Goal: Task Accomplishment & Management: Use online tool/utility

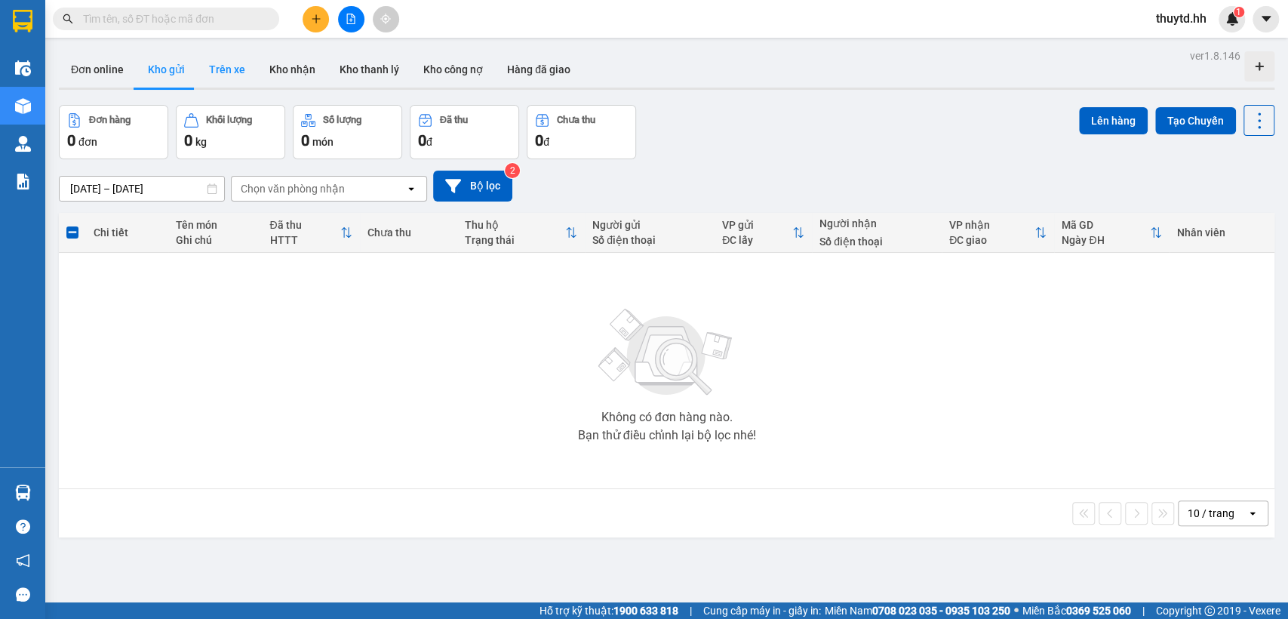
click at [214, 60] on button "Trên xe" at bounding box center [227, 69] width 60 height 36
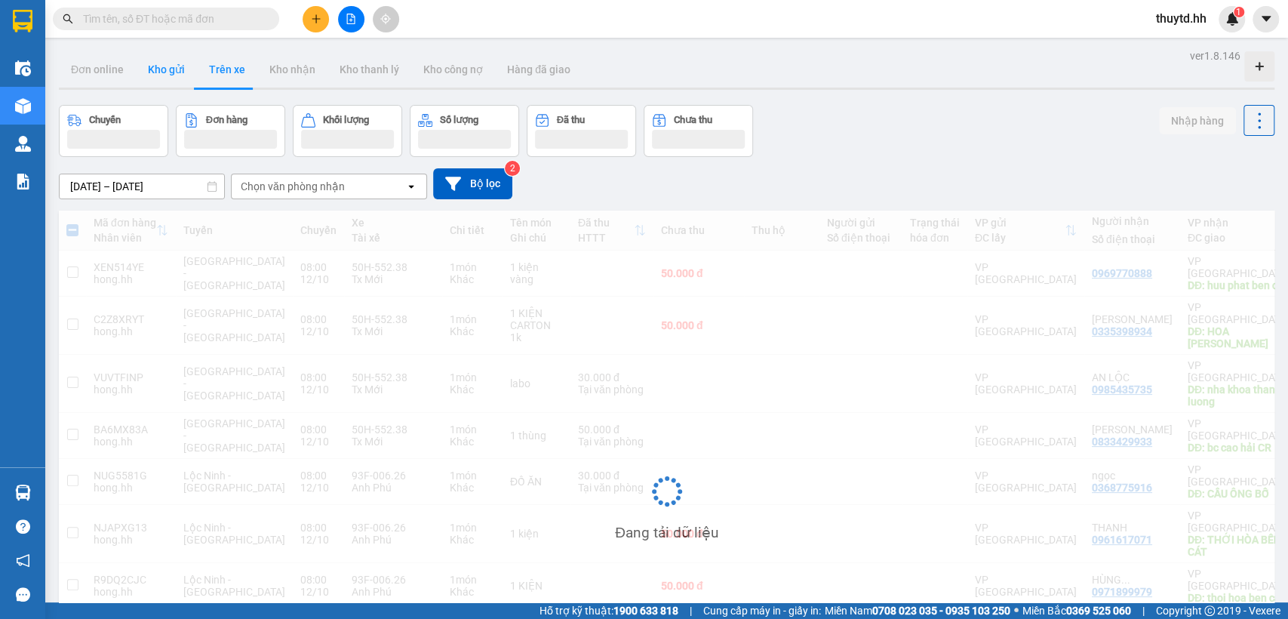
click at [167, 70] on button "Kho gửi" at bounding box center [166, 69] width 61 height 36
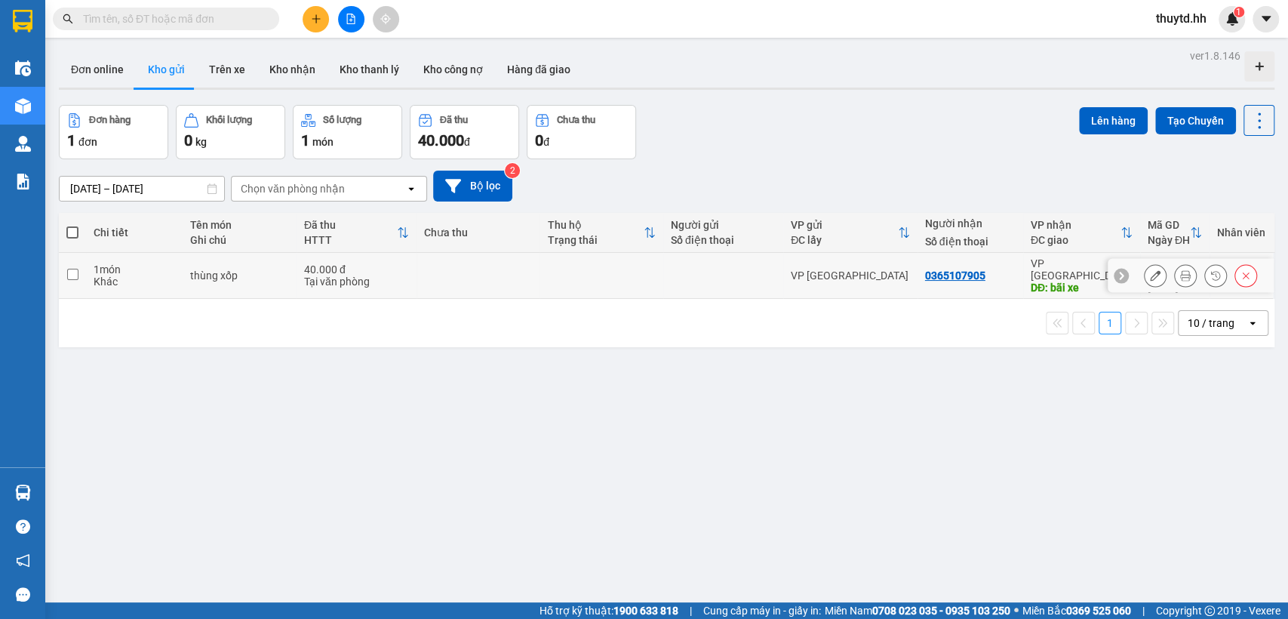
click at [714, 271] on div at bounding box center [723, 275] width 105 height 12
checkbox input "true"
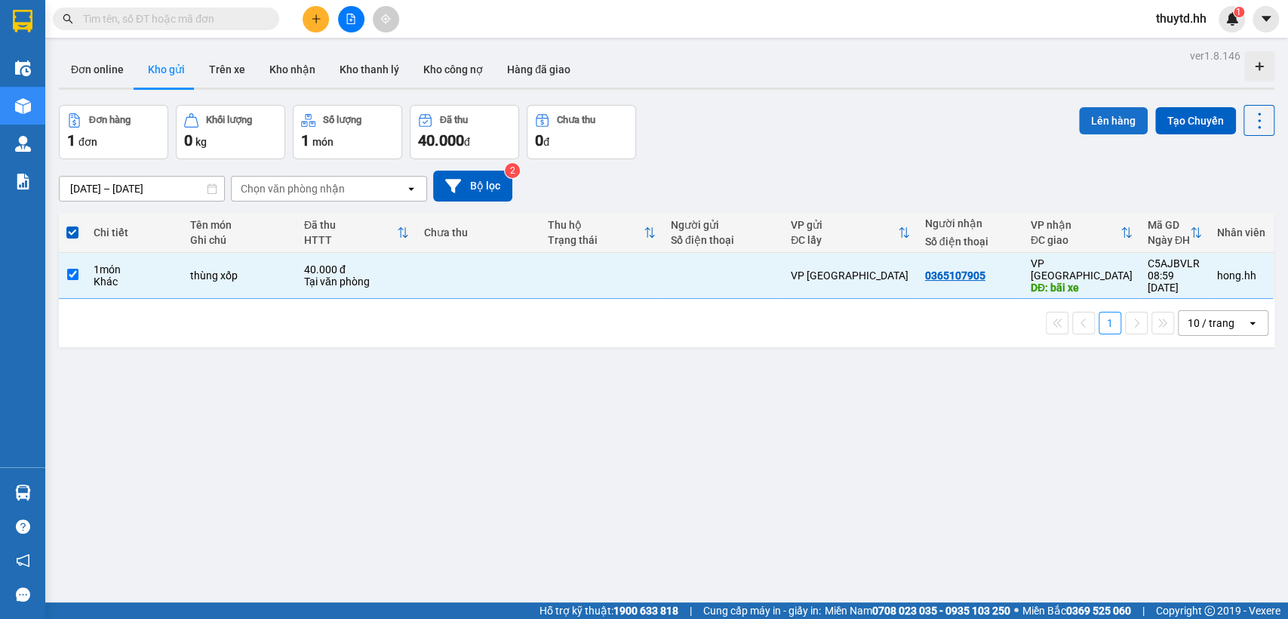
click at [1110, 127] on button "Lên hàng" at bounding box center [1113, 120] width 69 height 27
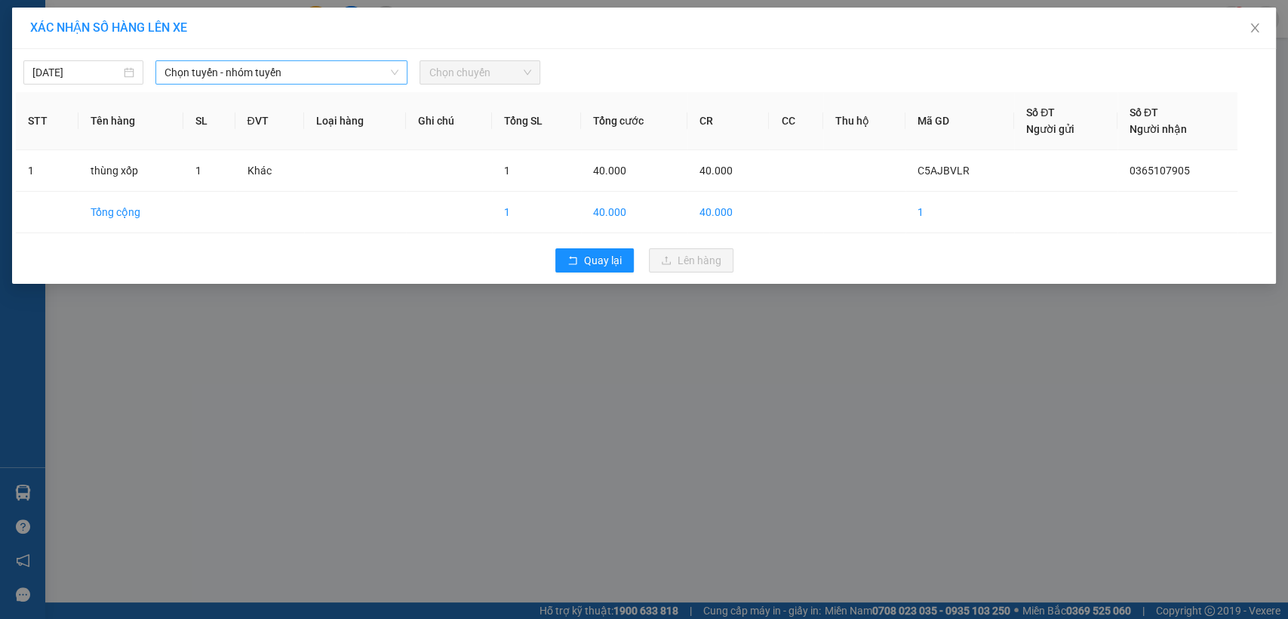
click at [370, 68] on span "Chọn tuyến - nhóm tuyến" at bounding box center [281, 72] width 234 height 23
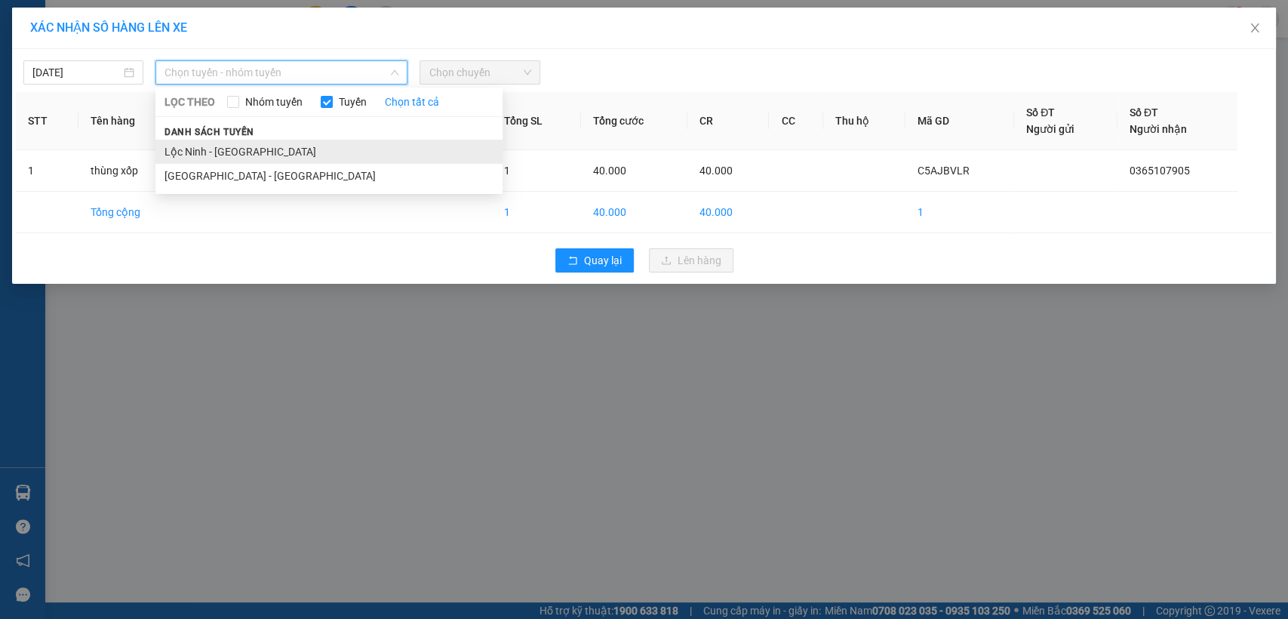
click at [173, 152] on li "Lộc Ninh - [GEOGRAPHIC_DATA]" at bounding box center [328, 152] width 347 height 24
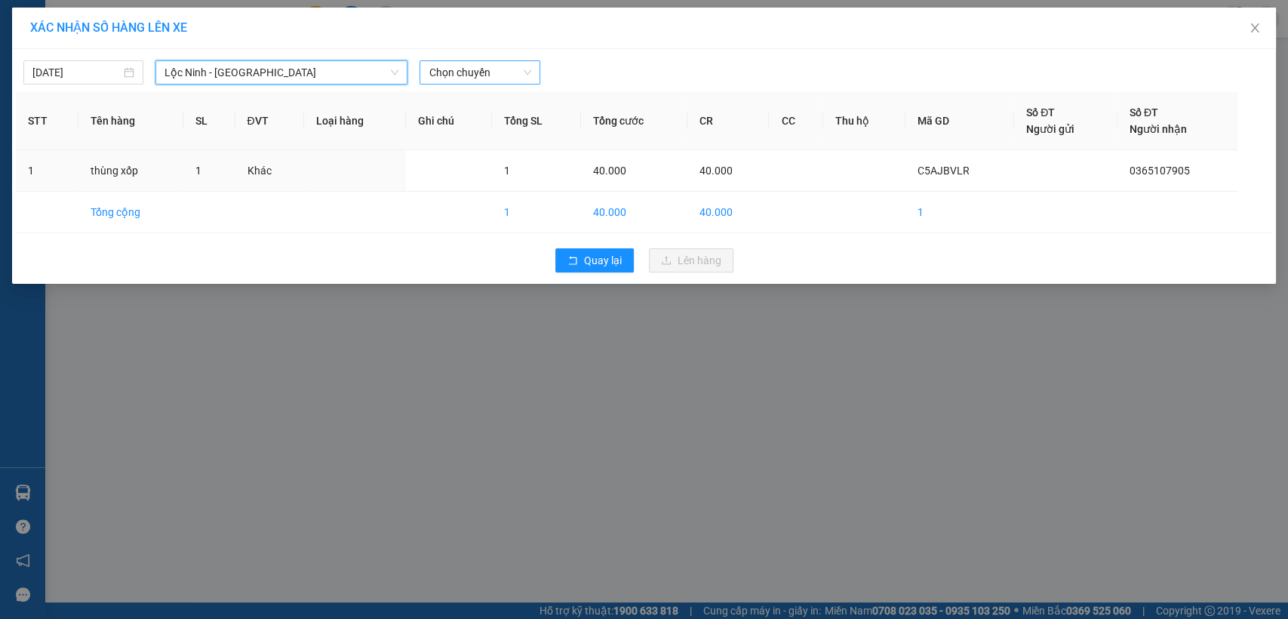
click at [505, 67] on span "Chọn chuyến" at bounding box center [479, 72] width 102 height 23
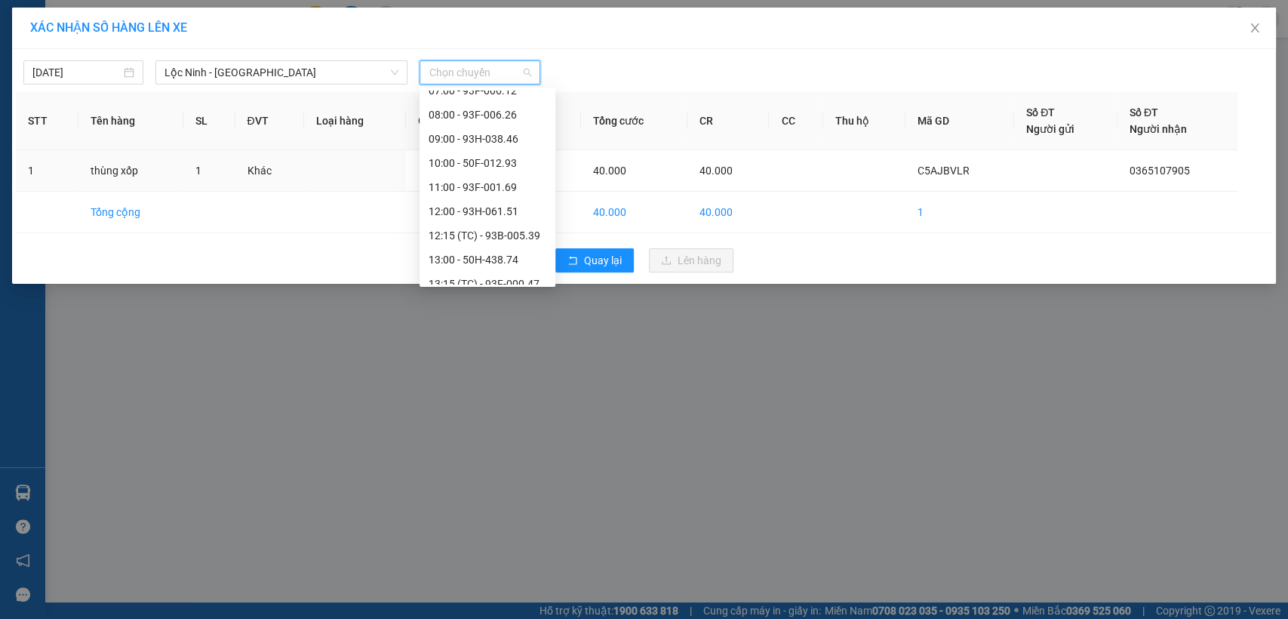
scroll to position [167, 0]
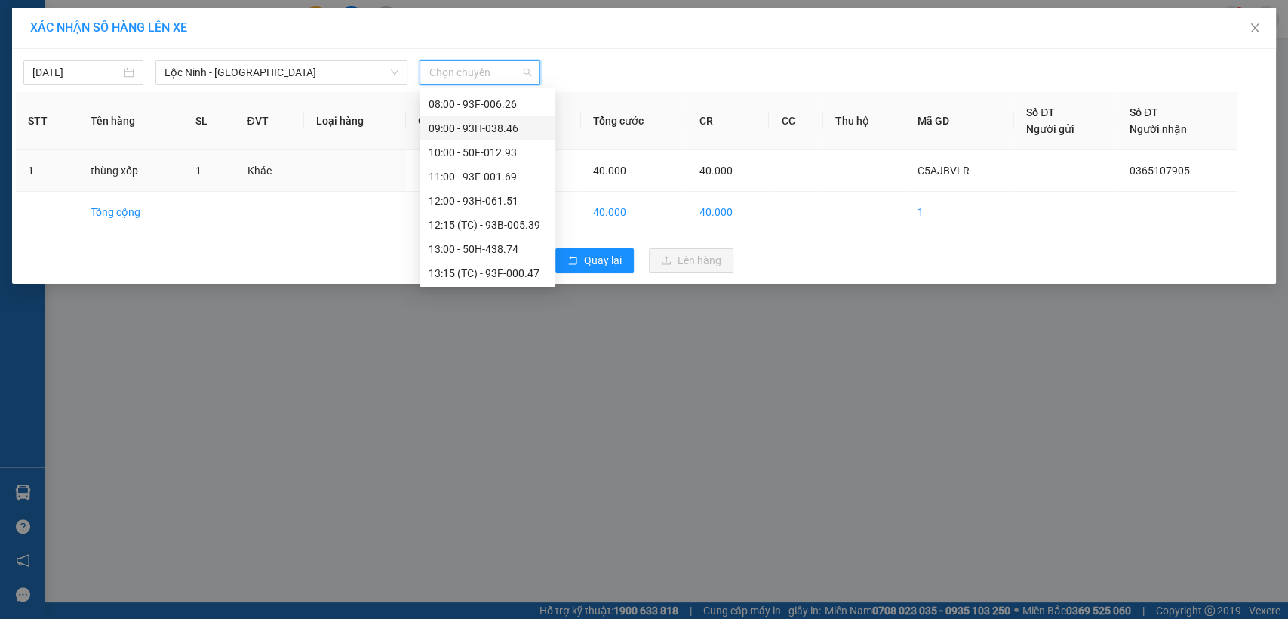
click at [473, 129] on div "09:00 - 93H-038.46" at bounding box center [487, 128] width 118 height 17
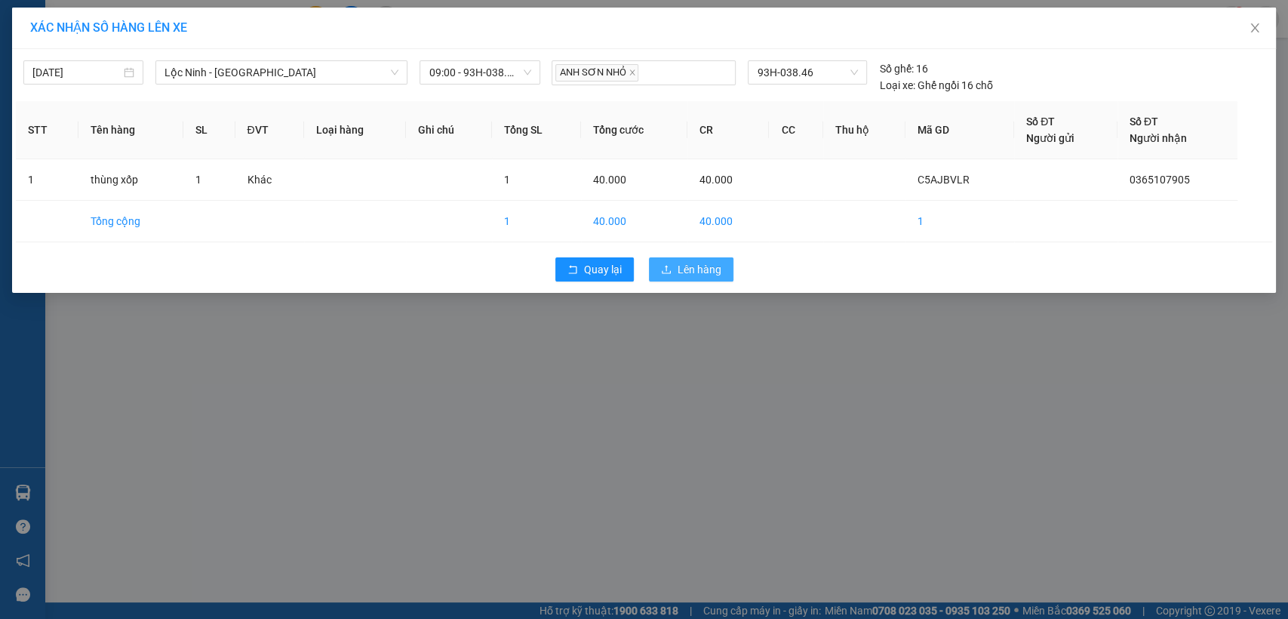
click at [685, 268] on span "Lên hàng" at bounding box center [699, 269] width 44 height 17
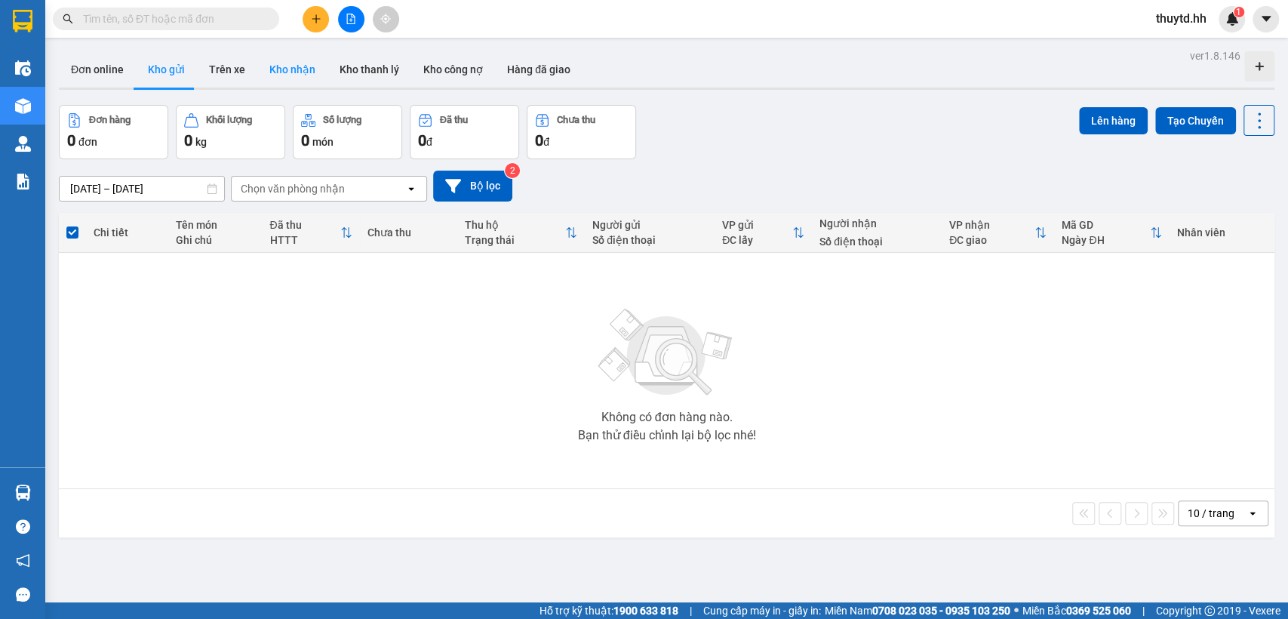
click at [279, 69] on button "Kho nhận" at bounding box center [292, 69] width 70 height 36
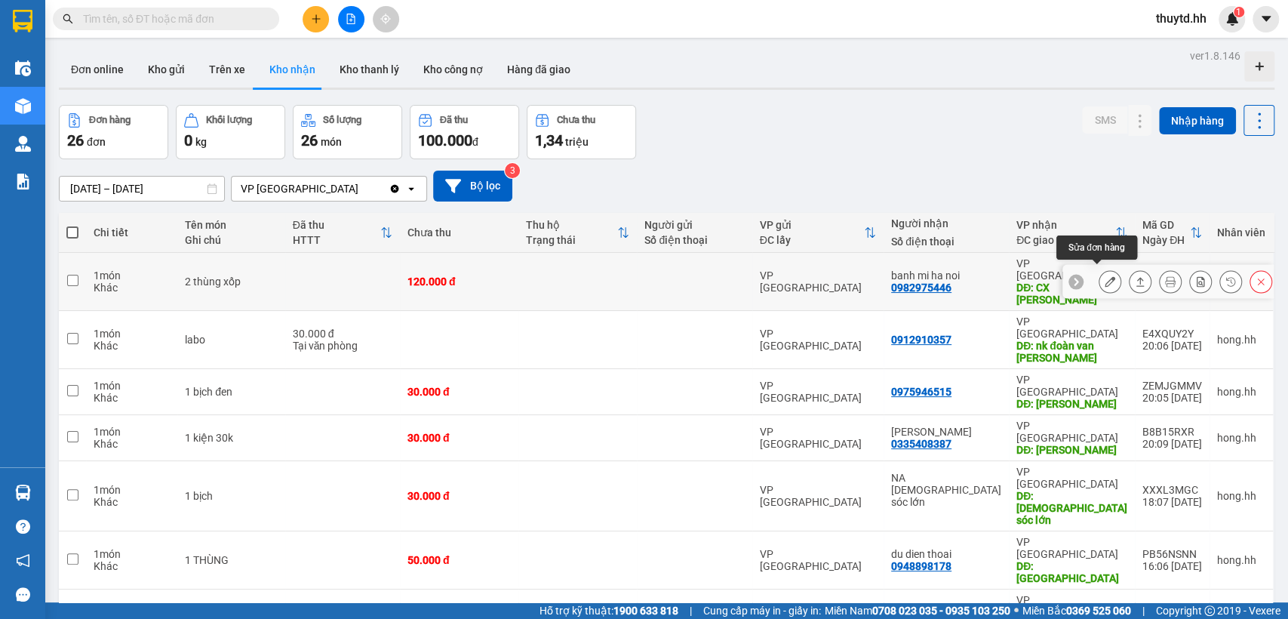
click at [1104, 276] on icon at bounding box center [1109, 281] width 11 height 11
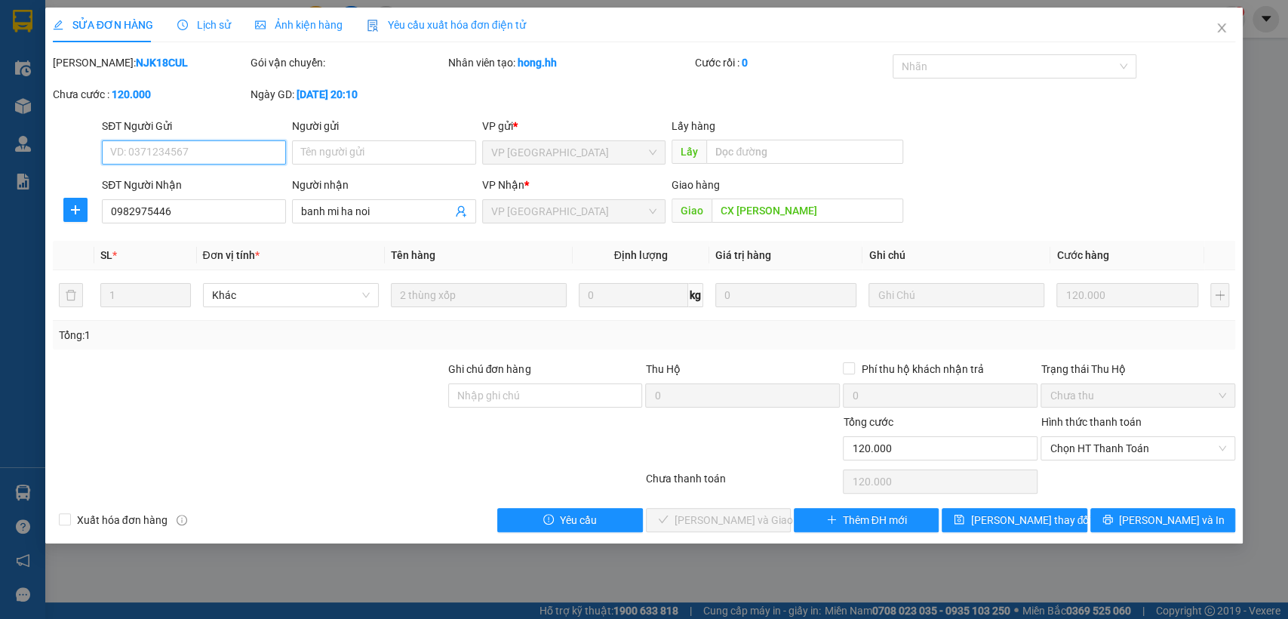
type input "0982975446"
type input "banh mi ha noi"
type input "CX [PERSON_NAME]"
type input "0"
type input "120.000"
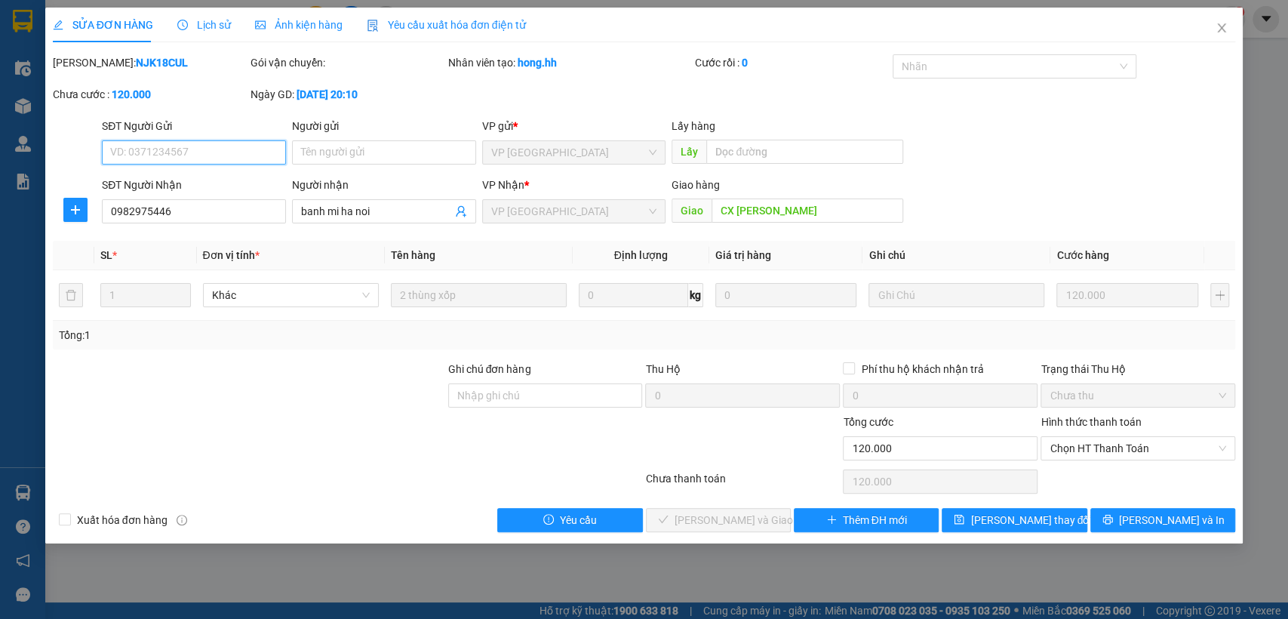
type input "120.000"
click at [81, 208] on icon "plus" at bounding box center [75, 210] width 12 height 12
click at [109, 275] on li "Chuyển hoàn" at bounding box center [103, 264] width 80 height 24
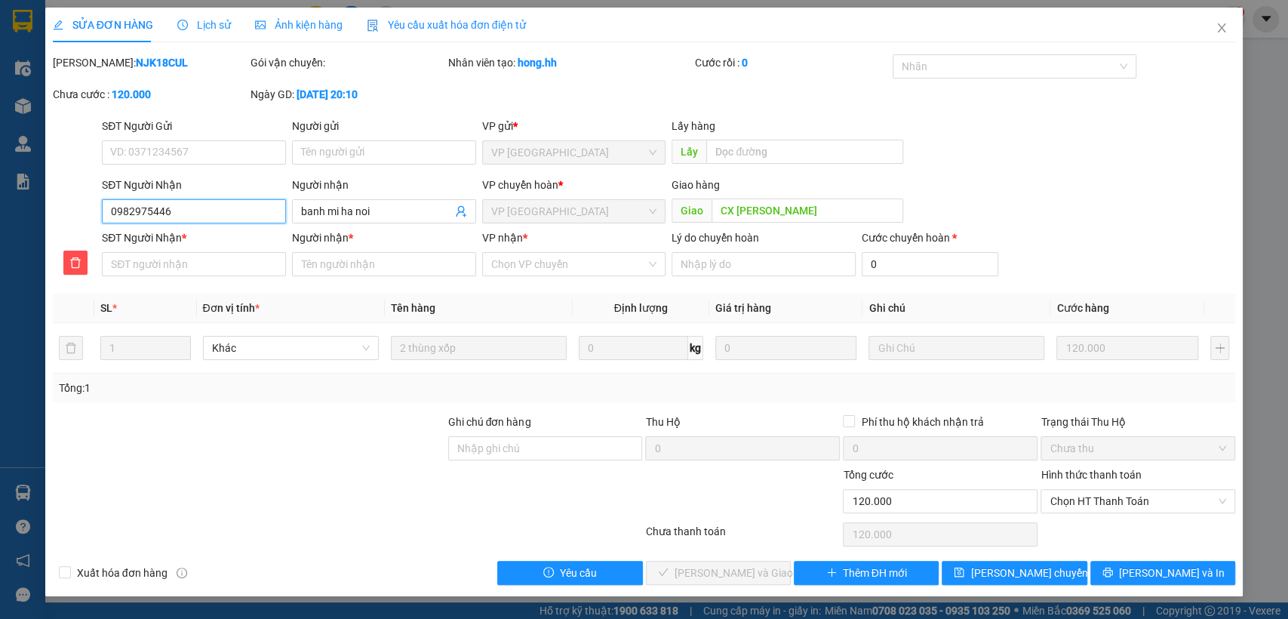
drag, startPoint x: 109, startPoint y: 210, endPoint x: 191, endPoint y: 209, distance: 82.2
click at [191, 209] on input "0982975446" at bounding box center [194, 211] width 184 height 24
paste input "0982975446"
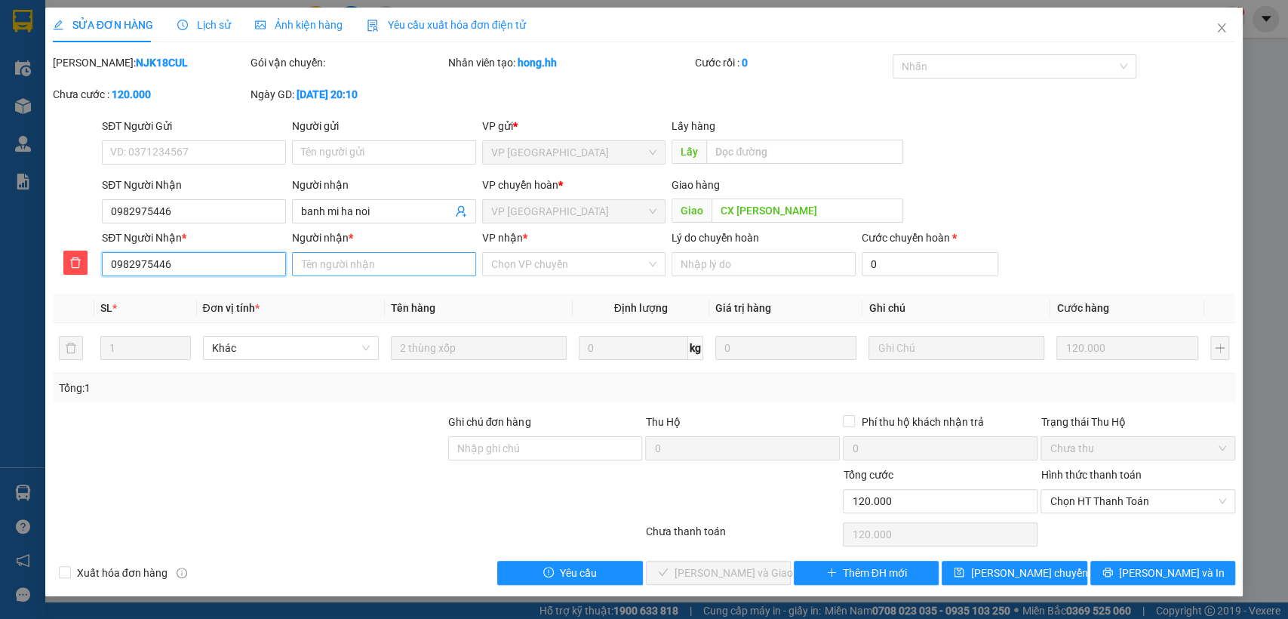
type input "0982975446"
click at [345, 261] on input "Người nhận *" at bounding box center [384, 264] width 184 height 24
type input "banh mi ha nội"
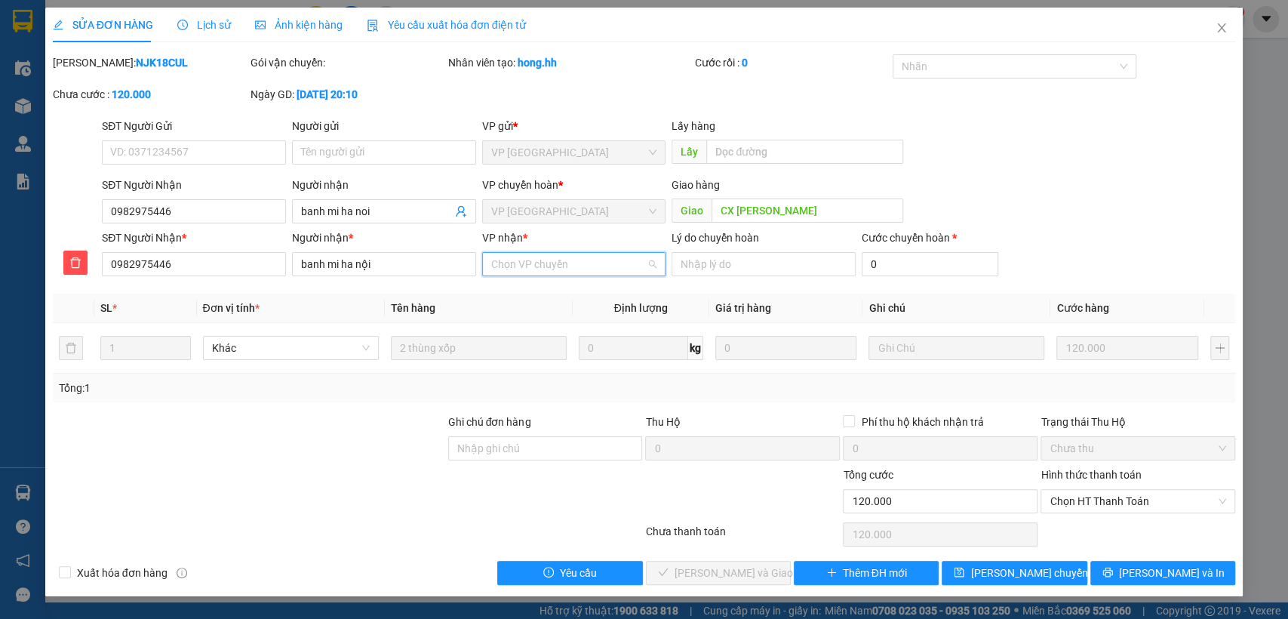
click at [563, 258] on input "VP nhận *" at bounding box center [568, 264] width 155 height 23
click at [535, 321] on div "VP [GEOGRAPHIC_DATA]" at bounding box center [573, 318] width 166 height 17
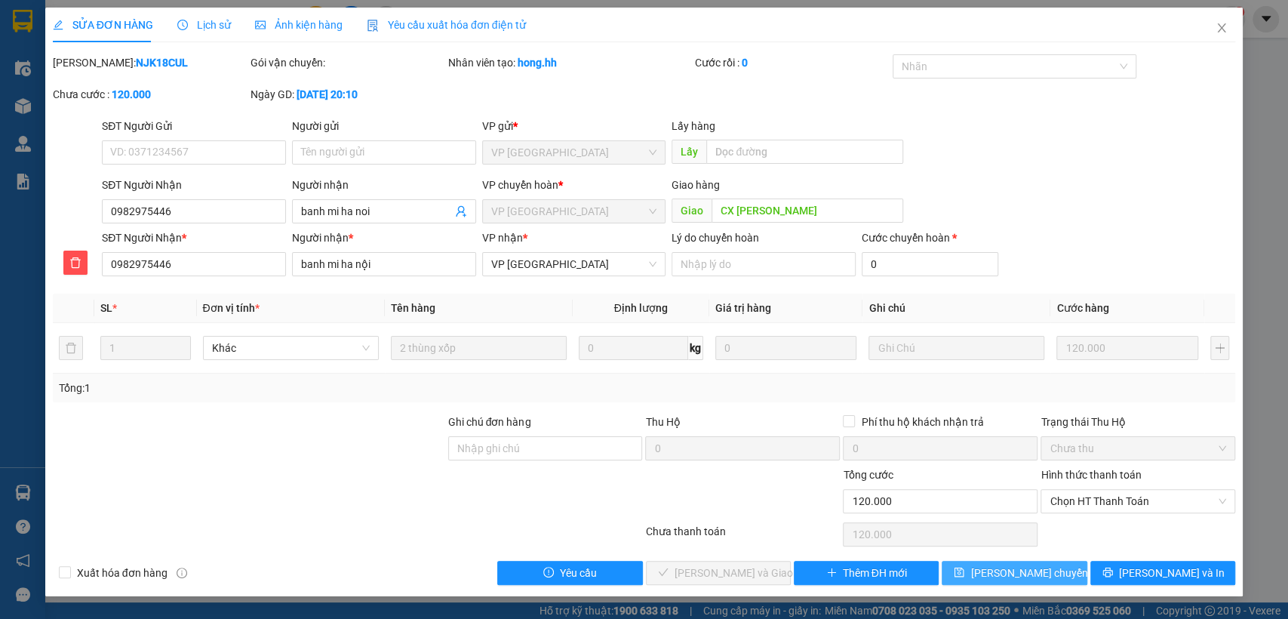
click at [1014, 573] on span "[PERSON_NAME] chuyển hoàn" at bounding box center [1041, 572] width 143 height 17
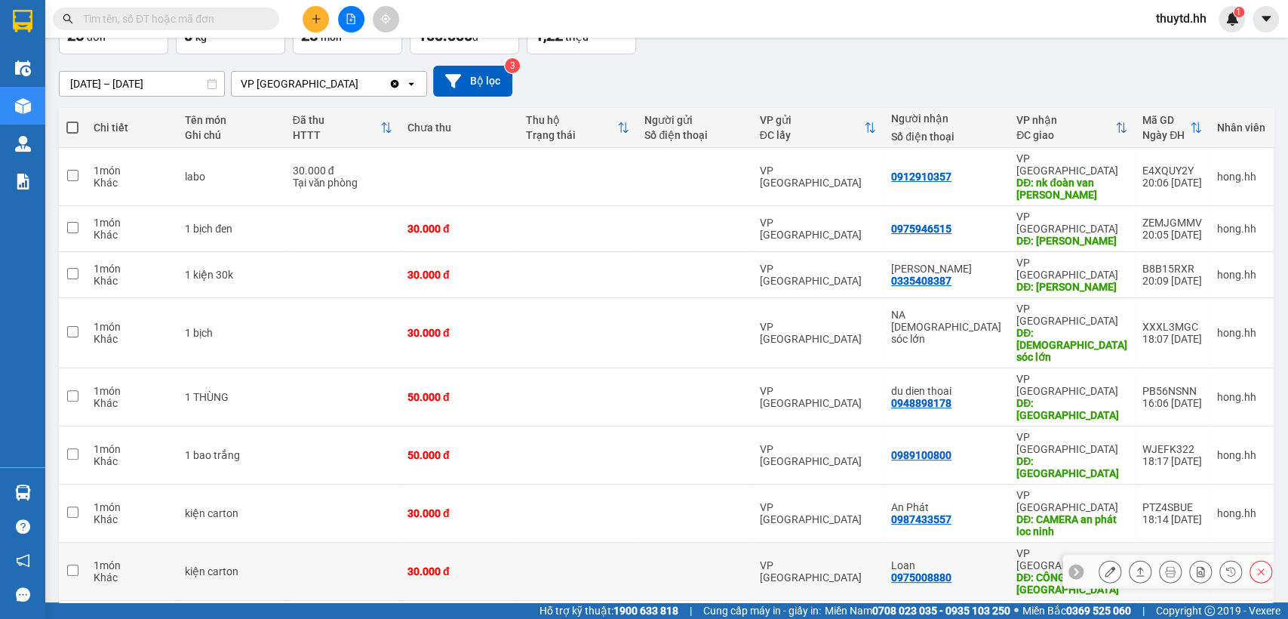
scroll to position [167, 0]
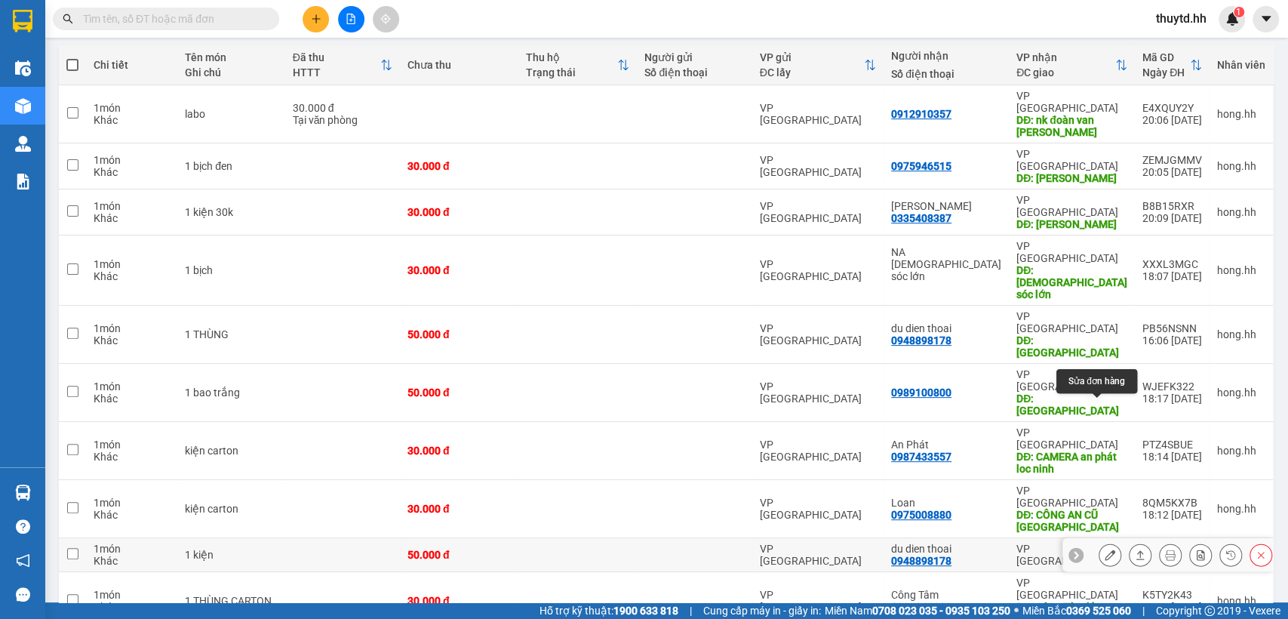
click at [1104, 549] on icon at bounding box center [1109, 554] width 11 height 11
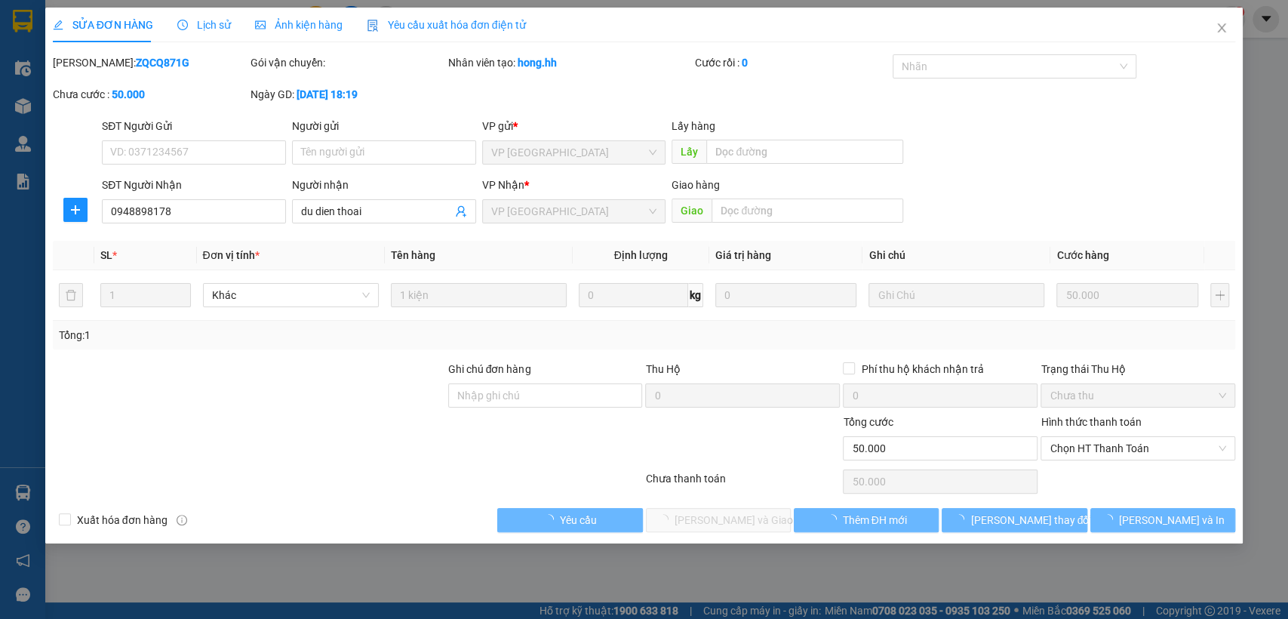
type input "0948898178"
type input "du dien thoai"
type input "0"
type input "50.000"
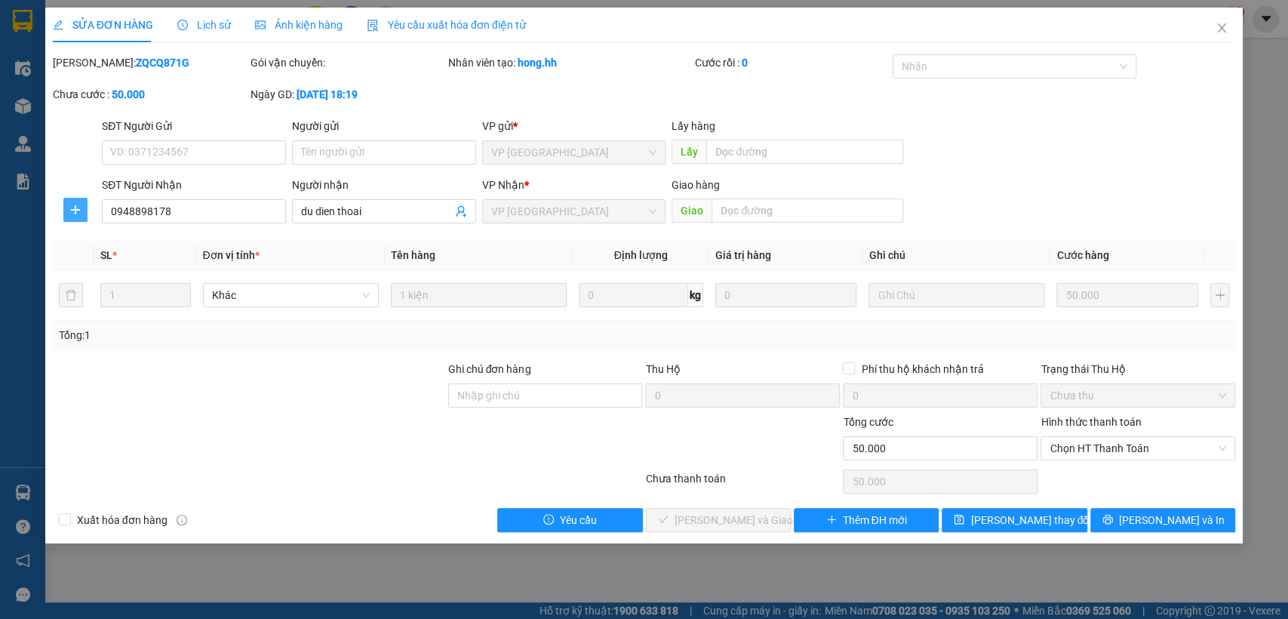
click at [75, 210] on icon "plus" at bounding box center [75, 210] width 12 height 12
click at [100, 267] on span "Chuyển hoàn" at bounding box center [103, 264] width 62 height 17
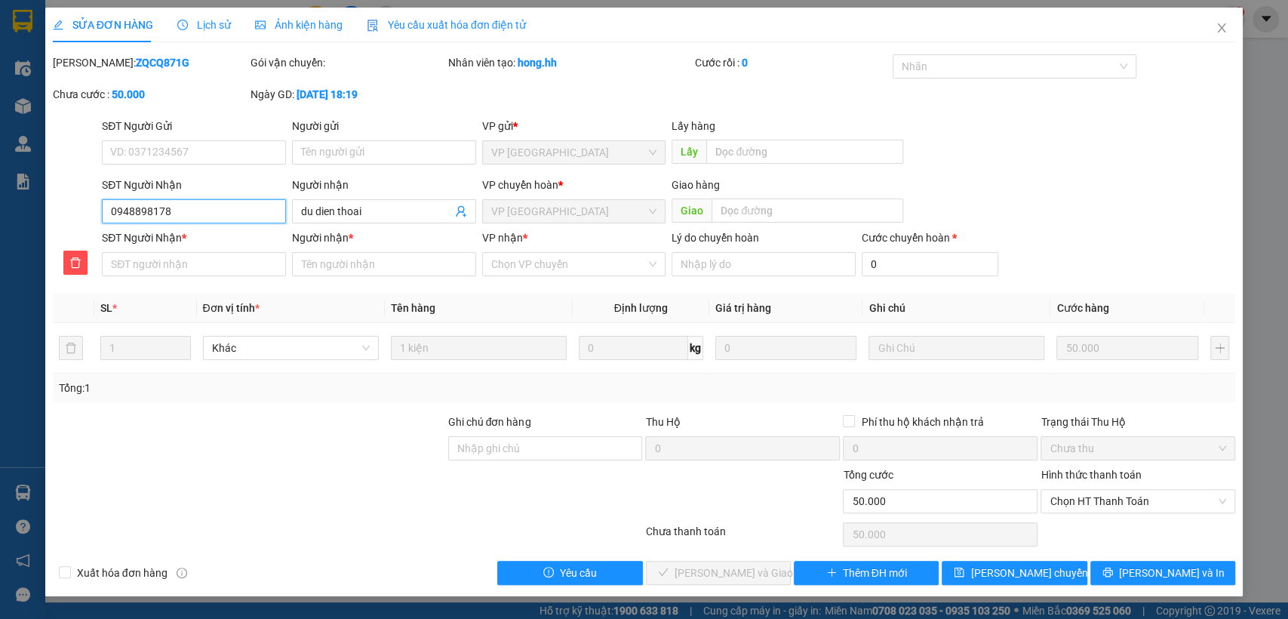
drag, startPoint x: 108, startPoint y: 204, endPoint x: 209, endPoint y: 205, distance: 101.1
click at [210, 204] on input "0948898178" at bounding box center [194, 211] width 184 height 24
paste input "0948898178"
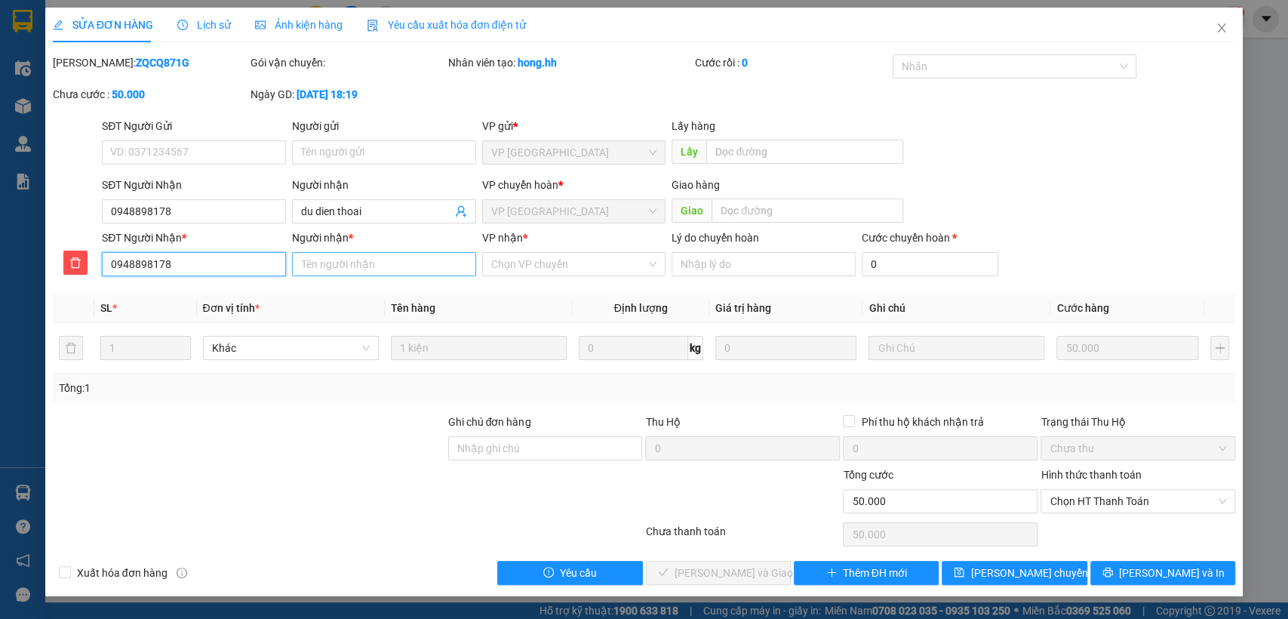
type input "0948898178"
click at [341, 267] on input "Người nhận *" at bounding box center [384, 264] width 184 height 24
type input "du"
click at [582, 268] on input "VP nhận *" at bounding box center [568, 264] width 155 height 23
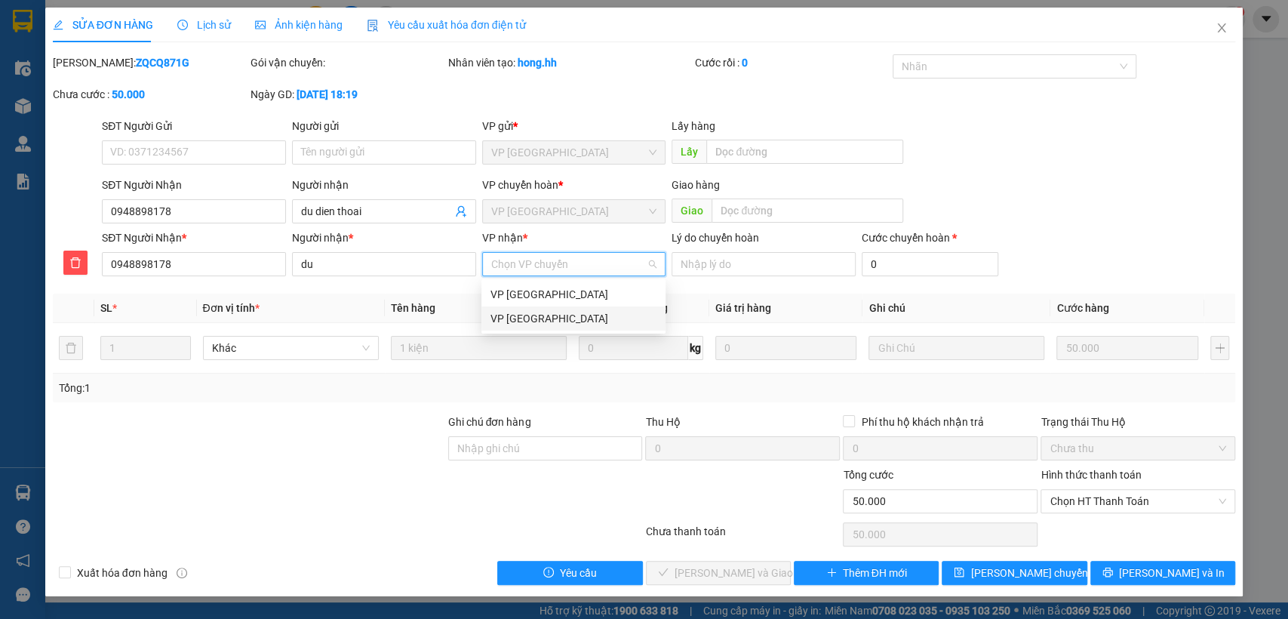
click at [556, 321] on div "VP [GEOGRAPHIC_DATA]" at bounding box center [573, 318] width 166 height 17
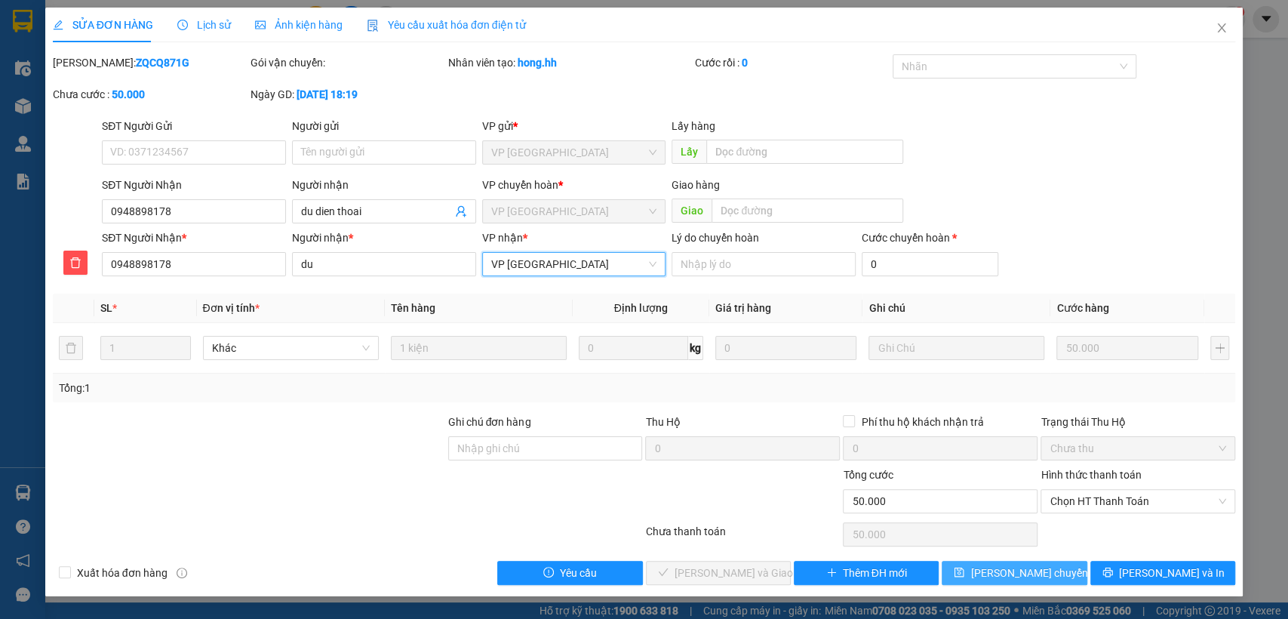
click at [981, 568] on button "[PERSON_NAME] chuyển hoàn" at bounding box center [1013, 572] width 145 height 24
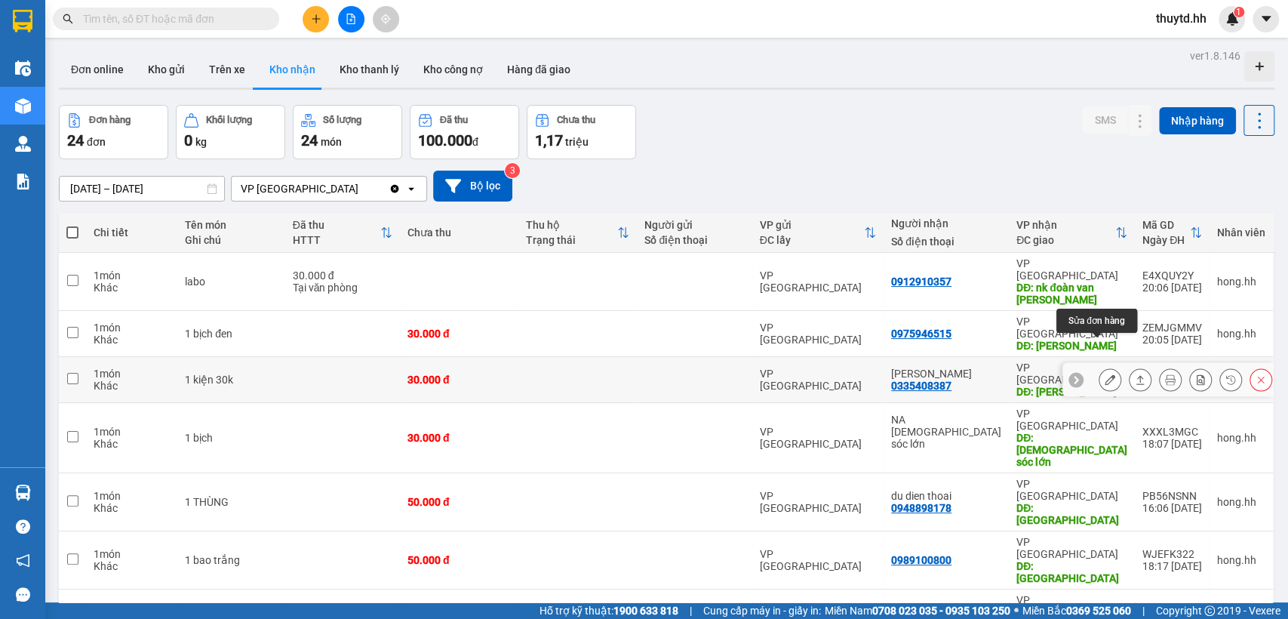
click at [1104, 374] on icon at bounding box center [1109, 379] width 11 height 11
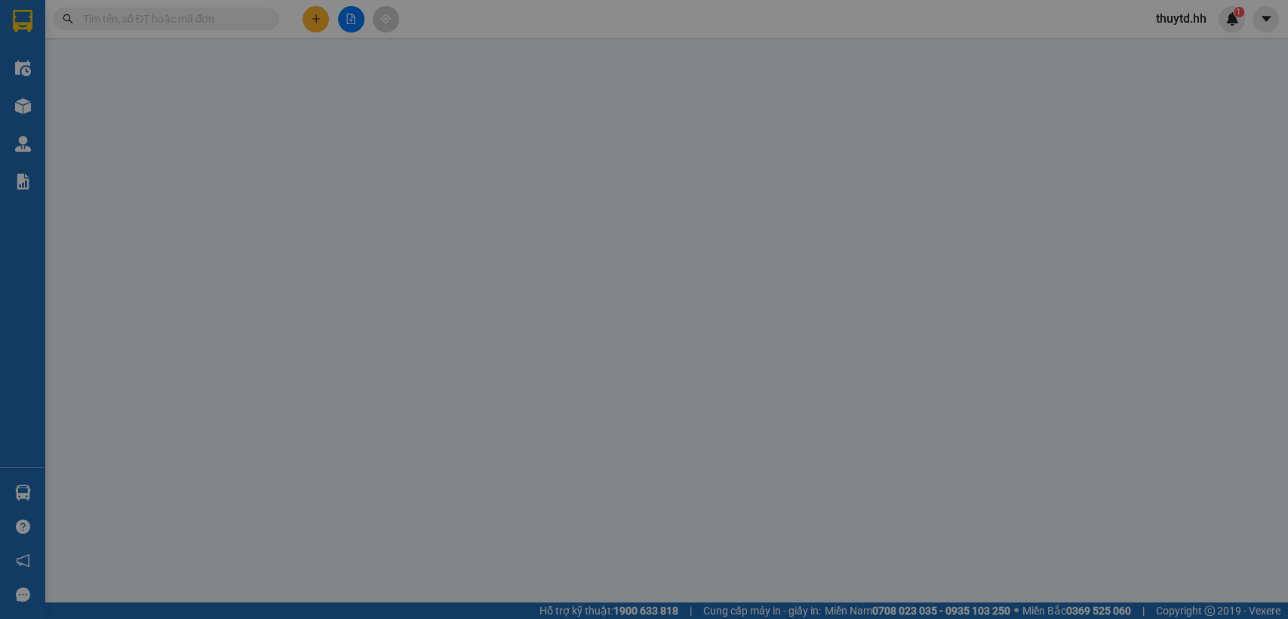
type input "0335408387"
type input "[PERSON_NAME]"
type input "0"
type input "30.000"
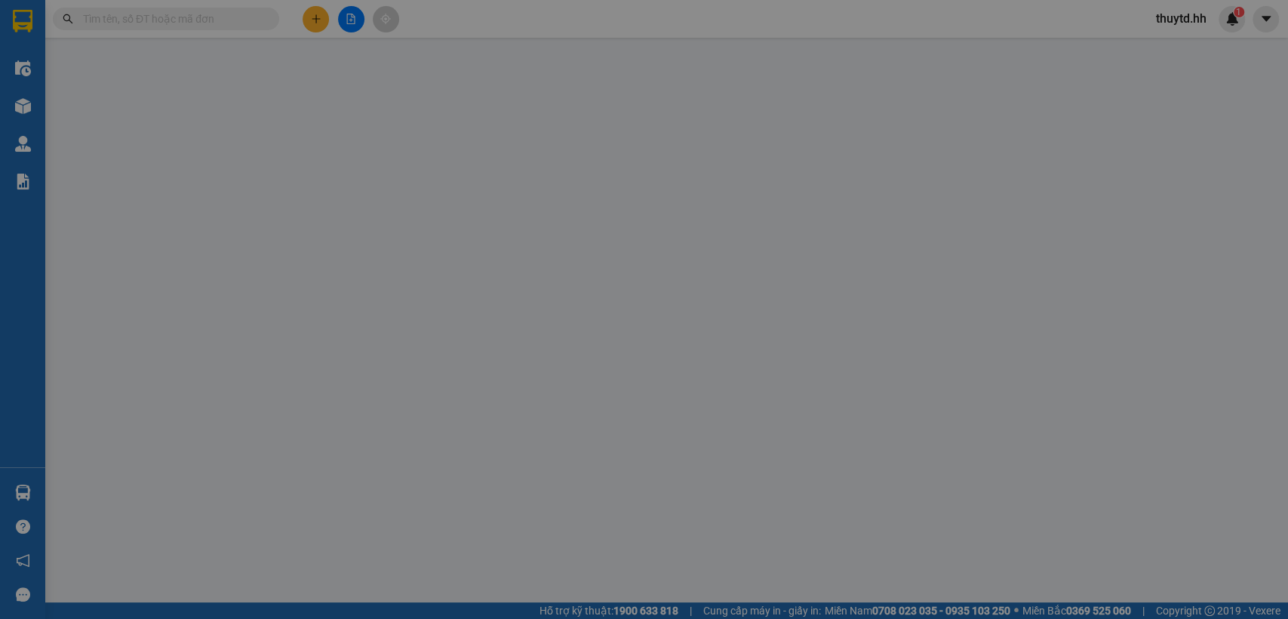
type input "30.000"
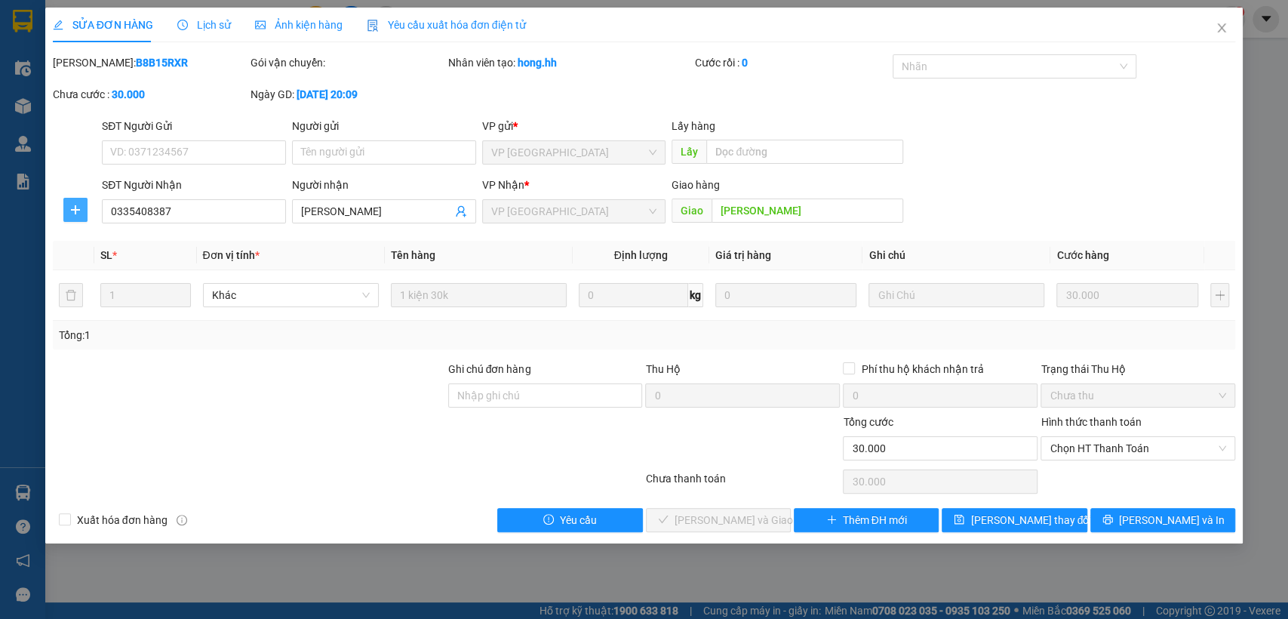
click at [73, 213] on icon "plus" at bounding box center [75, 210] width 12 height 12
click at [99, 267] on span "Chuyển hoàn" at bounding box center [103, 264] width 62 height 17
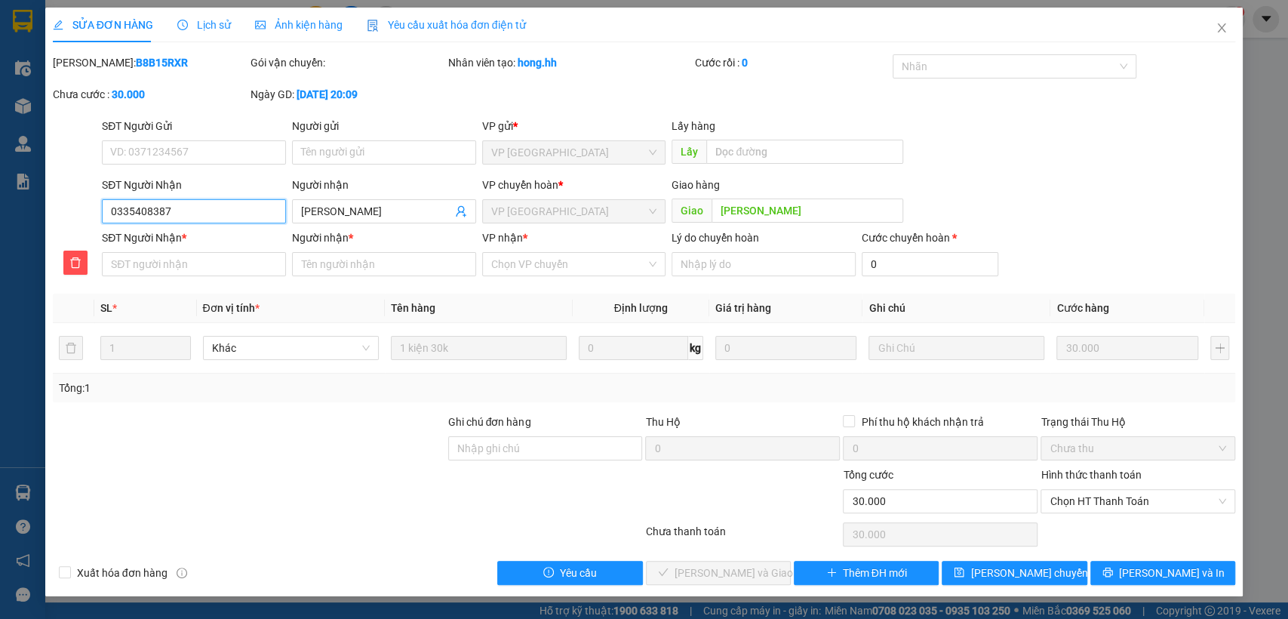
drag, startPoint x: 111, startPoint y: 213, endPoint x: 192, endPoint y: 212, distance: 80.7
click at [192, 212] on input "0335408387" at bounding box center [194, 211] width 184 height 24
paste input "0335408387"
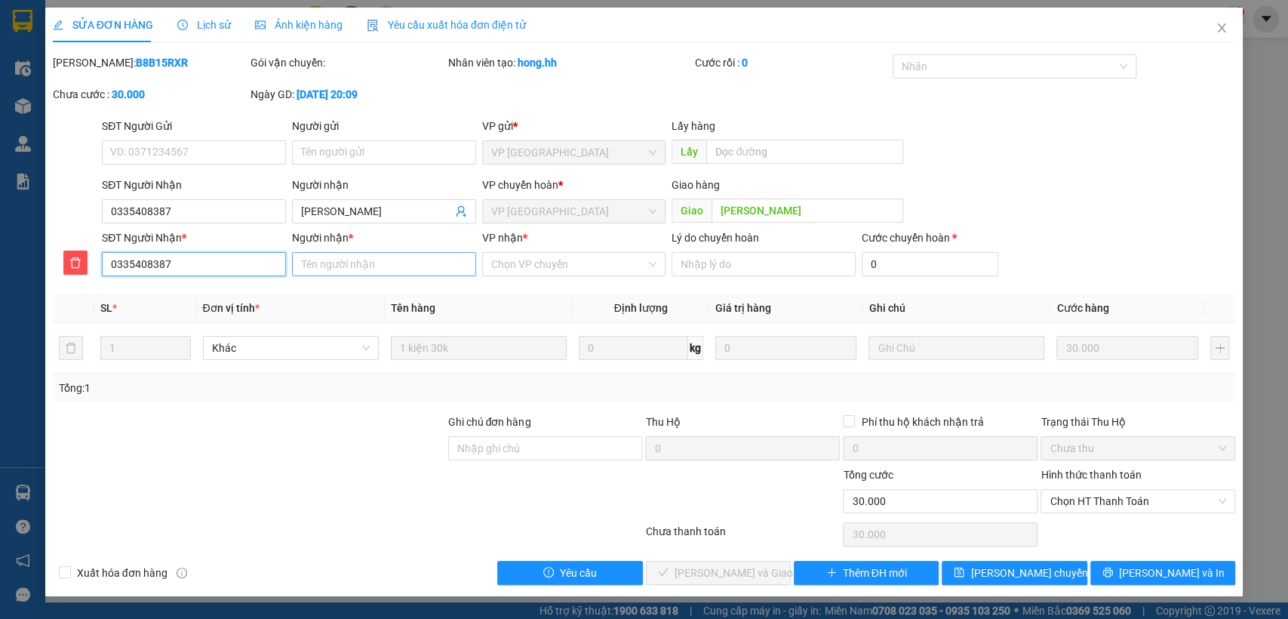
type input "0335408387"
click at [385, 258] on input "Người nhận *" at bounding box center [384, 264] width 184 height 24
type input "[PERSON_NAME]"
click at [597, 259] on input "VP nhận *" at bounding box center [568, 264] width 155 height 23
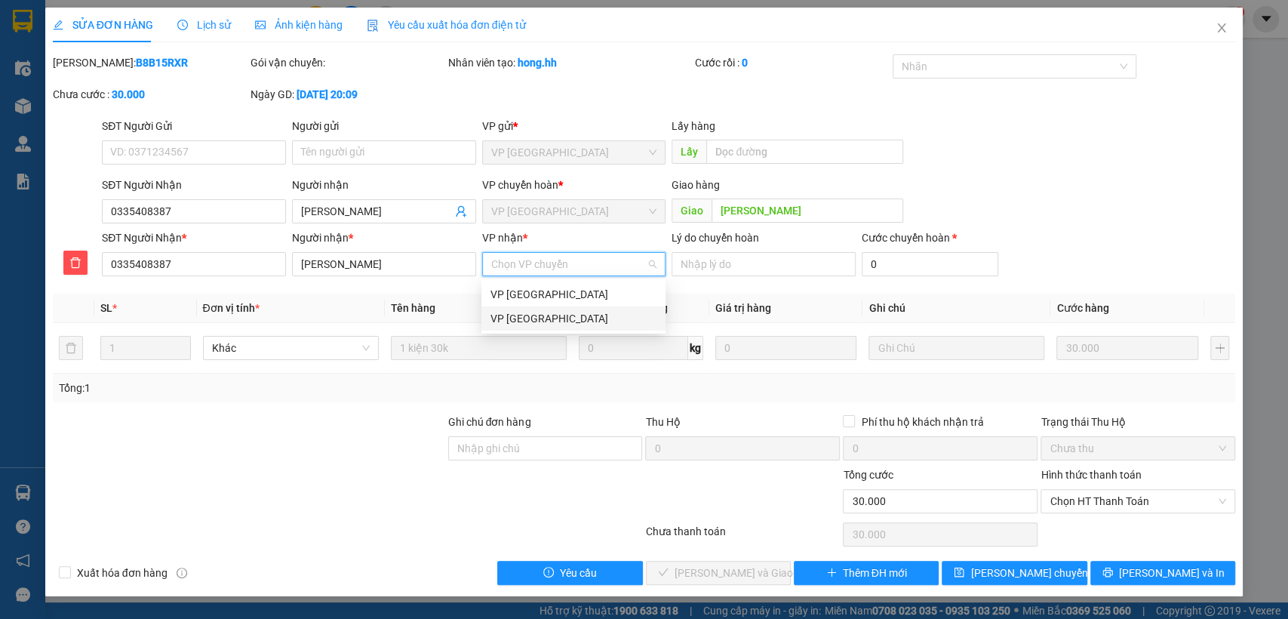
click at [567, 316] on div "VP [GEOGRAPHIC_DATA]" at bounding box center [573, 318] width 166 height 17
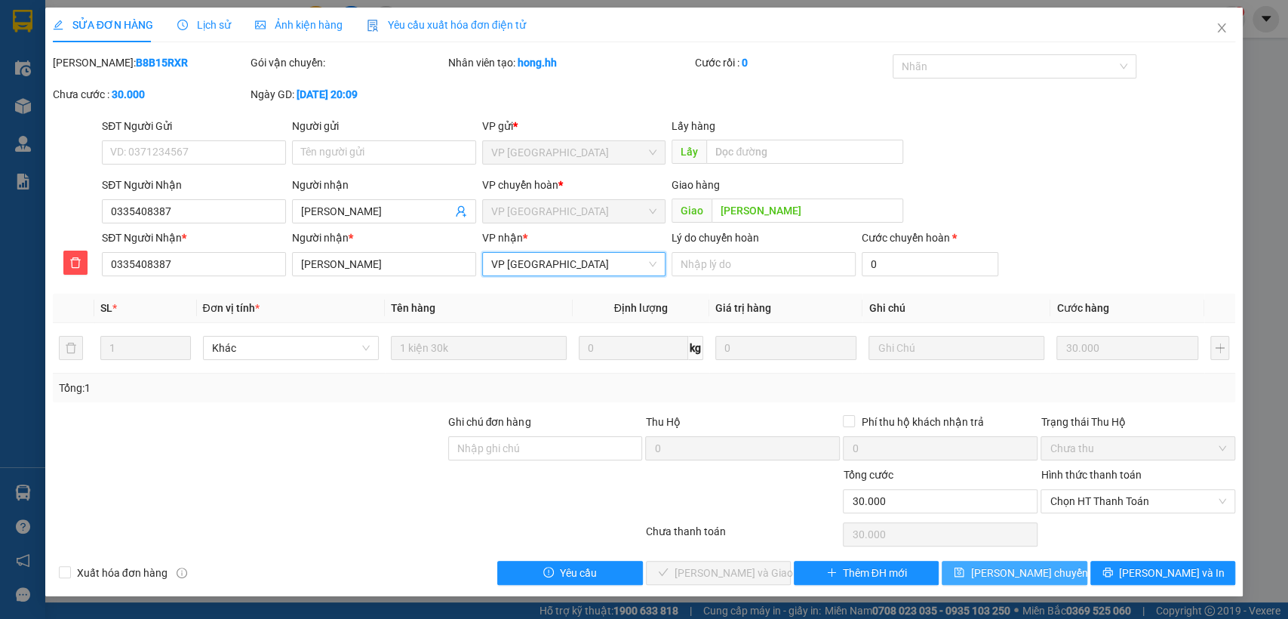
click at [1020, 566] on span "[PERSON_NAME] chuyển hoàn" at bounding box center [1041, 572] width 143 height 17
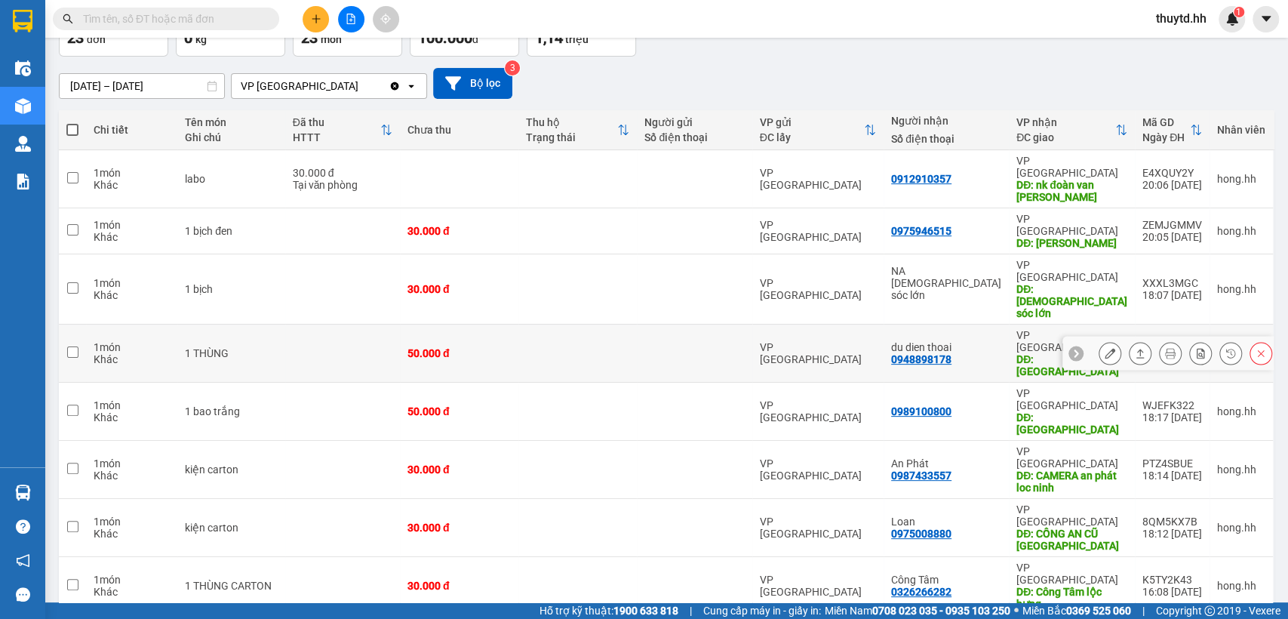
scroll to position [251, 0]
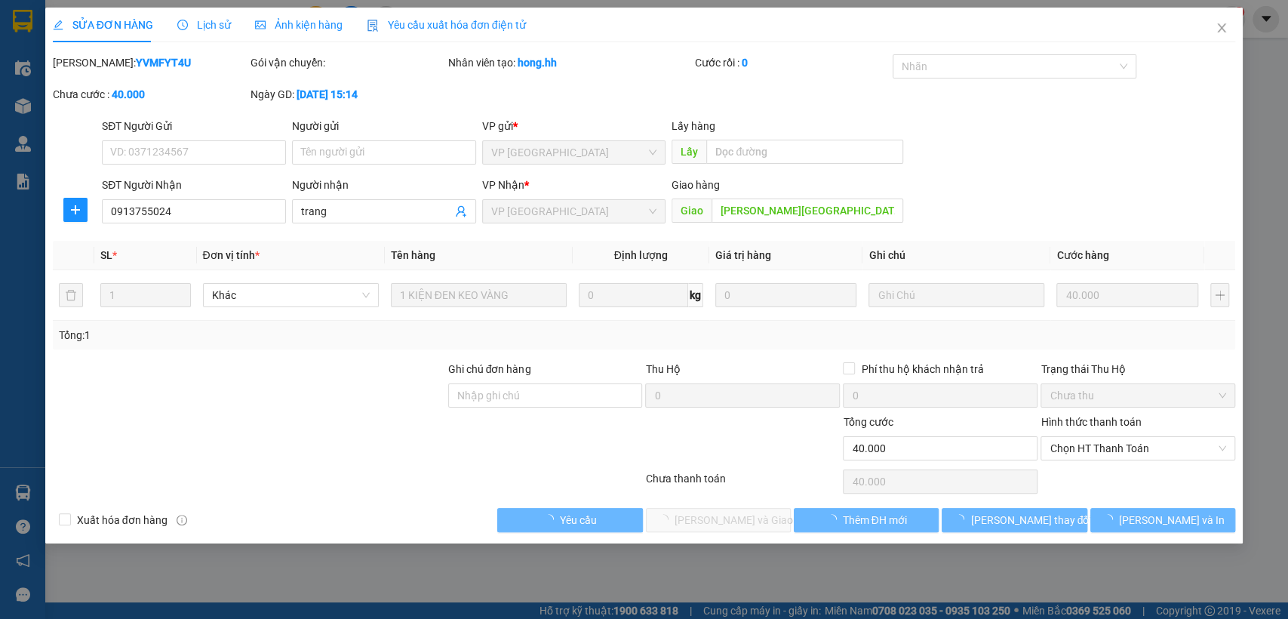
type input "0913755024"
type input "trang"
type input "[PERSON_NAME][GEOGRAPHIC_DATA]"
type input "0"
type input "40.000"
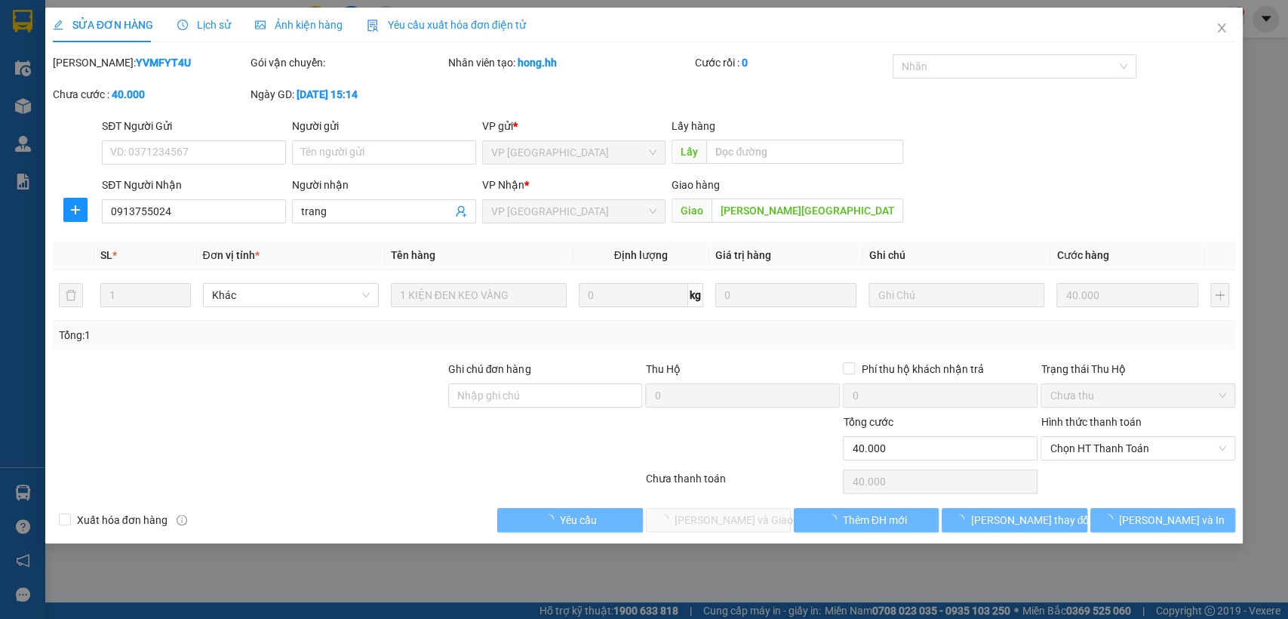
type input "40.000"
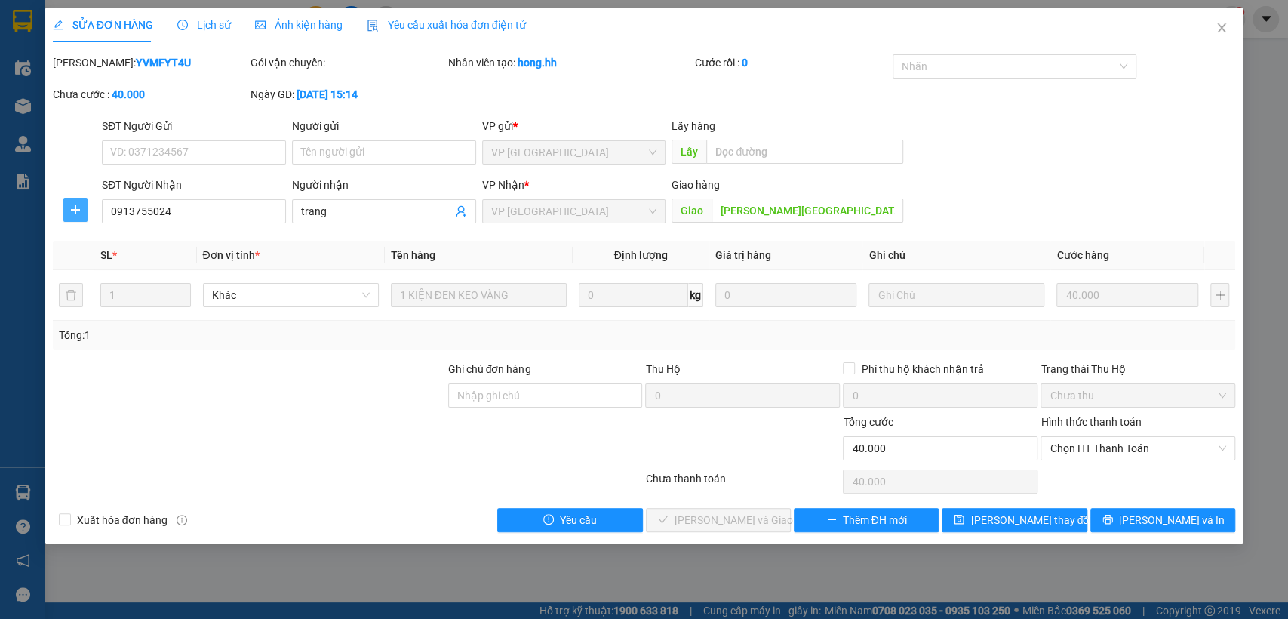
click at [74, 207] on icon "plus" at bounding box center [75, 210] width 12 height 12
click at [100, 264] on span "Chuyển hoàn" at bounding box center [103, 264] width 62 height 17
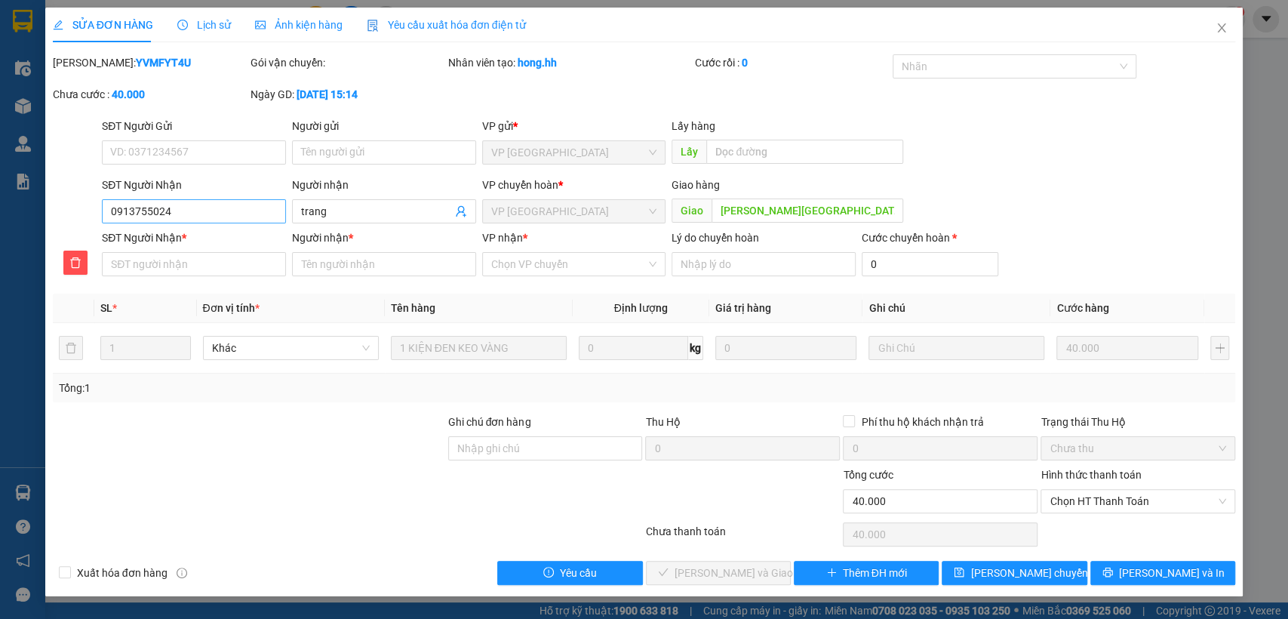
drag, startPoint x: 100, startPoint y: 210, endPoint x: 193, endPoint y: 213, distance: 92.8
click at [193, 213] on div "SĐT Người Nhận 0913755024" at bounding box center [194, 203] width 190 height 53
drag, startPoint x: 109, startPoint y: 209, endPoint x: 173, endPoint y: 210, distance: 64.1
click at [218, 210] on input "0913755024" at bounding box center [194, 211] width 184 height 24
paste input "0913755024"
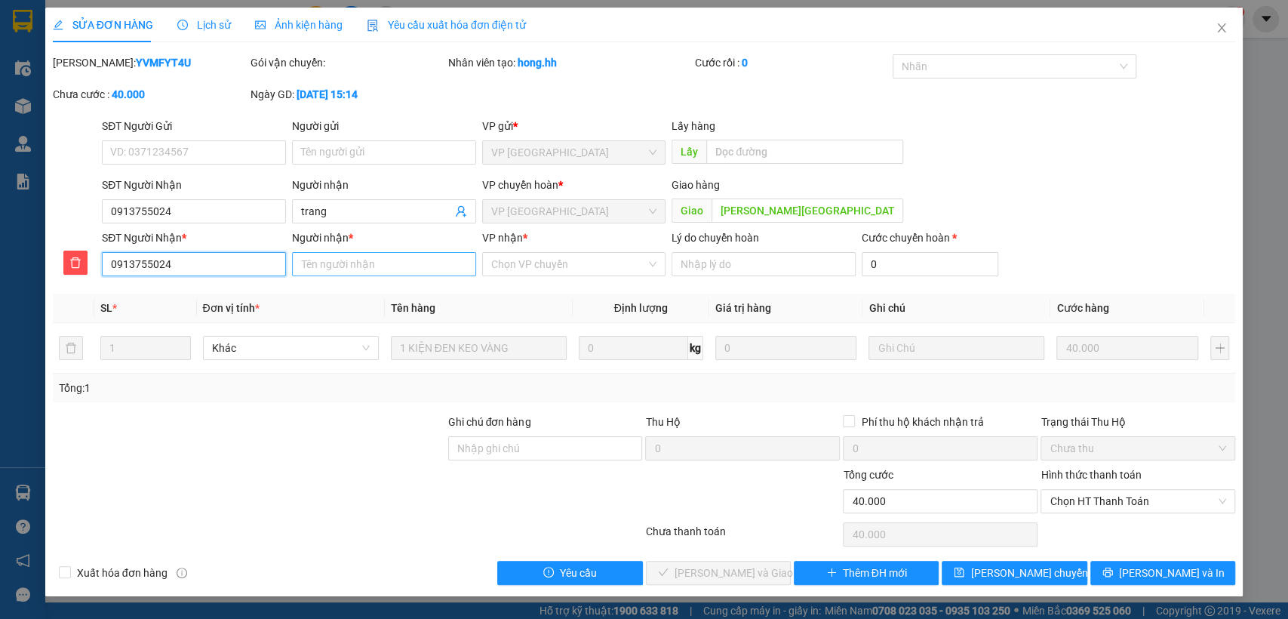
type input "0913755024"
click at [392, 275] on input "Người nhận *" at bounding box center [384, 264] width 184 height 24
type input "trang"
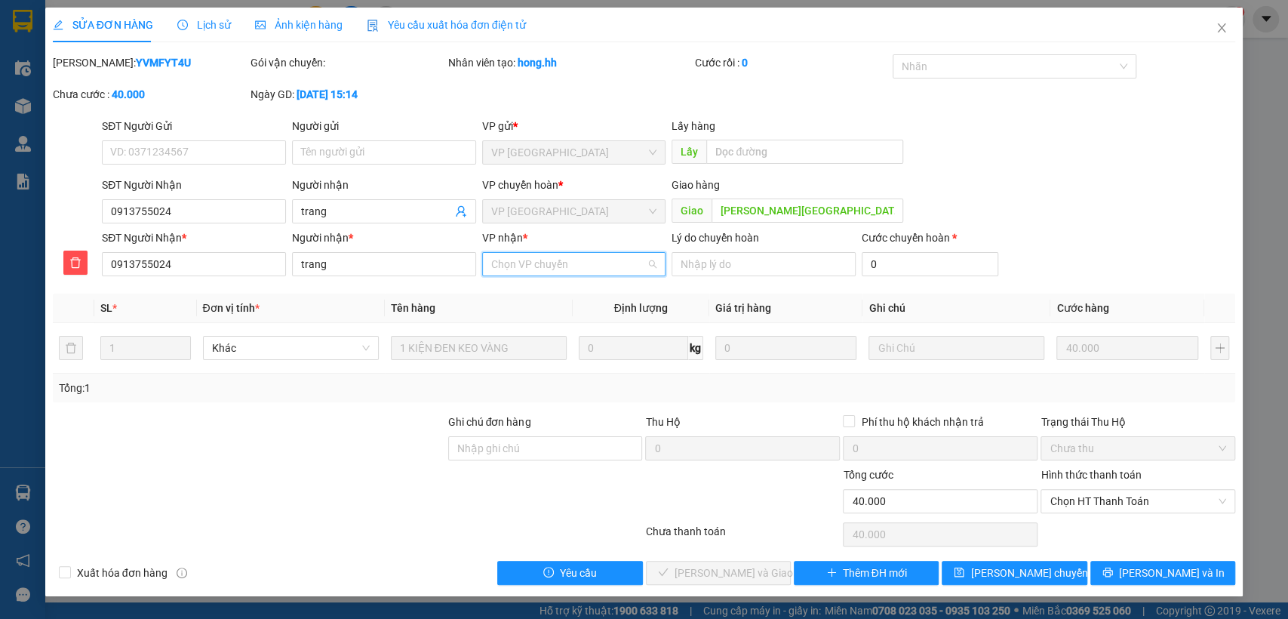
click at [587, 266] on input "VP nhận *" at bounding box center [568, 264] width 155 height 23
click at [560, 323] on div "VP [GEOGRAPHIC_DATA]" at bounding box center [573, 318] width 166 height 17
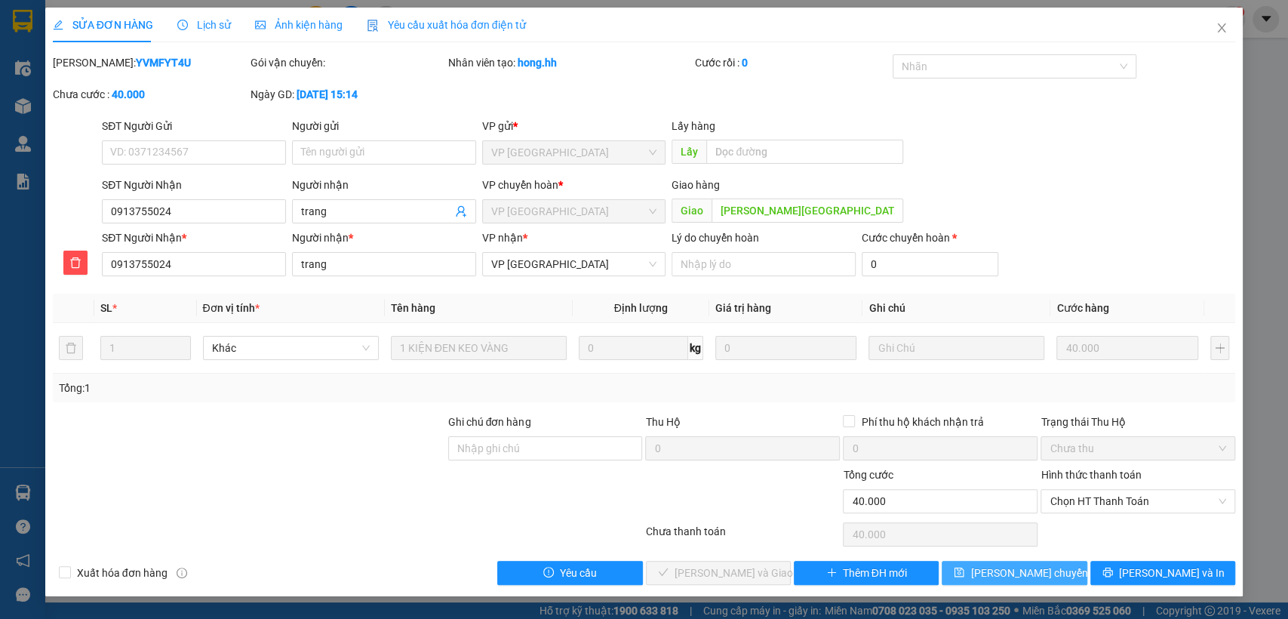
click at [1033, 571] on span "[PERSON_NAME] chuyển hoàn" at bounding box center [1041, 572] width 143 height 17
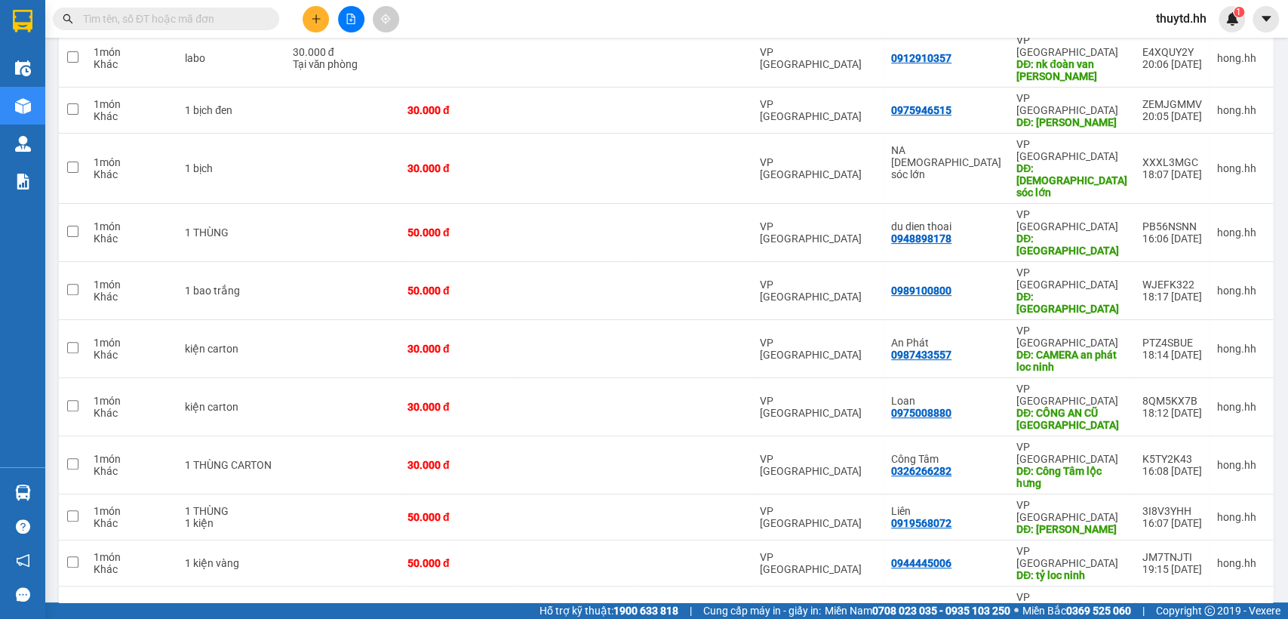
scroll to position [251, 0]
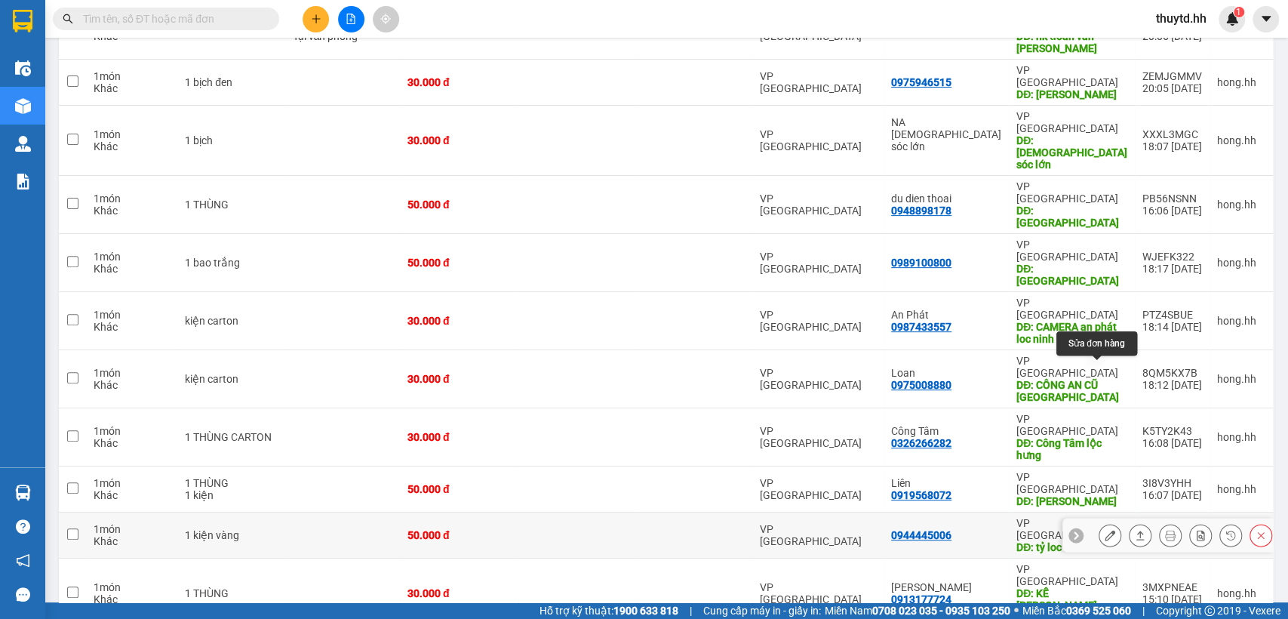
click at [1099, 522] on button at bounding box center [1109, 535] width 21 height 26
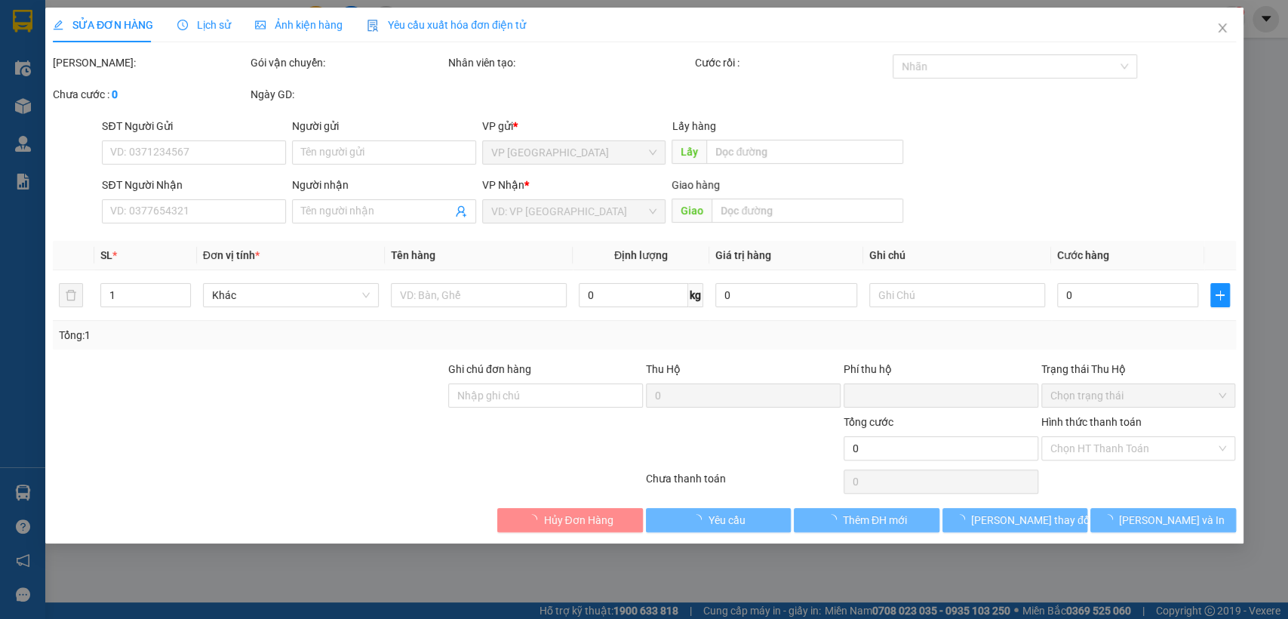
type input "0944445006"
type input "tỷ loc ninh"
type input "0"
type input "50.000"
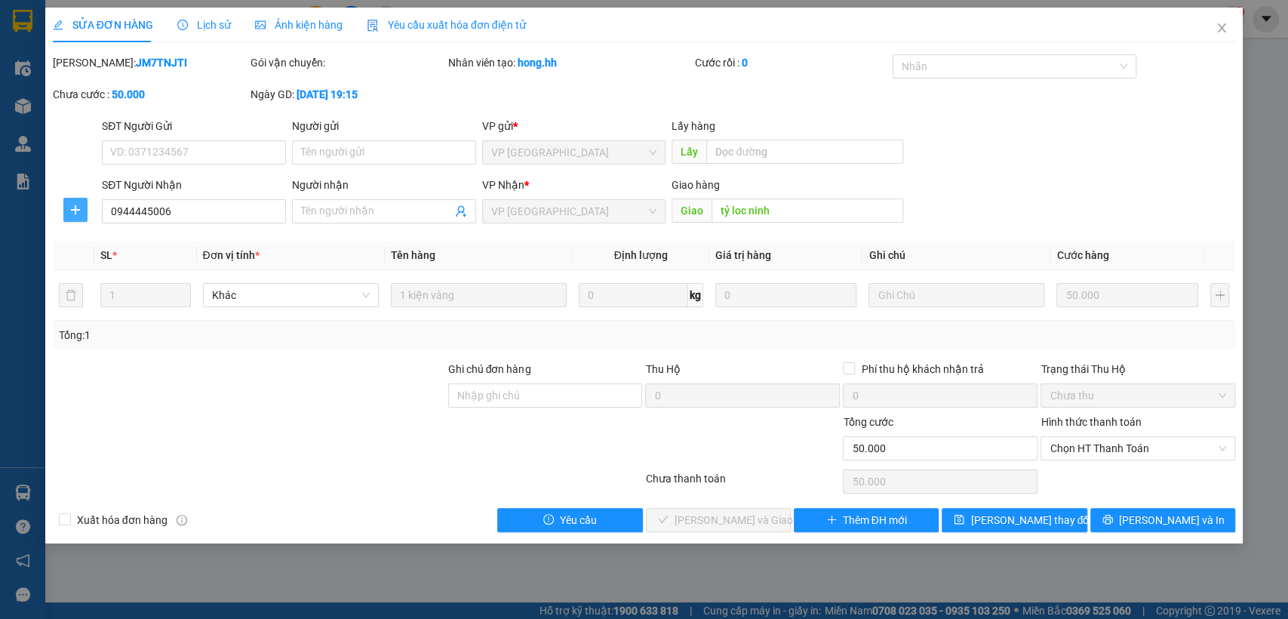
click at [78, 213] on icon "plus" at bounding box center [75, 210] width 12 height 12
click at [91, 267] on span "Chuyển hoàn" at bounding box center [103, 264] width 62 height 17
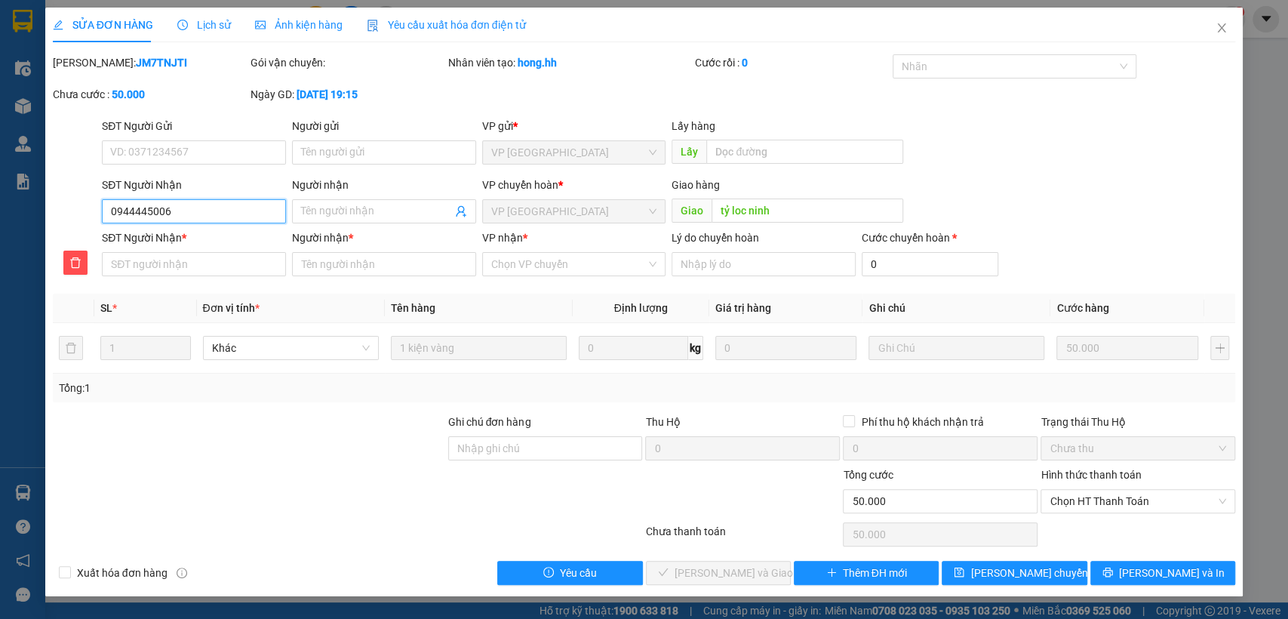
drag, startPoint x: 109, startPoint y: 213, endPoint x: 189, endPoint y: 215, distance: 80.0
click at [189, 215] on input "0944445006" at bounding box center [194, 211] width 184 height 24
paste input "0944445006"
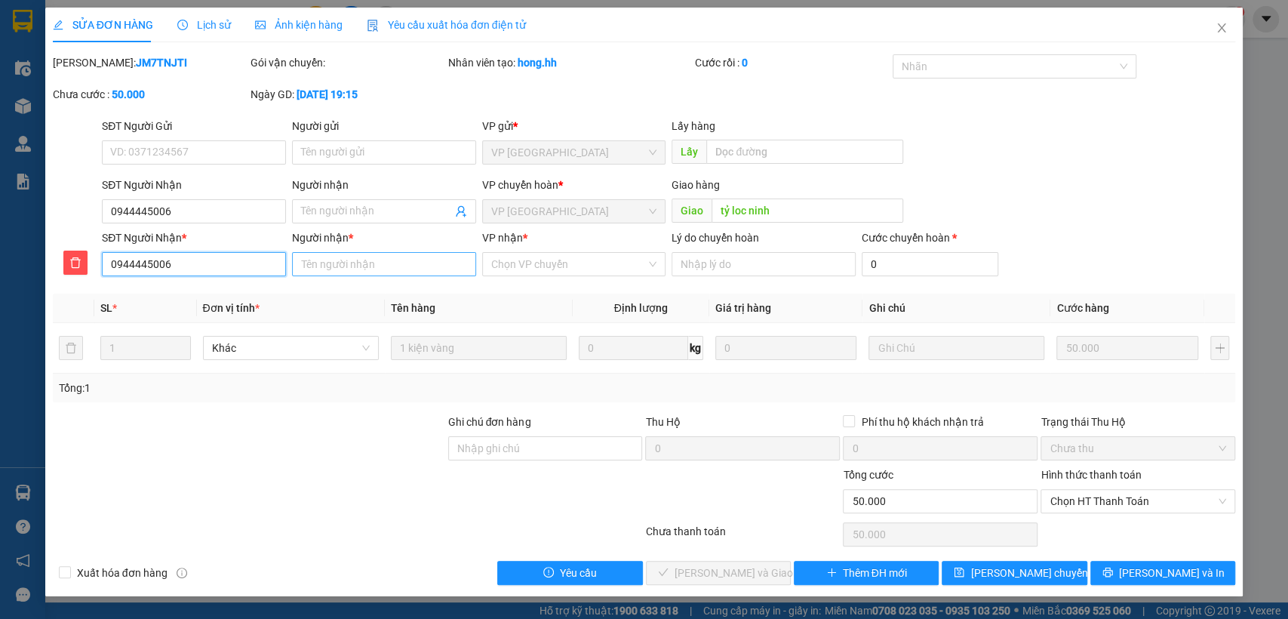
type input "0944445006"
click at [386, 261] on input "Người nhận *" at bounding box center [384, 264] width 184 height 24
type input "tỷ"
click at [603, 259] on input "VP nhận *" at bounding box center [568, 264] width 155 height 23
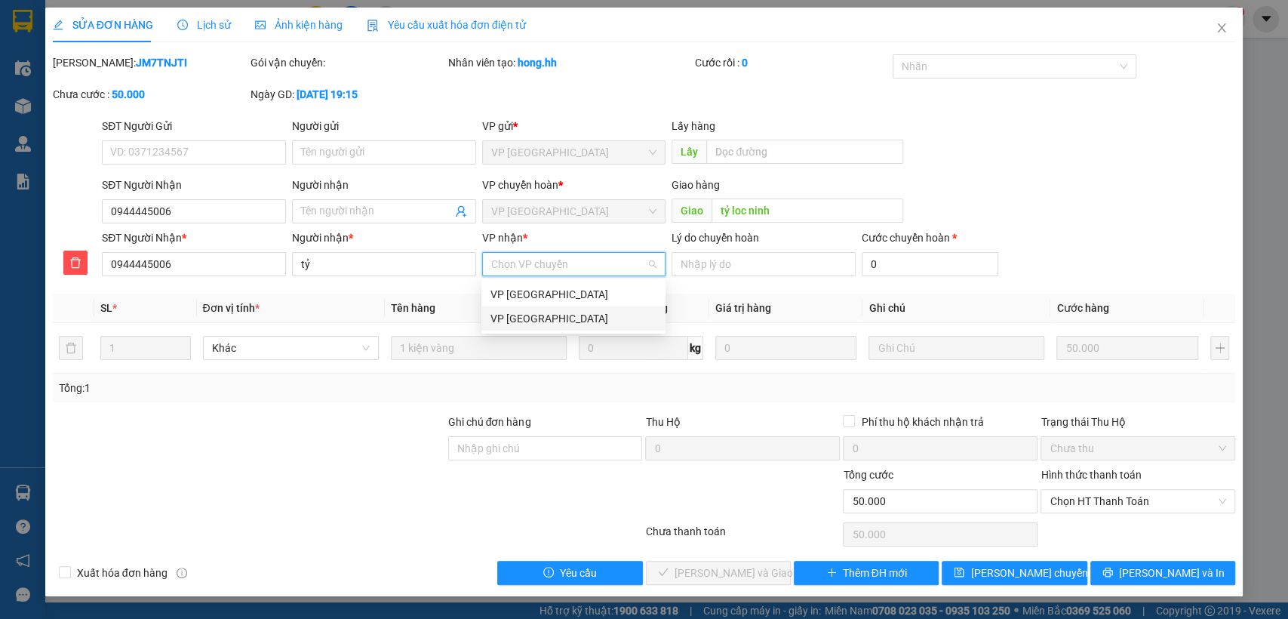
click at [535, 317] on div "VP [GEOGRAPHIC_DATA]" at bounding box center [573, 318] width 166 height 17
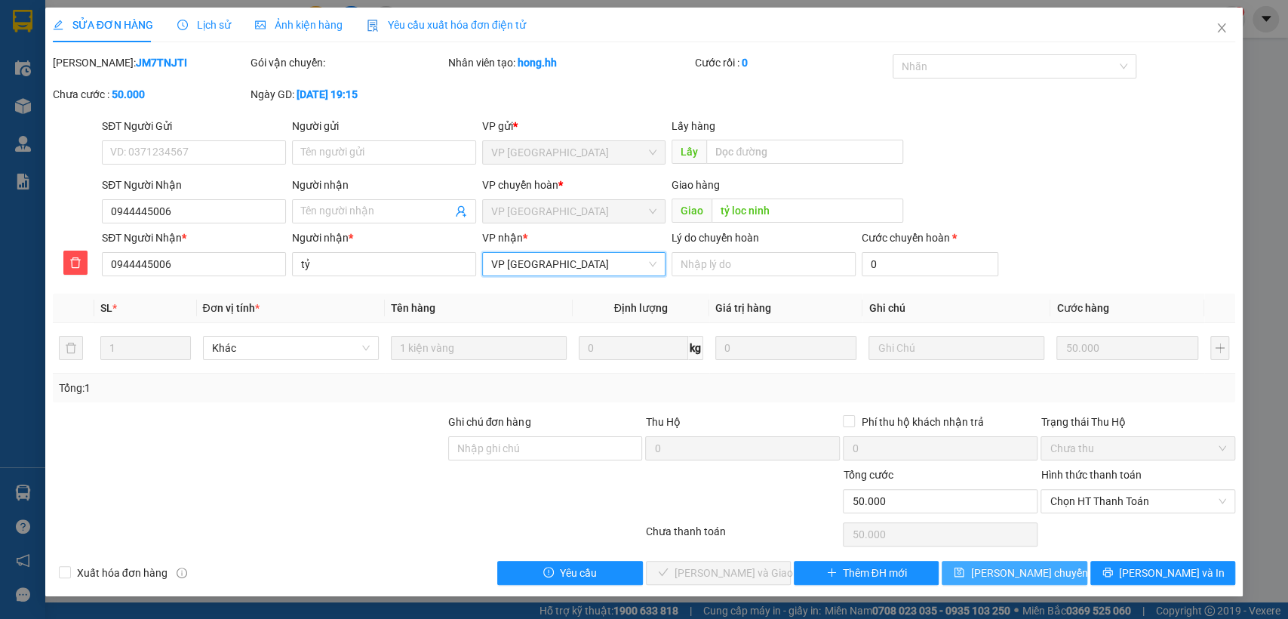
click at [964, 567] on icon "save" at bounding box center [958, 571] width 11 height 11
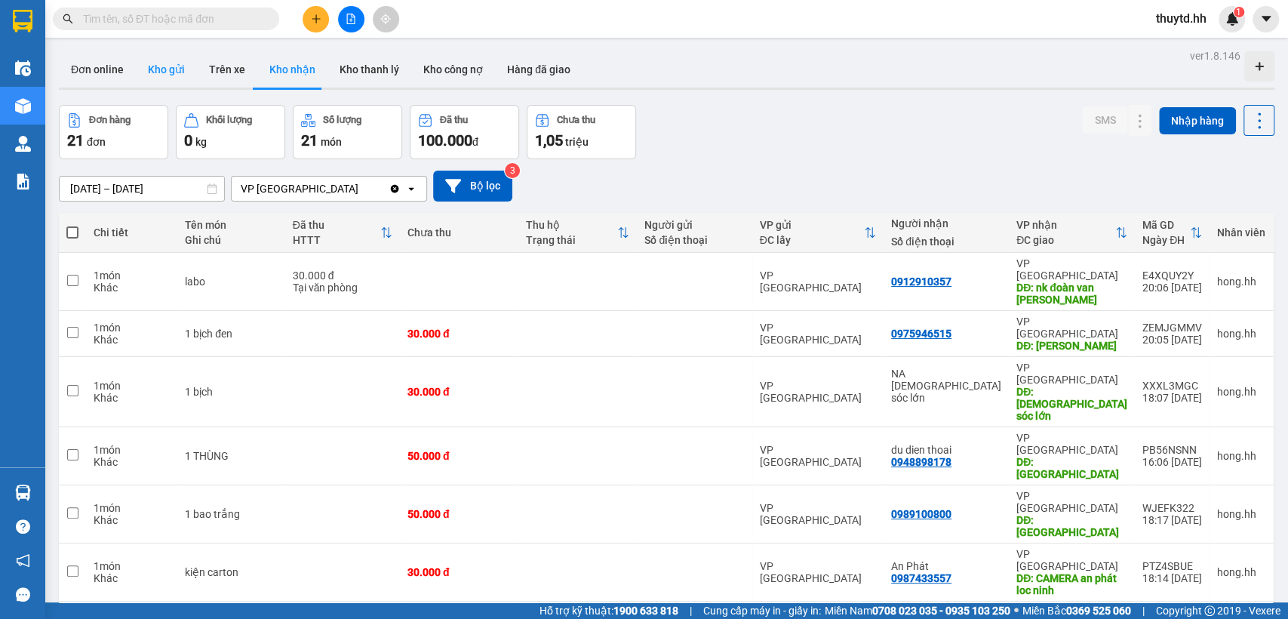
click at [171, 75] on button "Kho gửi" at bounding box center [166, 69] width 61 height 36
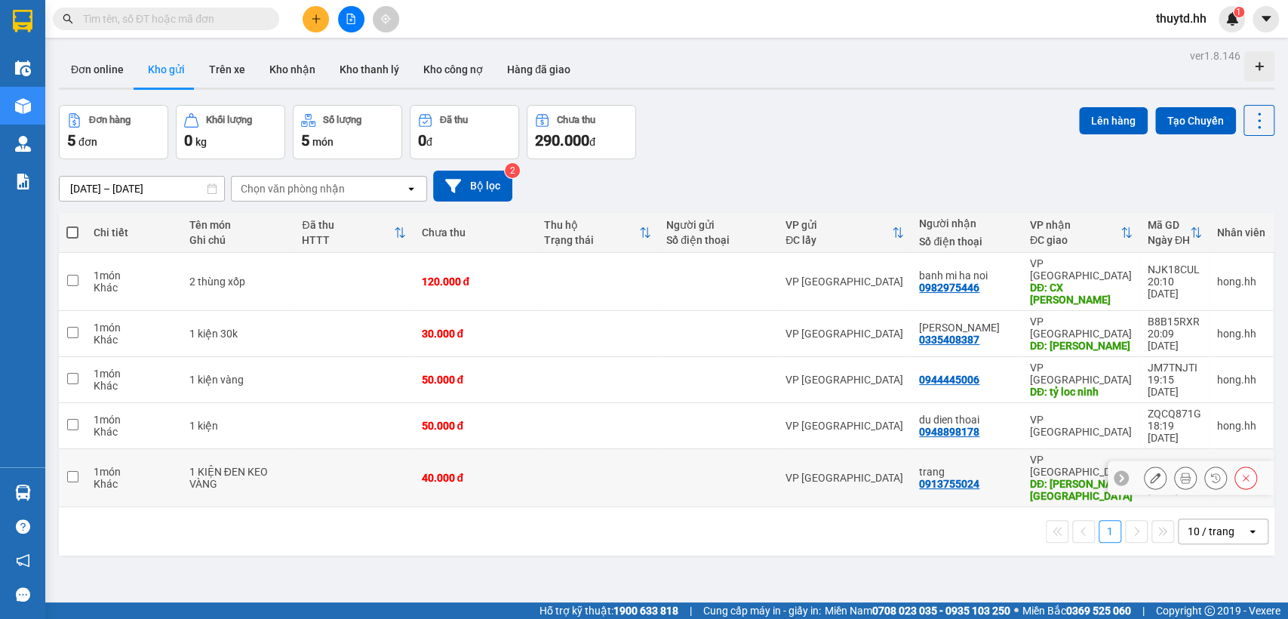
click at [701, 449] on td at bounding box center [717, 478] width 119 height 58
checkbox input "true"
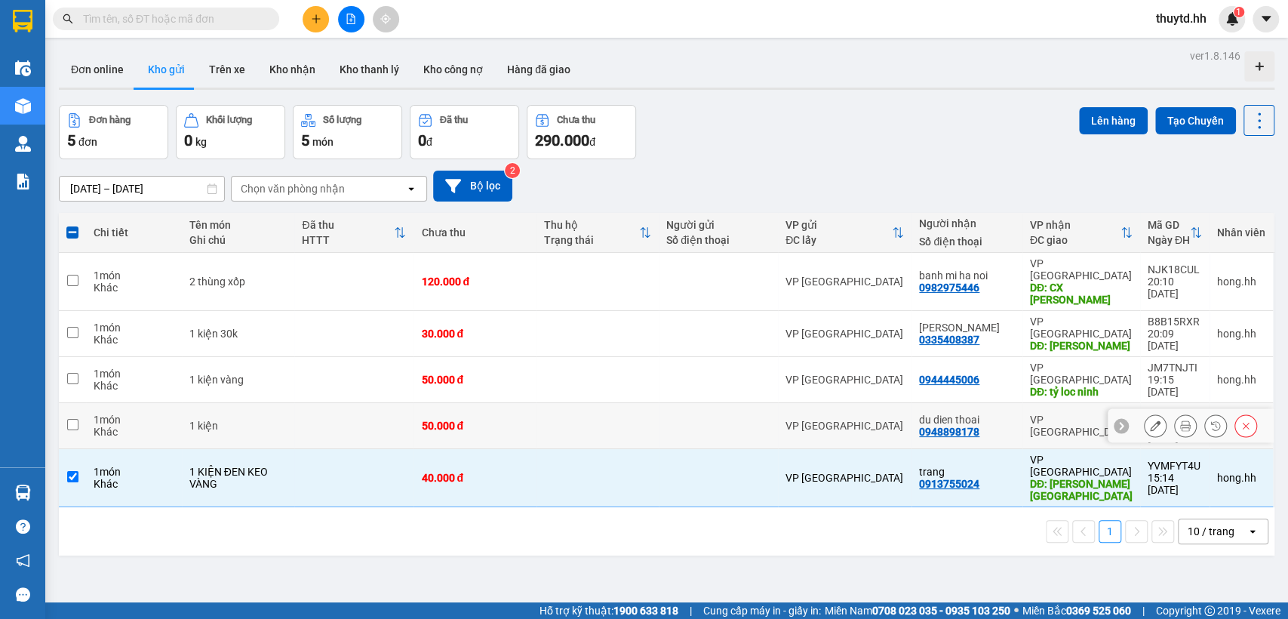
click at [698, 419] on div at bounding box center [718, 425] width 104 height 12
checkbox input "true"
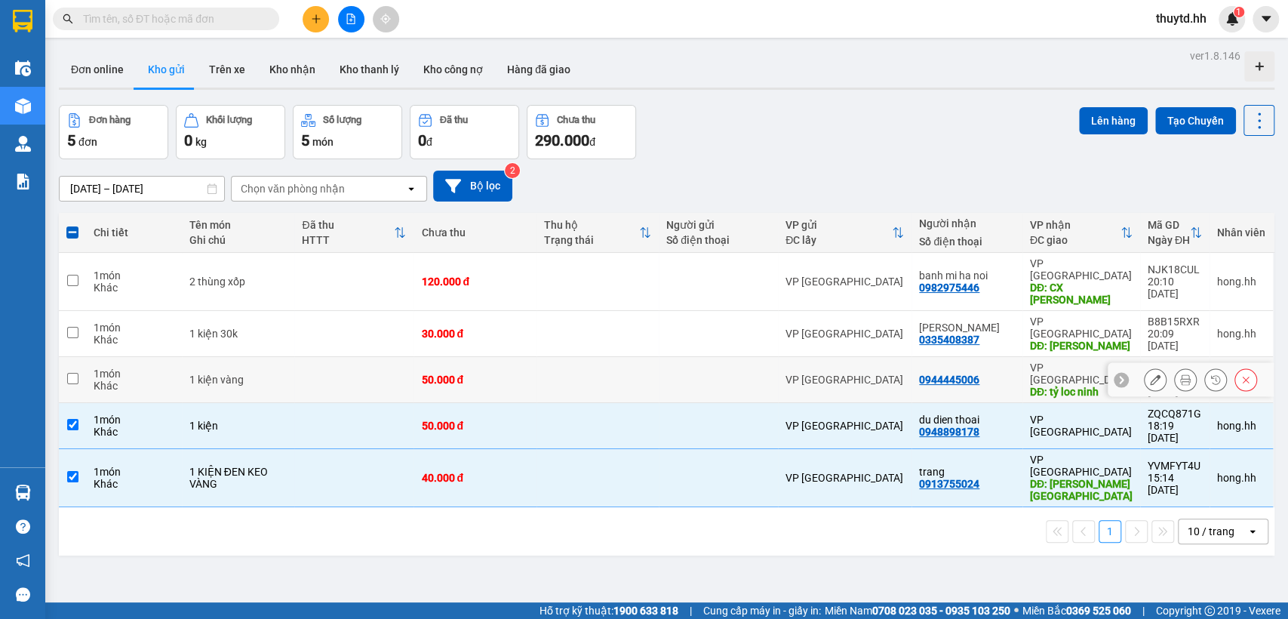
click at [709, 373] on div at bounding box center [718, 379] width 104 height 12
checkbox input "true"
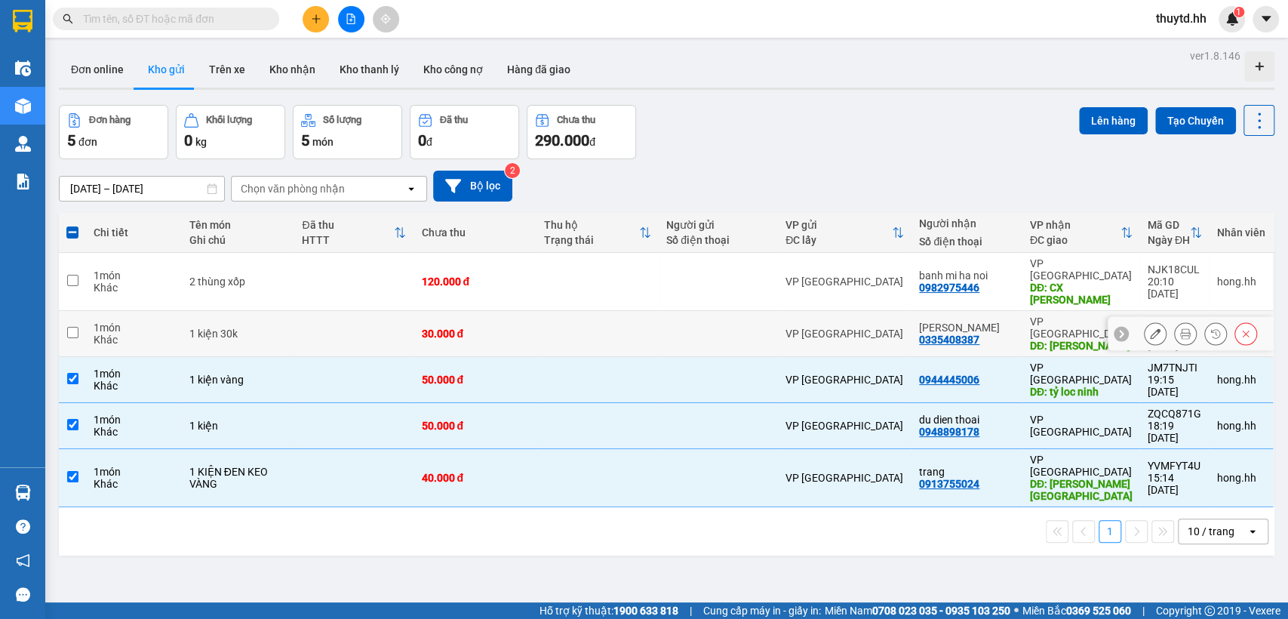
click at [712, 327] on div at bounding box center [718, 333] width 104 height 12
checkbox input "true"
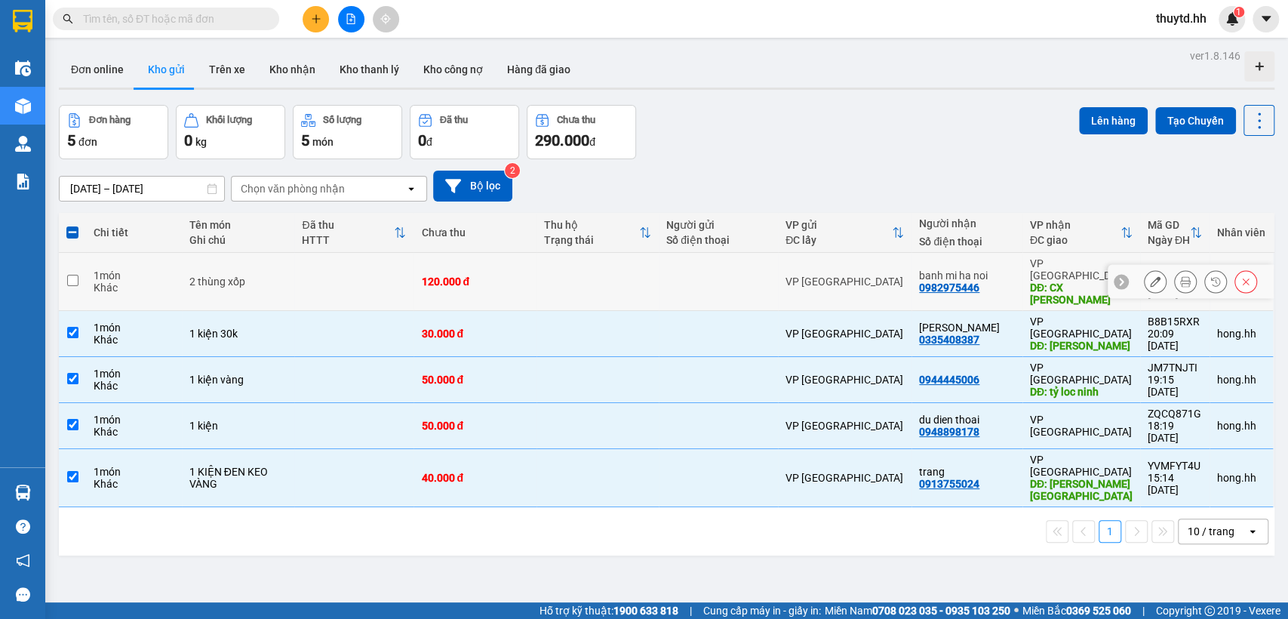
click at [721, 267] on td at bounding box center [717, 282] width 119 height 58
checkbox input "true"
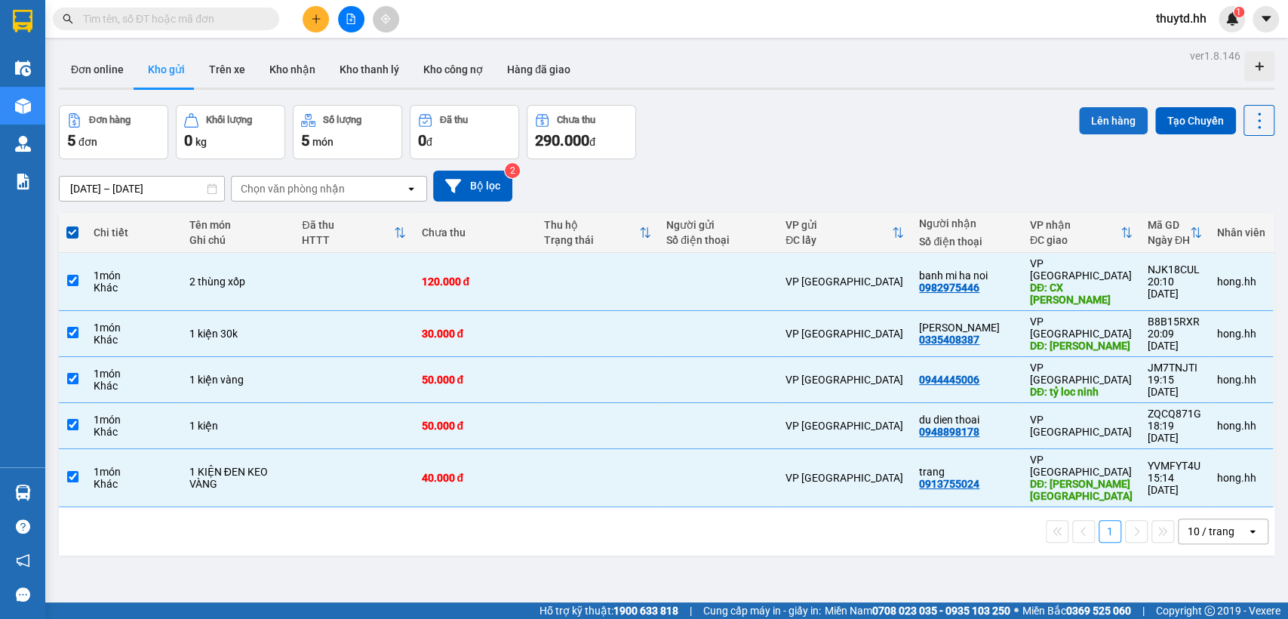
click at [1116, 112] on button "Lên hàng" at bounding box center [1113, 120] width 69 height 27
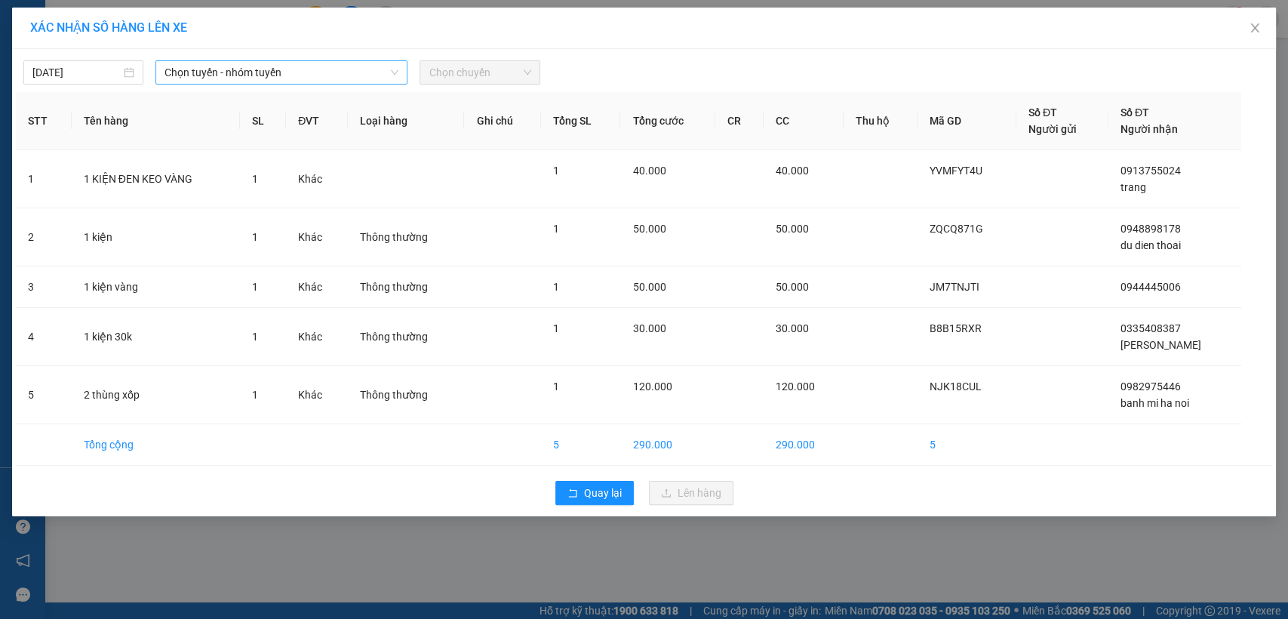
click at [259, 73] on span "Chọn tuyến - nhóm tuyến" at bounding box center [281, 72] width 234 height 23
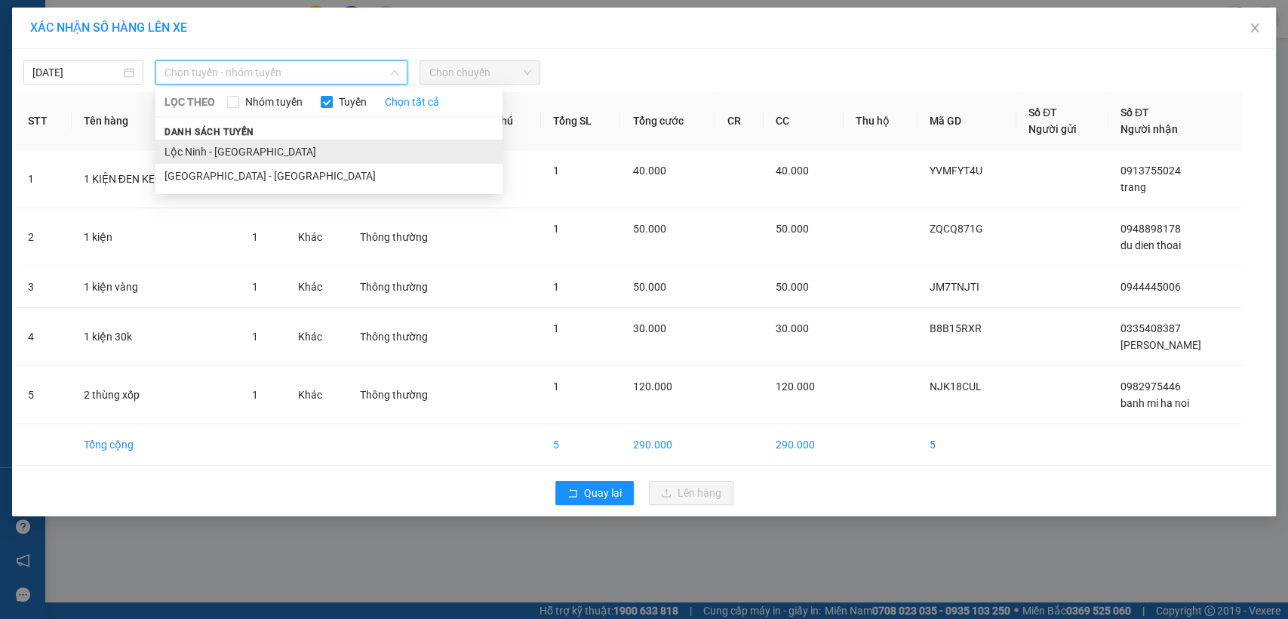
click at [190, 146] on li "Lộc Ninh - [GEOGRAPHIC_DATA]" at bounding box center [328, 152] width 347 height 24
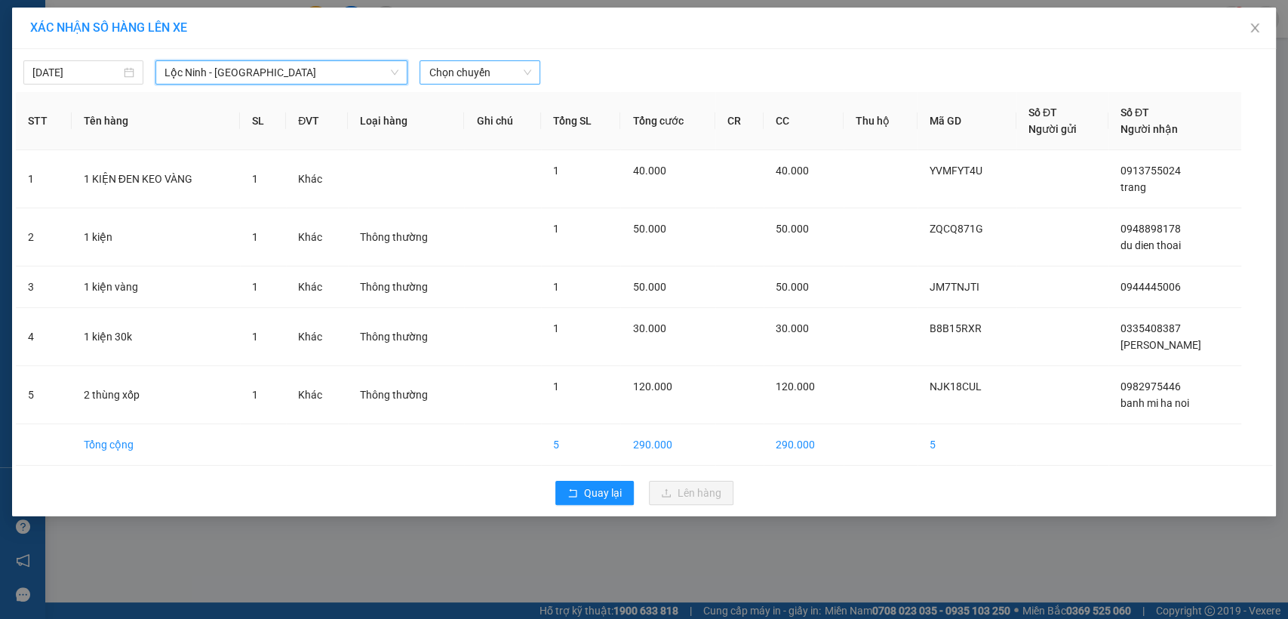
click at [443, 74] on span "Chọn chuyến" at bounding box center [479, 72] width 102 height 23
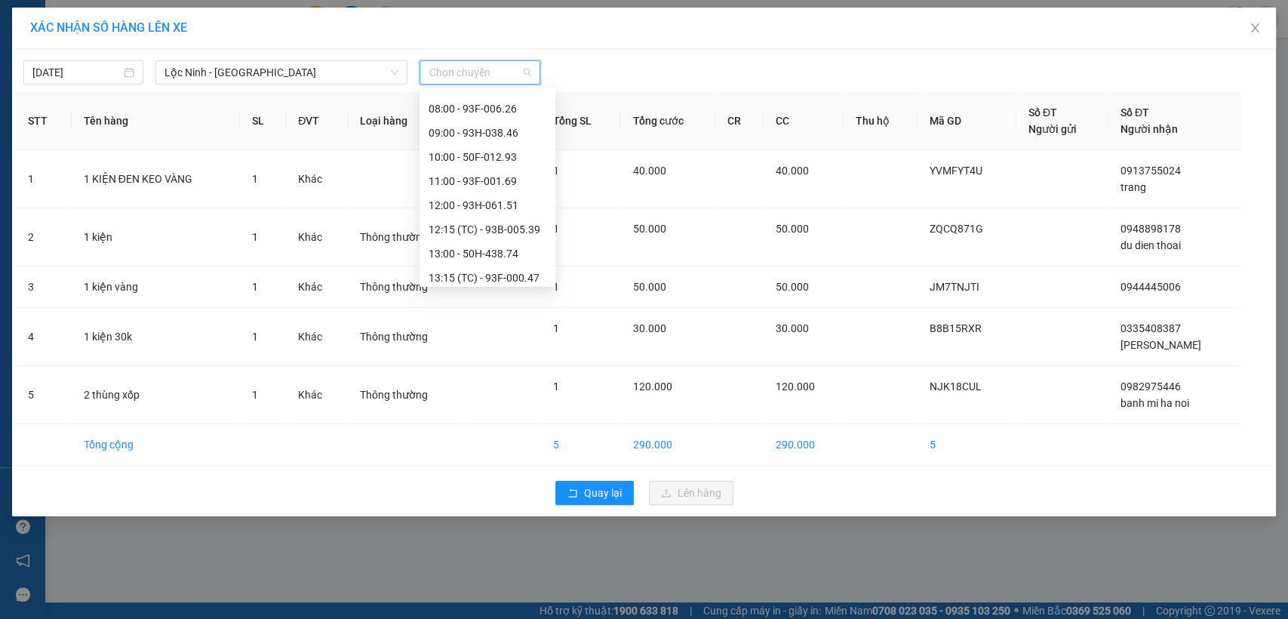
scroll to position [167, 0]
click at [487, 147] on div "10:00 - 50F-012.93" at bounding box center [487, 152] width 118 height 17
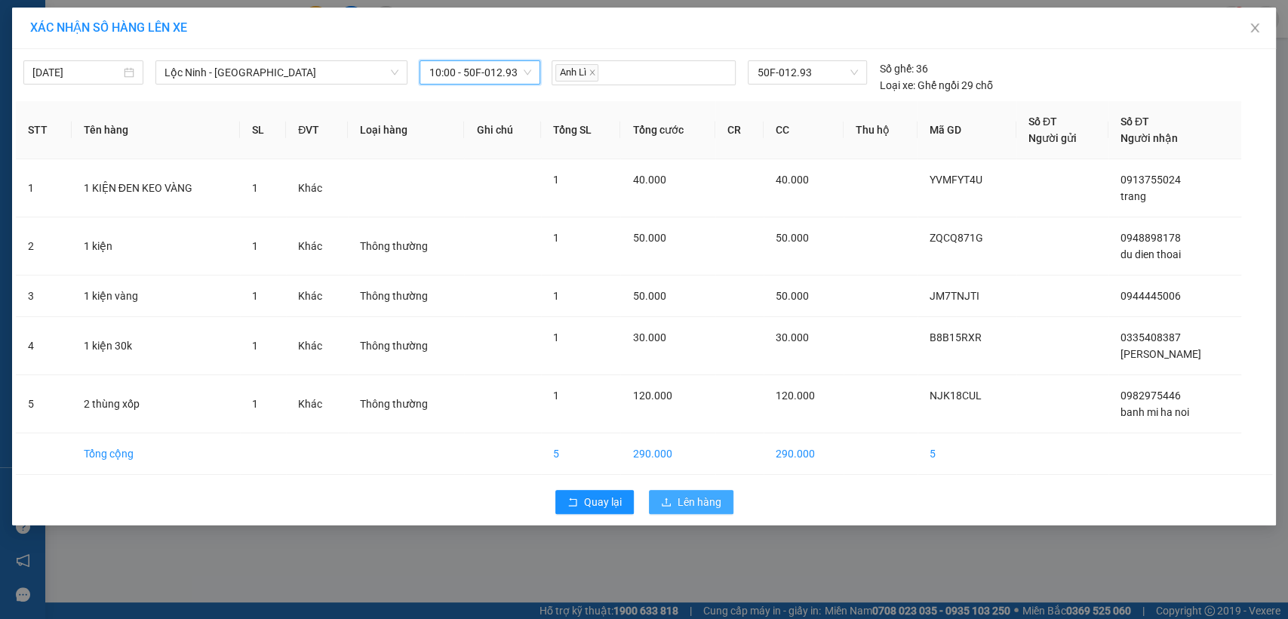
click at [686, 501] on span "Lên hàng" at bounding box center [699, 501] width 44 height 17
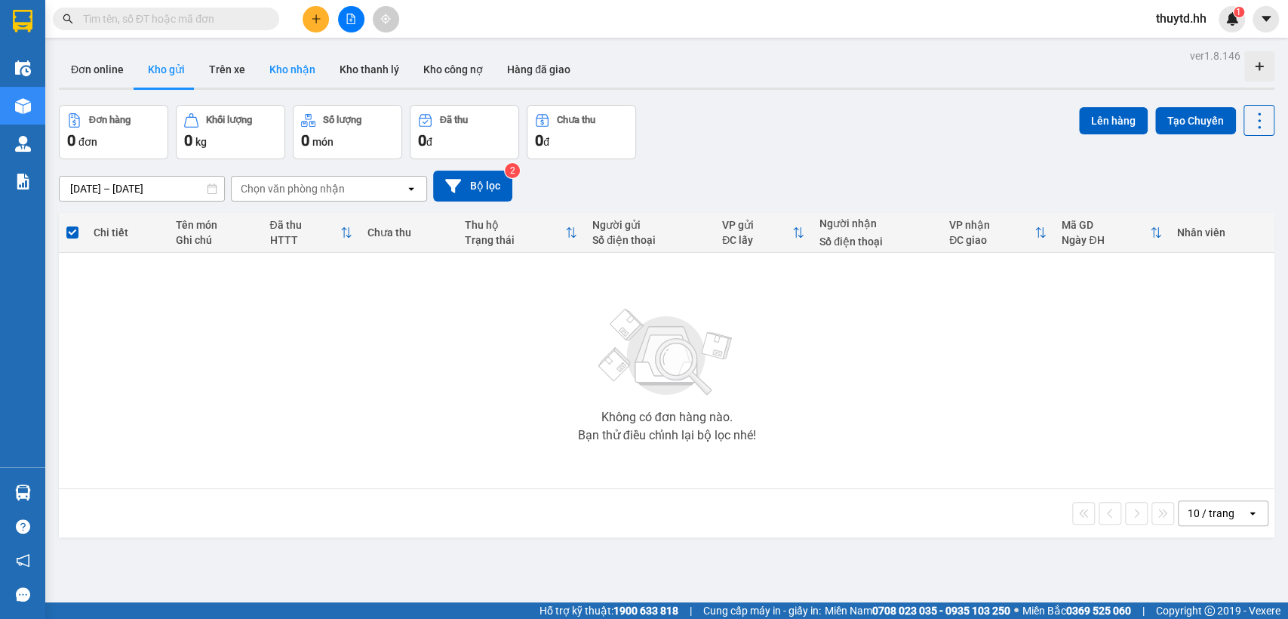
click at [284, 71] on button "Kho nhận" at bounding box center [292, 69] width 70 height 36
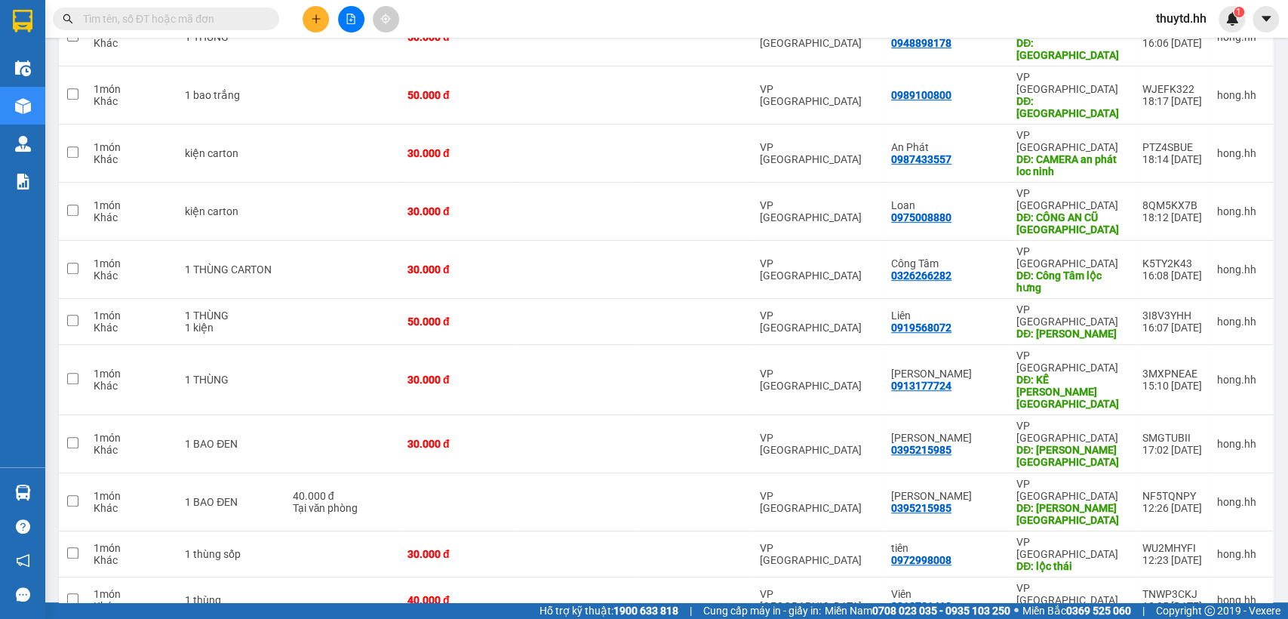
scroll to position [520, 0]
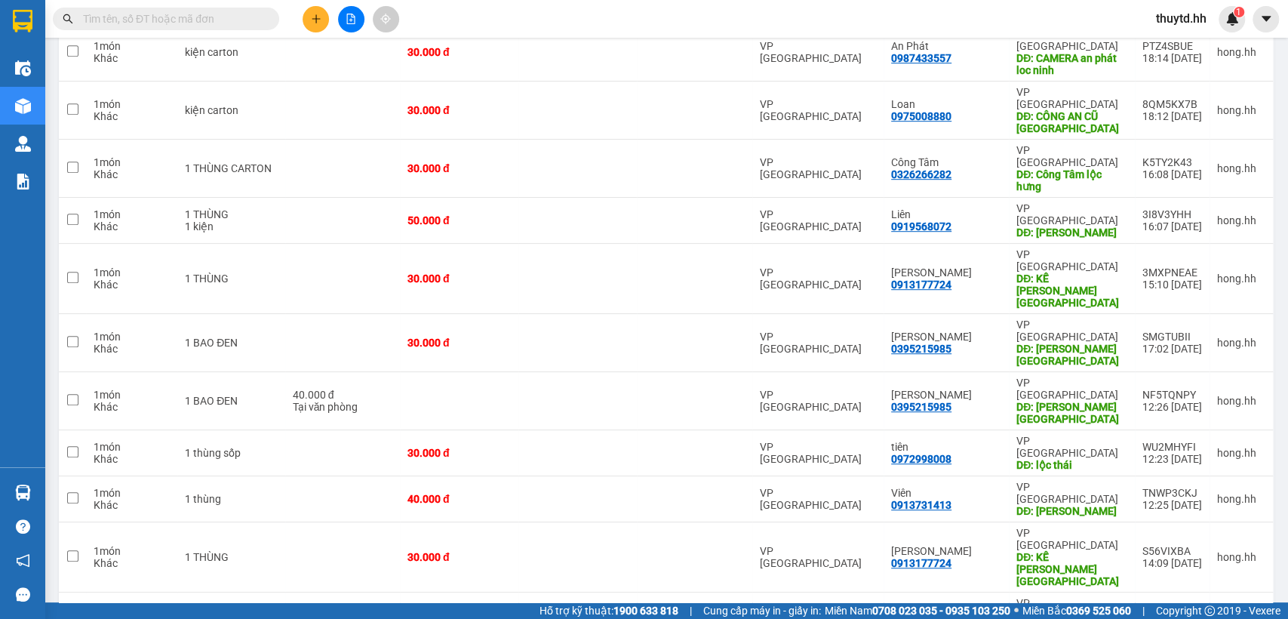
click at [1201, 511] on span "80 / trang" at bounding box center [1200, 504] width 48 height 15
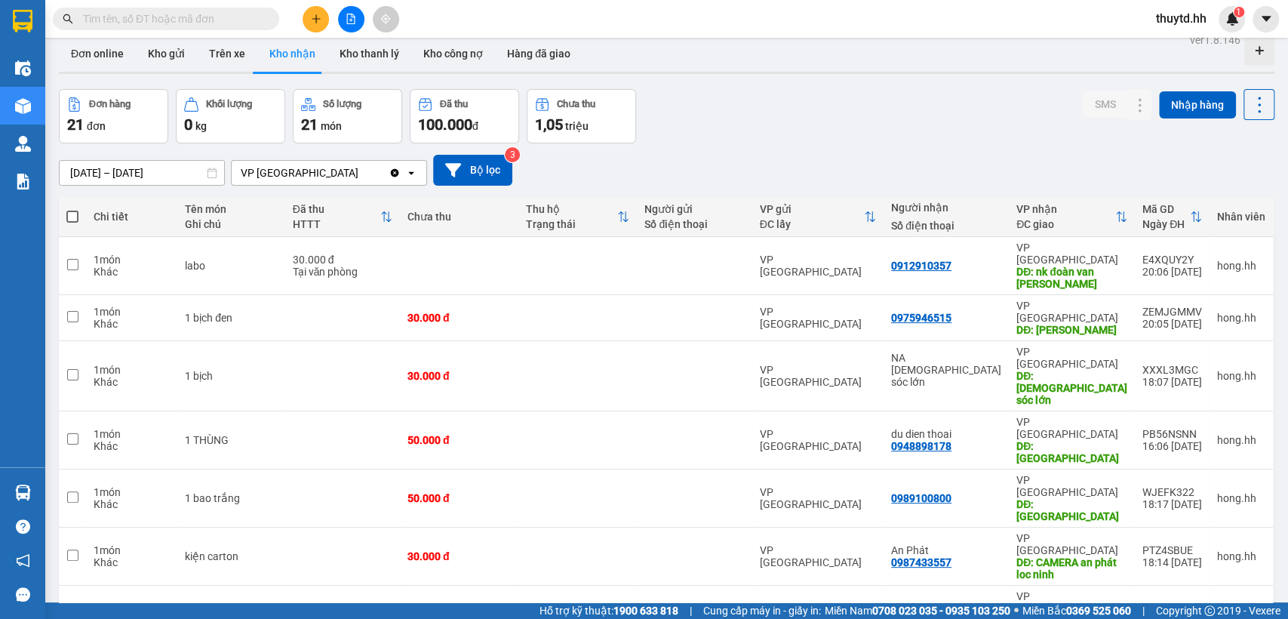
scroll to position [0, 0]
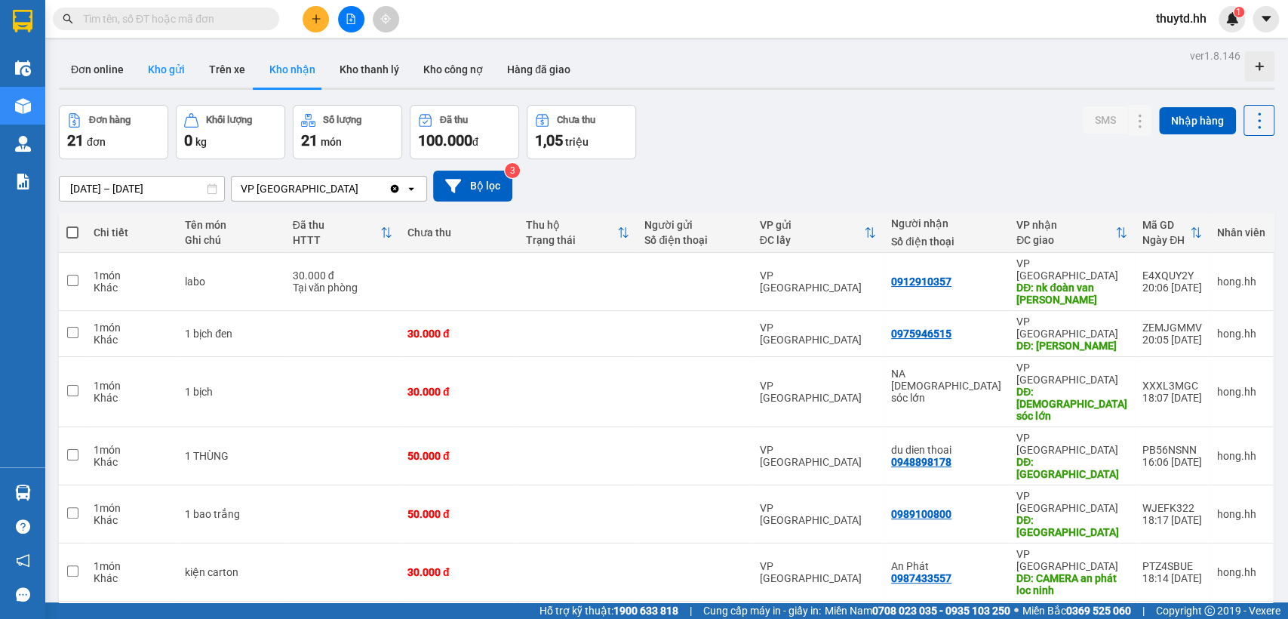
click at [181, 75] on button "Kho gửi" at bounding box center [166, 69] width 61 height 36
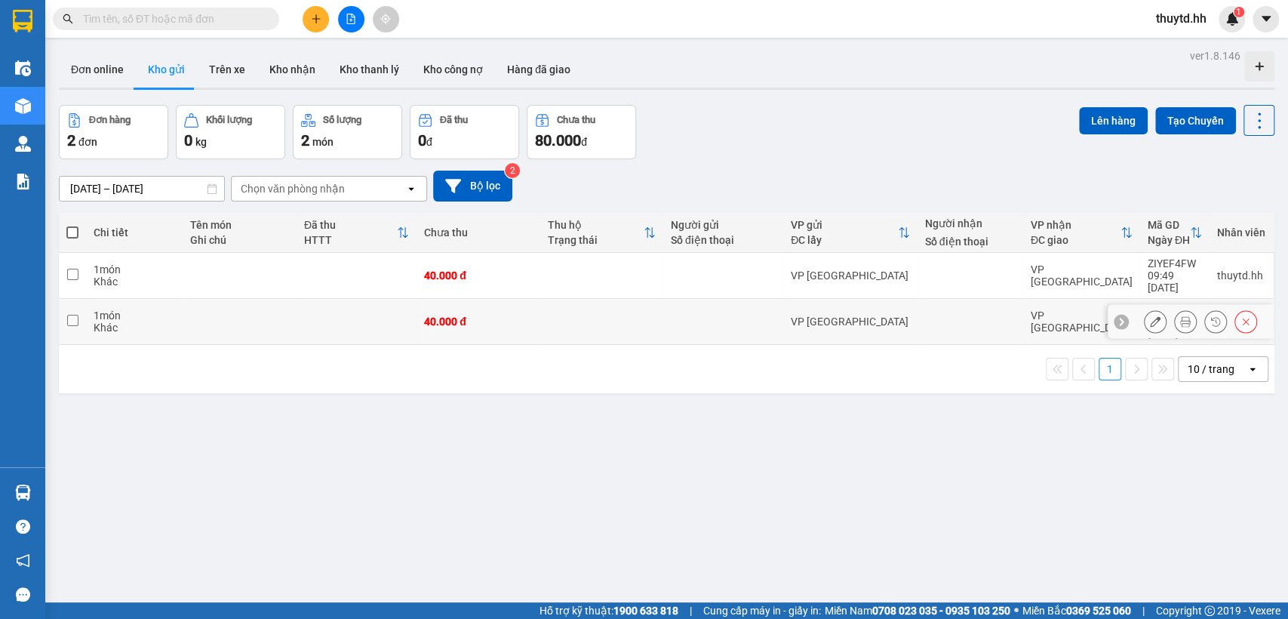
click at [652, 304] on td at bounding box center [600, 322] width 123 height 46
checkbox input "true"
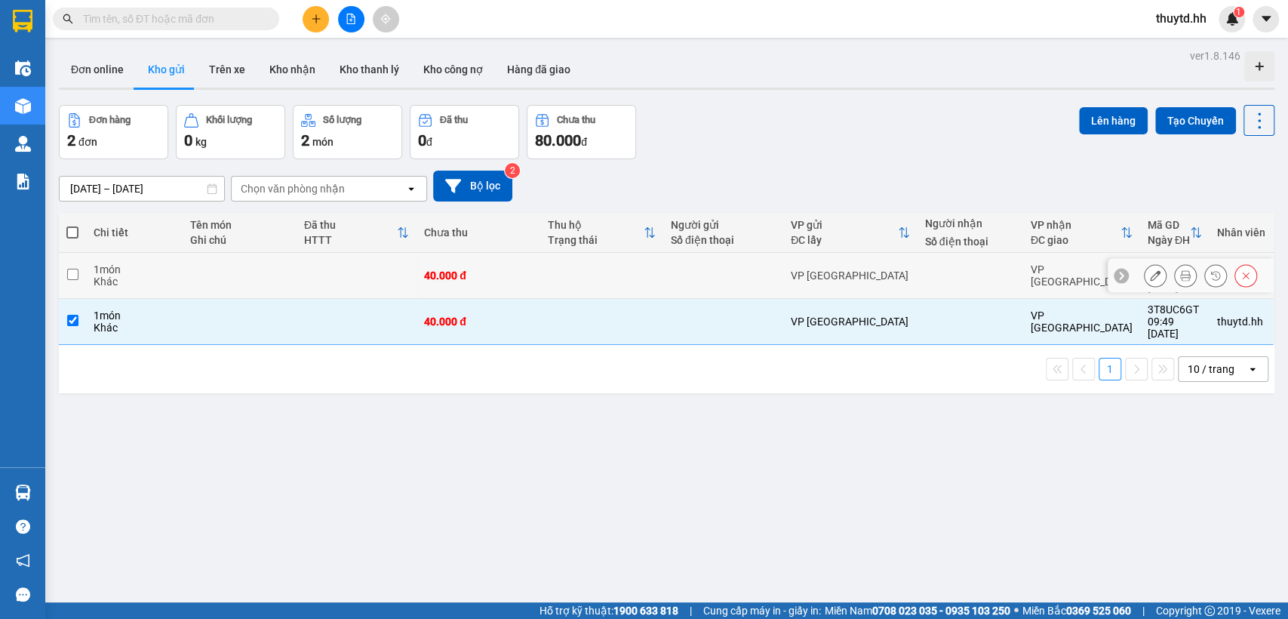
click at [652, 275] on td at bounding box center [600, 276] width 123 height 46
checkbox input "true"
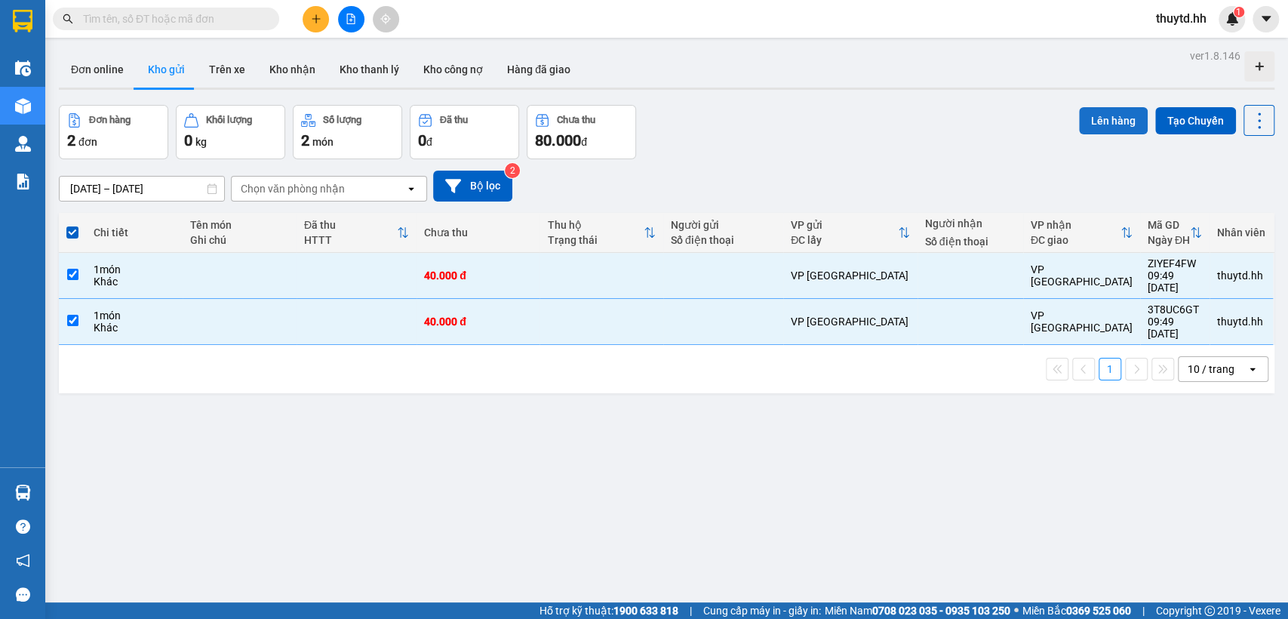
click at [1099, 119] on button "Lên hàng" at bounding box center [1113, 120] width 69 height 27
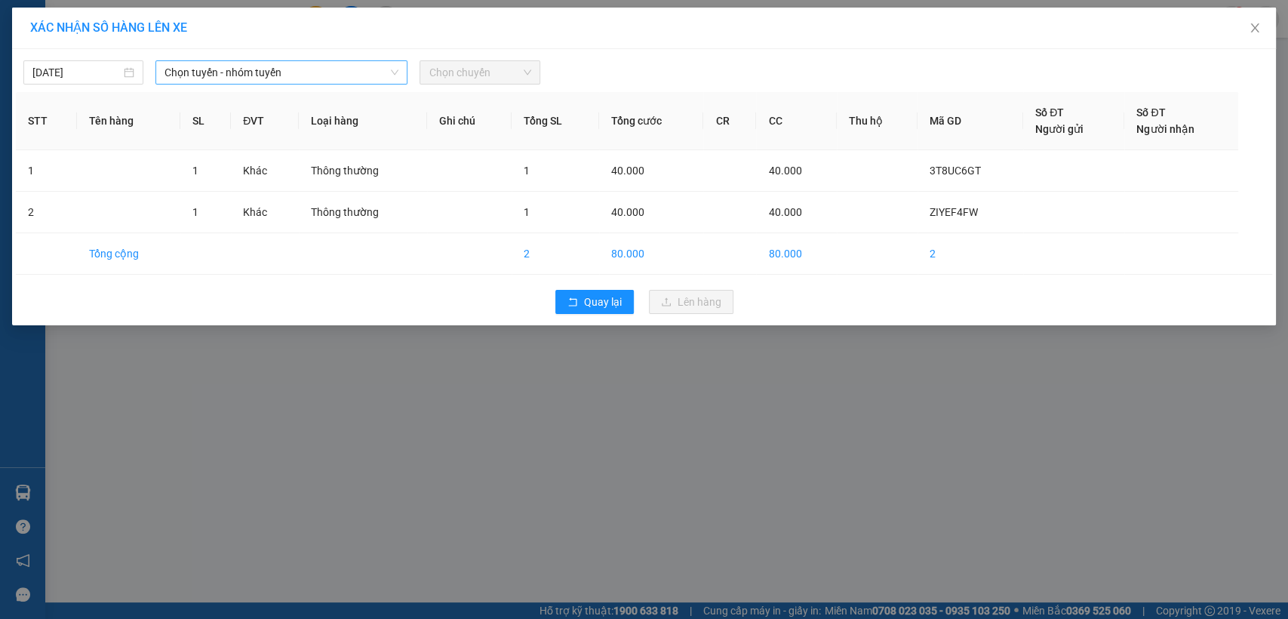
click at [368, 72] on span "Chọn tuyến - nhóm tuyến" at bounding box center [281, 72] width 234 height 23
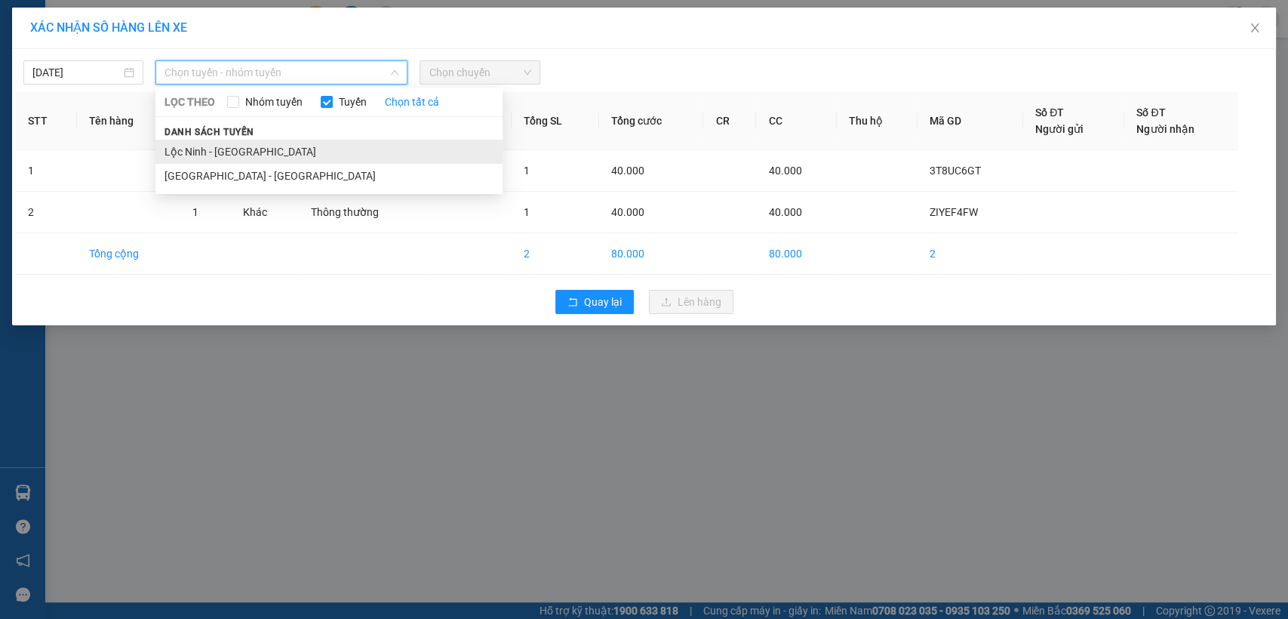
click at [234, 152] on li "Lộc Ninh - [GEOGRAPHIC_DATA]" at bounding box center [328, 152] width 347 height 24
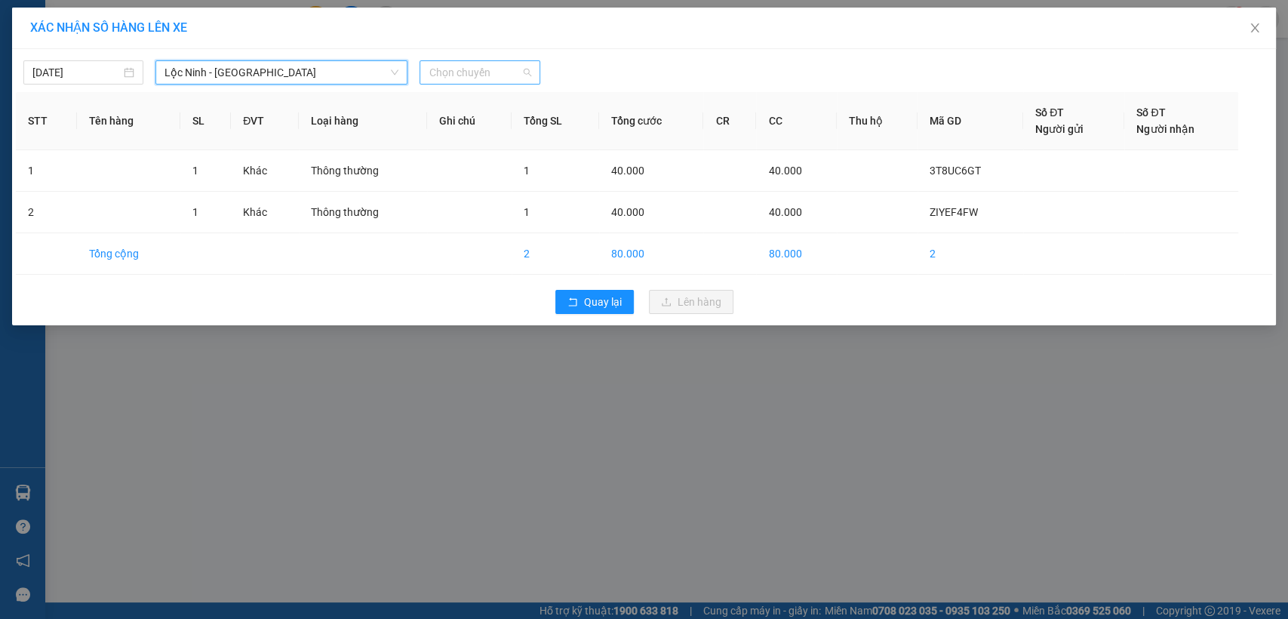
click at [493, 74] on span "Chọn chuyến" at bounding box center [479, 72] width 102 height 23
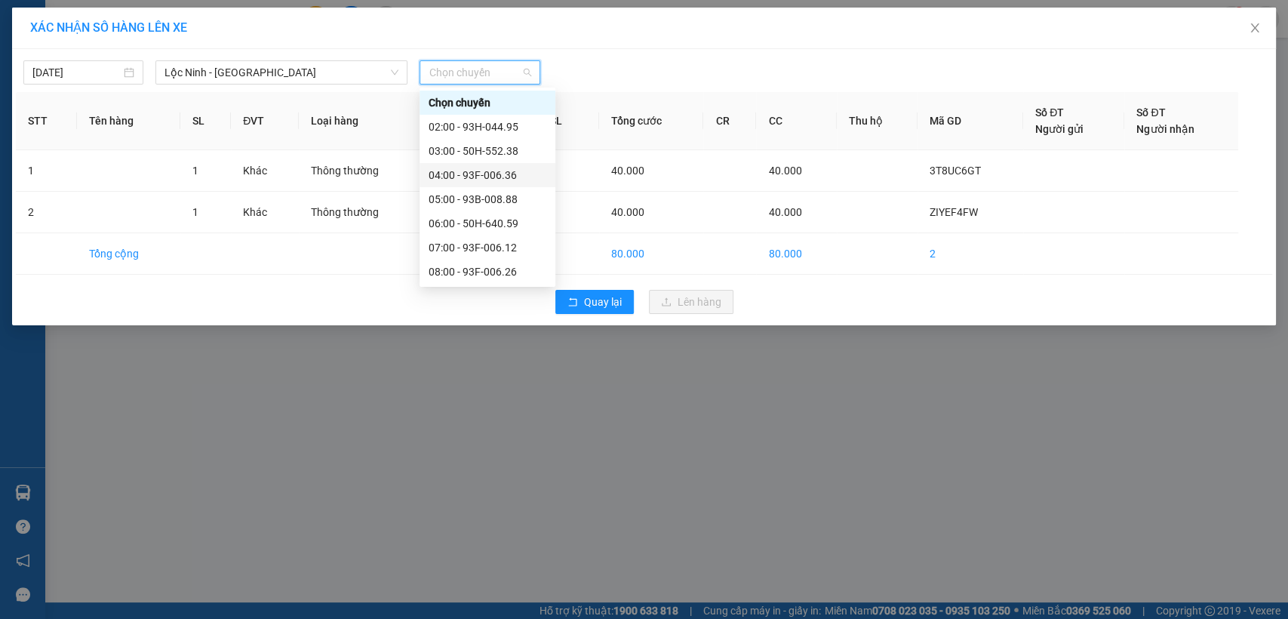
scroll to position [84, 0]
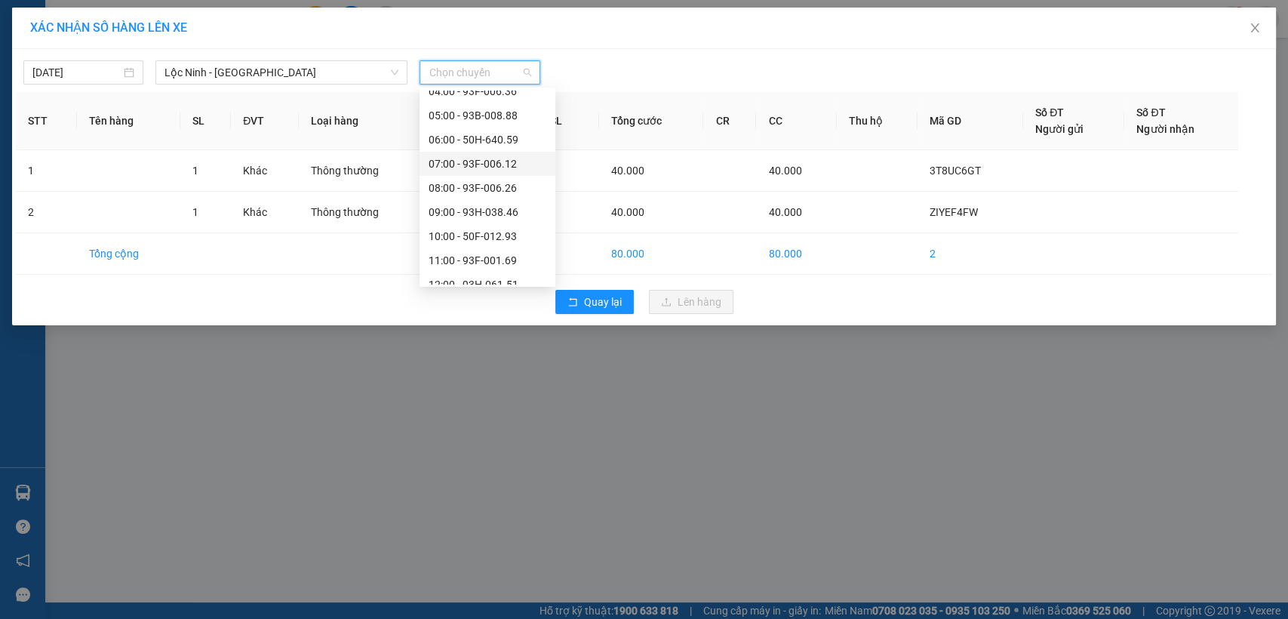
click at [477, 161] on div "07:00 - 93F-006.12" at bounding box center [487, 163] width 118 height 17
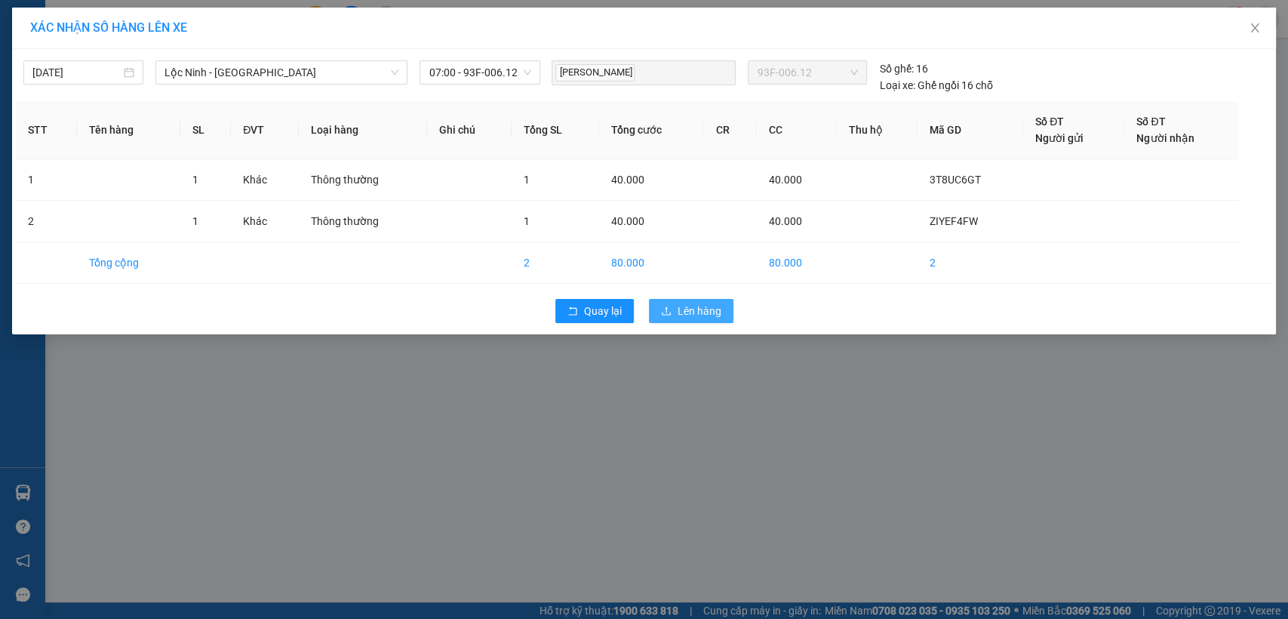
click at [708, 310] on span "Lên hàng" at bounding box center [699, 310] width 44 height 17
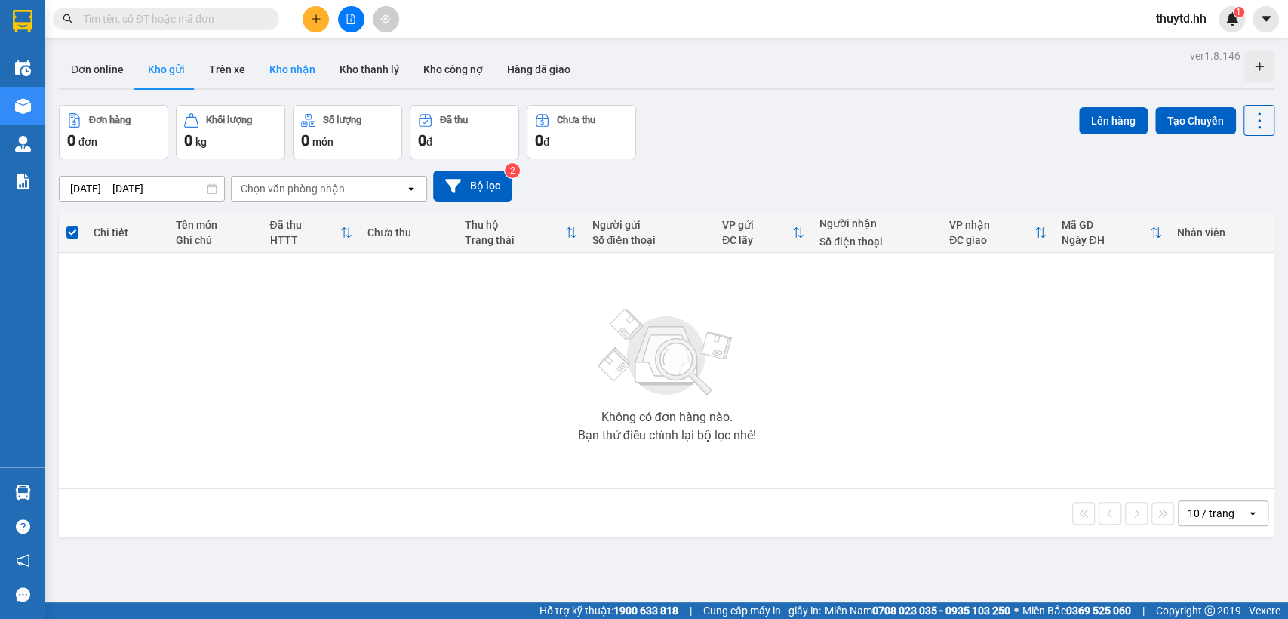
click at [284, 70] on button "Kho nhận" at bounding box center [292, 69] width 70 height 36
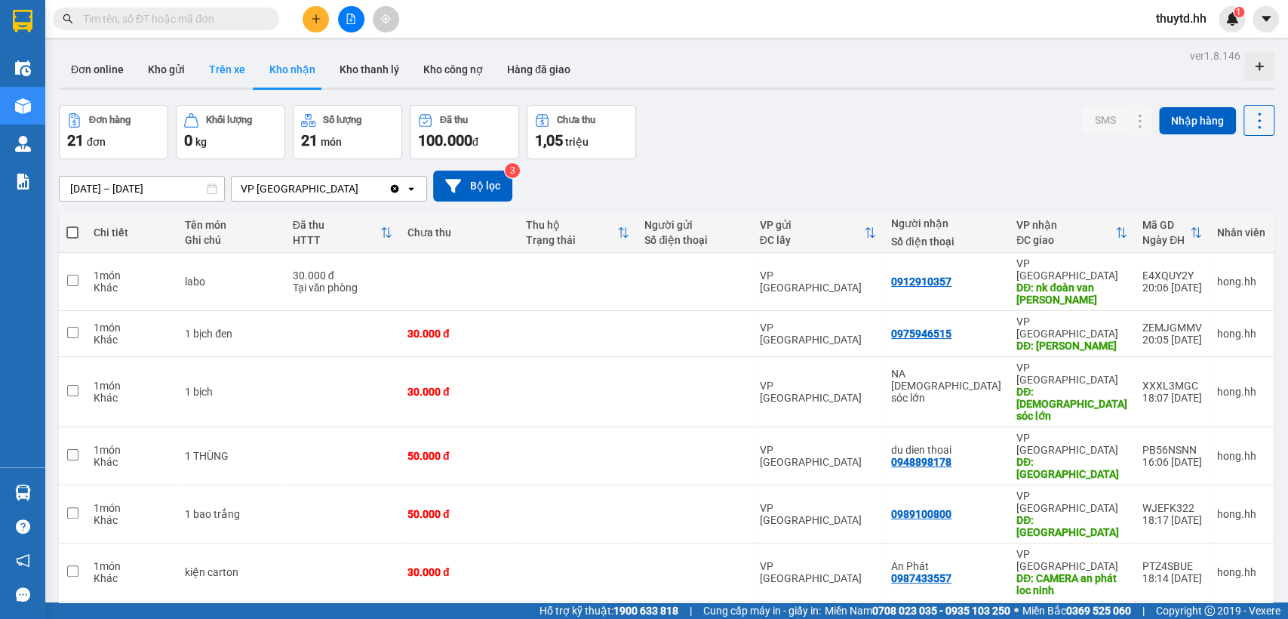
click at [226, 69] on button "Trên xe" at bounding box center [227, 69] width 60 height 36
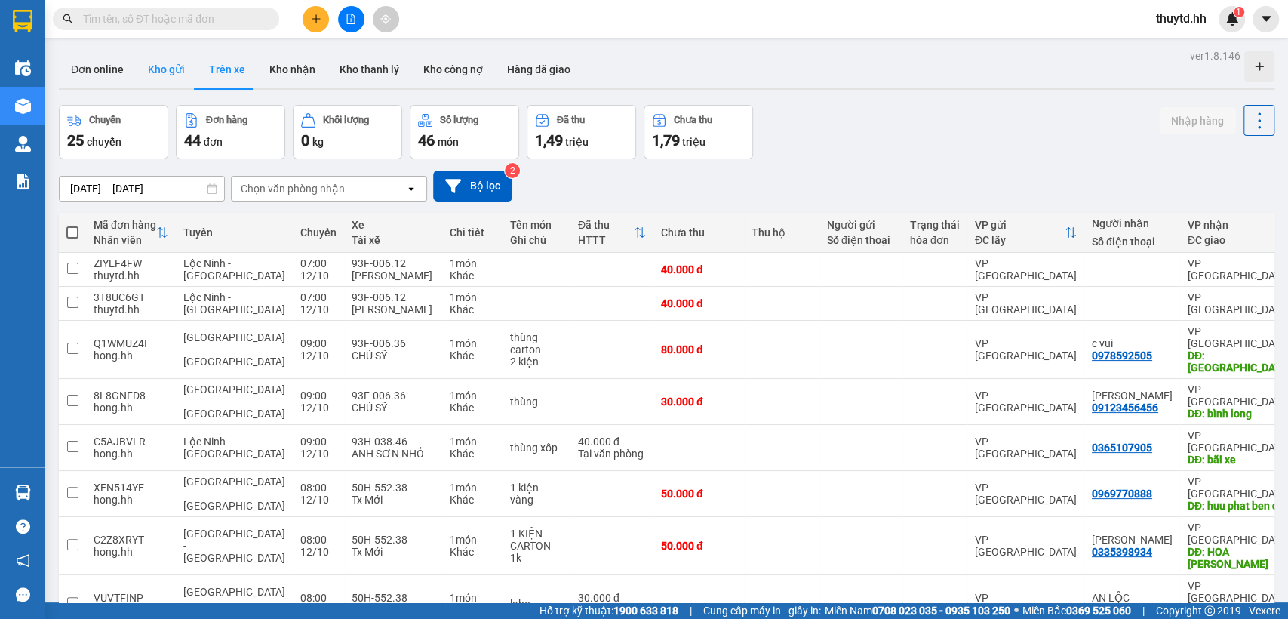
click at [167, 70] on button "Kho gửi" at bounding box center [166, 69] width 61 height 36
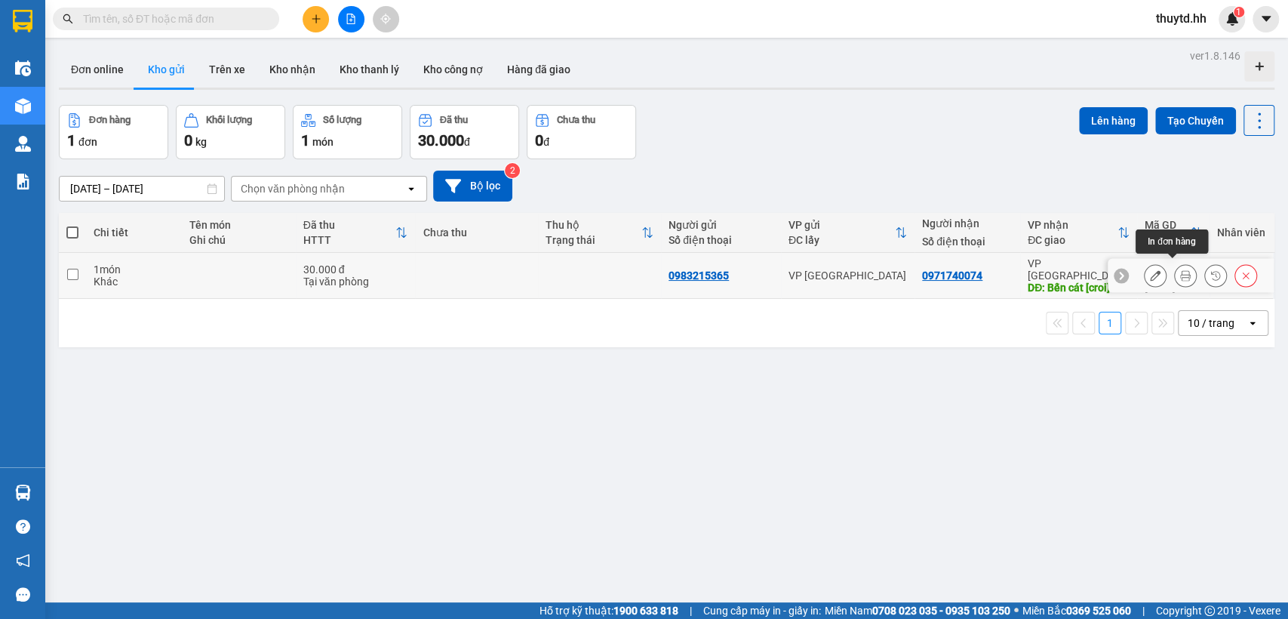
click at [1180, 270] on icon at bounding box center [1185, 275] width 11 height 11
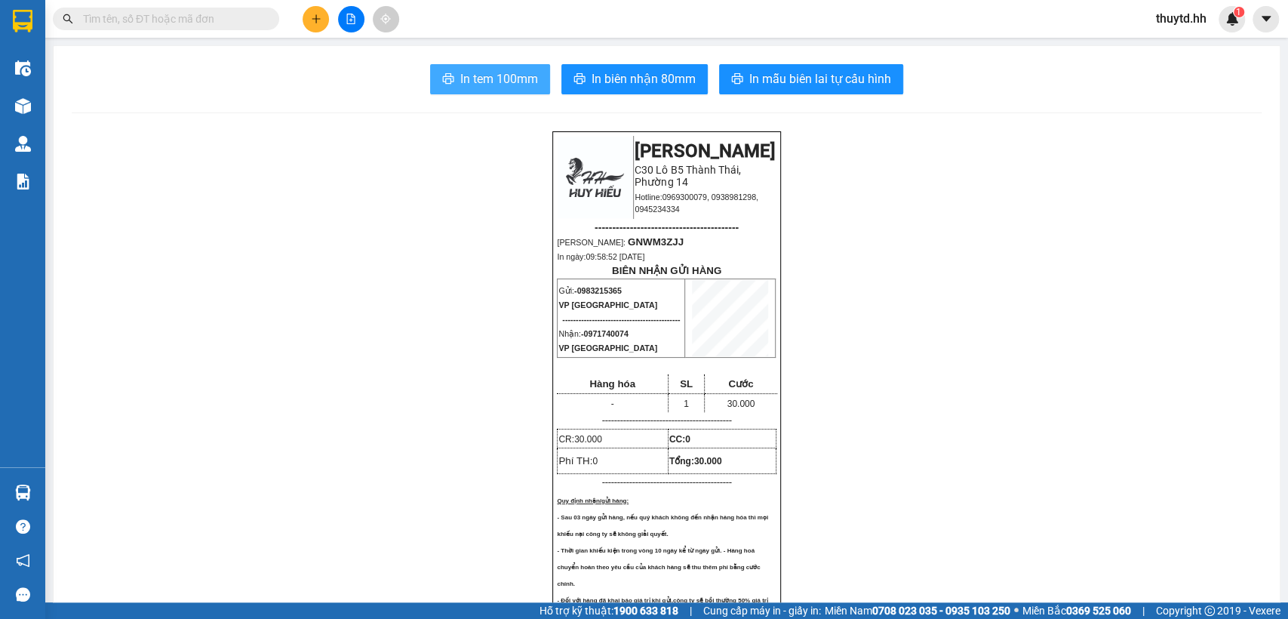
click at [516, 80] on span "In tem 100mm" at bounding box center [499, 78] width 78 height 19
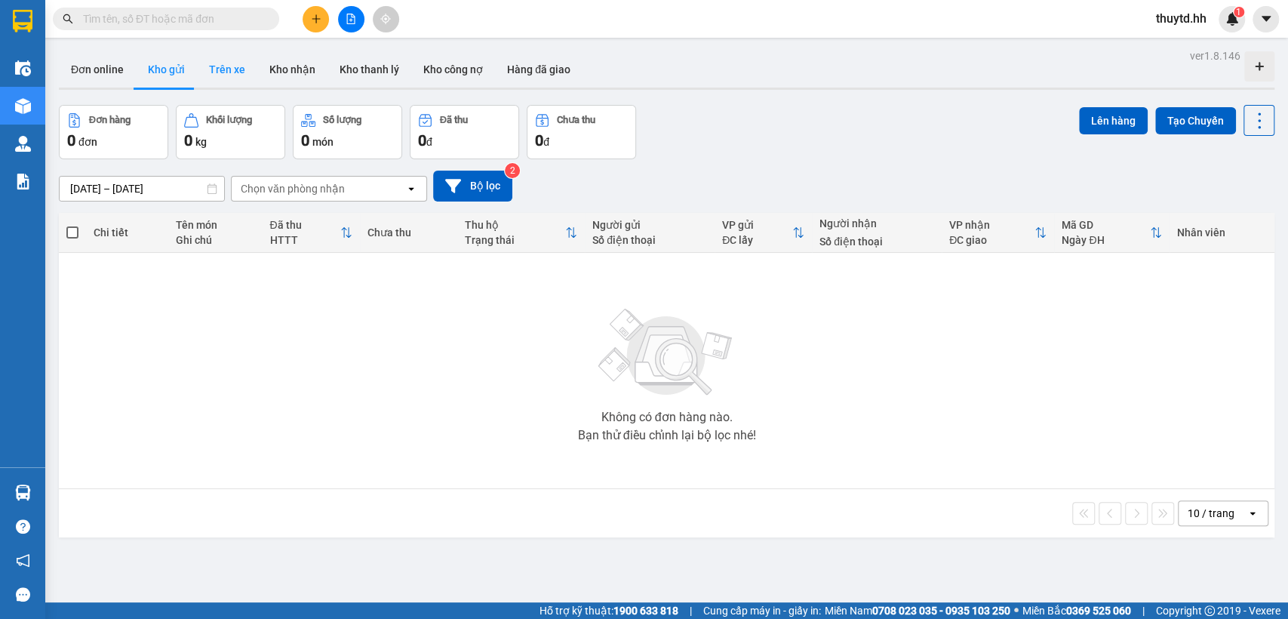
click at [229, 74] on button "Trên xe" at bounding box center [227, 69] width 60 height 36
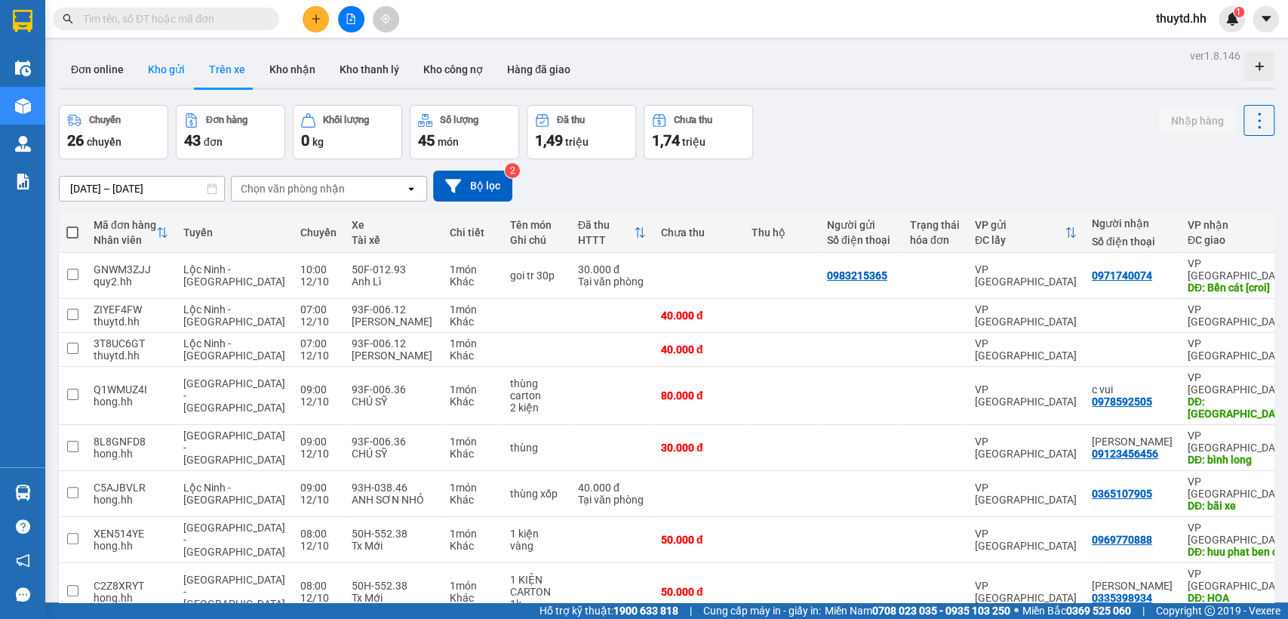
click at [169, 77] on button "Kho gửi" at bounding box center [166, 69] width 61 height 36
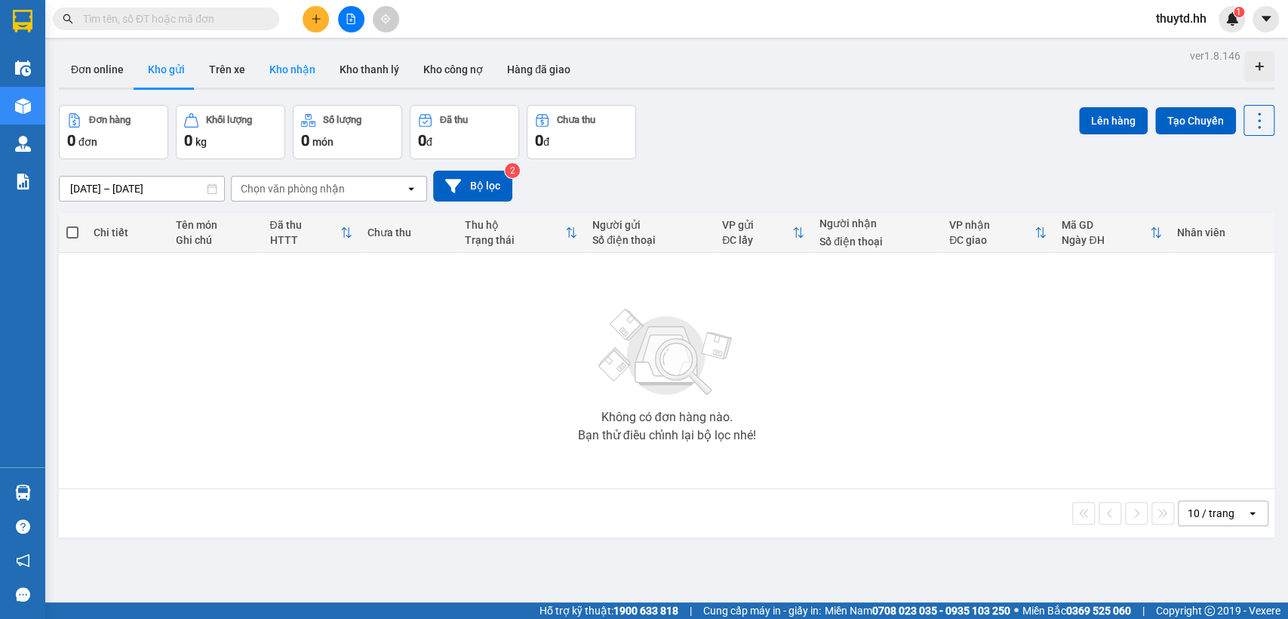
click at [298, 72] on button "Kho nhận" at bounding box center [292, 69] width 70 height 36
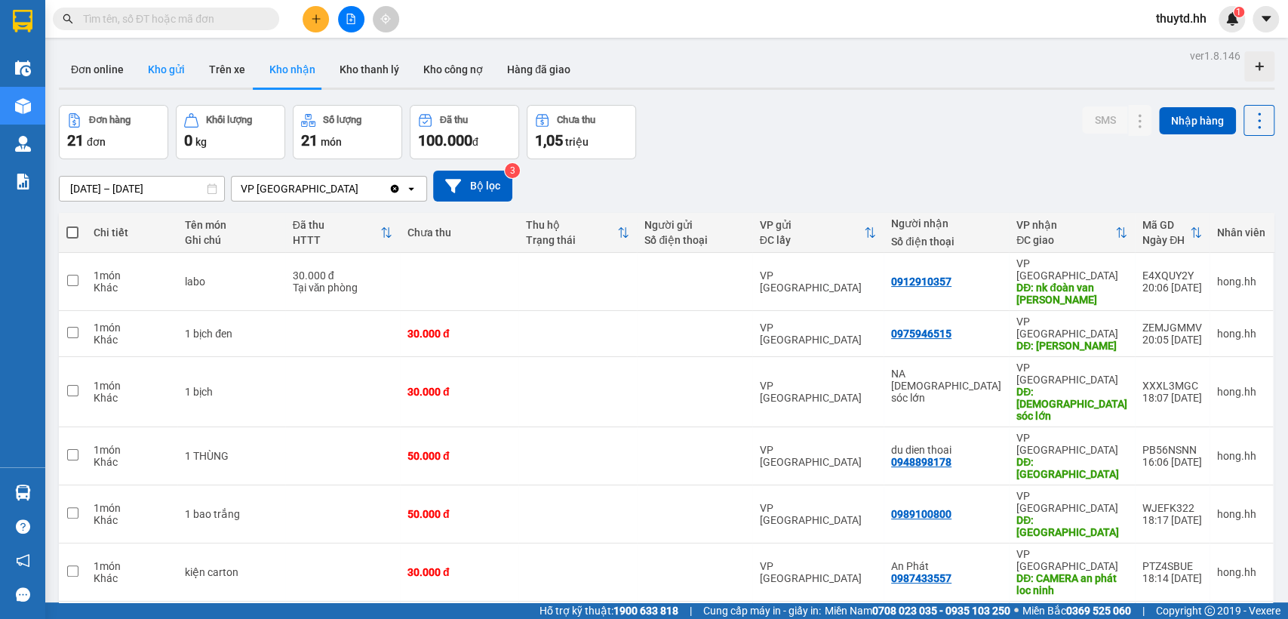
click at [177, 60] on button "Kho gửi" at bounding box center [166, 69] width 61 height 36
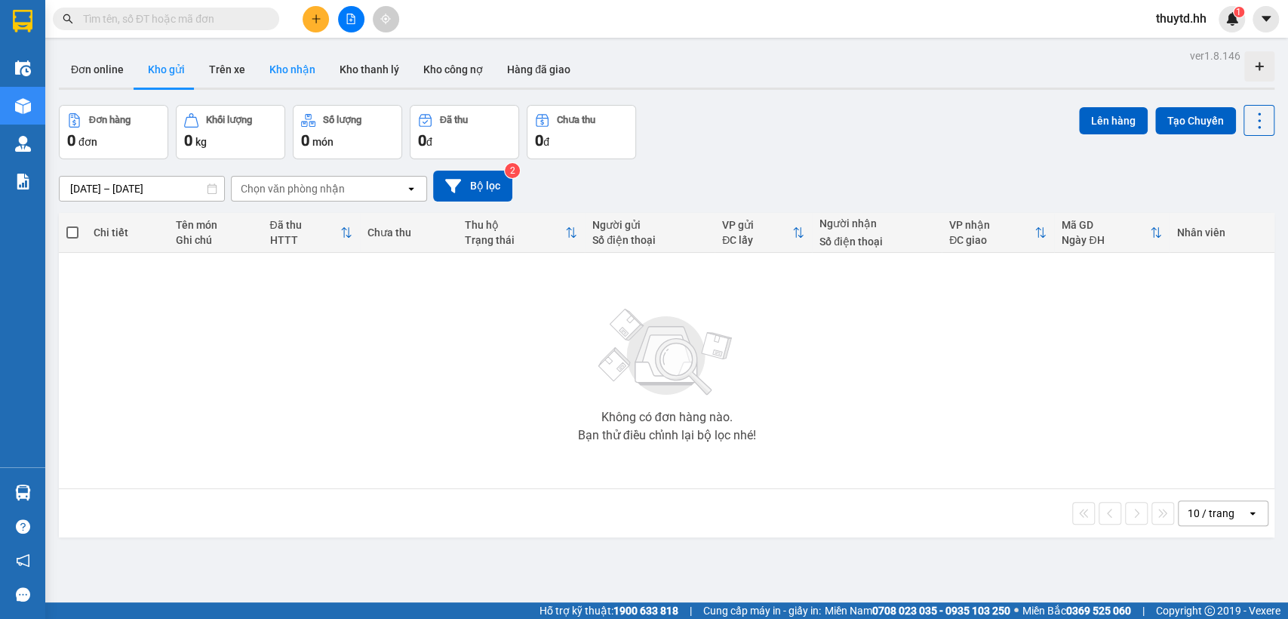
click at [292, 71] on button "Kho nhận" at bounding box center [292, 69] width 70 height 36
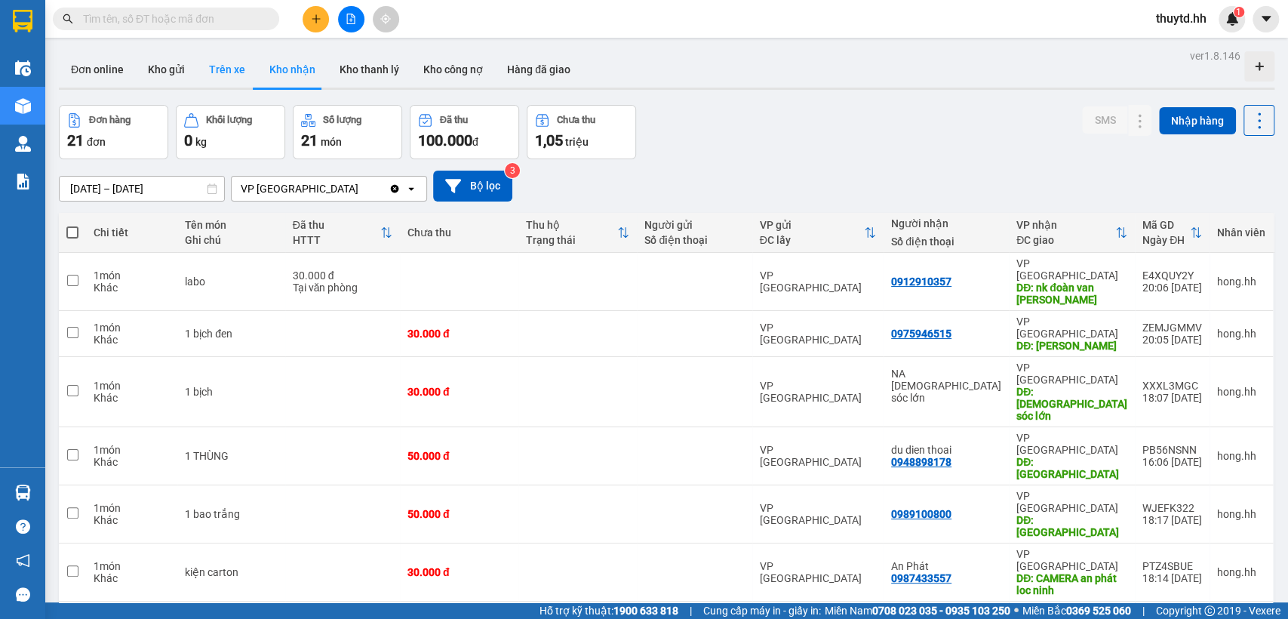
click at [220, 66] on button "Trên xe" at bounding box center [227, 69] width 60 height 36
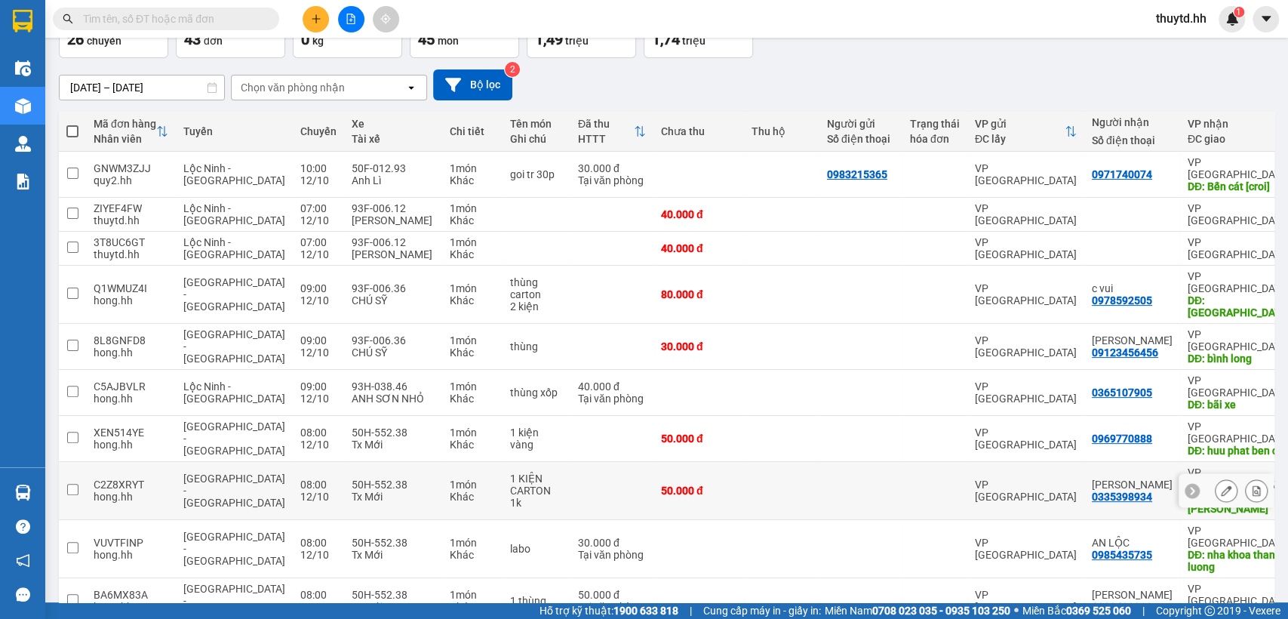
scroll to position [105, 0]
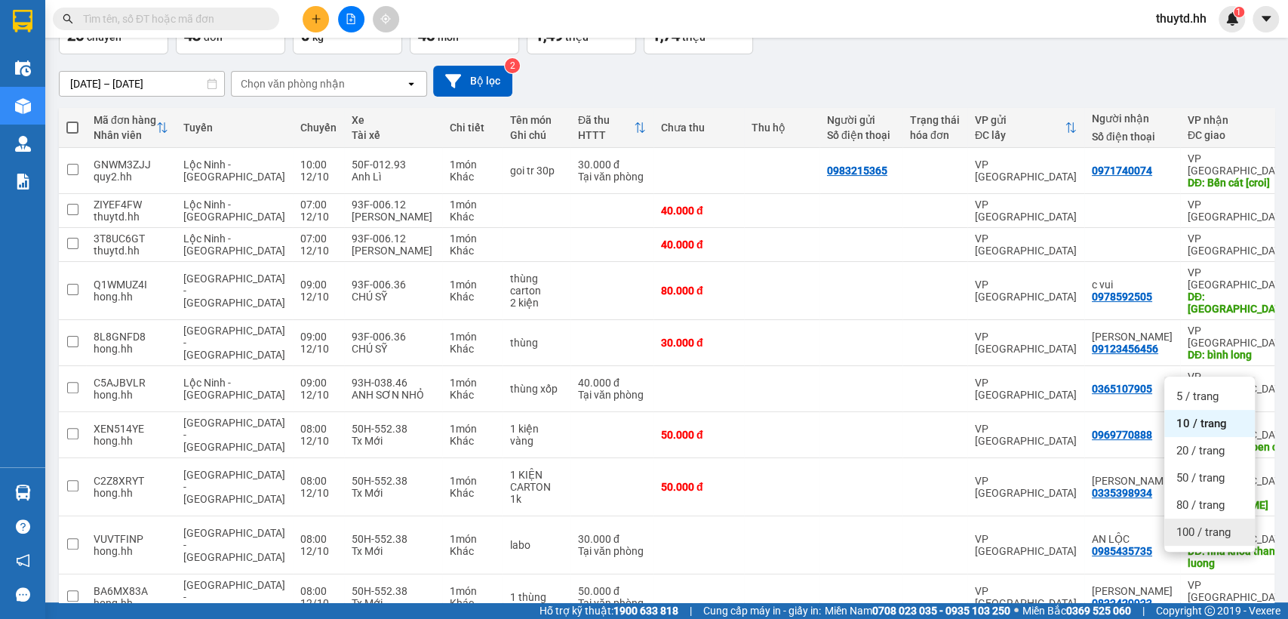
click at [1236, 535] on div "100 / trang" at bounding box center [1209, 531] width 91 height 27
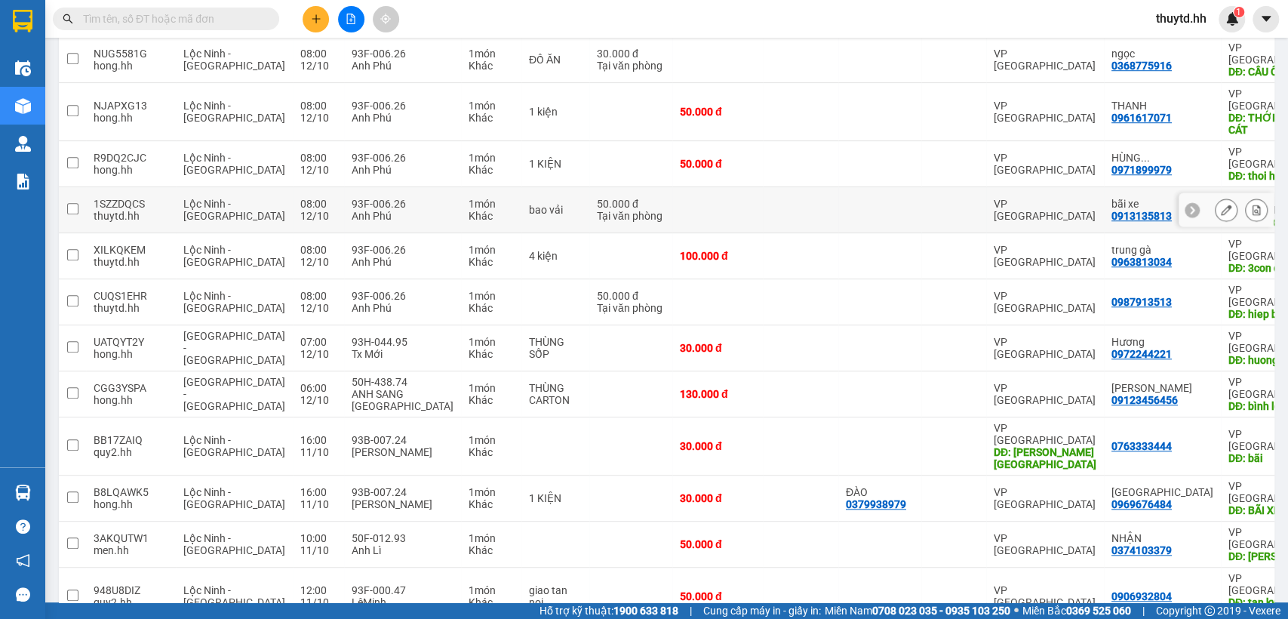
scroll to position [692, 0]
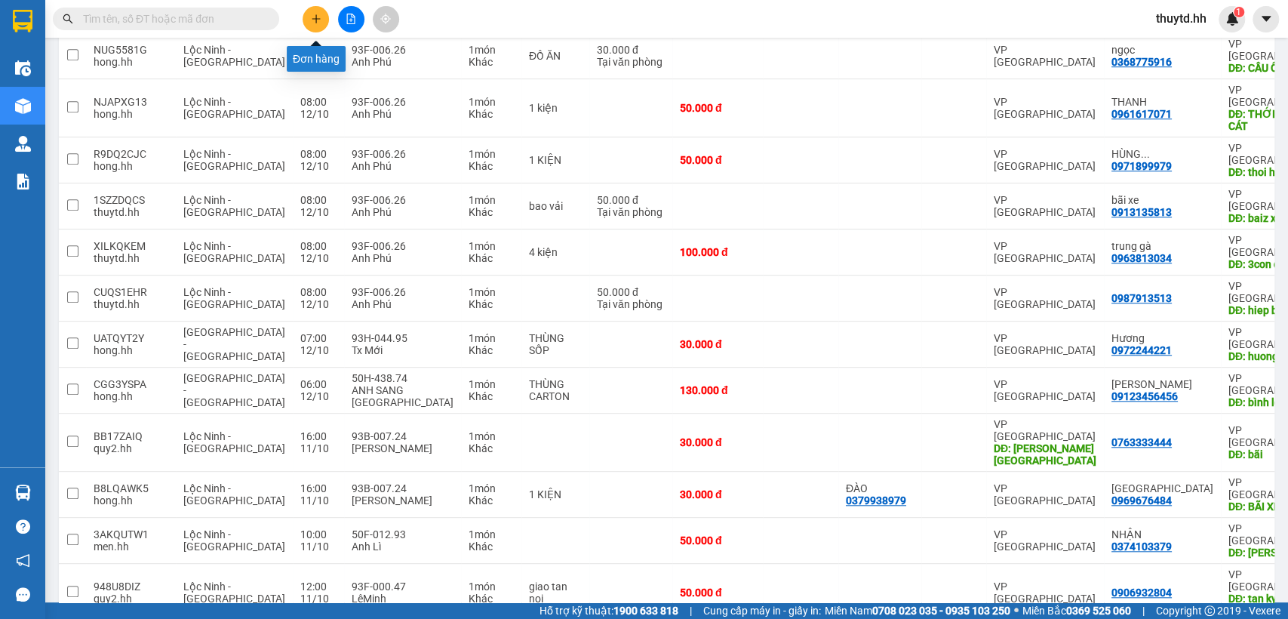
click at [309, 14] on button at bounding box center [315, 19] width 26 height 26
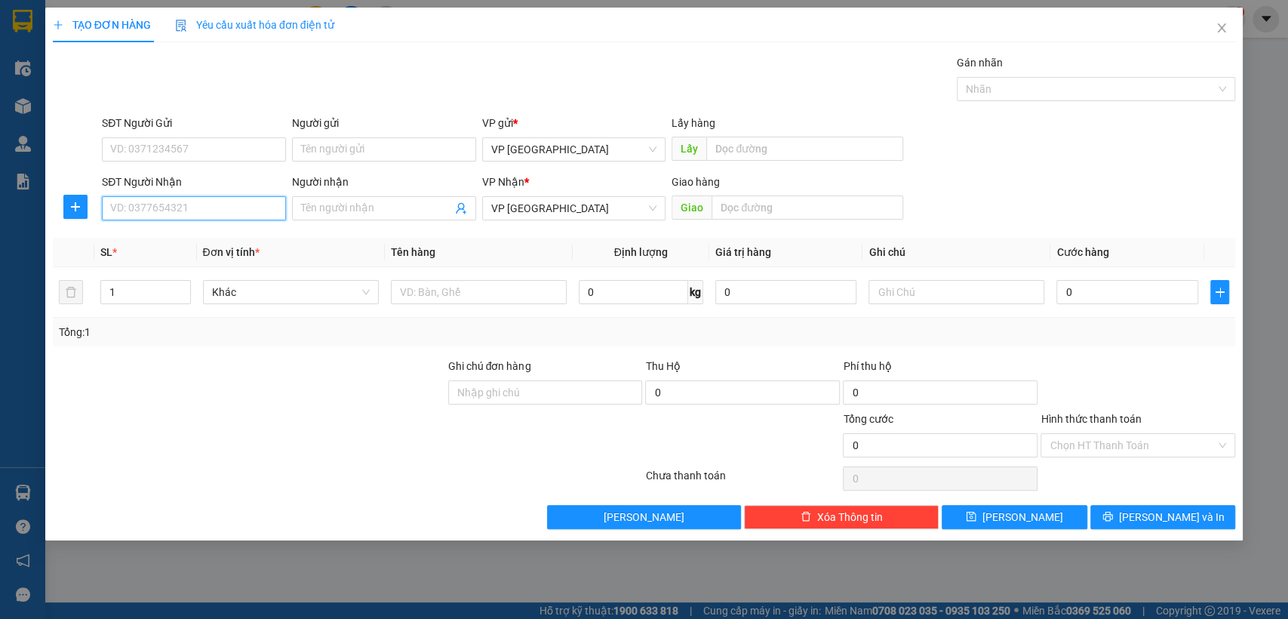
click at [236, 211] on input "SĐT Người Nhận" at bounding box center [194, 208] width 184 height 24
type input "0905726554"
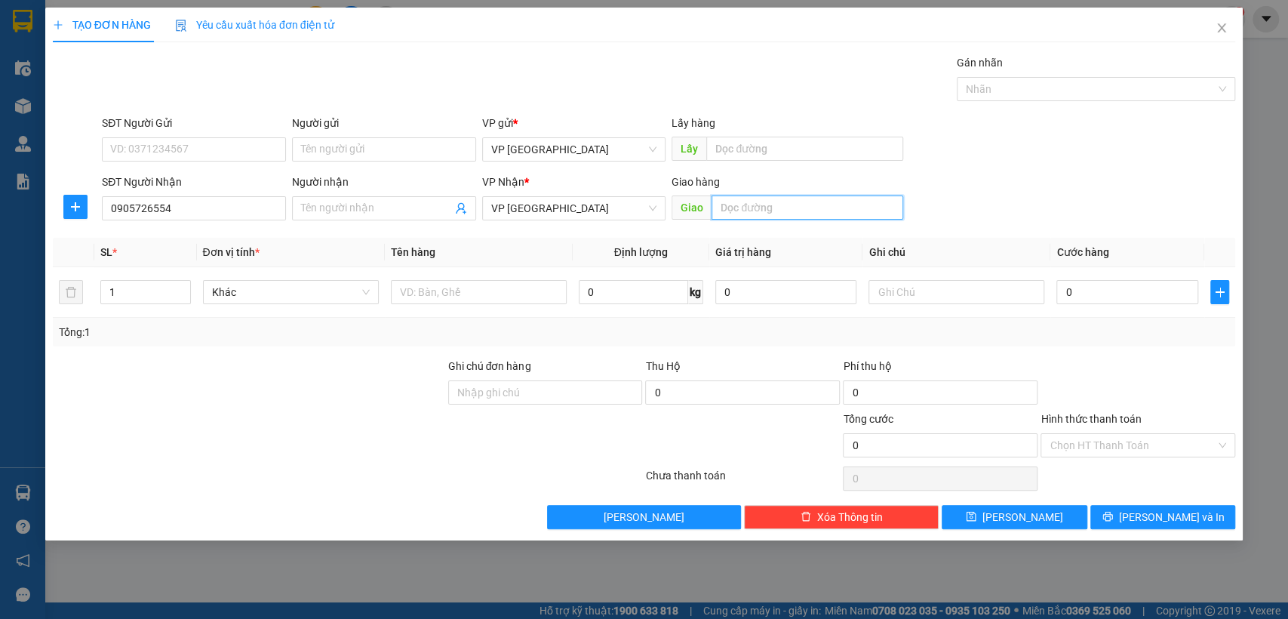
click at [761, 207] on input "text" at bounding box center [807, 207] width 192 height 24
type input "bãi xe"
click at [1098, 290] on input "0" at bounding box center [1127, 292] width 142 height 24
type input "3"
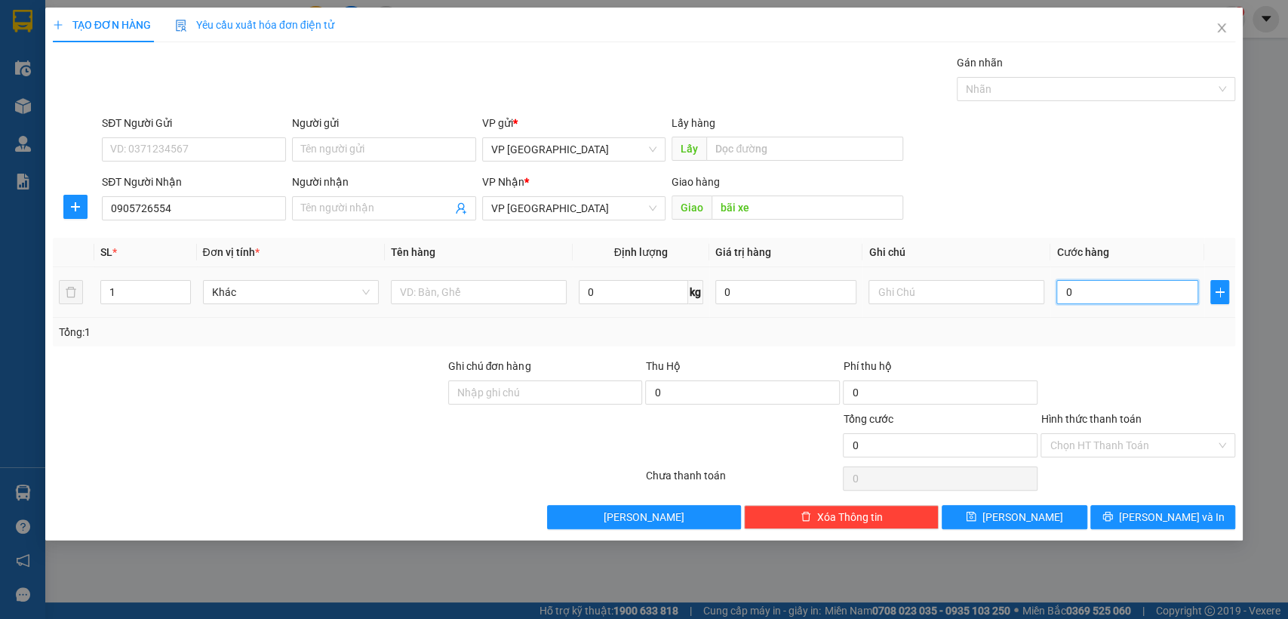
type input "3"
type input "30"
type input "300"
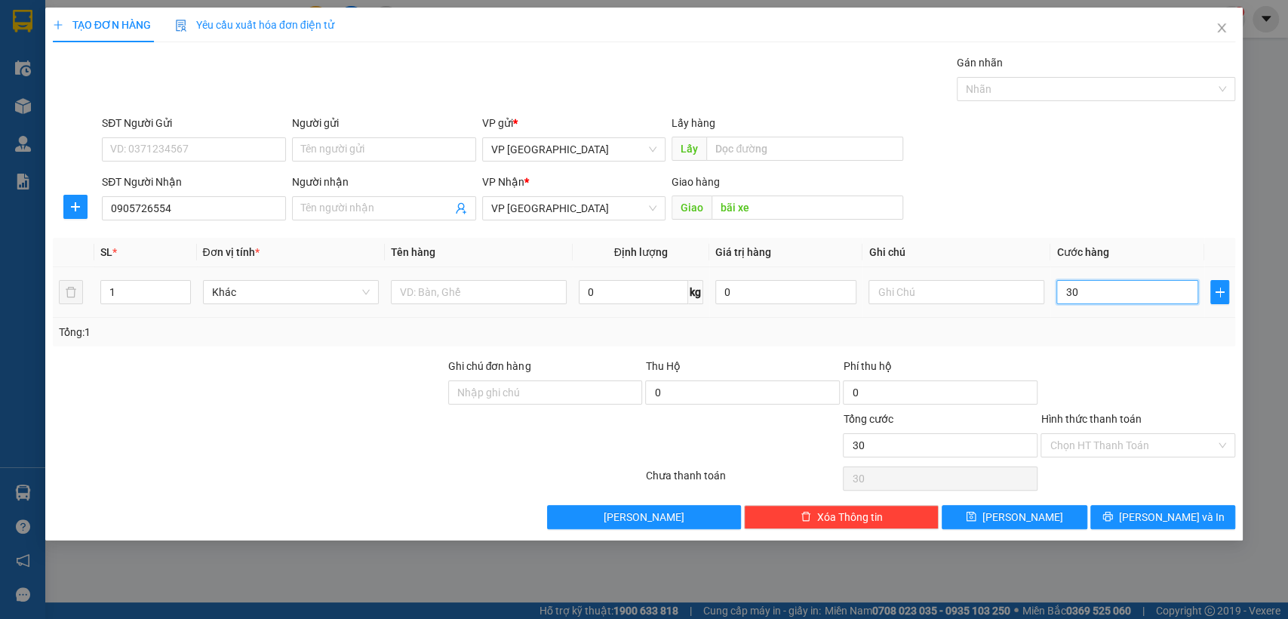
type input "300"
type input "3.000"
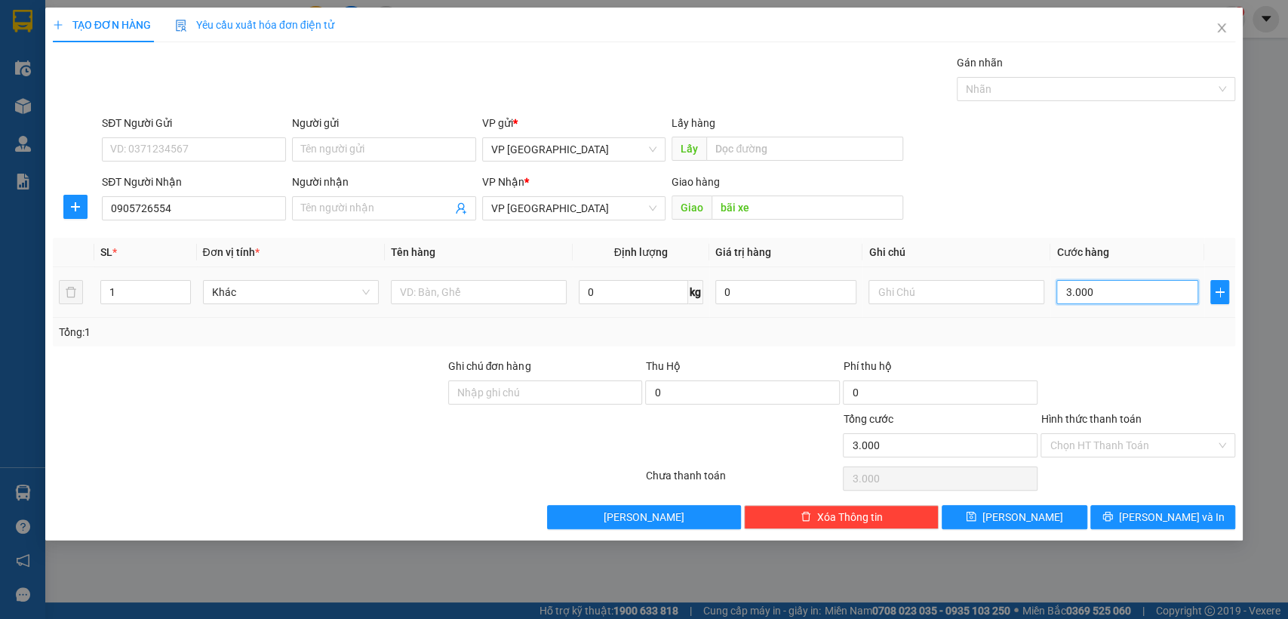
type input "30.000"
click at [1054, 514] on button "[PERSON_NAME]" at bounding box center [1013, 517] width 145 height 24
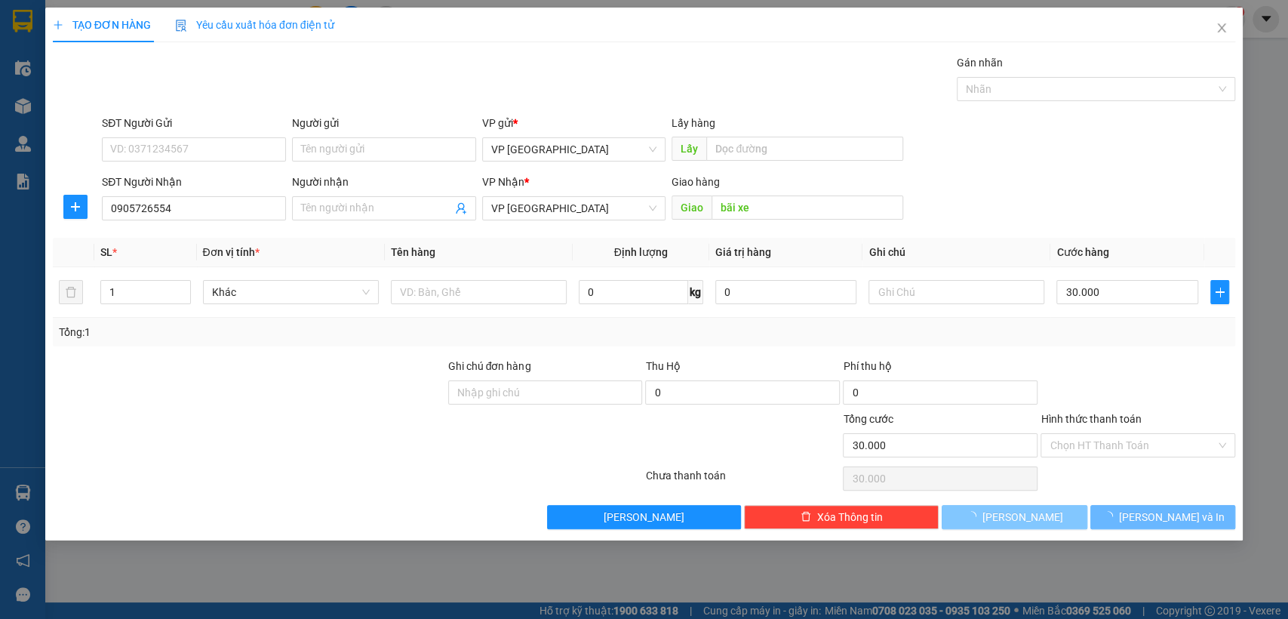
type input "0"
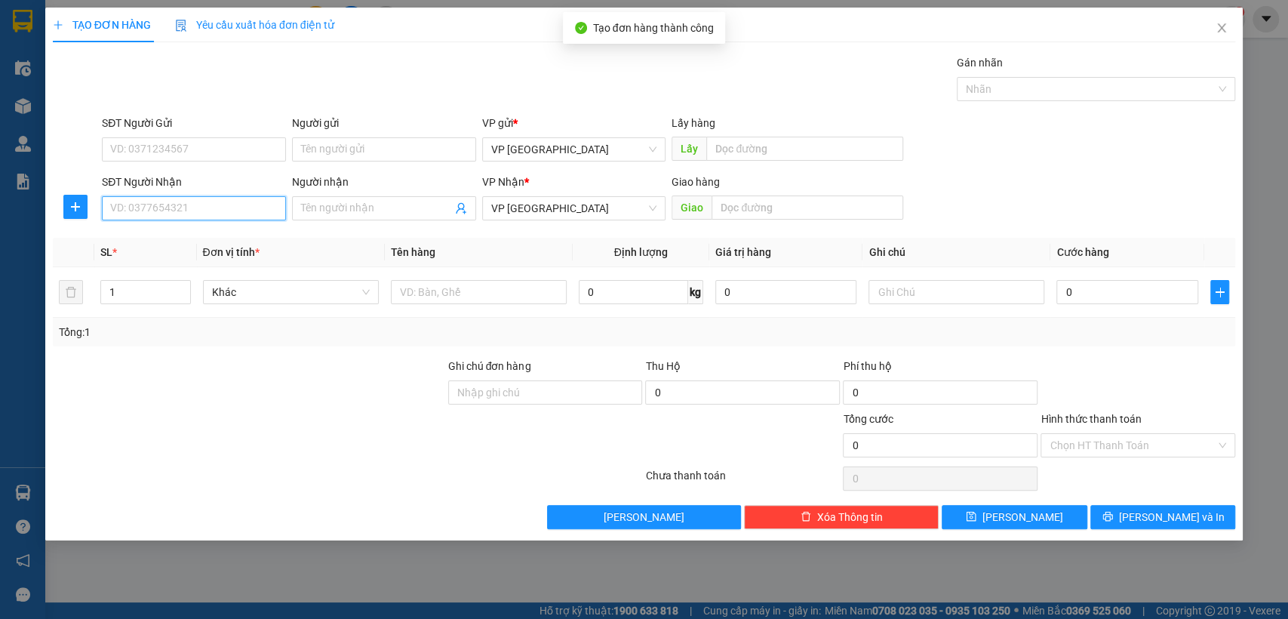
click at [204, 204] on input "SĐT Người Nhận" at bounding box center [194, 208] width 184 height 24
type input "0869187391"
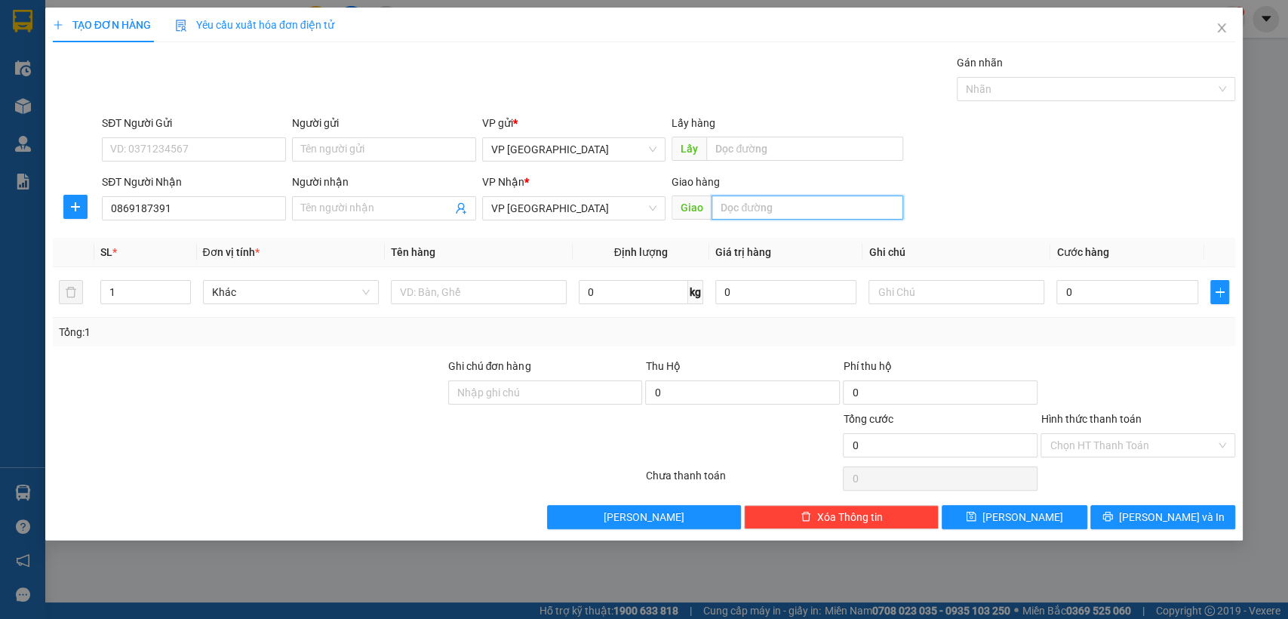
click at [781, 215] on input "text" at bounding box center [807, 207] width 192 height 24
type input "bãi xe"
click at [1170, 300] on input "0" at bounding box center [1127, 292] width 142 height 24
type input "3"
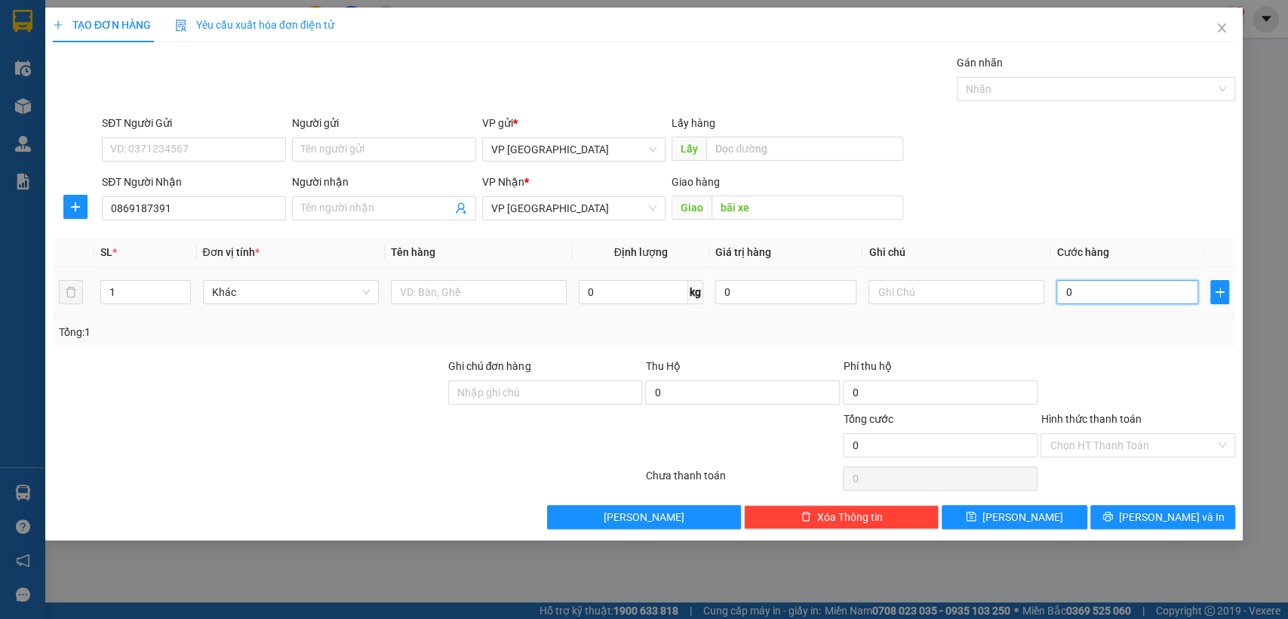
type input "3"
type input "30"
type input "300"
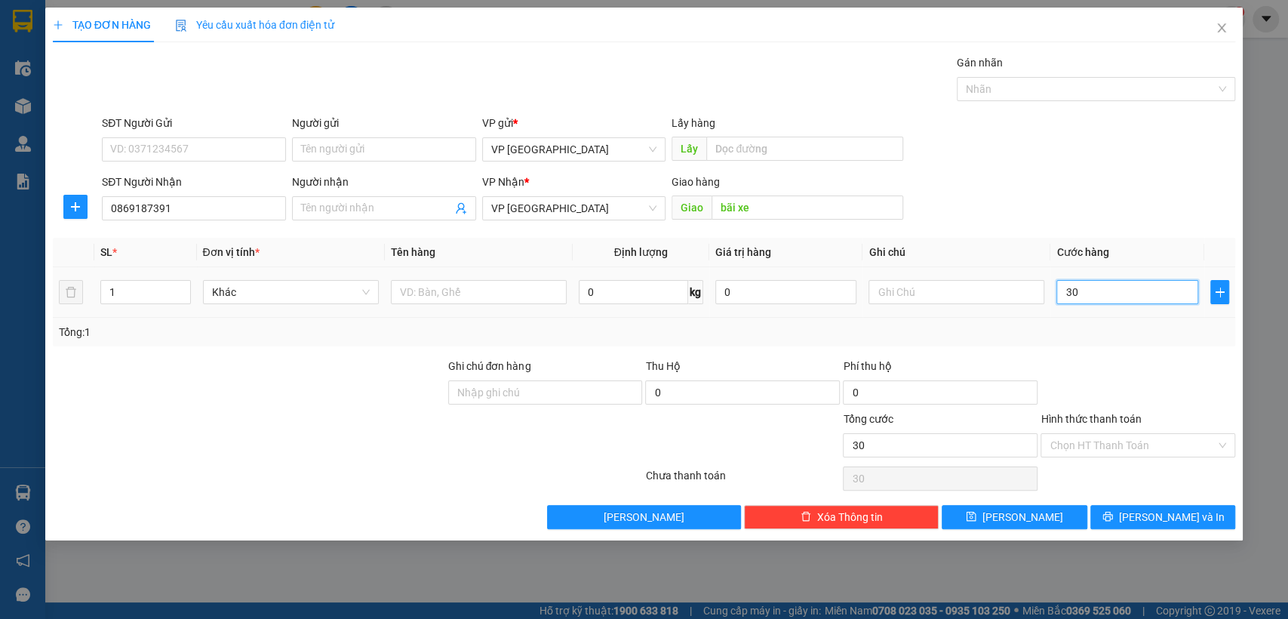
type input "300"
type input "3.000"
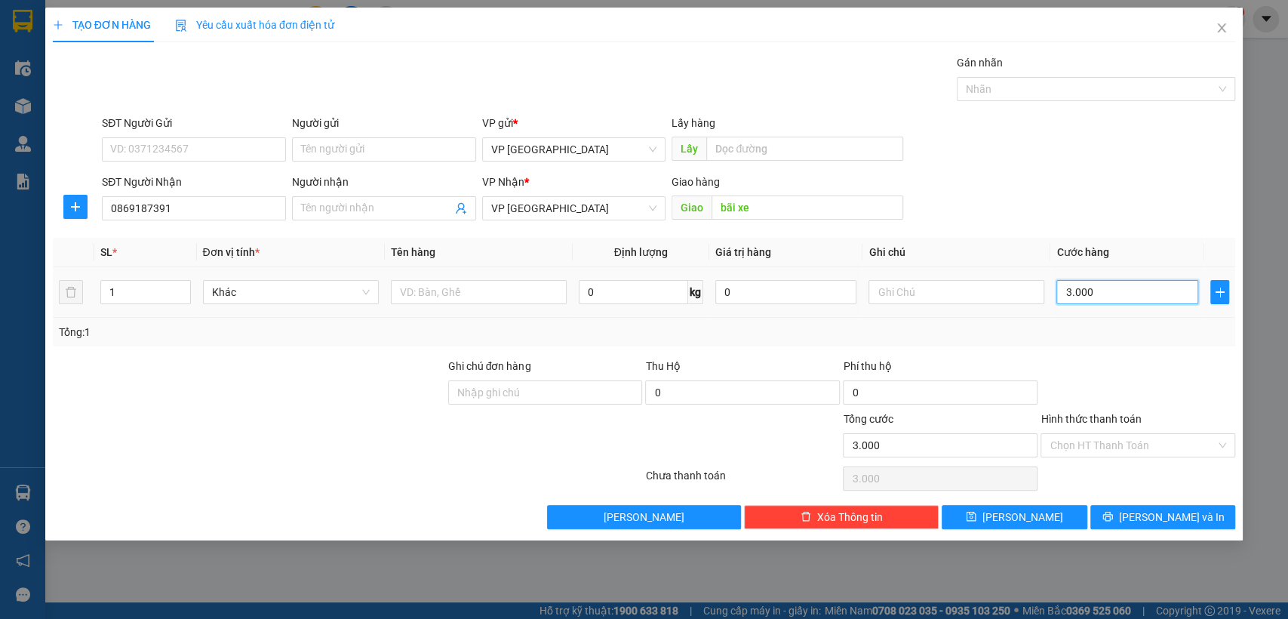
type input "30.000"
click at [1043, 514] on button "[PERSON_NAME]" at bounding box center [1013, 517] width 145 height 24
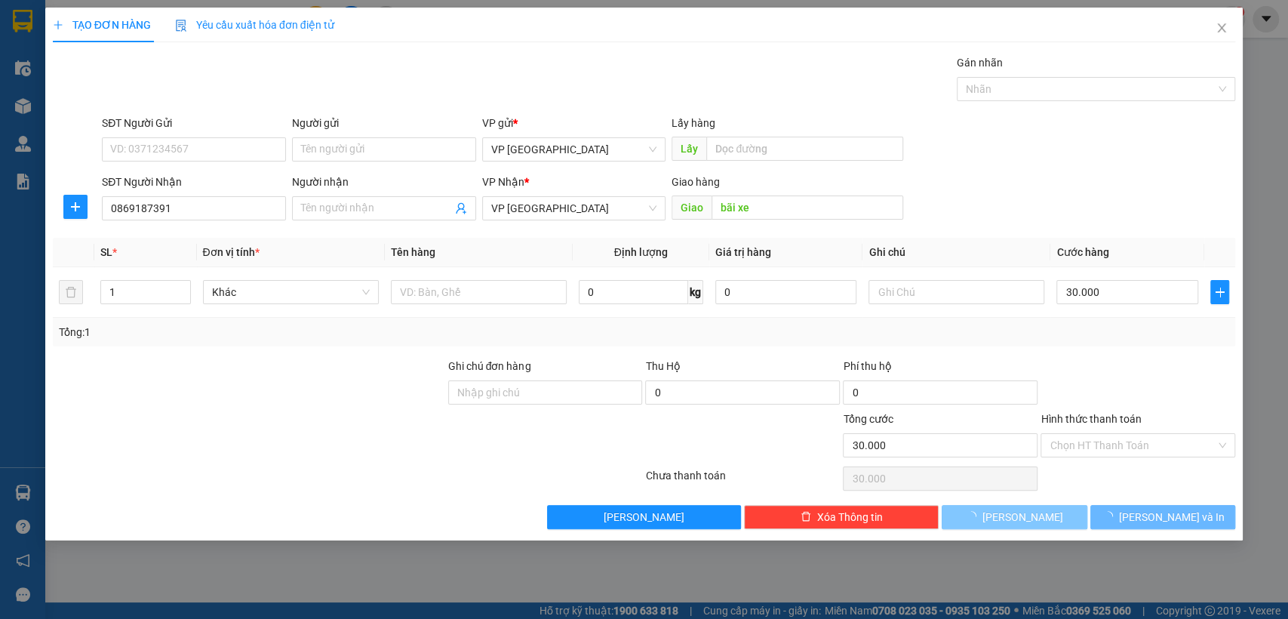
type input "0"
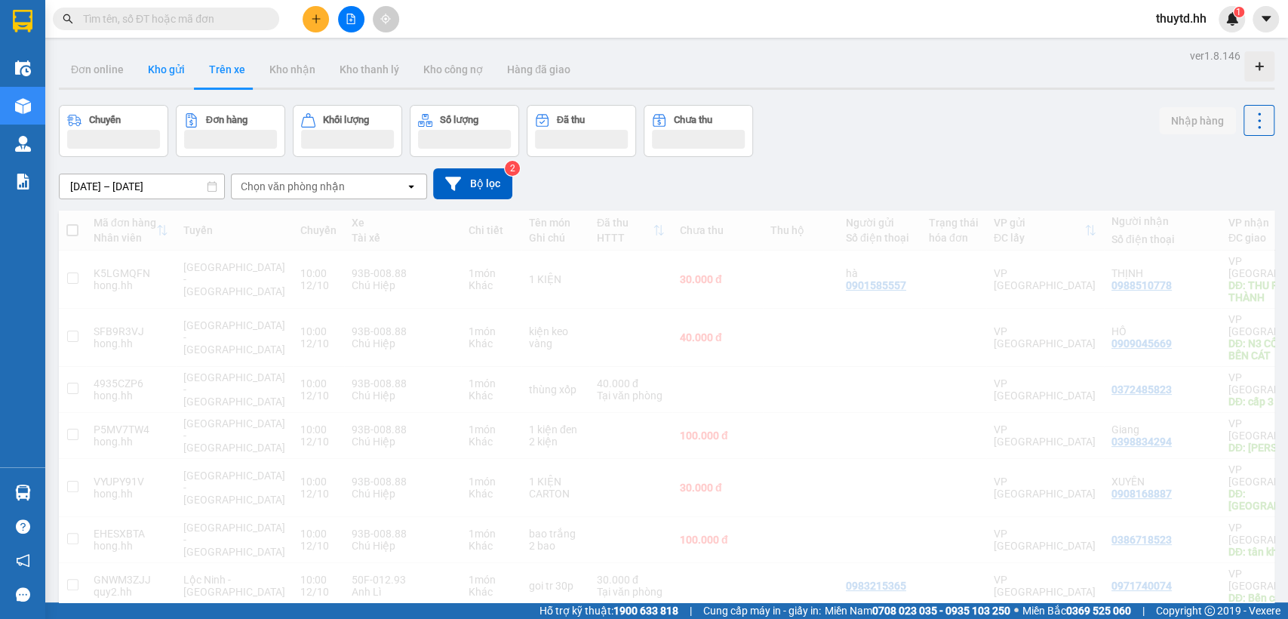
click at [161, 66] on button "Kho gửi" at bounding box center [166, 69] width 61 height 36
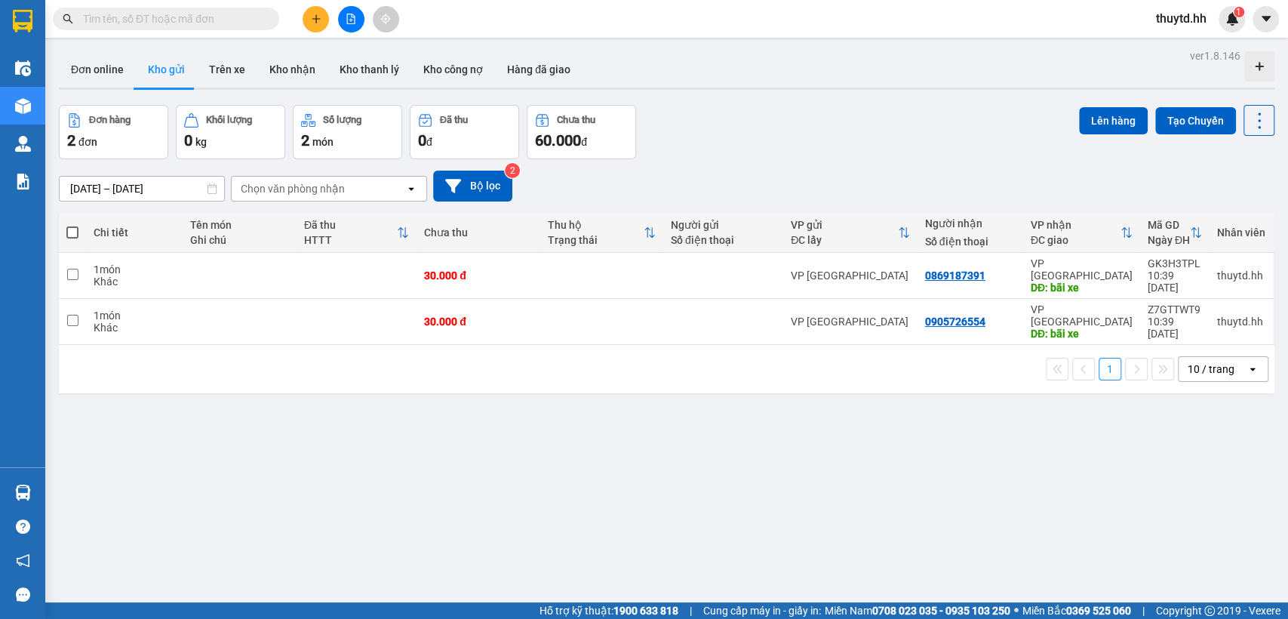
drag, startPoint x: 71, startPoint y: 232, endPoint x: 414, endPoint y: 224, distance: 343.3
click at [72, 231] on span at bounding box center [72, 232] width 12 height 12
click at [72, 225] on input "checkbox" at bounding box center [72, 225] width 0 height 0
checkbox input "true"
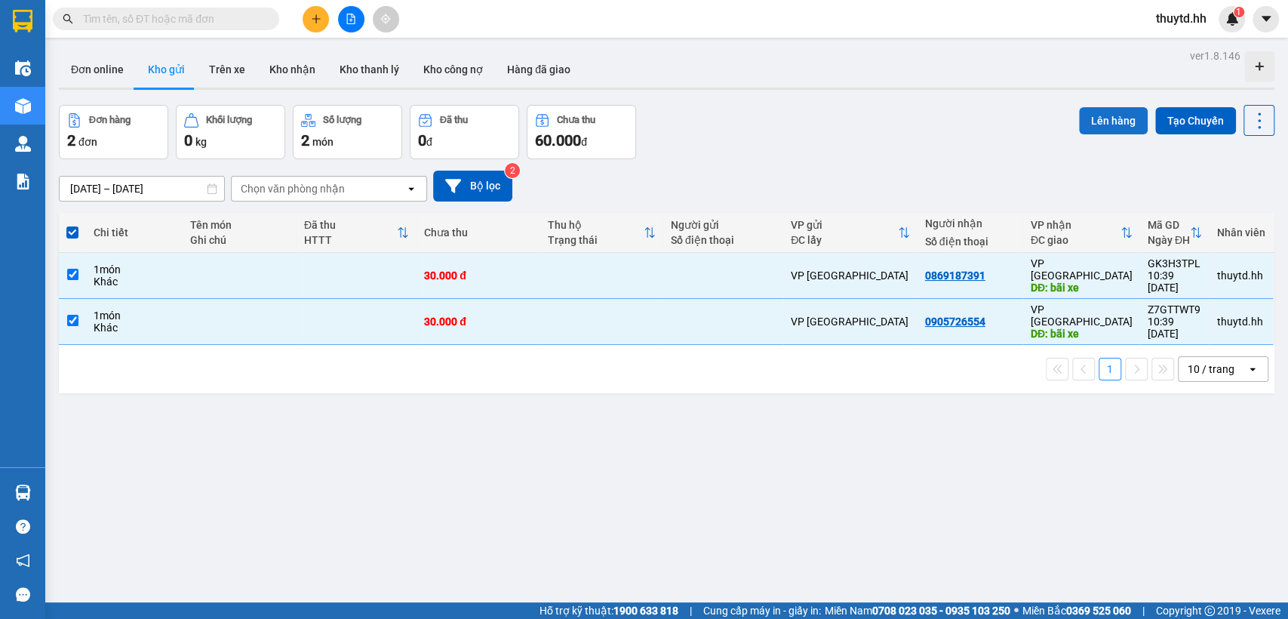
click at [1110, 123] on button "Lên hàng" at bounding box center [1113, 120] width 69 height 27
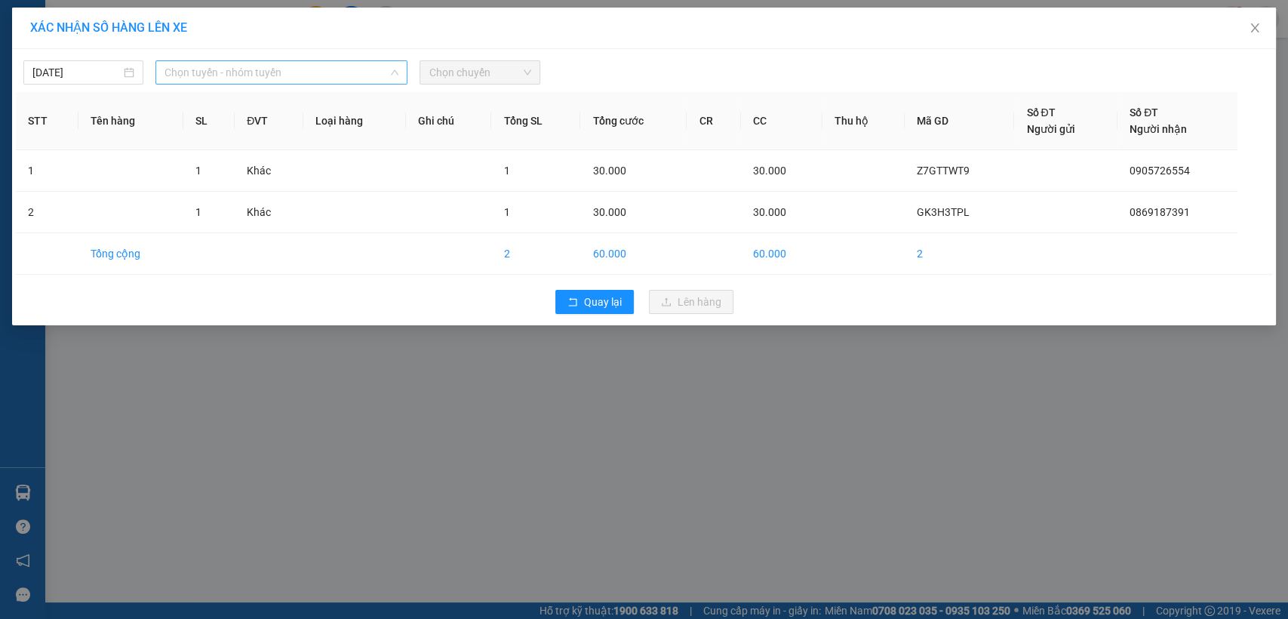
click at [363, 79] on span "Chọn tuyến - nhóm tuyến" at bounding box center [281, 72] width 234 height 23
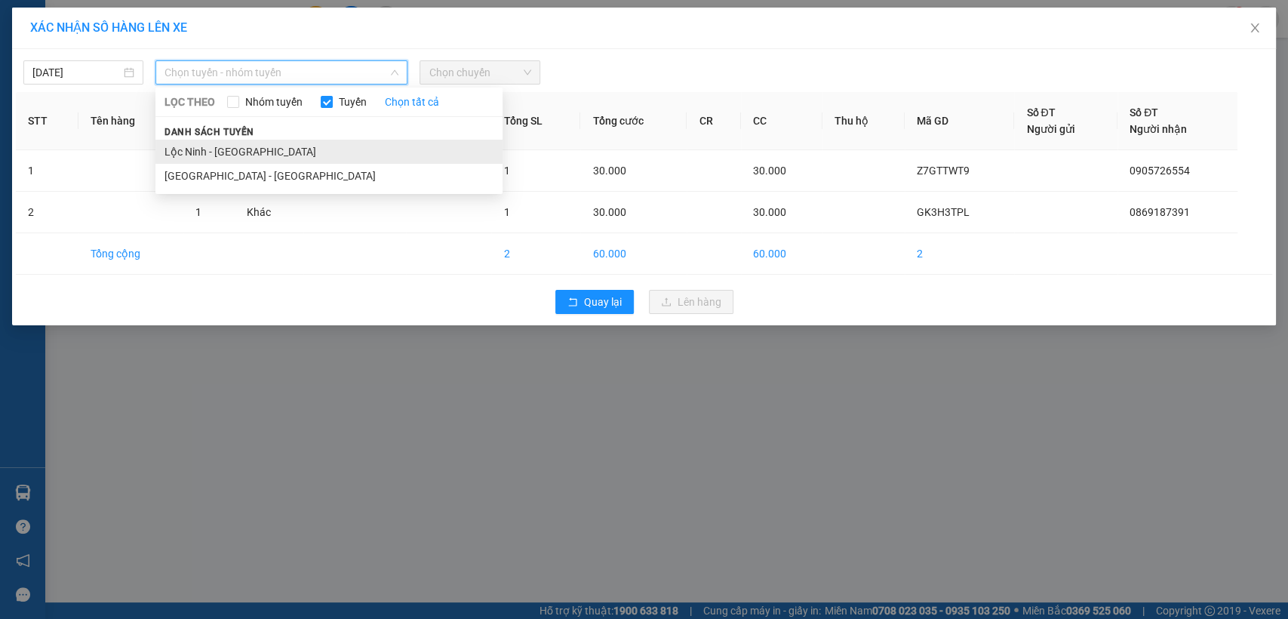
click at [243, 151] on li "Lộc Ninh - [GEOGRAPHIC_DATA]" at bounding box center [328, 152] width 347 height 24
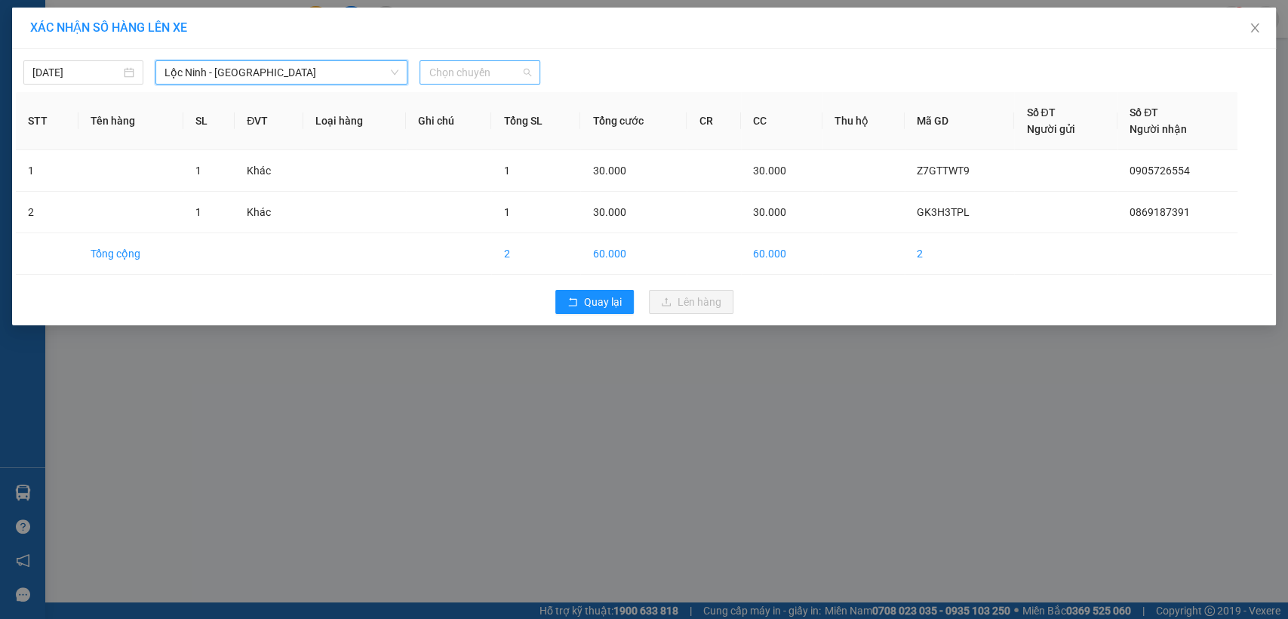
click at [472, 74] on span "Chọn chuyến" at bounding box center [479, 72] width 102 height 23
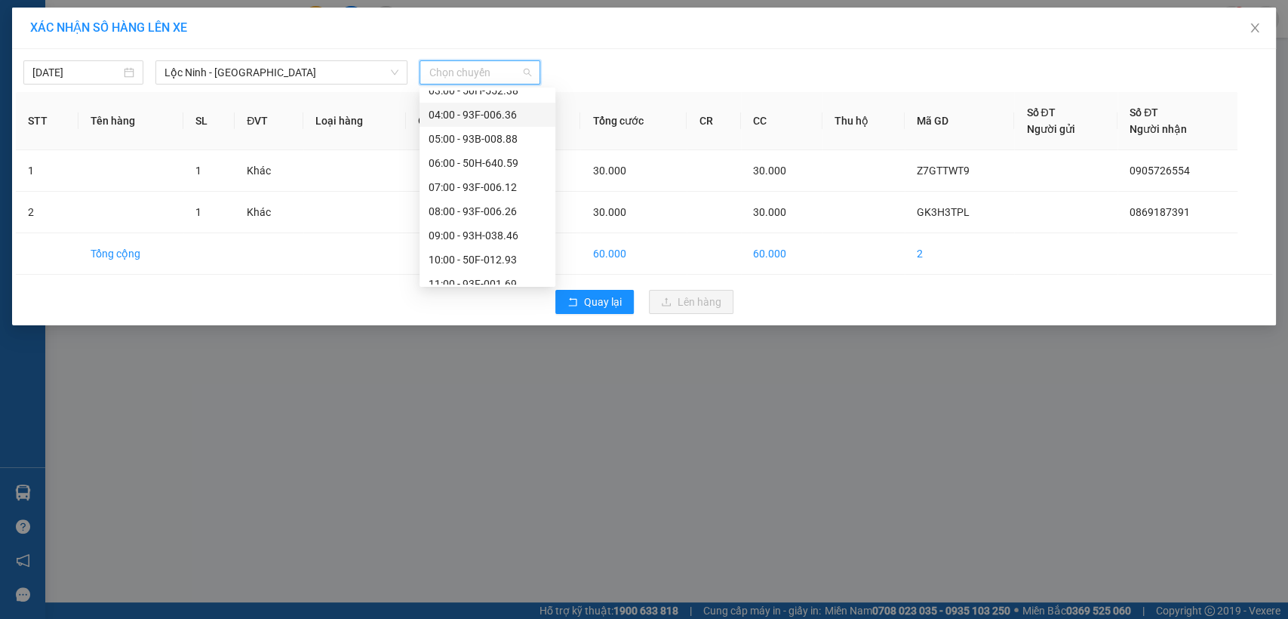
scroll to position [84, 0]
click at [491, 191] on div "08:00 - 93F-006.26" at bounding box center [487, 188] width 118 height 17
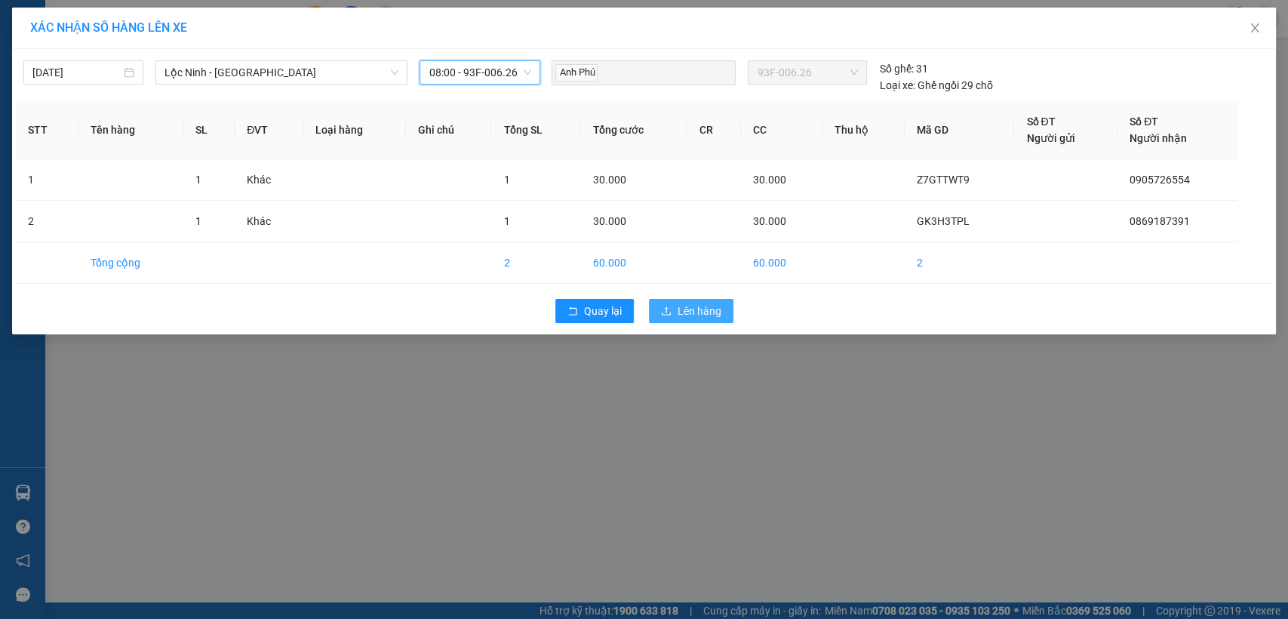
click at [708, 315] on span "Lên hàng" at bounding box center [699, 310] width 44 height 17
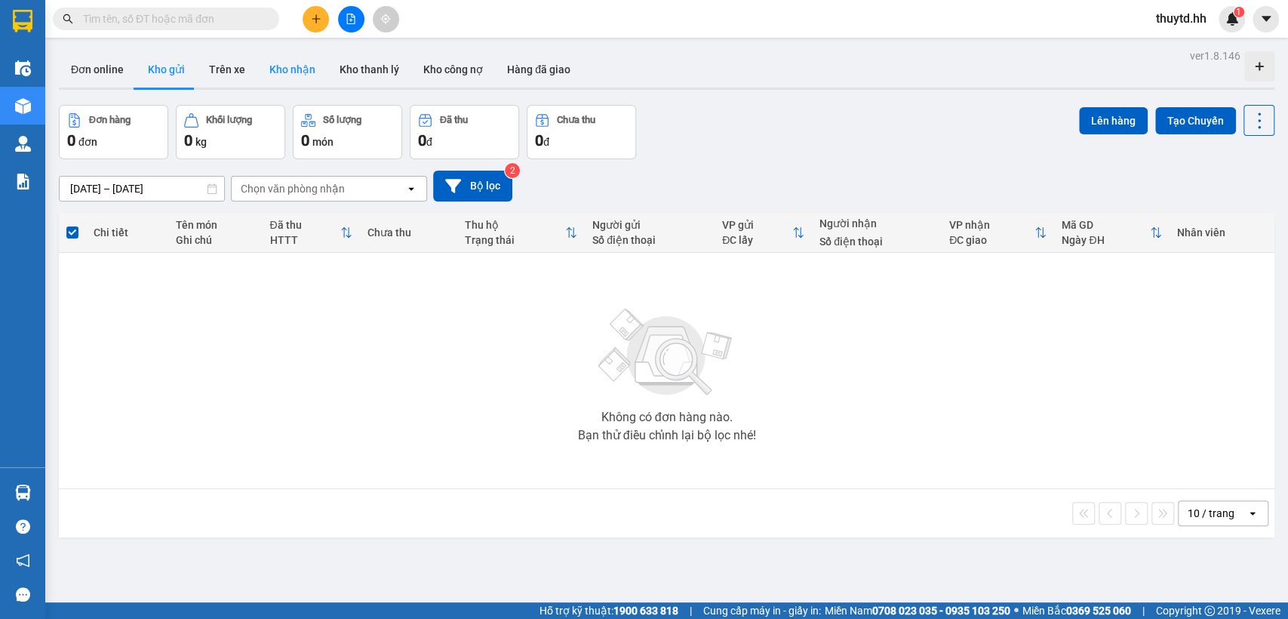
click at [302, 72] on button "Kho nhận" at bounding box center [292, 69] width 70 height 36
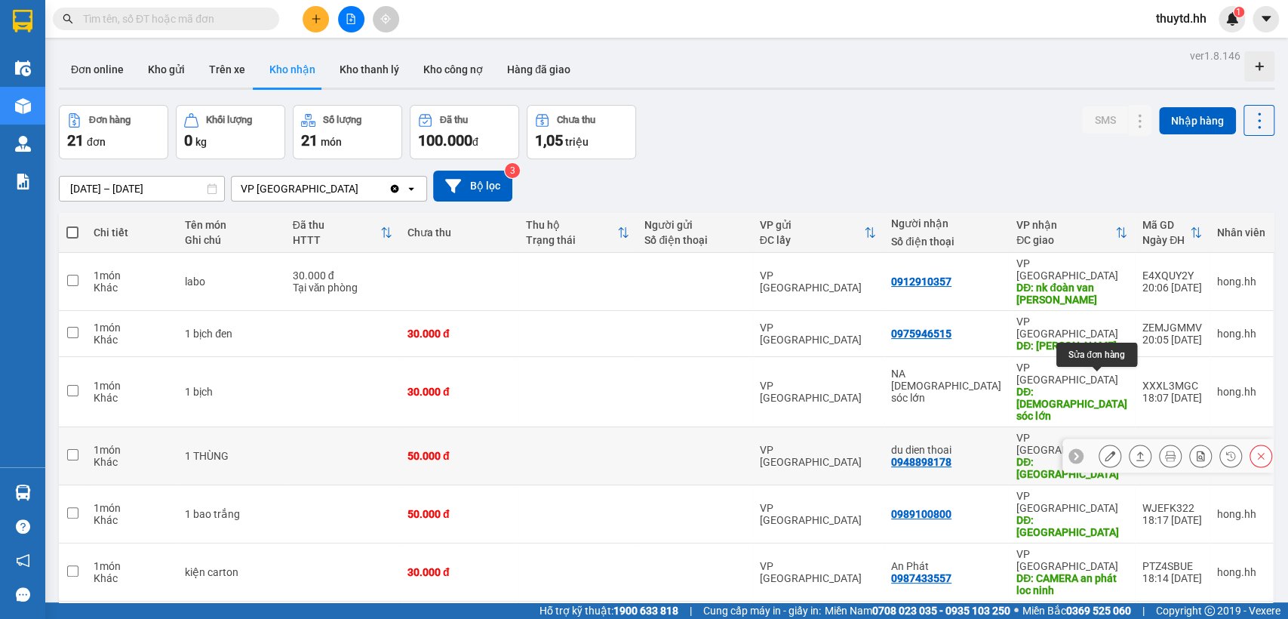
click at [1099, 443] on button at bounding box center [1109, 456] width 21 height 26
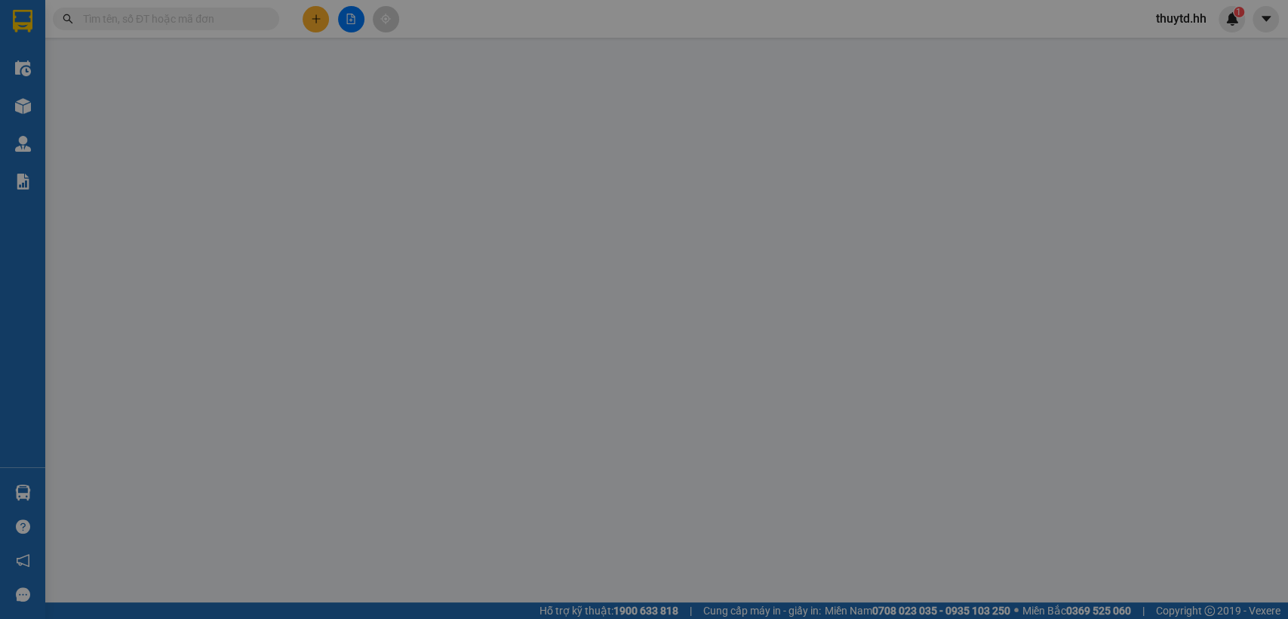
type input "0948898178"
type input "du dien thoai"
type input "[PERSON_NAME]"
type input "0"
type input "50.000"
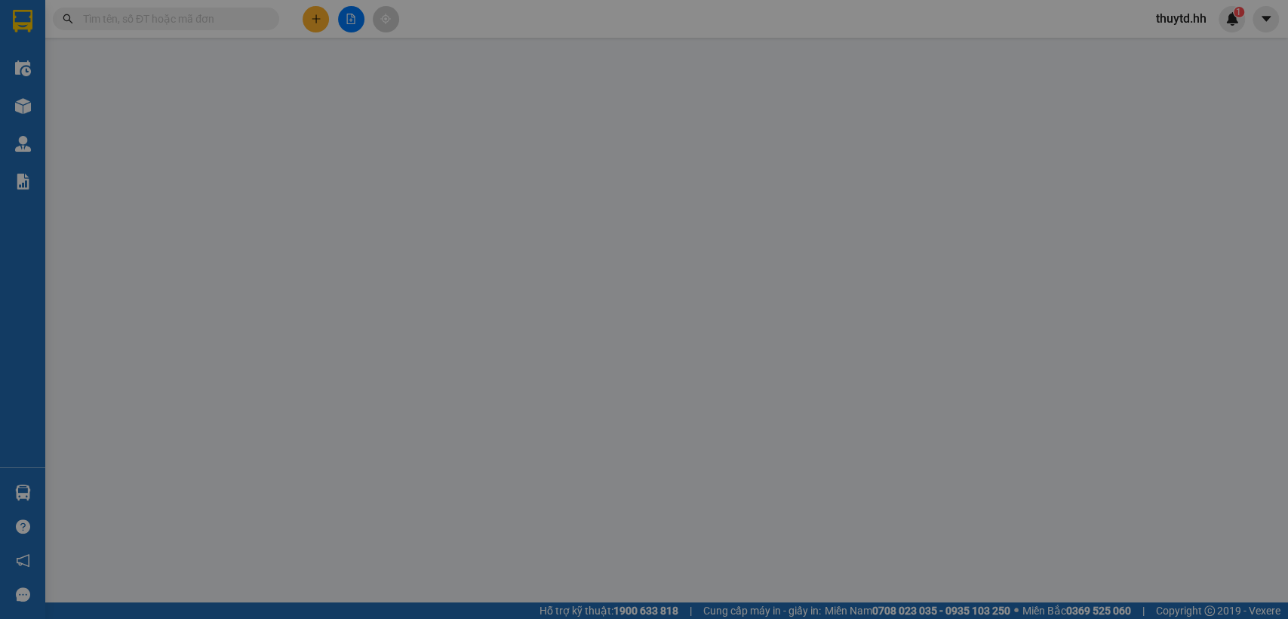
type input "50.000"
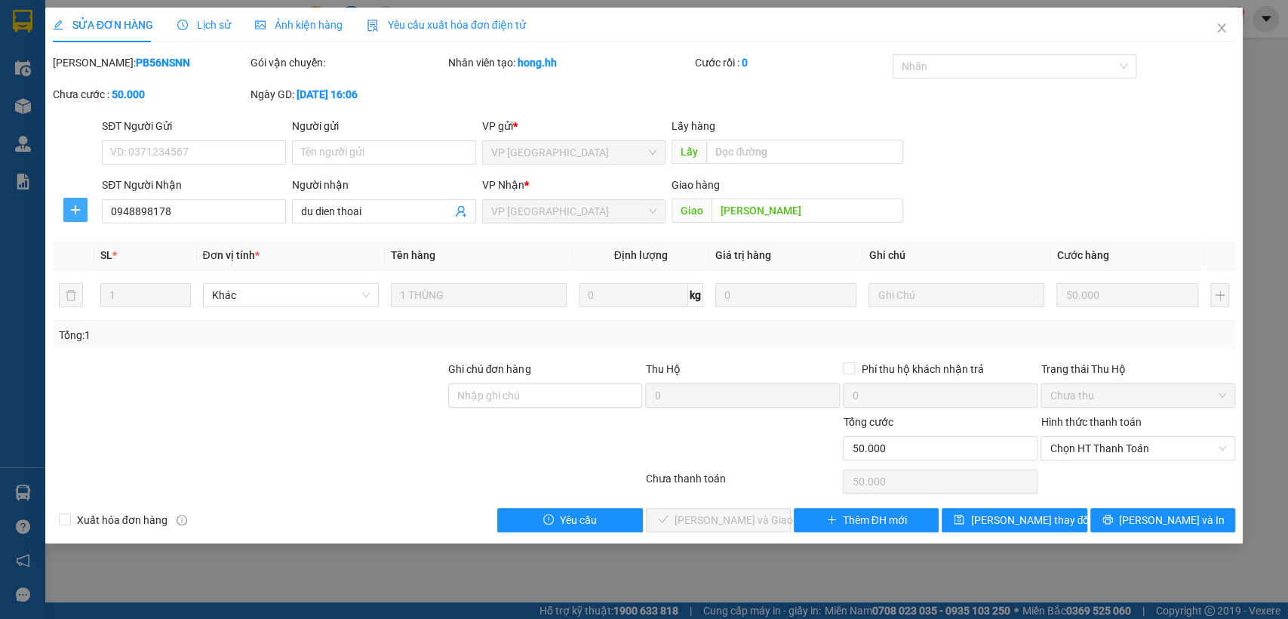
click at [75, 205] on icon "plus" at bounding box center [75, 210] width 12 height 12
click at [86, 272] on li "Chuyển hoàn" at bounding box center [103, 264] width 80 height 24
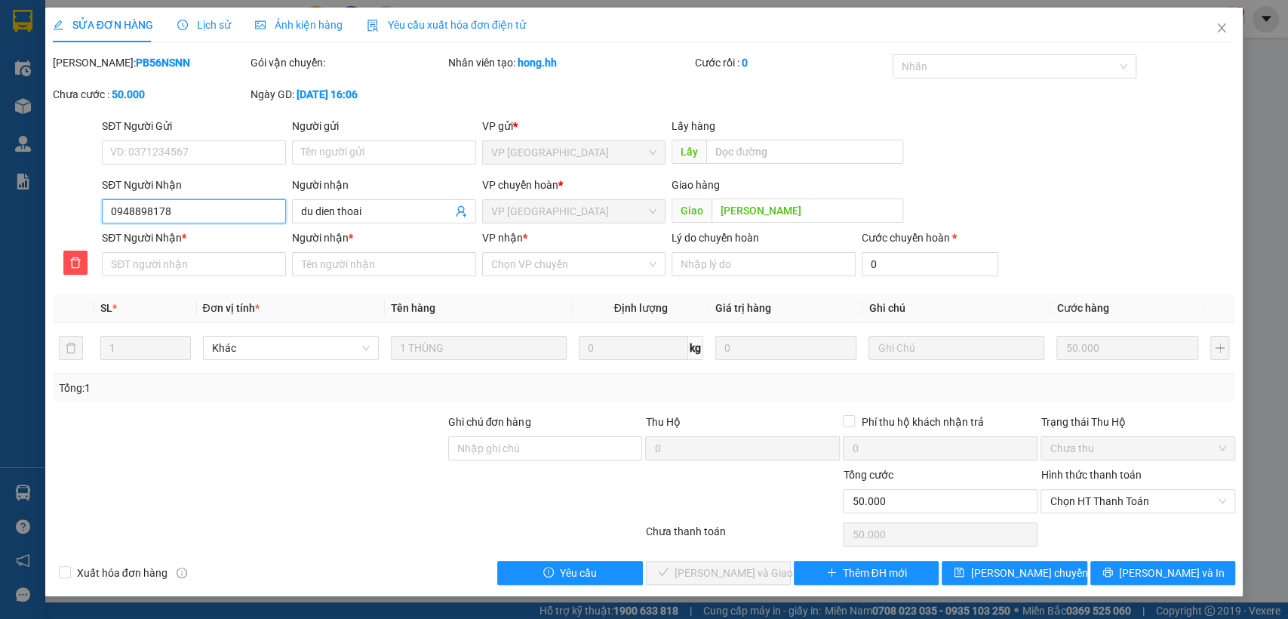
drag, startPoint x: 110, startPoint y: 207, endPoint x: 183, endPoint y: 207, distance: 73.2
click at [183, 207] on input "0948898178" at bounding box center [194, 211] width 184 height 24
paste input "0948898178"
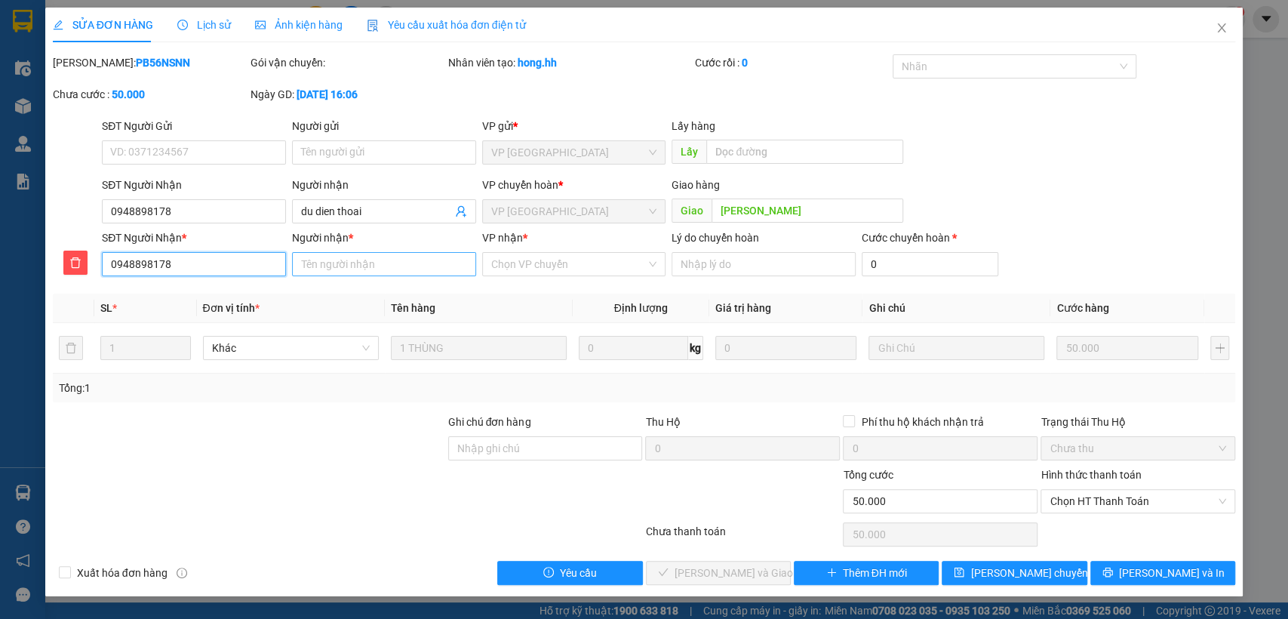
type input "0948898178"
click at [367, 253] on input "Người nhận *" at bounding box center [384, 264] width 184 height 24
type input "du"
click at [580, 270] on input "VP nhận *" at bounding box center [568, 264] width 155 height 23
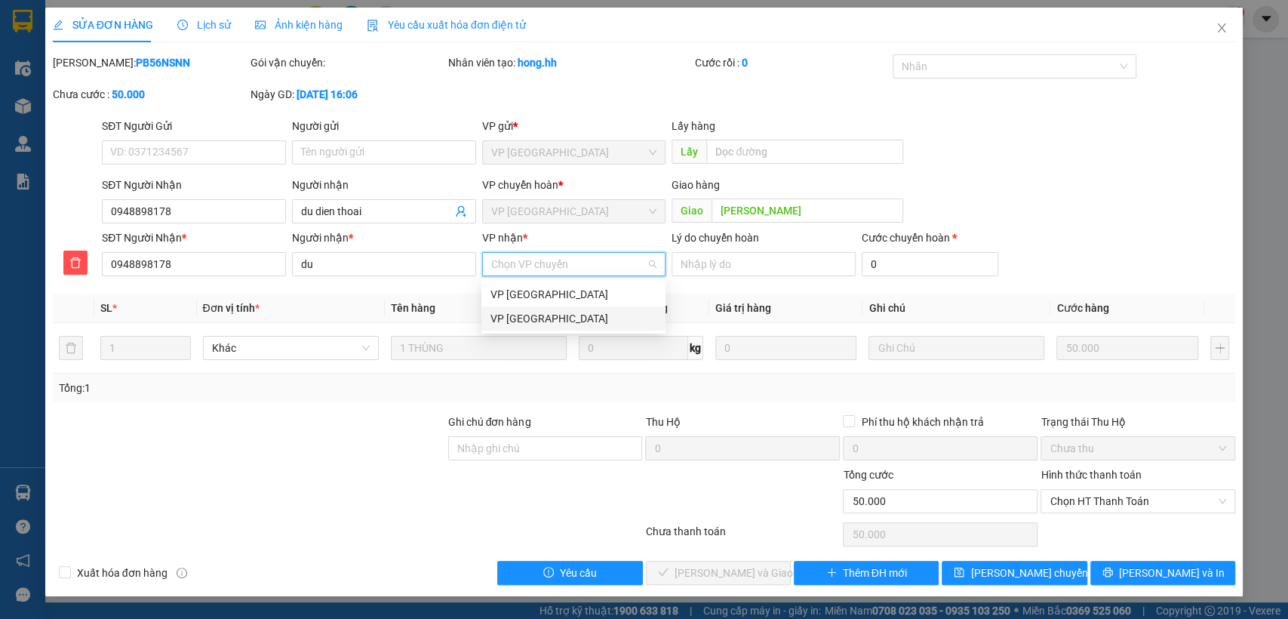
click at [564, 314] on div "VP [GEOGRAPHIC_DATA]" at bounding box center [573, 318] width 166 height 17
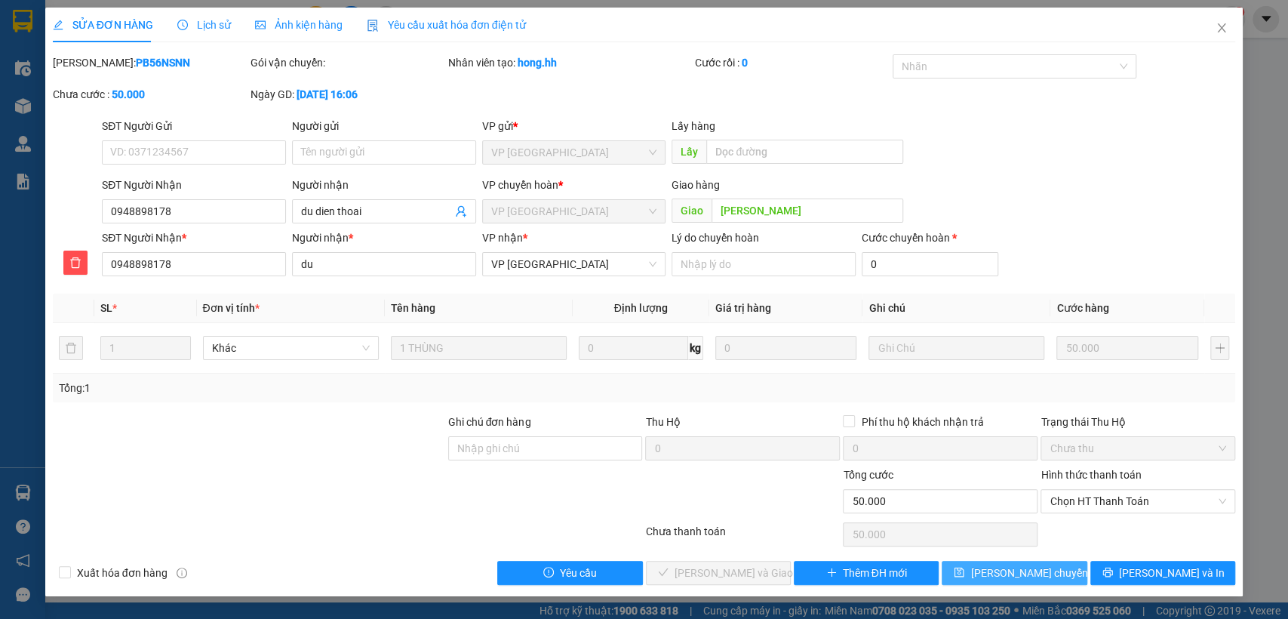
click at [1026, 569] on span "[PERSON_NAME] chuyển hoàn" at bounding box center [1041, 572] width 143 height 17
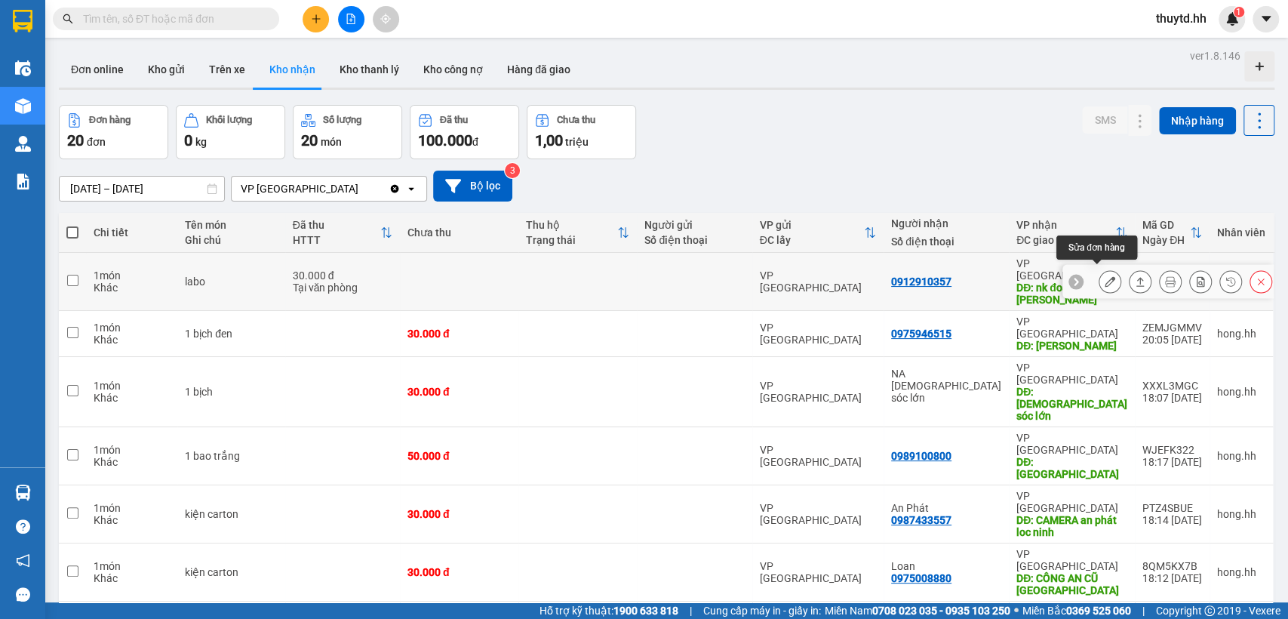
click at [1104, 279] on icon at bounding box center [1109, 281] width 11 height 11
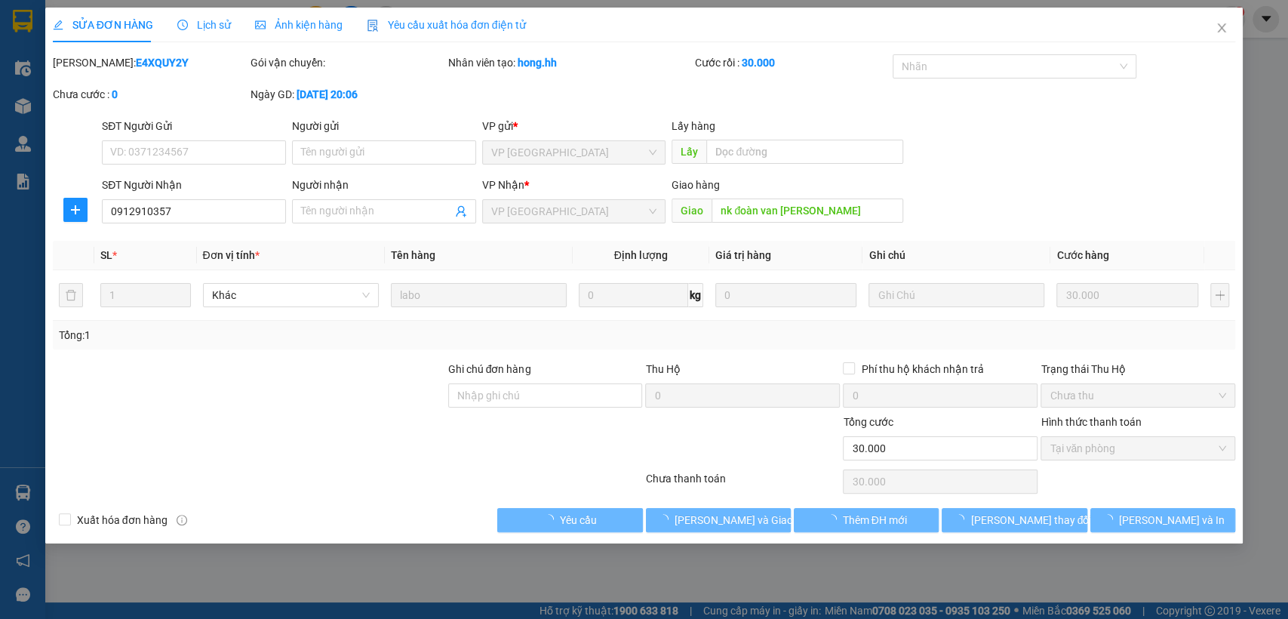
type input "0912910357"
type input "nk đoàn van [PERSON_NAME]"
type input "0"
type input "30.000"
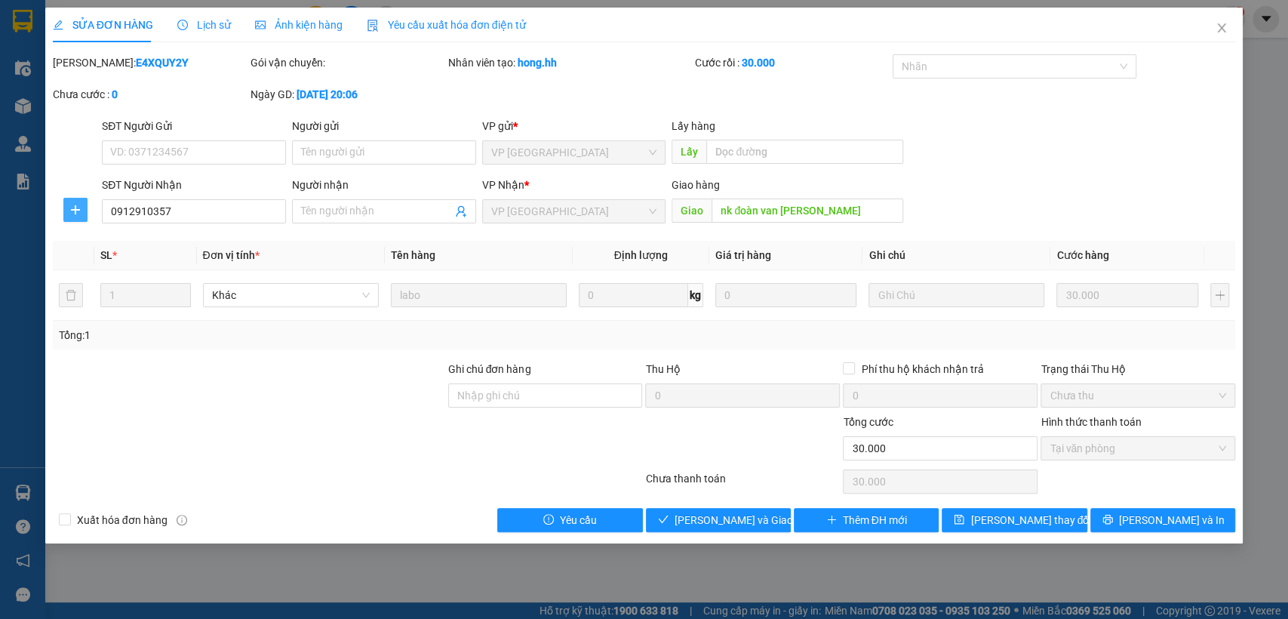
click at [79, 210] on icon "plus" at bounding box center [75, 209] width 9 height 1
click at [100, 266] on span "Chuyển hoàn" at bounding box center [103, 264] width 62 height 17
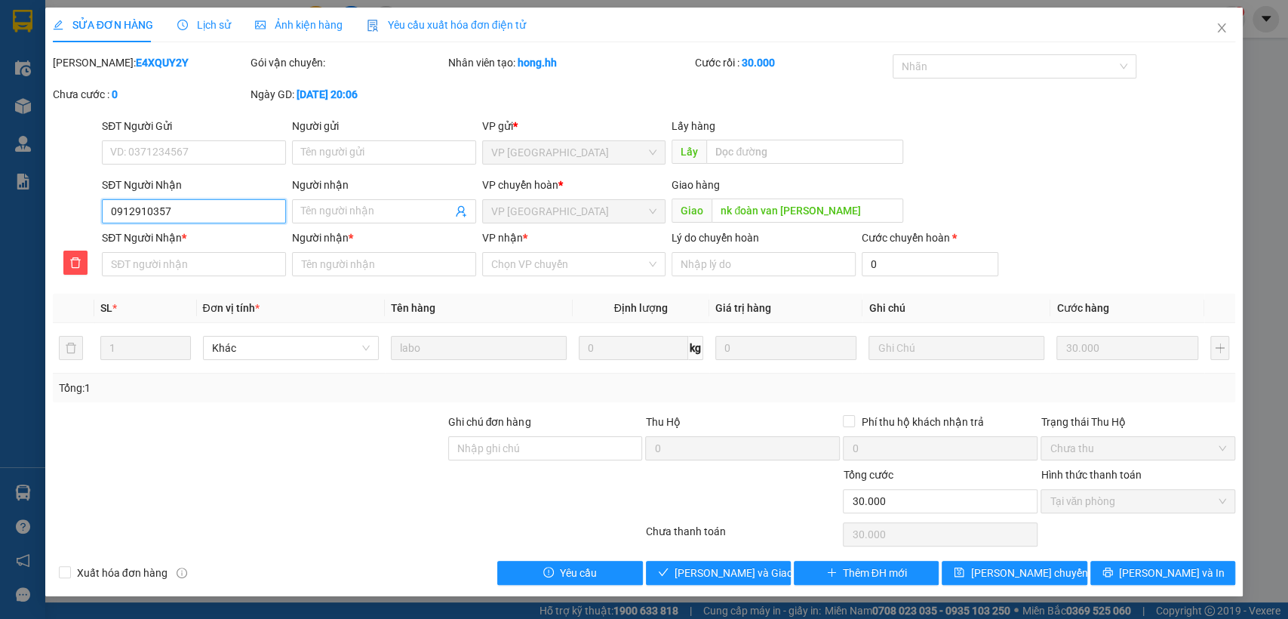
drag, startPoint x: 110, startPoint y: 207, endPoint x: 224, endPoint y: 213, distance: 114.1
click at [224, 213] on input "0912910357" at bounding box center [194, 211] width 184 height 24
paste input "0912910357"
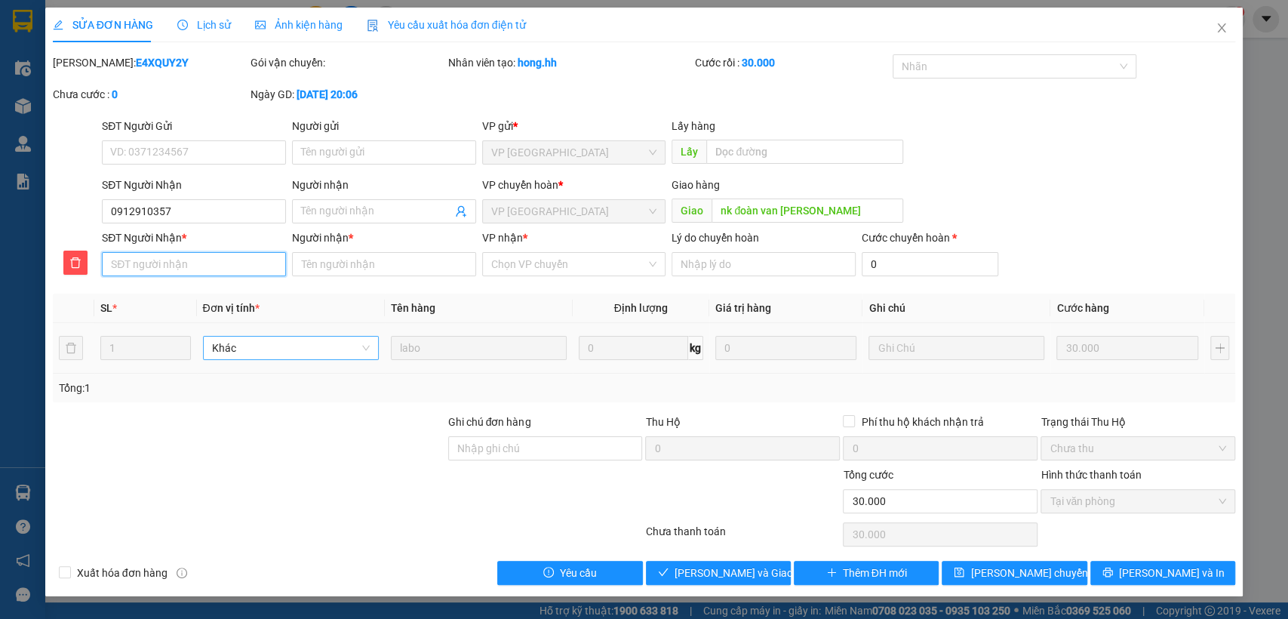
type input "0"
type input "0912910357"
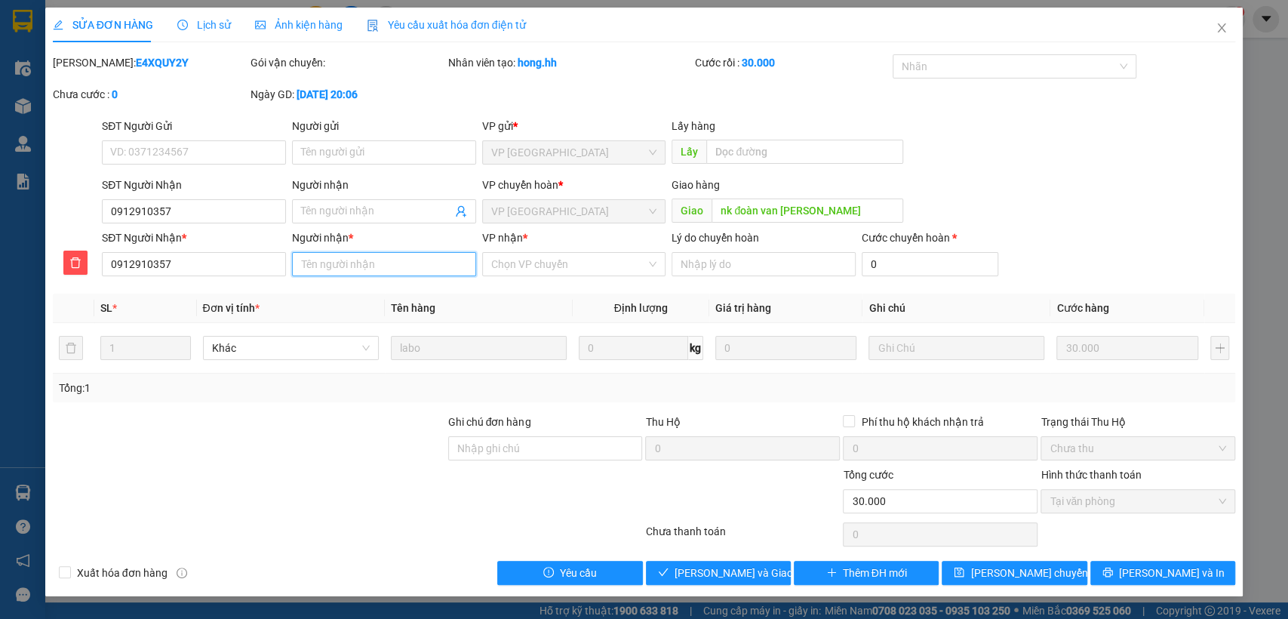
click at [374, 262] on input "Người nhận *" at bounding box center [384, 264] width 184 height 24
type input "nk doan van"
click at [537, 266] on input "VP nhận *" at bounding box center [568, 264] width 155 height 23
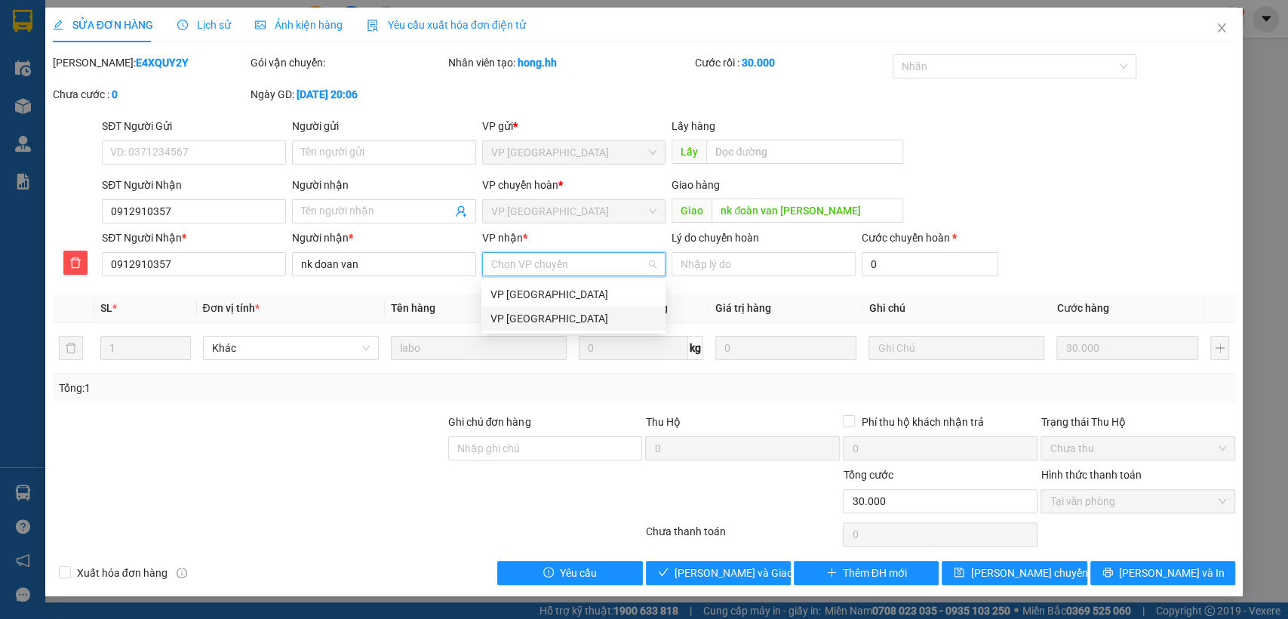
click at [550, 321] on div "VP [GEOGRAPHIC_DATA]" at bounding box center [573, 318] width 166 height 17
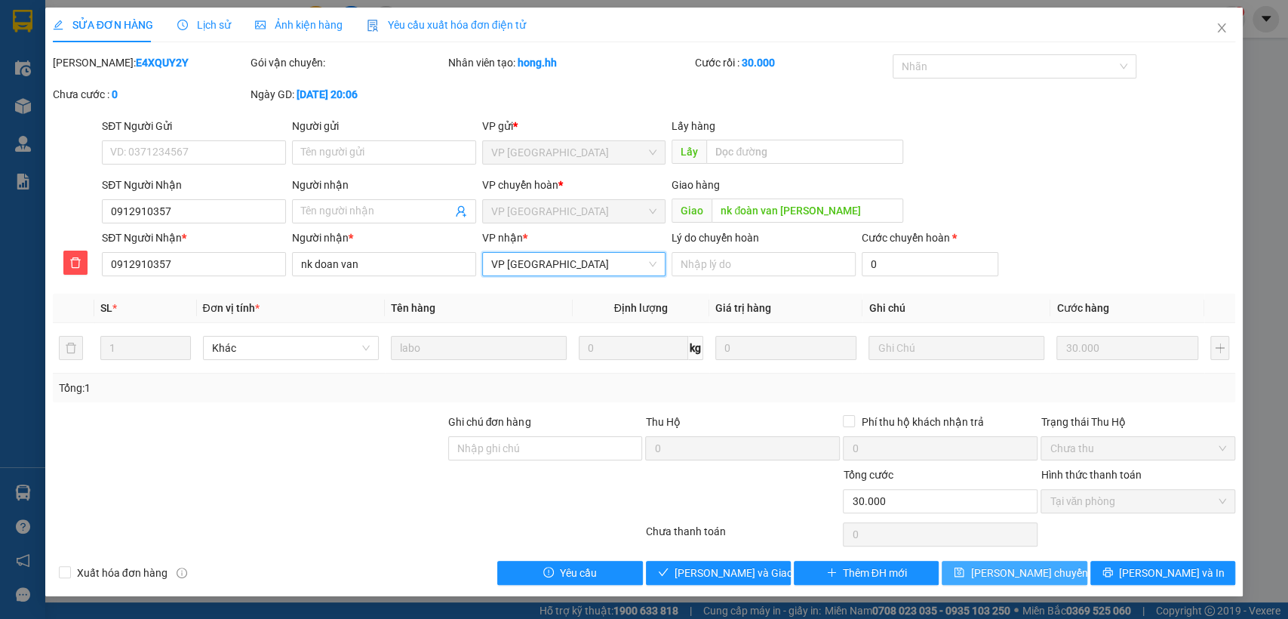
click at [996, 577] on span "[PERSON_NAME] chuyển hoàn" at bounding box center [1041, 572] width 143 height 17
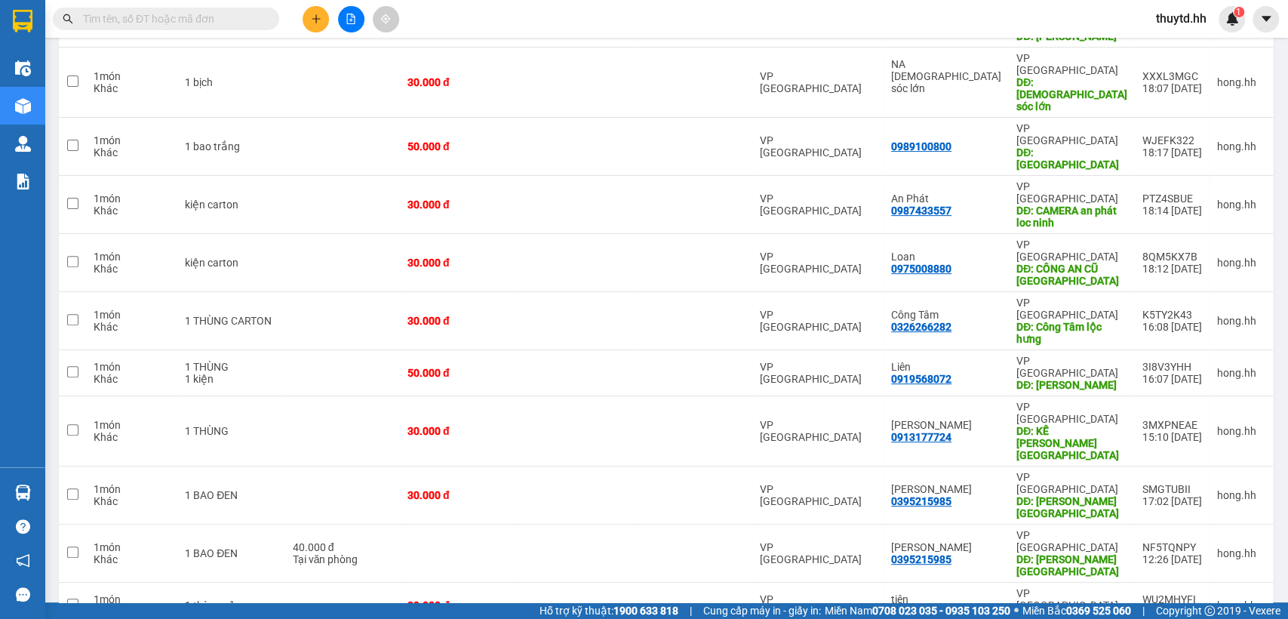
scroll to position [419, 0]
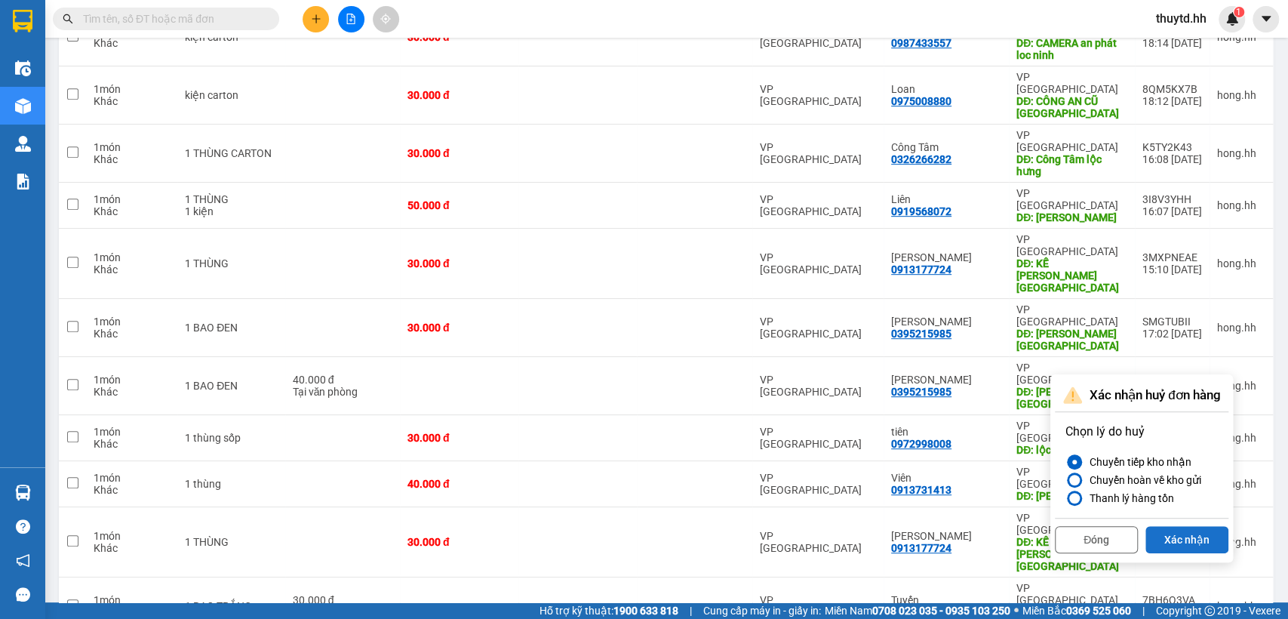
click at [1220, 543] on button "Xác nhận" at bounding box center [1186, 539] width 83 height 27
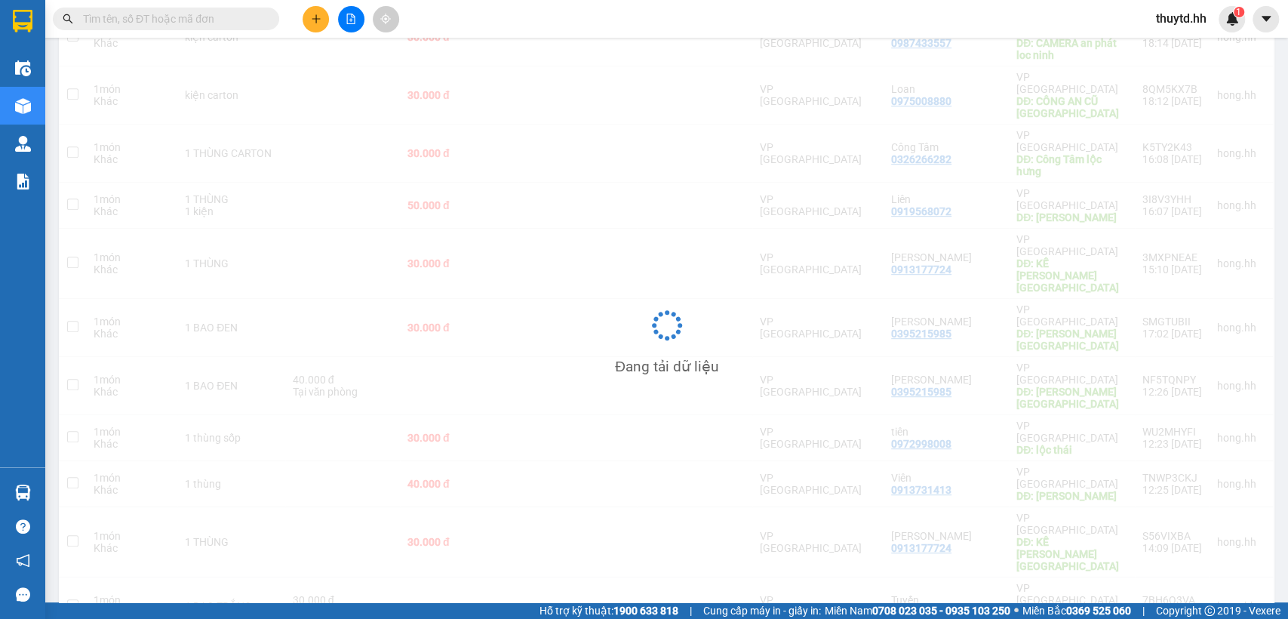
scroll to position [406, 0]
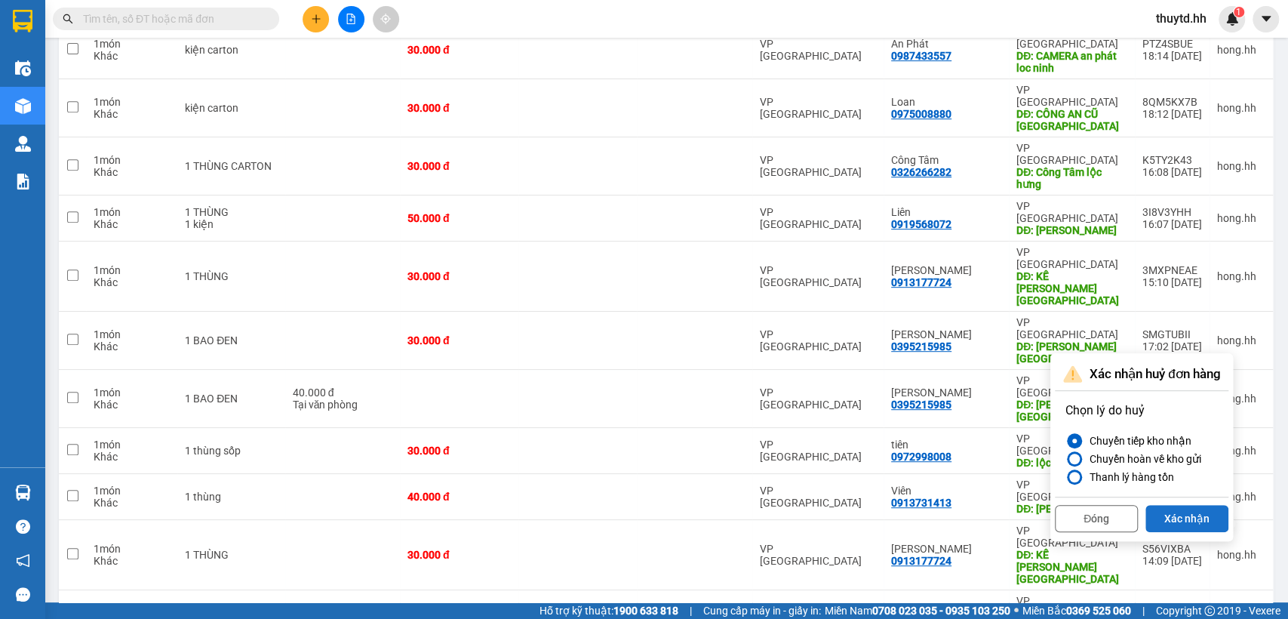
click at [1211, 520] on button "Xác nhận" at bounding box center [1186, 518] width 83 height 27
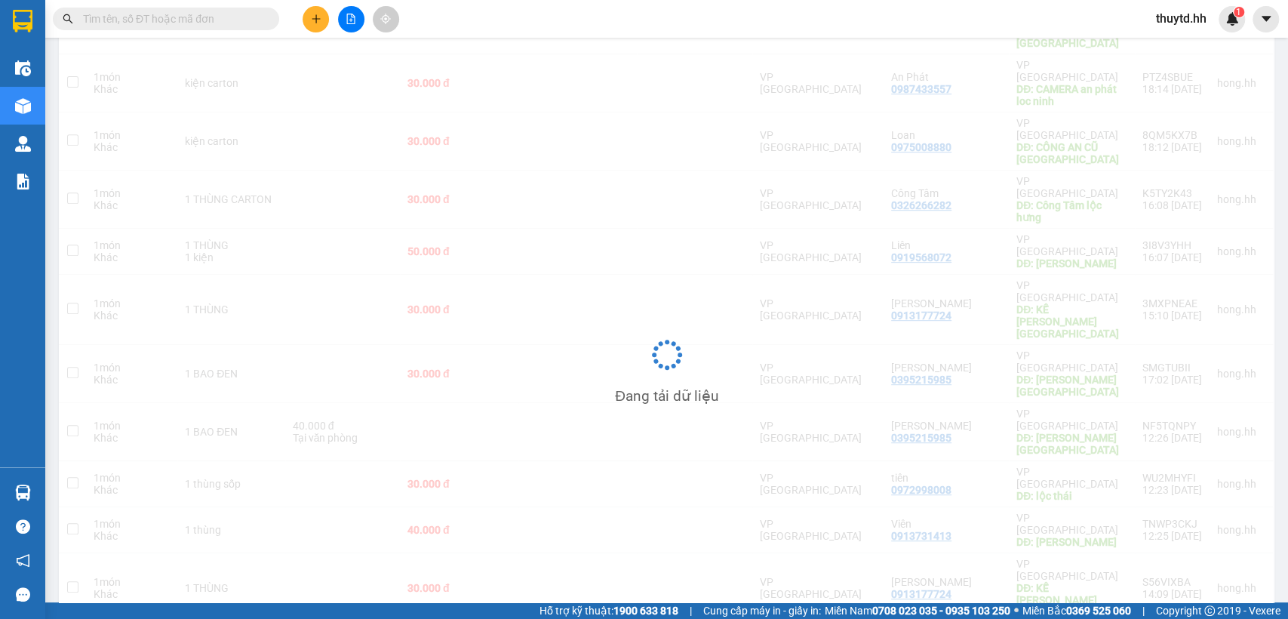
scroll to position [373, 0]
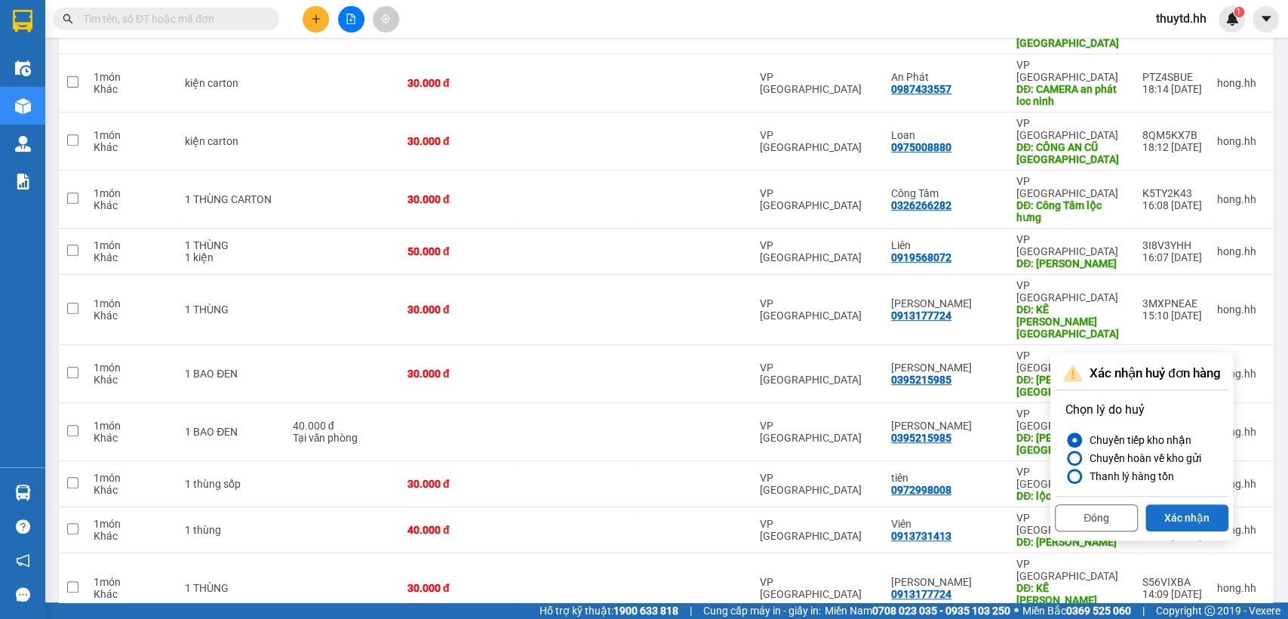
click at [1203, 510] on button "Xác nhận" at bounding box center [1186, 517] width 83 height 27
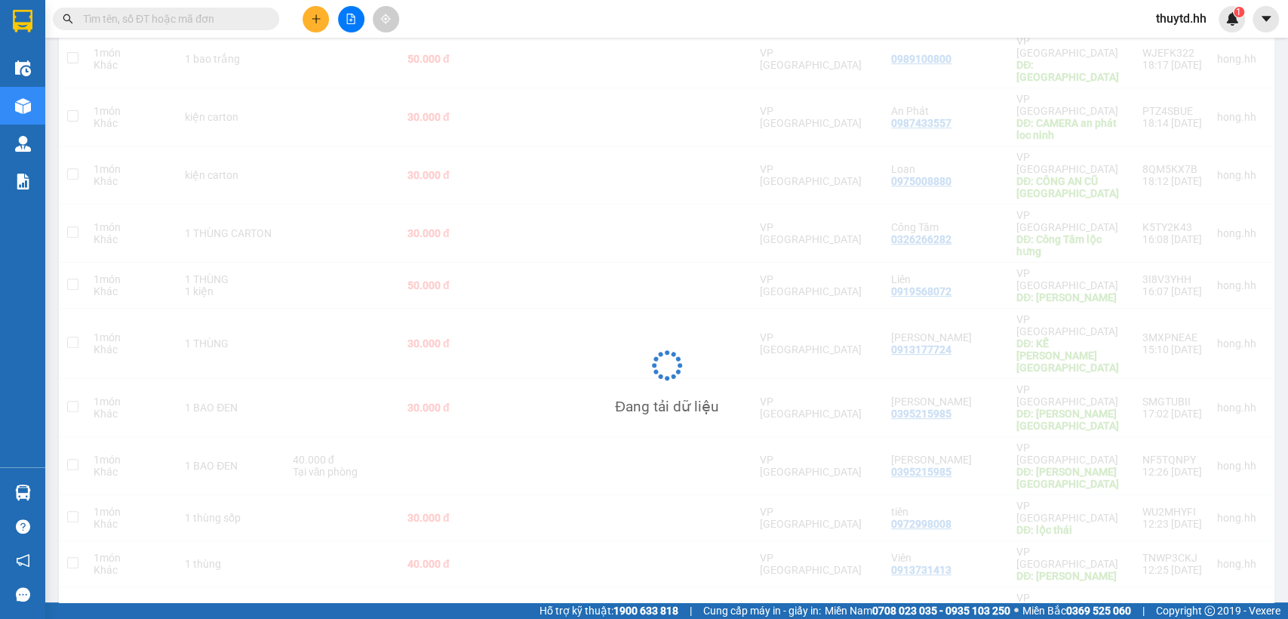
scroll to position [338, 0]
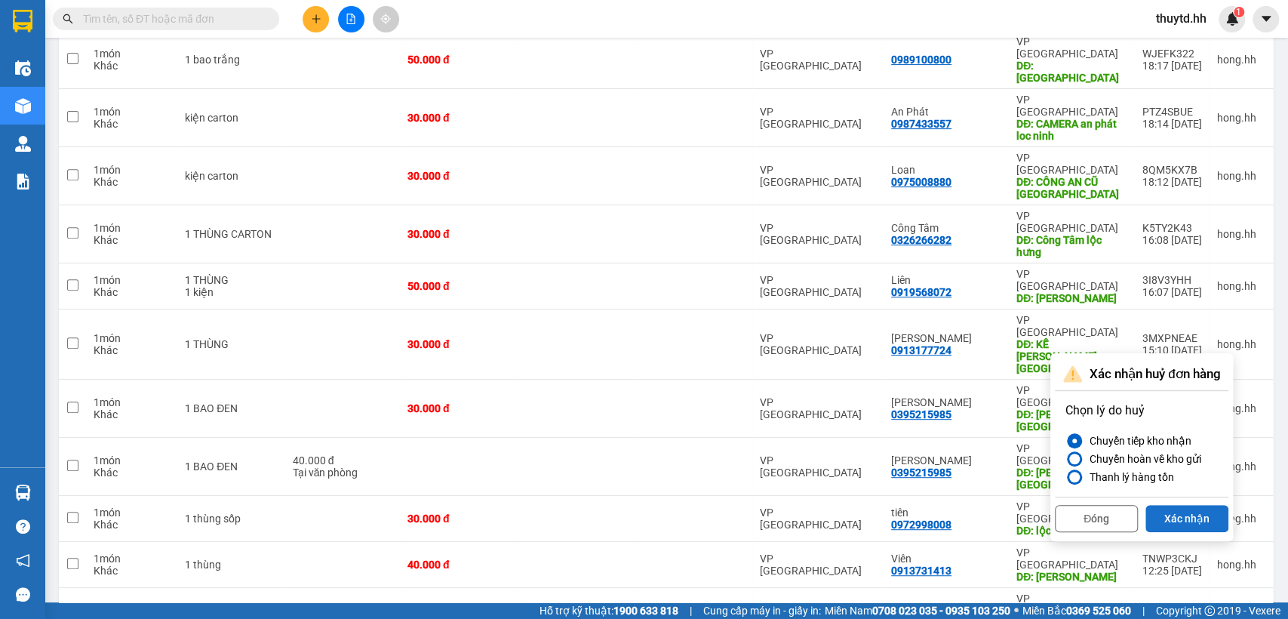
click at [1220, 523] on button "Xác nhận" at bounding box center [1186, 518] width 83 height 27
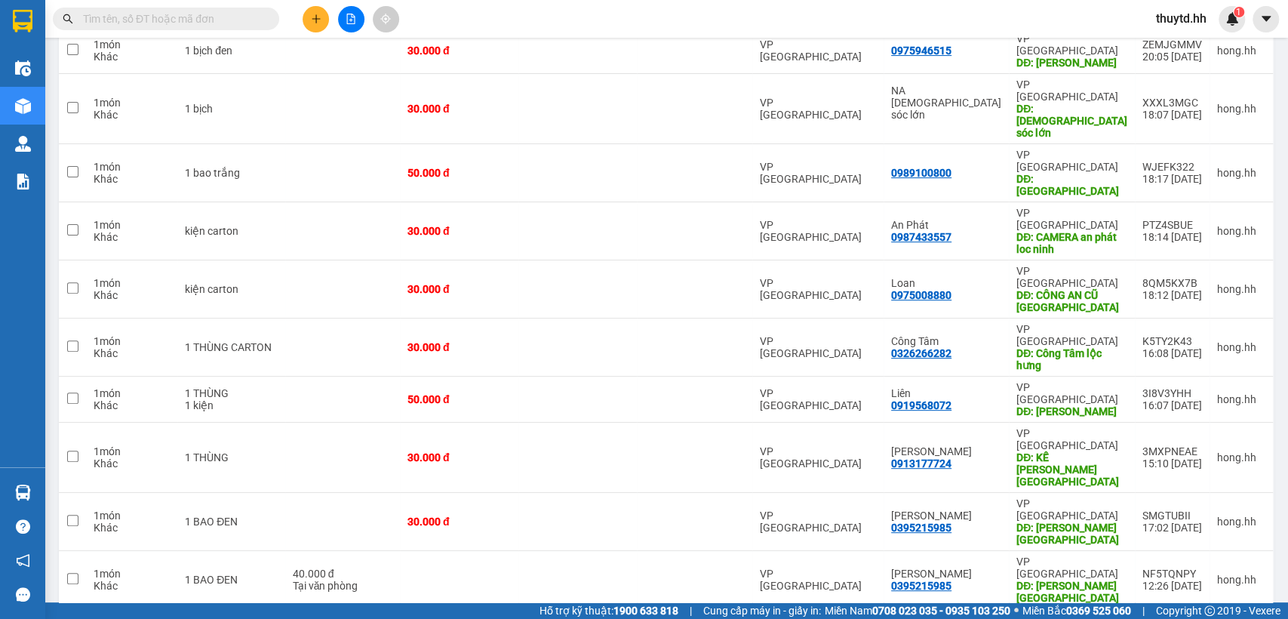
scroll to position [305, 0]
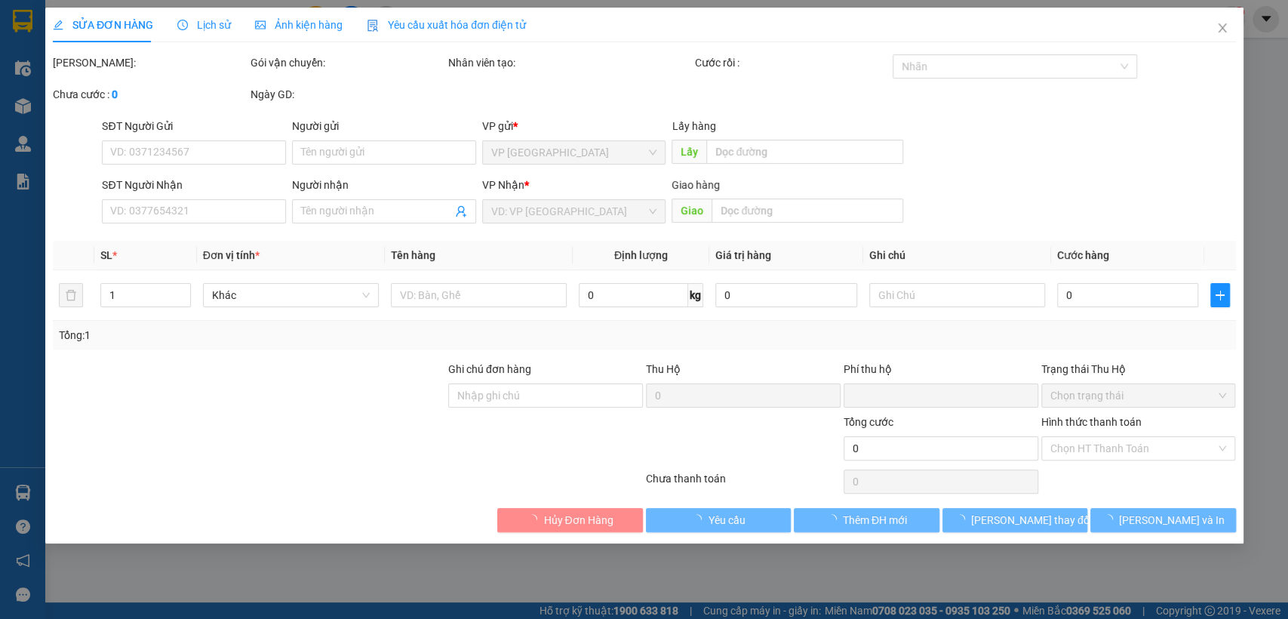
type input "0913177724"
type input "[PERSON_NAME]"
type input "KẾ PHONG LỘC NINH"
type input "0"
type input "30.000"
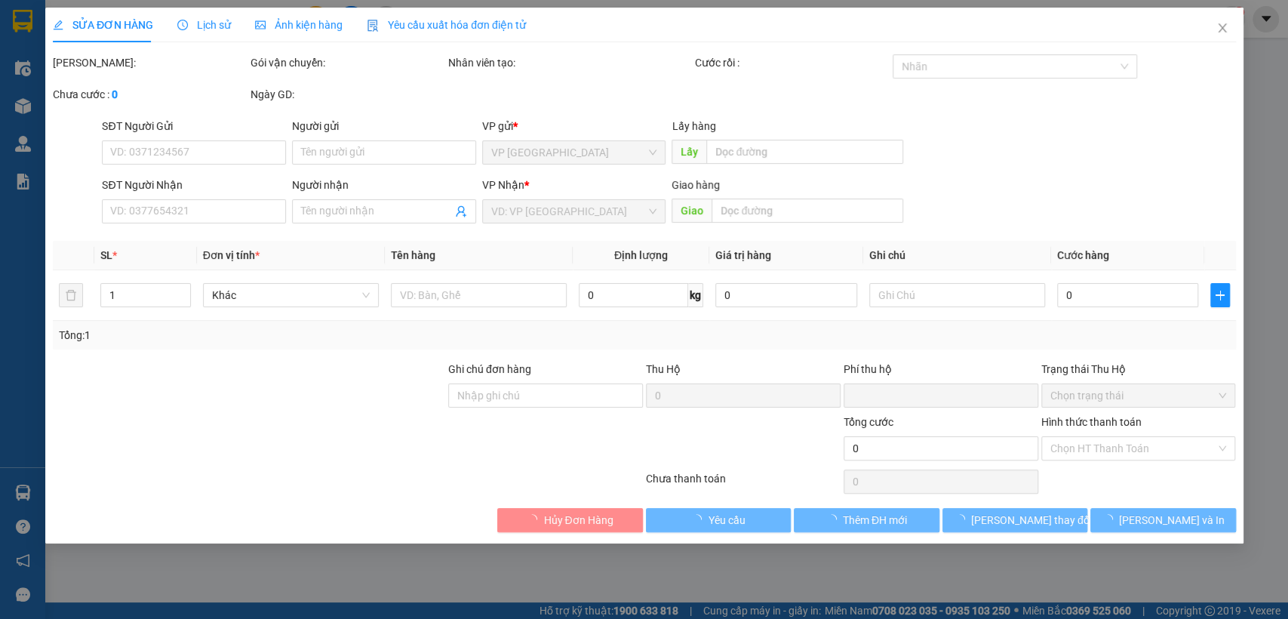
type input "30.000"
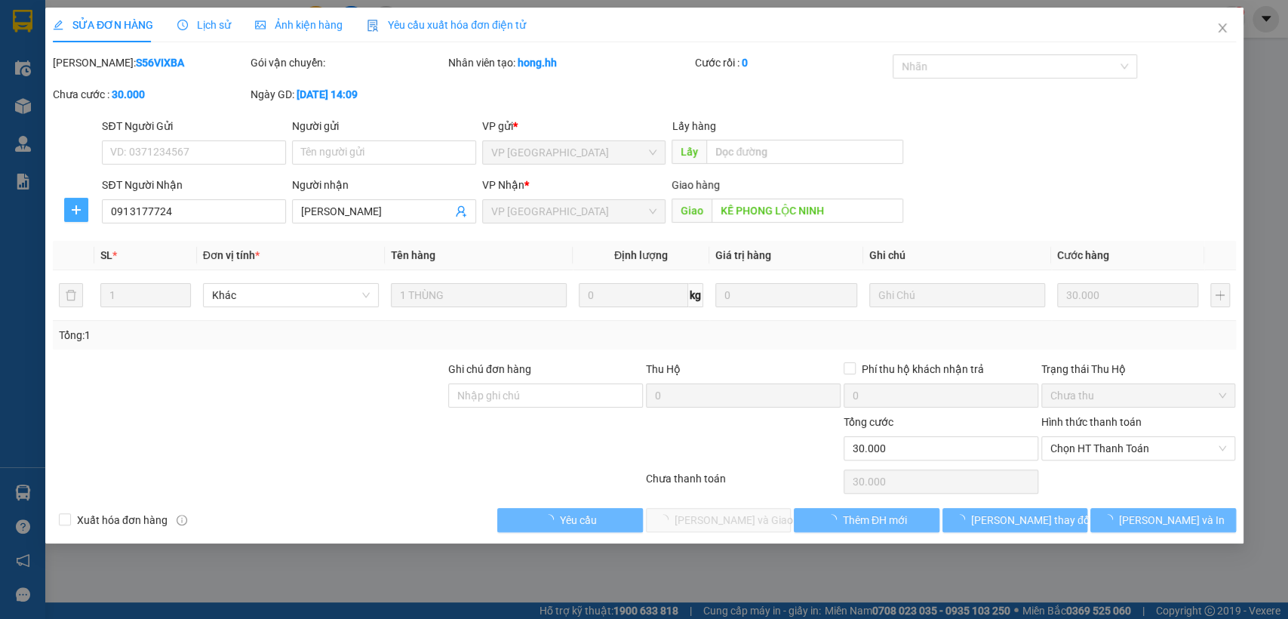
click at [76, 207] on icon "plus" at bounding box center [75, 210] width 12 height 12
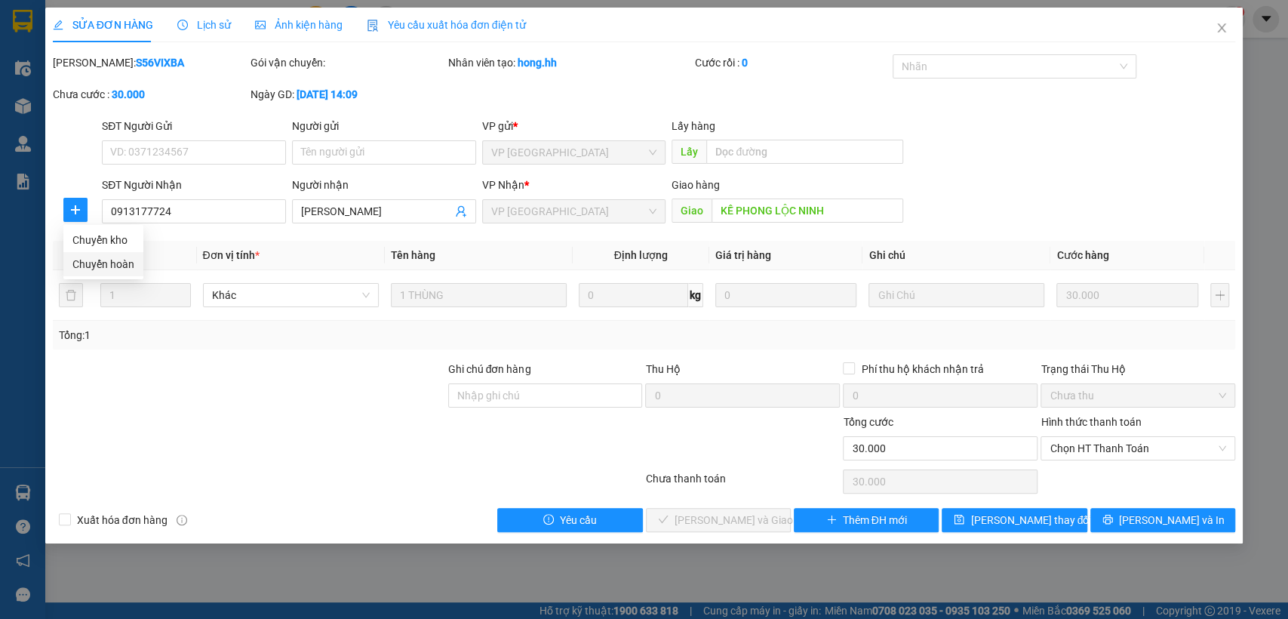
click at [99, 262] on span "Chuyển hoàn" at bounding box center [103, 264] width 62 height 17
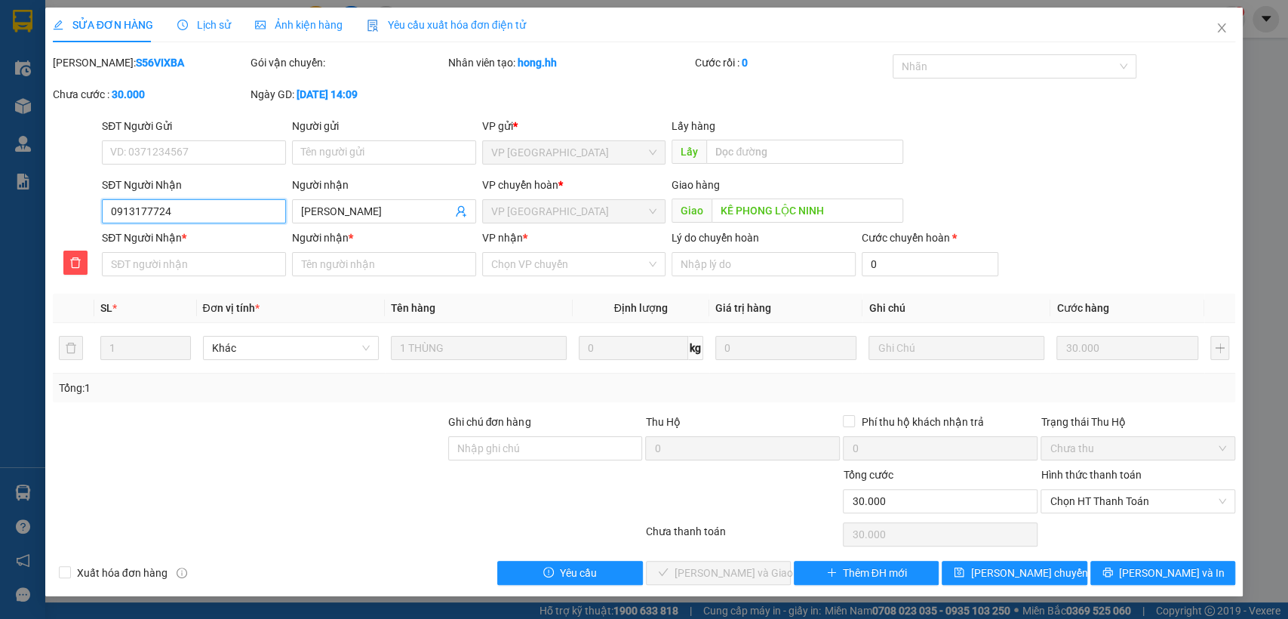
drag, startPoint x: 109, startPoint y: 209, endPoint x: 183, endPoint y: 213, distance: 74.0
click at [183, 213] on input "0913177724" at bounding box center [194, 211] width 184 height 24
paste input "0913177724"
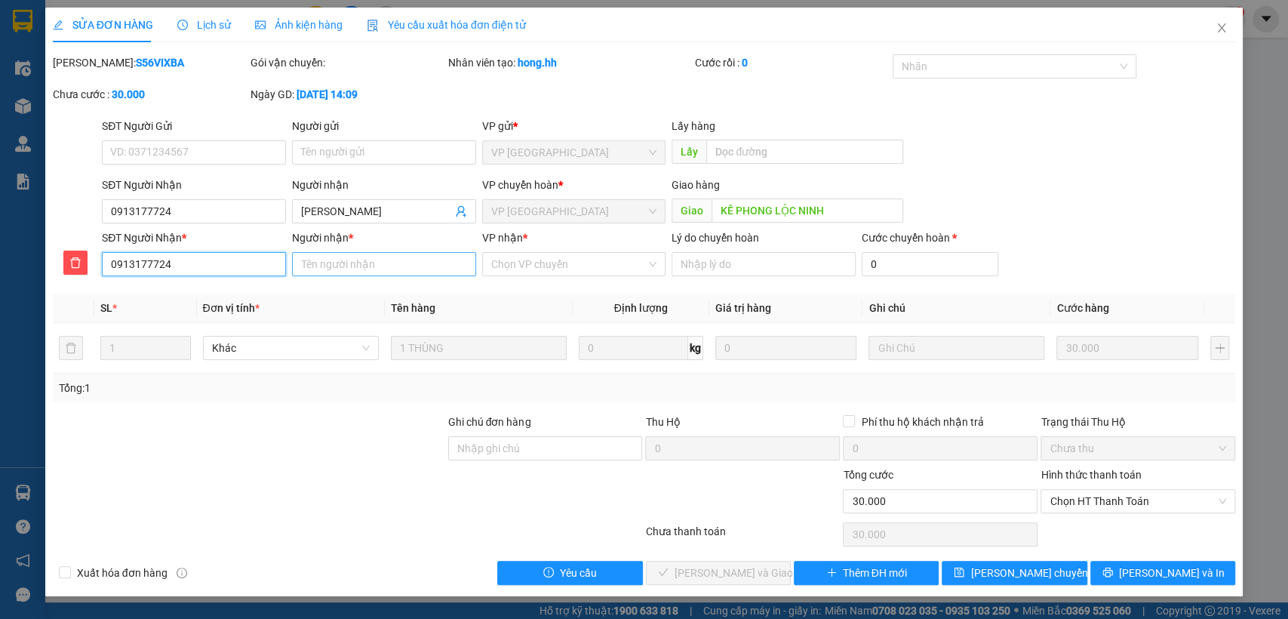
type input "0913177724"
click at [386, 264] on input "Người nhận *" at bounding box center [384, 264] width 184 height 24
type input "ke phong"
click at [537, 255] on input "VP nhận *" at bounding box center [568, 264] width 155 height 23
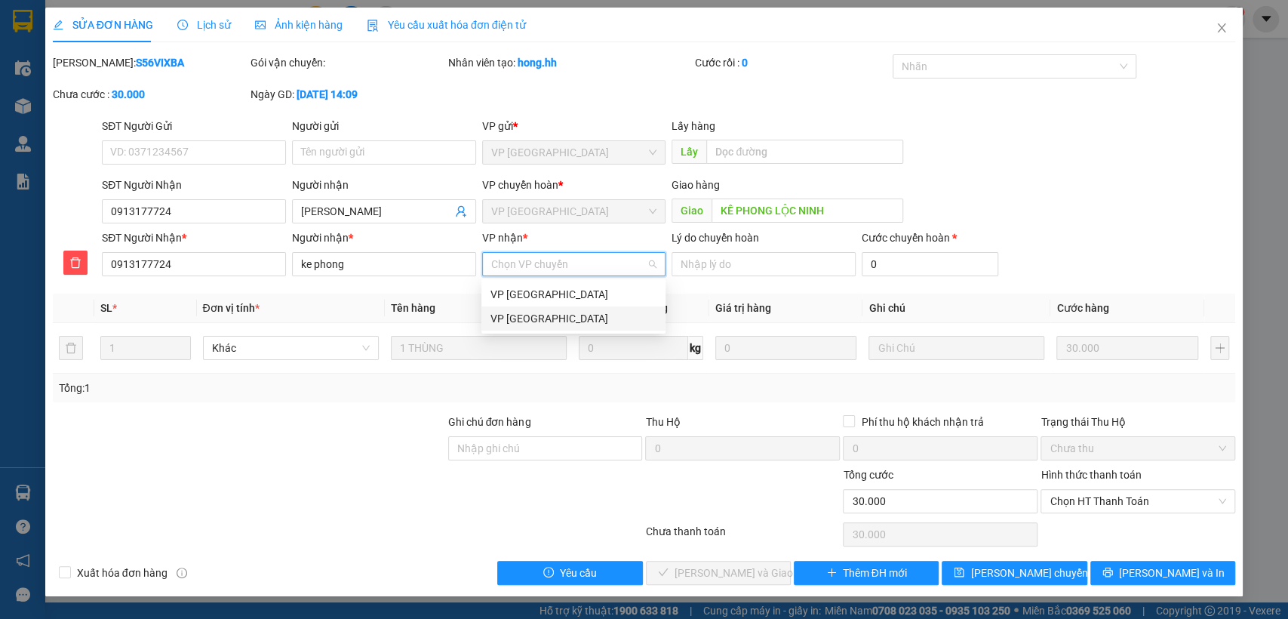
click at [549, 328] on div "VP [GEOGRAPHIC_DATA]" at bounding box center [573, 318] width 184 height 24
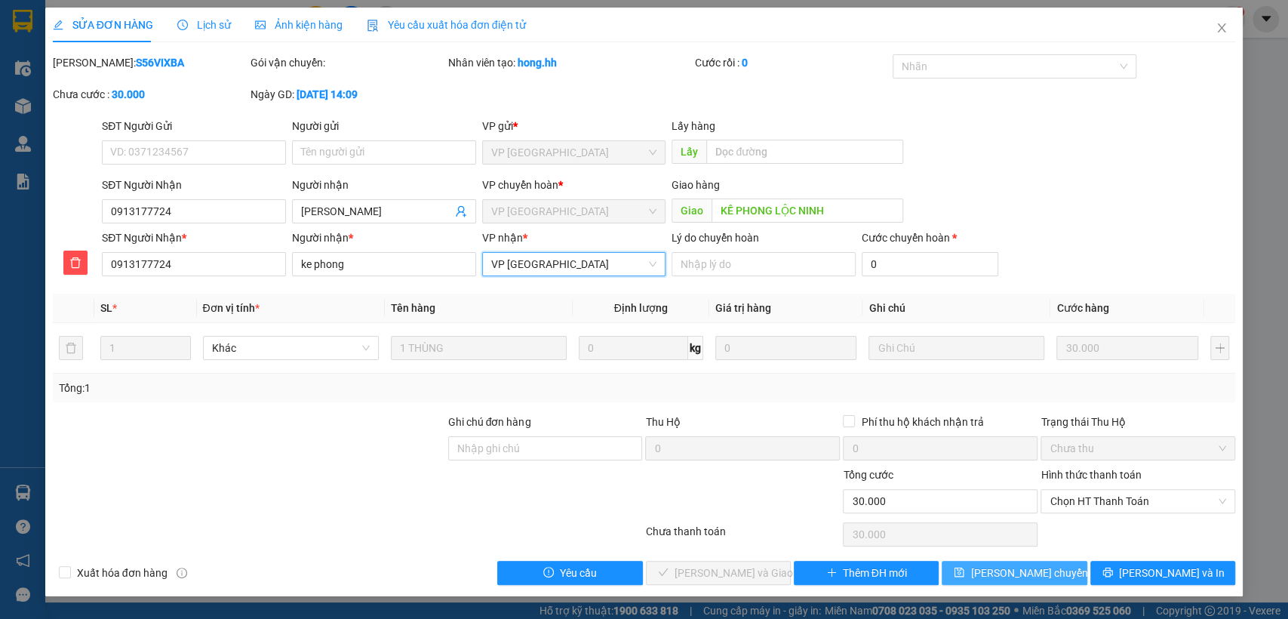
click at [1025, 569] on span "[PERSON_NAME] chuyển hoàn" at bounding box center [1041, 572] width 143 height 17
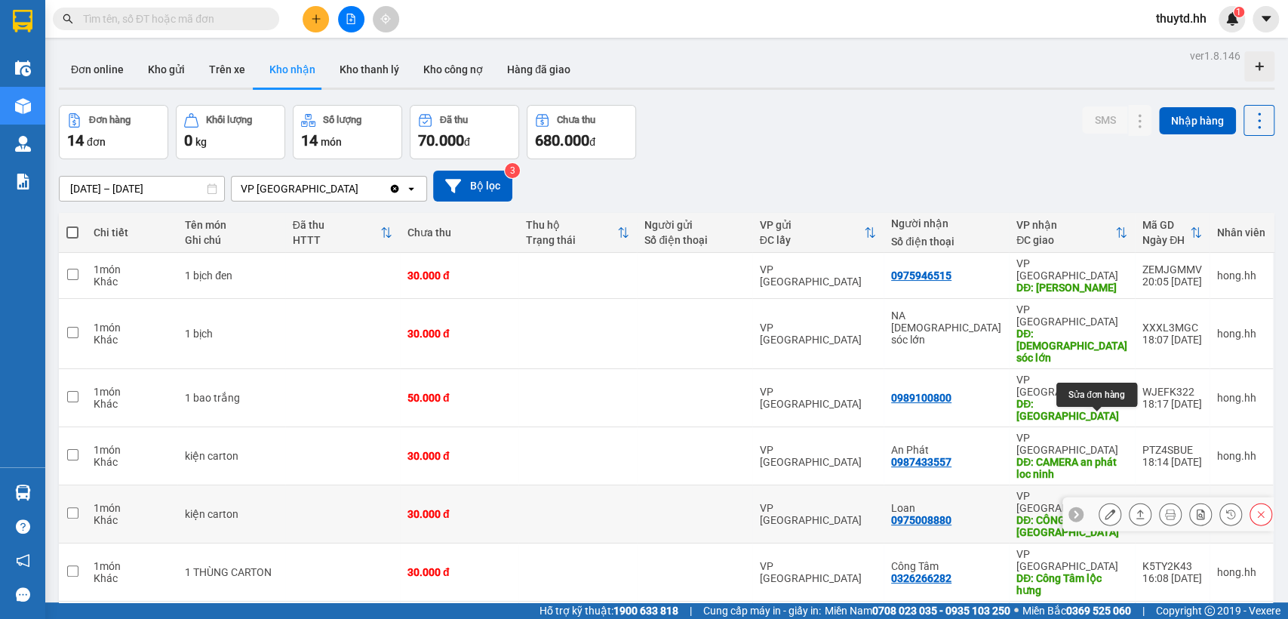
click at [1104, 508] on icon at bounding box center [1109, 513] width 11 height 11
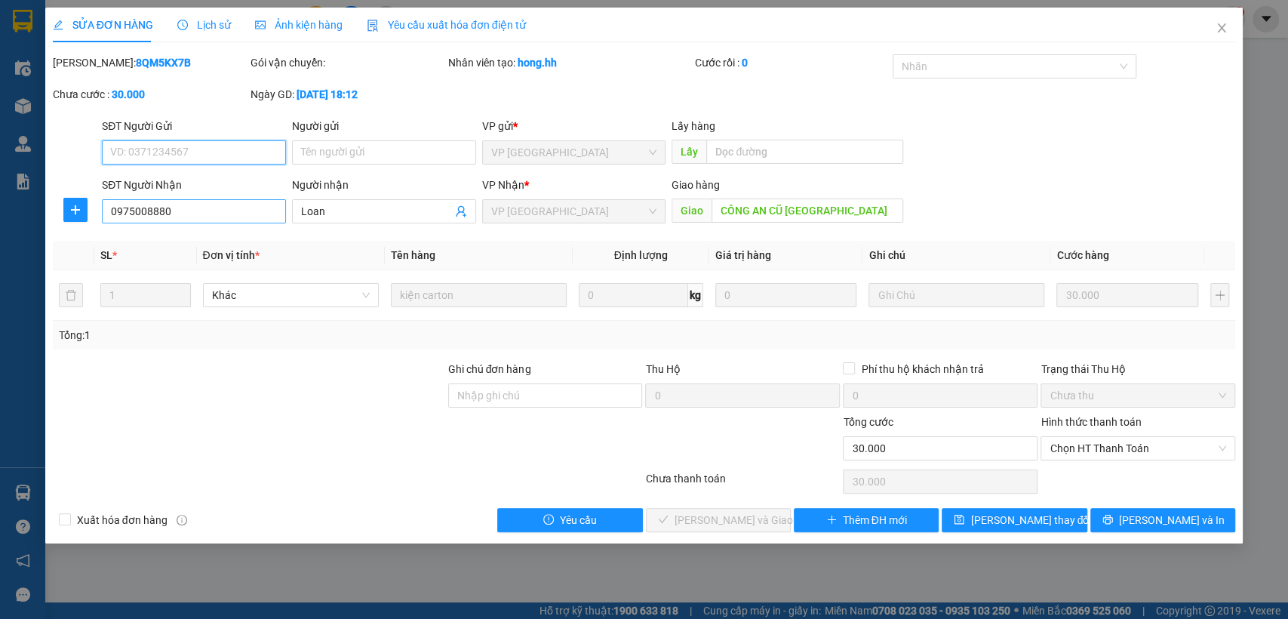
type input "0975008880"
type input "Loan"
type input "CÔNG AN CŨ [GEOGRAPHIC_DATA]"
type input "0"
type input "30.000"
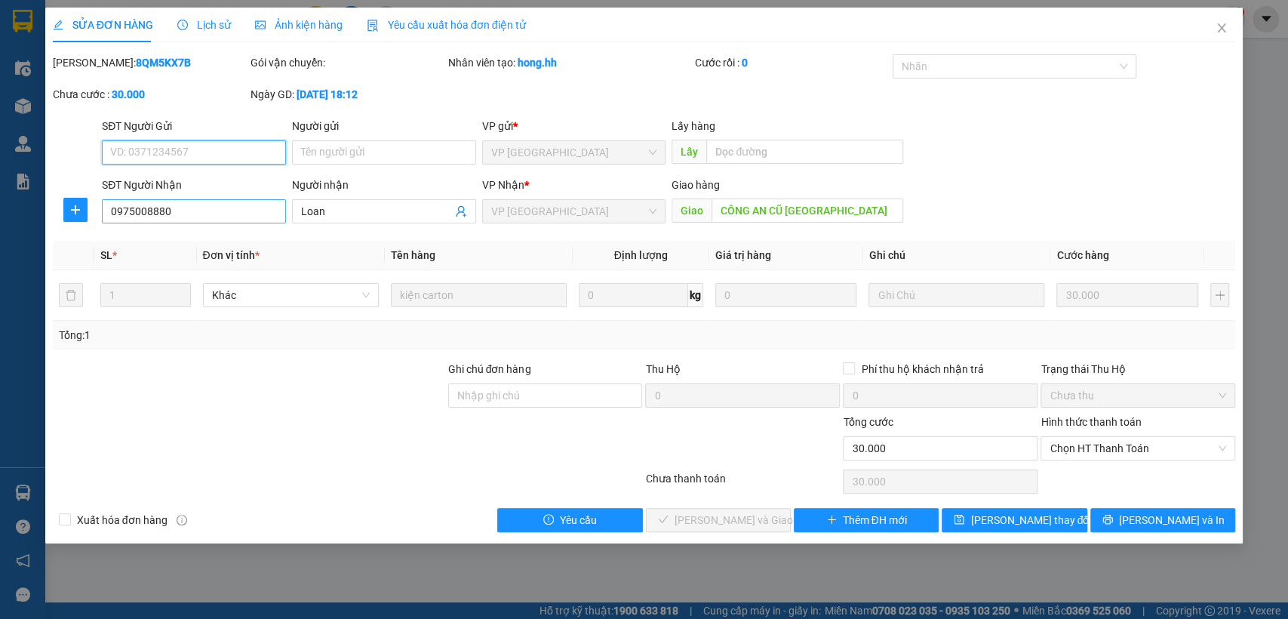
type input "30.000"
click at [82, 214] on span "plus" at bounding box center [75, 210] width 23 height 12
click at [101, 265] on span "Chuyển hoàn" at bounding box center [103, 264] width 62 height 17
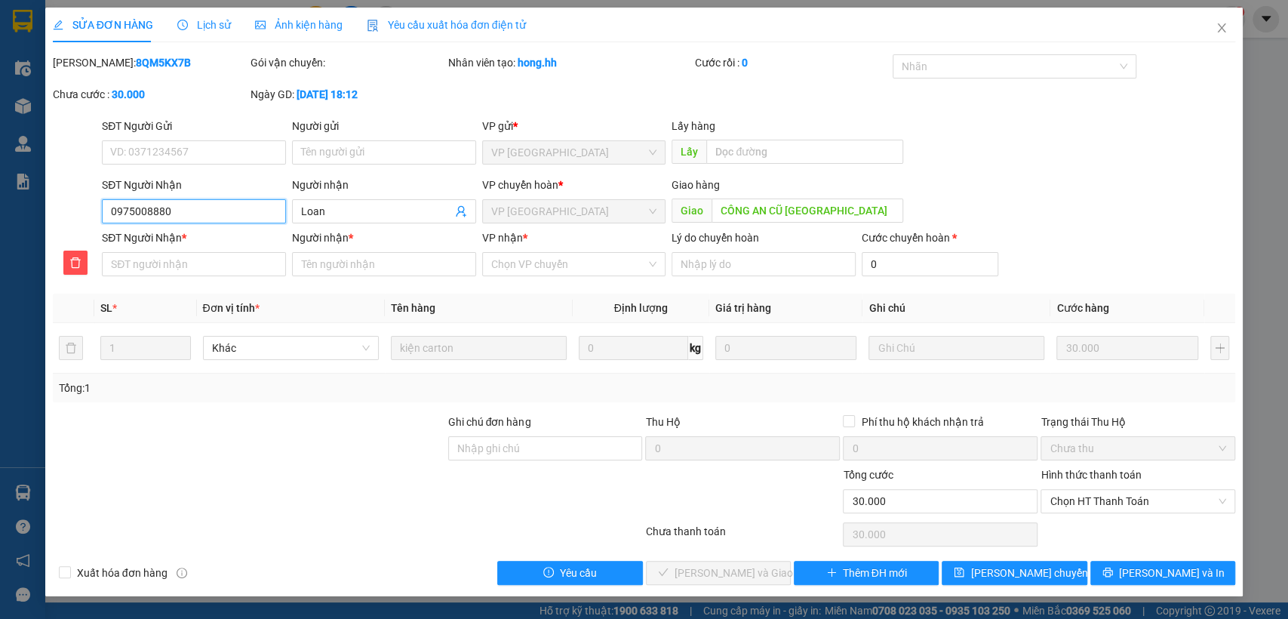
drag, startPoint x: 108, startPoint y: 213, endPoint x: 201, endPoint y: 232, distance: 95.4
click at [224, 231] on form "SĐT Người Gửi VD: 0371234567 Người gửi Tên người gửi VP gửi * VP [GEOGRAPHIC_DA…" at bounding box center [644, 200] width 1183 height 164
drag, startPoint x: 109, startPoint y: 241, endPoint x: 76, endPoint y: 221, distance: 37.9
click at [72, 220] on div at bounding box center [75, 203] width 49 height 53
click at [121, 270] on input "SĐT Người Nhận *" at bounding box center [194, 264] width 184 height 24
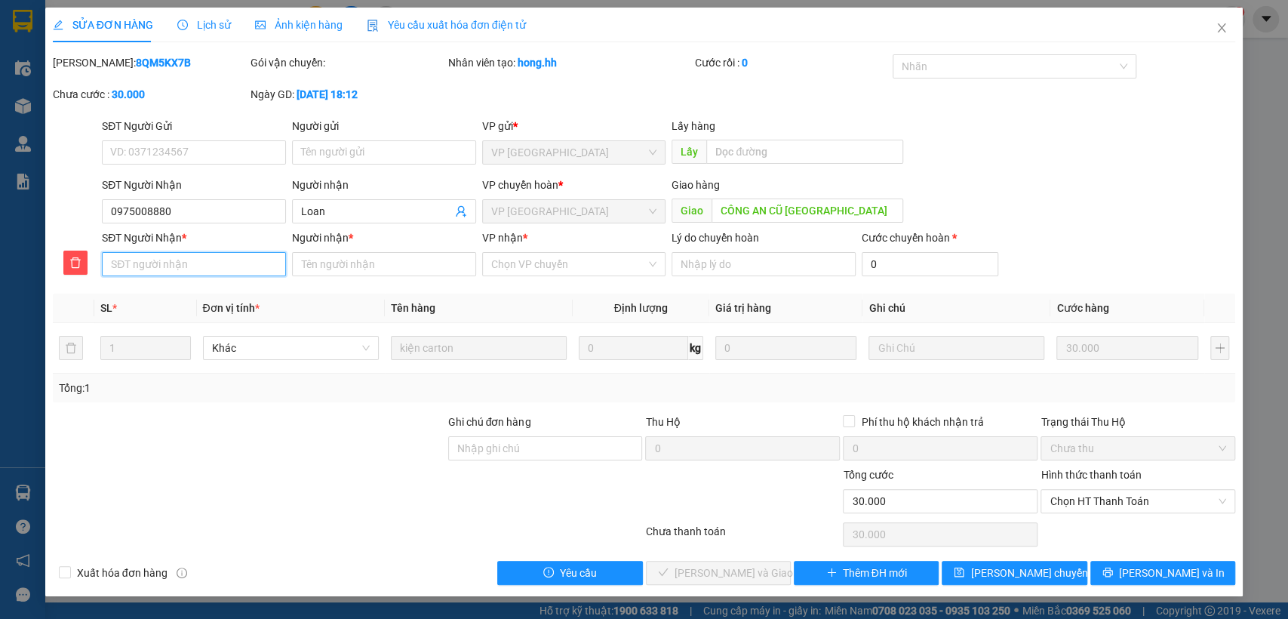
paste input "0975008880"
type input "0975008880"
click at [410, 270] on input "Người nhận *" at bounding box center [384, 264] width 184 height 24
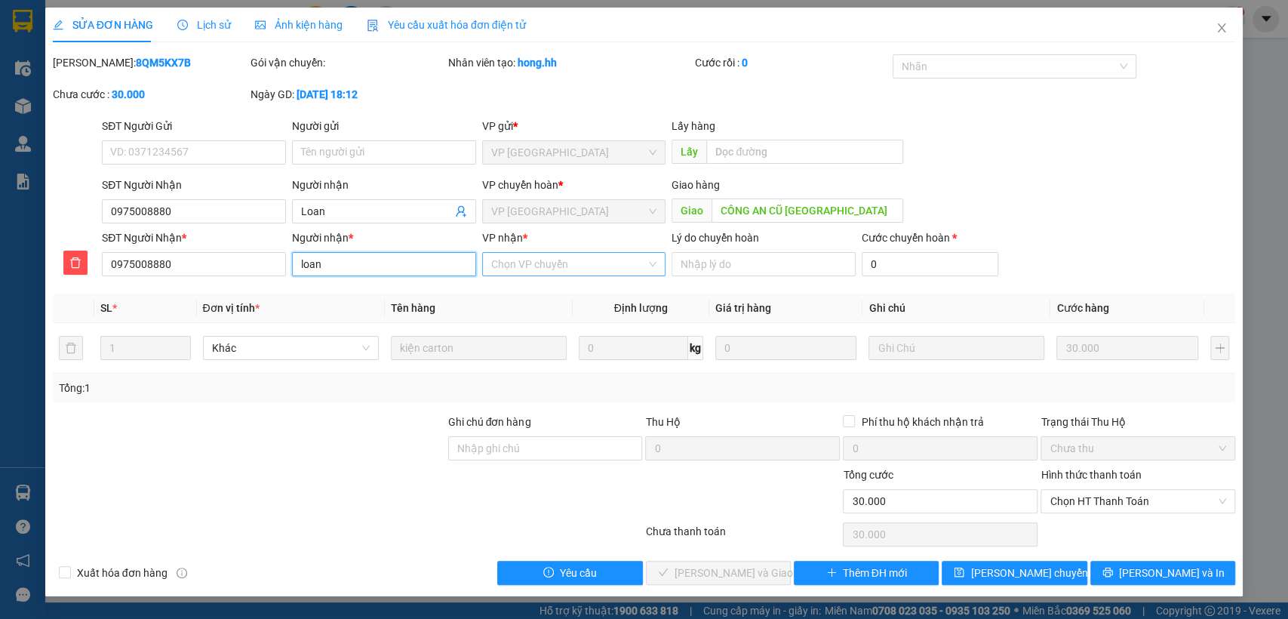
type input "loan"
click at [601, 272] on input "VP nhận *" at bounding box center [568, 264] width 155 height 23
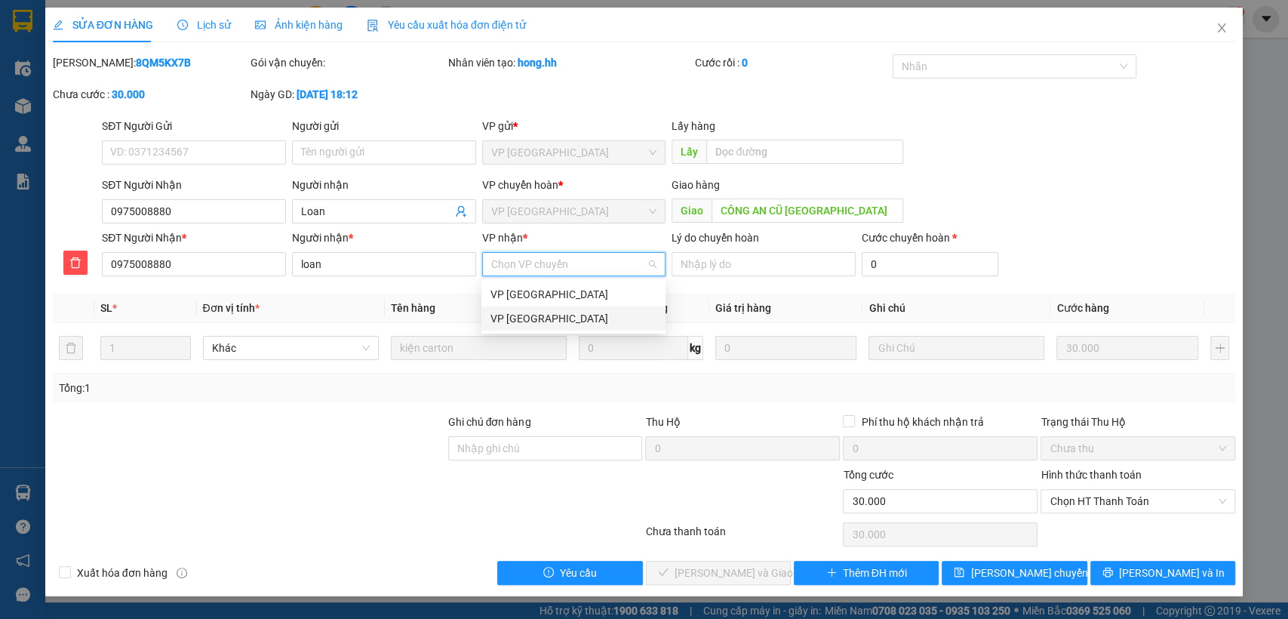
click at [573, 324] on div "VP [GEOGRAPHIC_DATA]" at bounding box center [573, 318] width 166 height 17
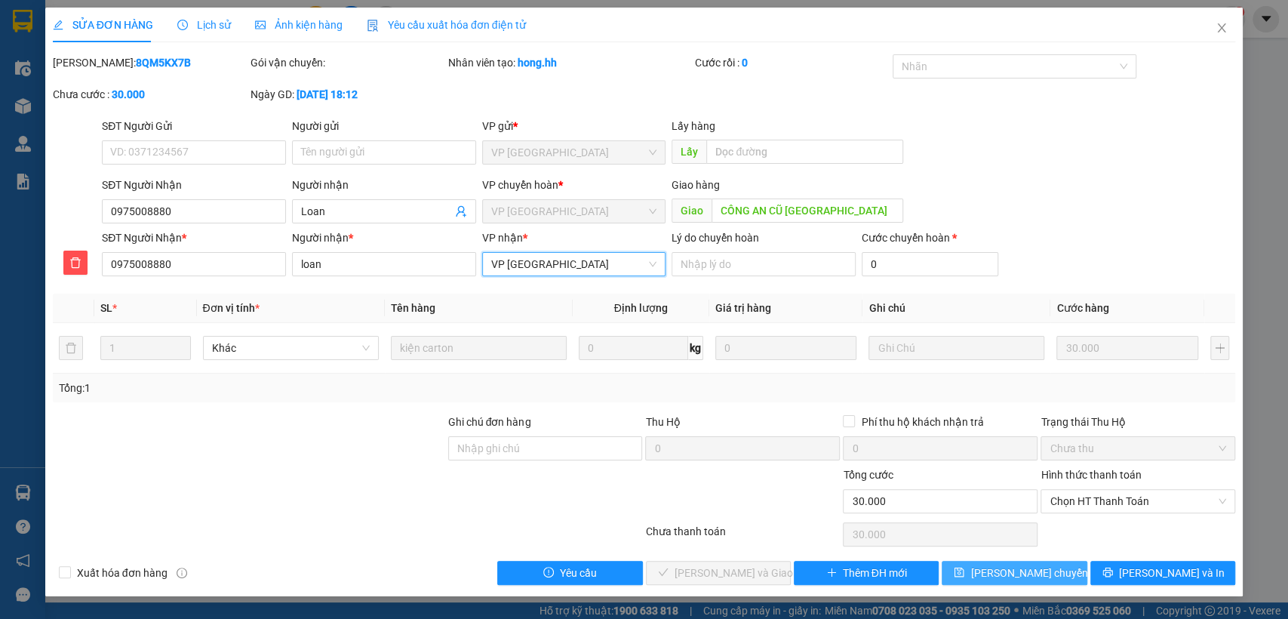
click at [1054, 573] on span "[PERSON_NAME] chuyển hoàn" at bounding box center [1041, 572] width 143 height 17
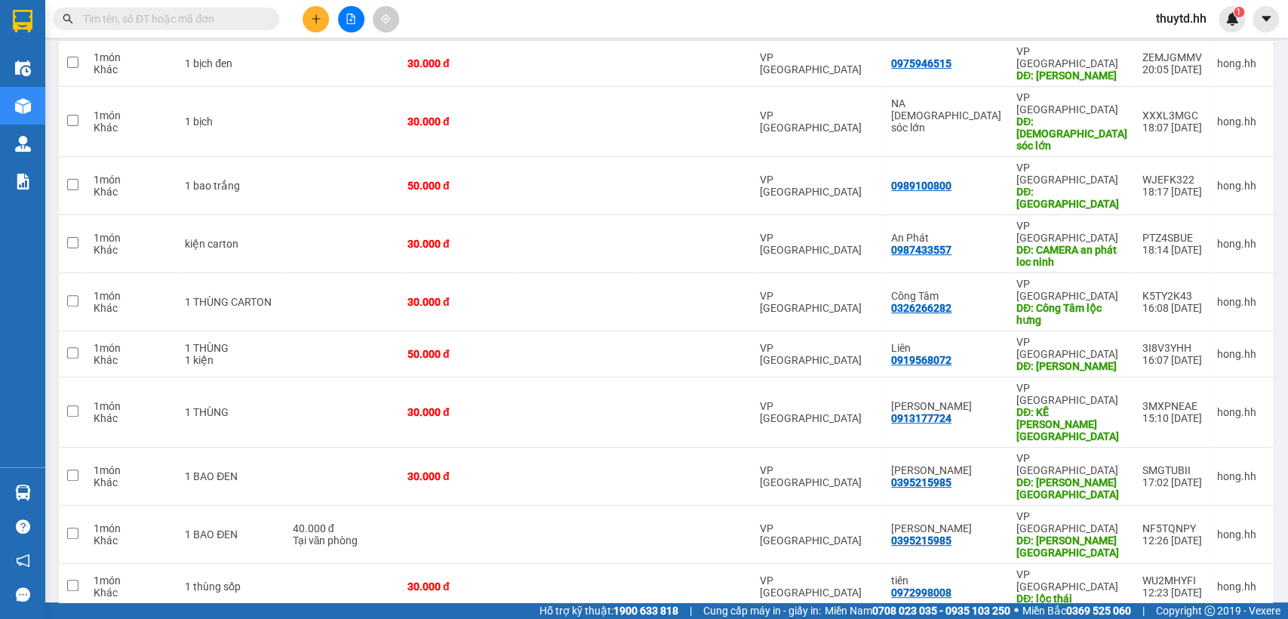
scroll to position [213, 0]
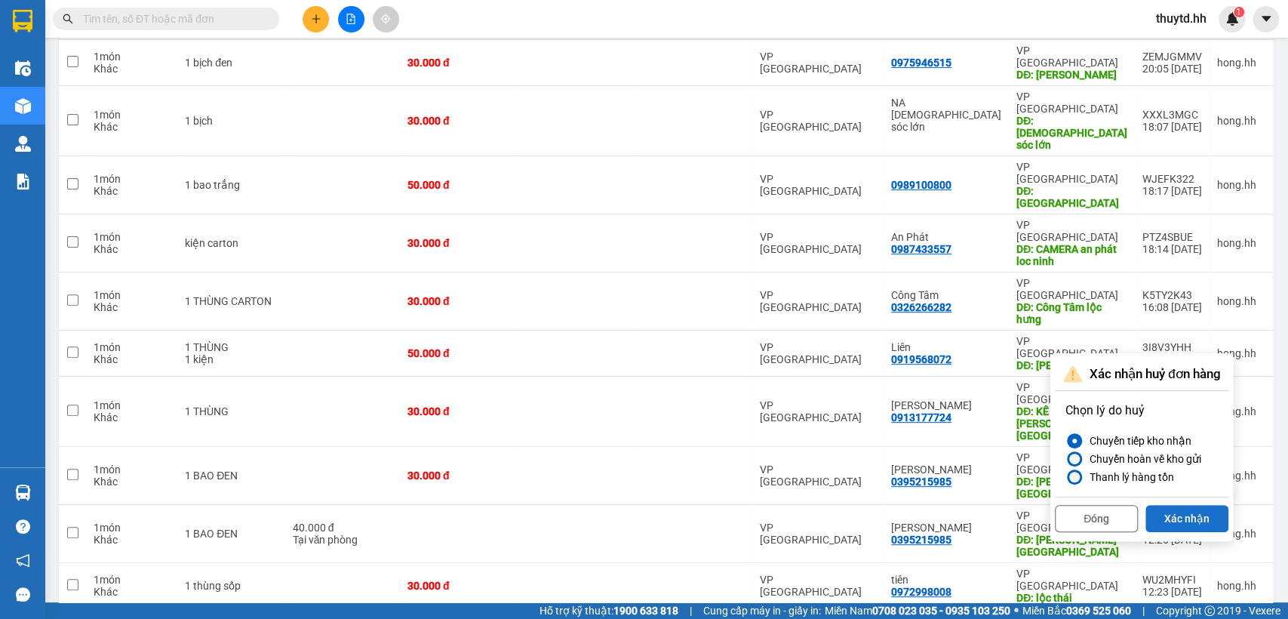
click at [1189, 516] on button "Xác nhận" at bounding box center [1186, 518] width 83 height 27
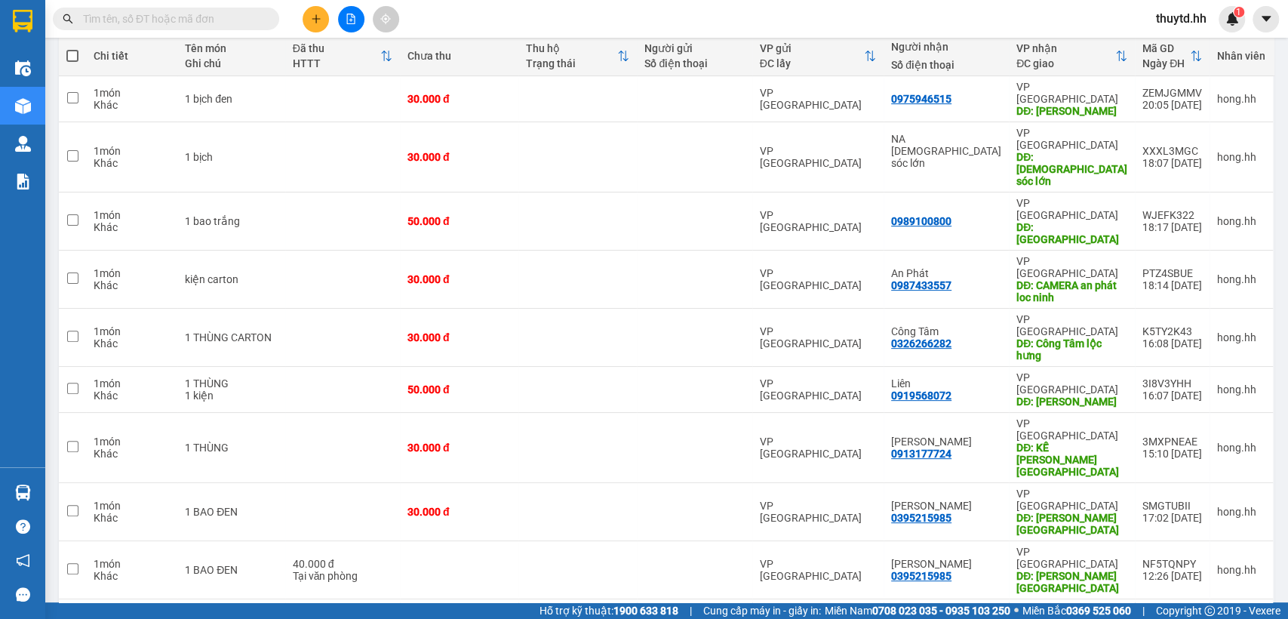
scroll to position [179, 0]
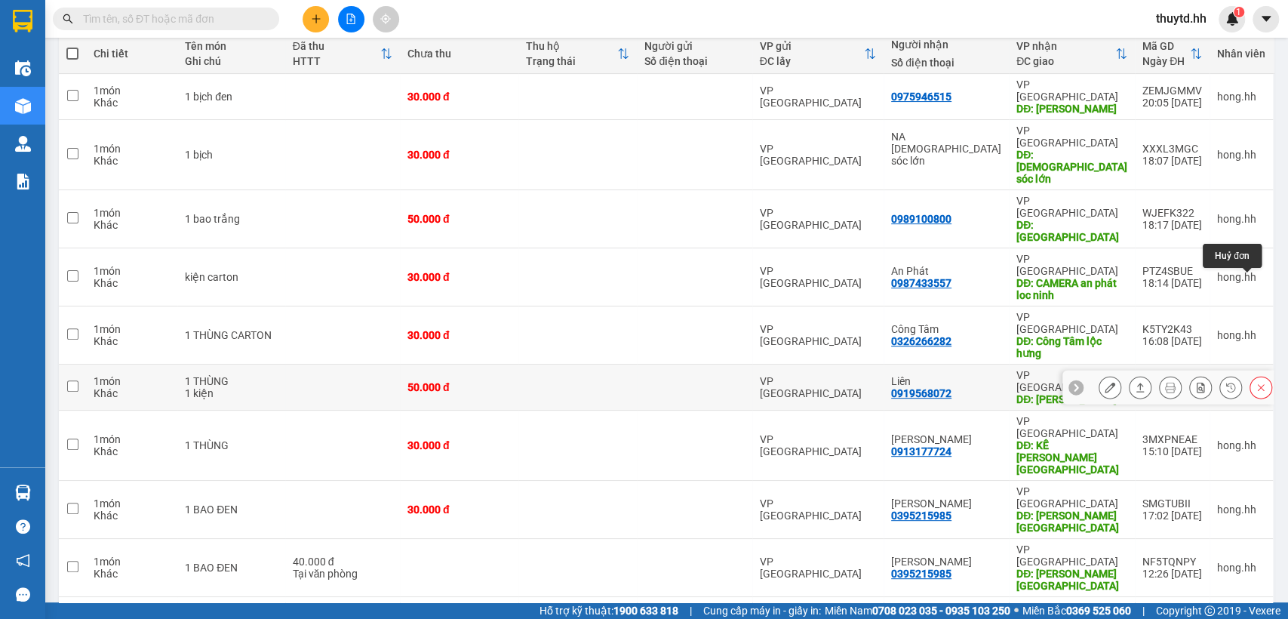
click at [1255, 382] on icon at bounding box center [1260, 387] width 11 height 11
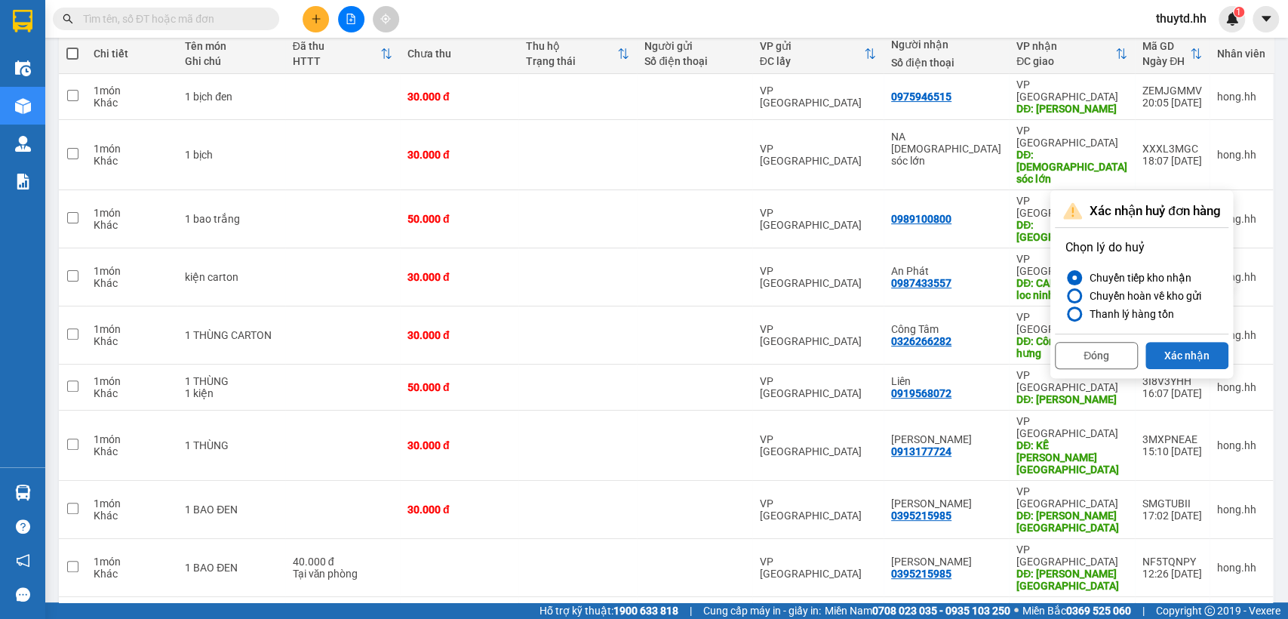
click at [1213, 347] on button "Xác nhận" at bounding box center [1186, 355] width 83 height 27
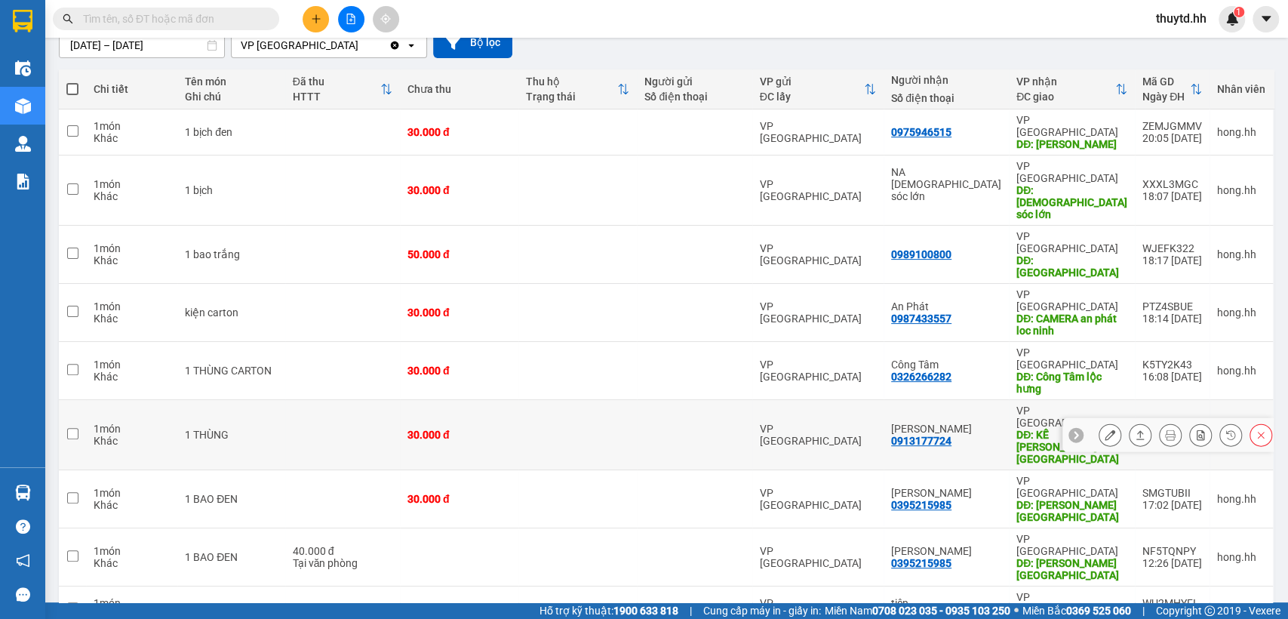
scroll to position [145, 0]
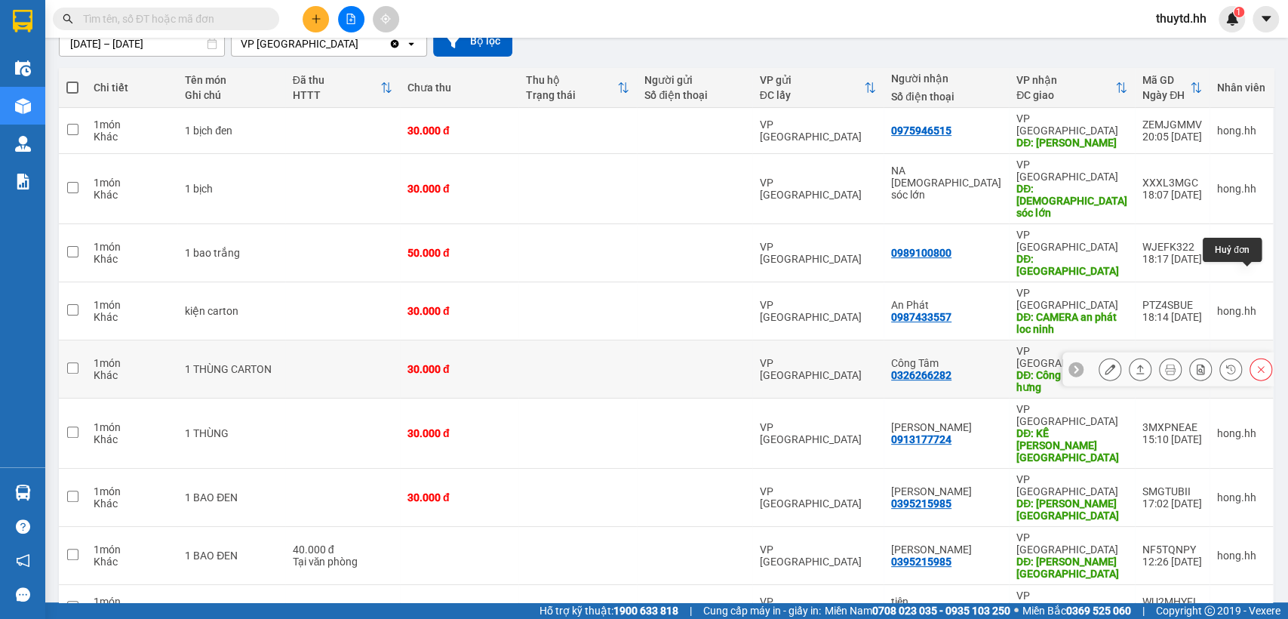
click at [1255, 364] on icon at bounding box center [1260, 369] width 11 height 11
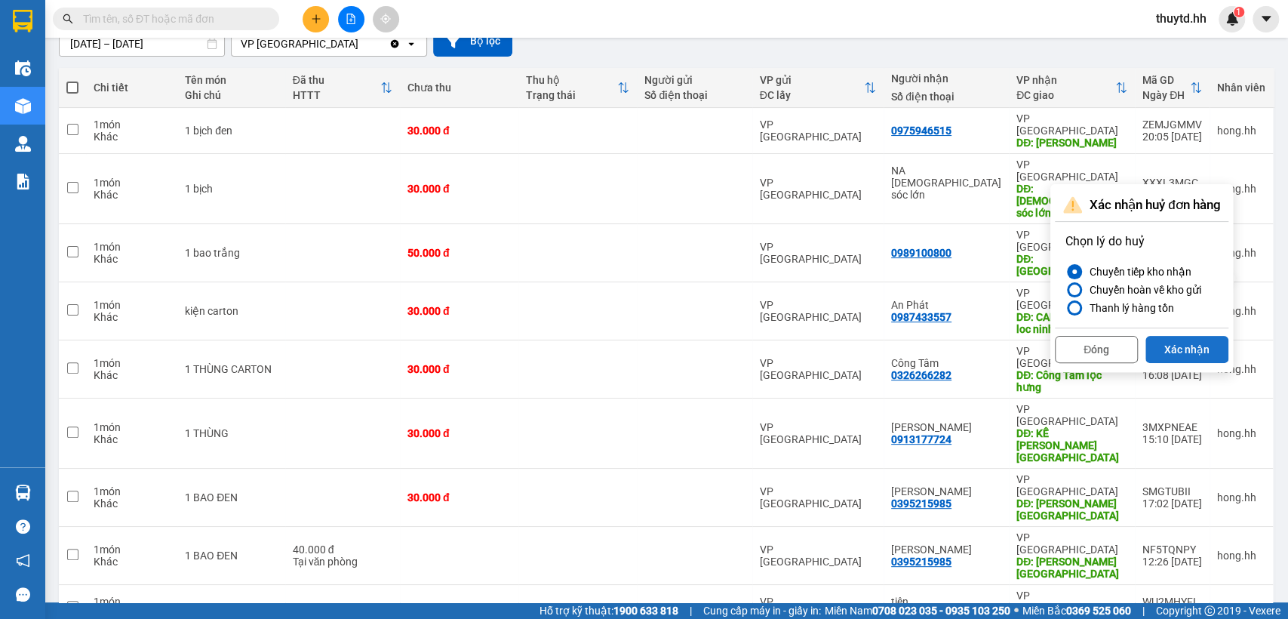
click at [1207, 348] on button "Xác nhận" at bounding box center [1186, 349] width 83 height 27
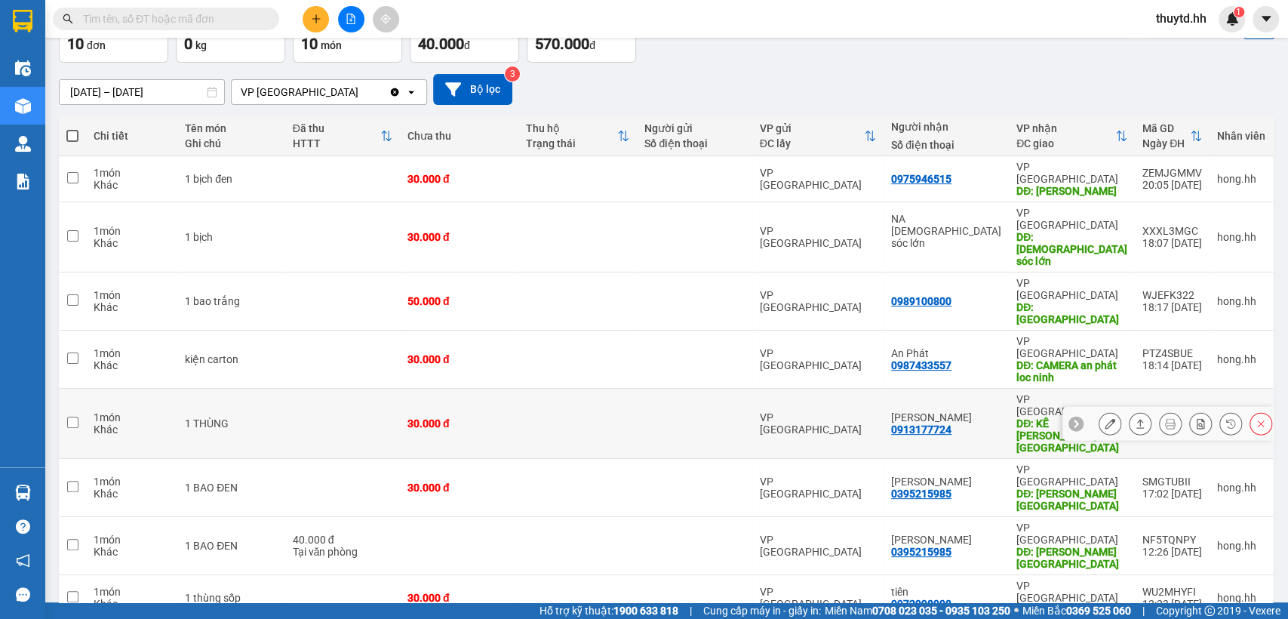
scroll to position [99, 0]
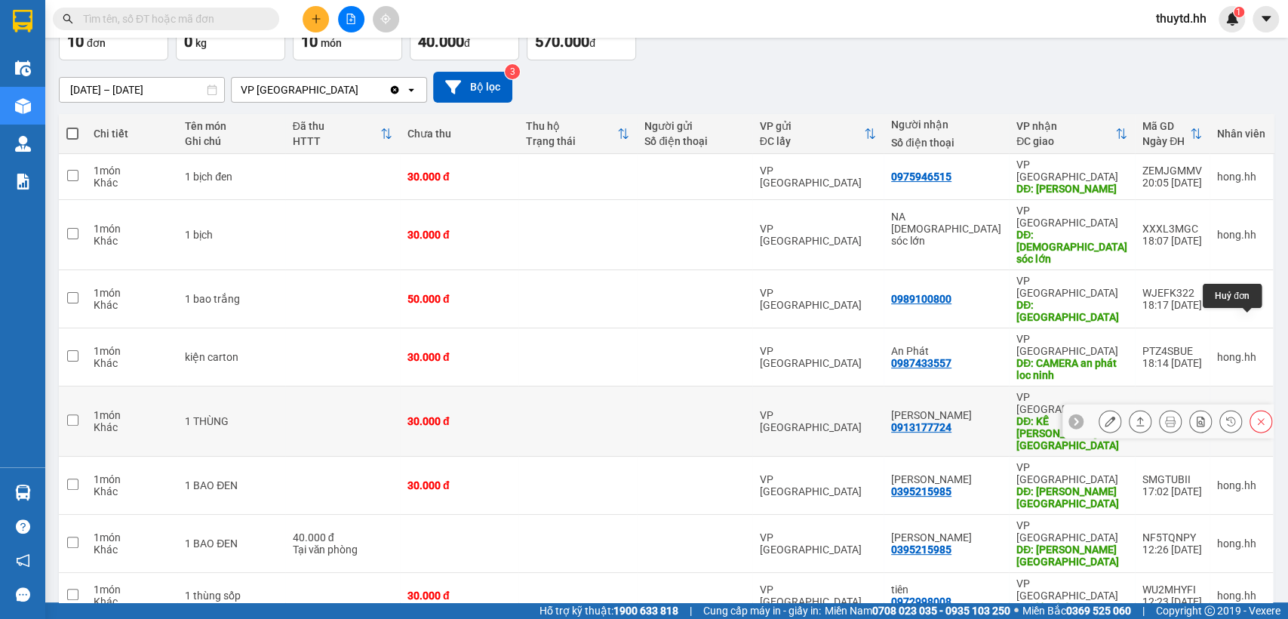
click at [1255, 416] on icon at bounding box center [1260, 421] width 11 height 11
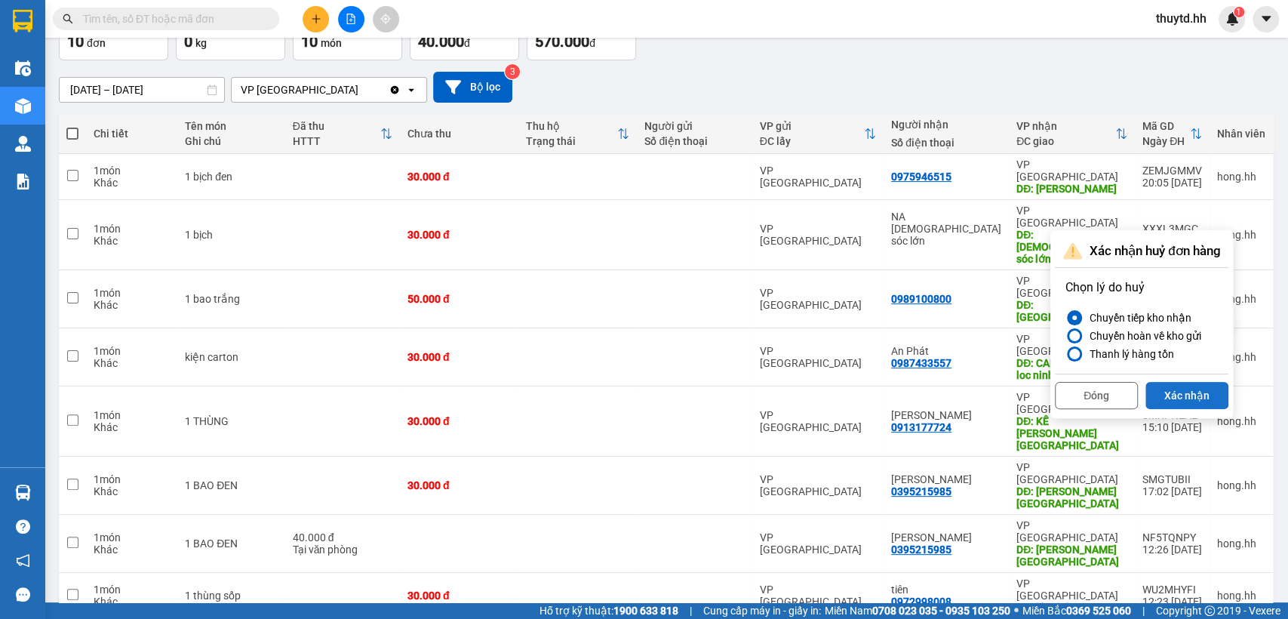
click at [1199, 394] on button "Xác nhận" at bounding box center [1186, 395] width 83 height 27
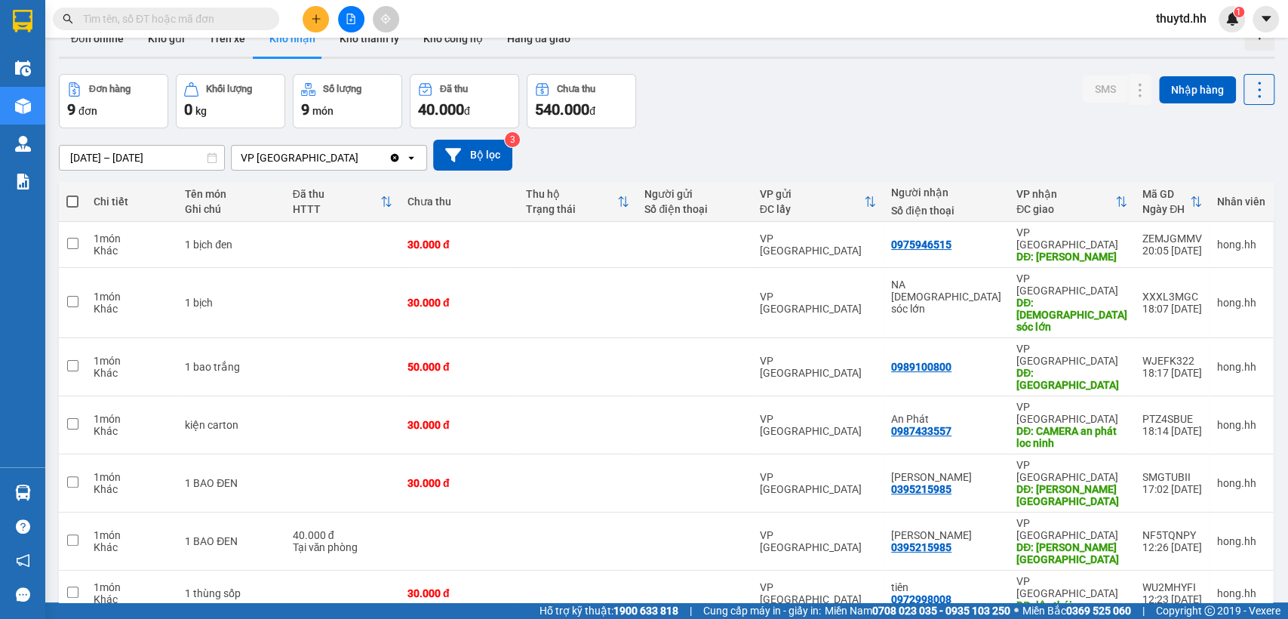
scroll to position [0, 0]
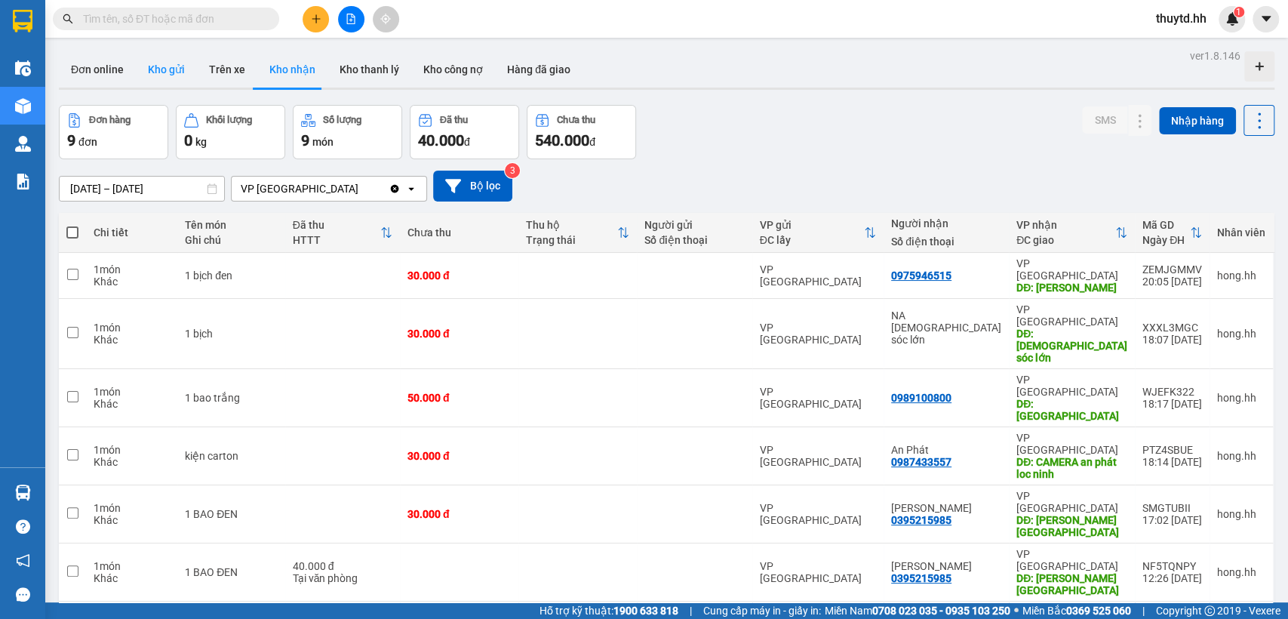
click at [160, 74] on button "Kho gửi" at bounding box center [166, 69] width 61 height 36
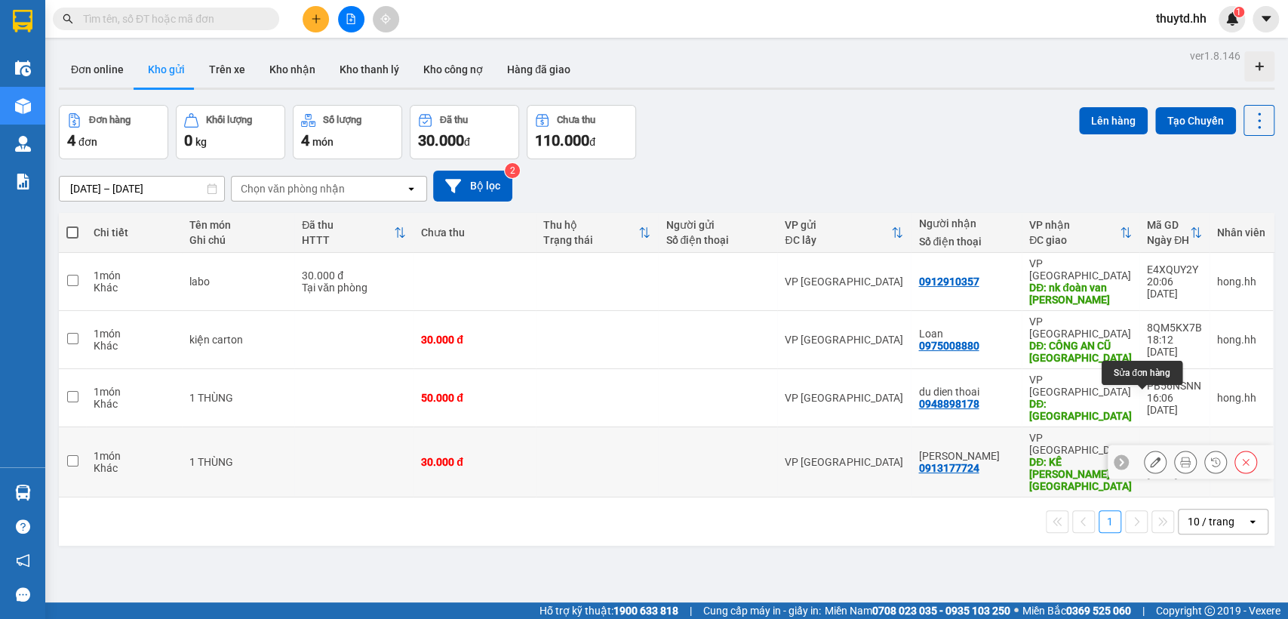
click at [1150, 456] on icon at bounding box center [1155, 461] width 11 height 11
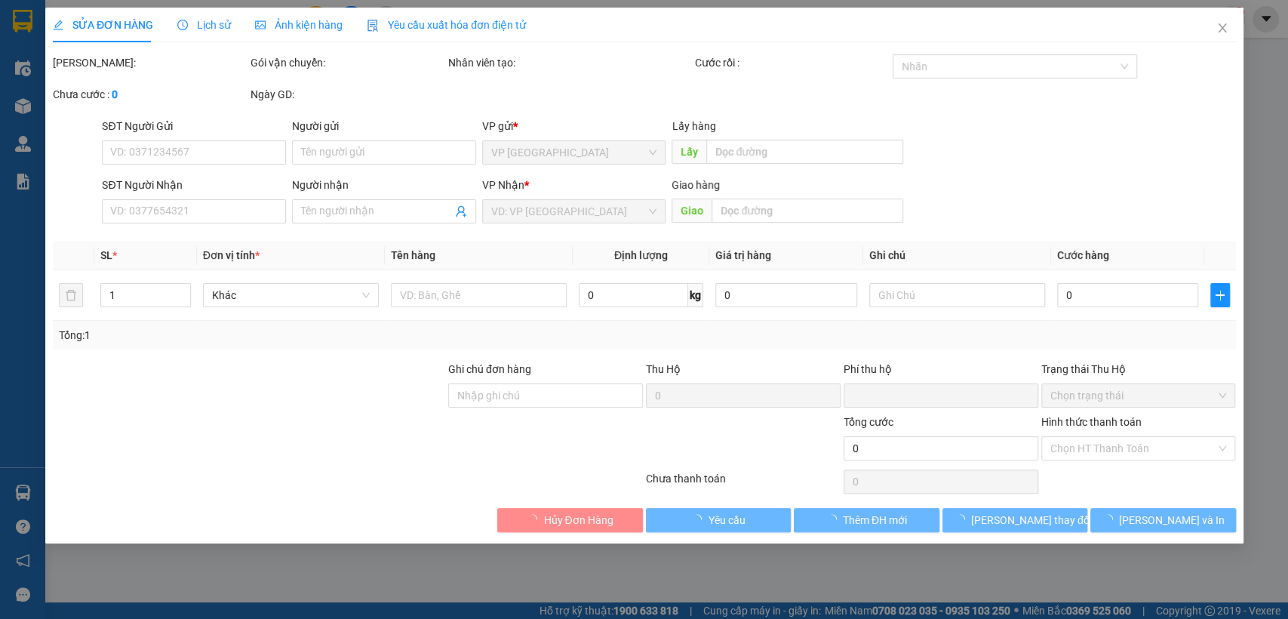
type input "0913177724"
type input "[PERSON_NAME]"
type input "KẾ PHONG LỘC NINH"
type input "0"
type input "30.000"
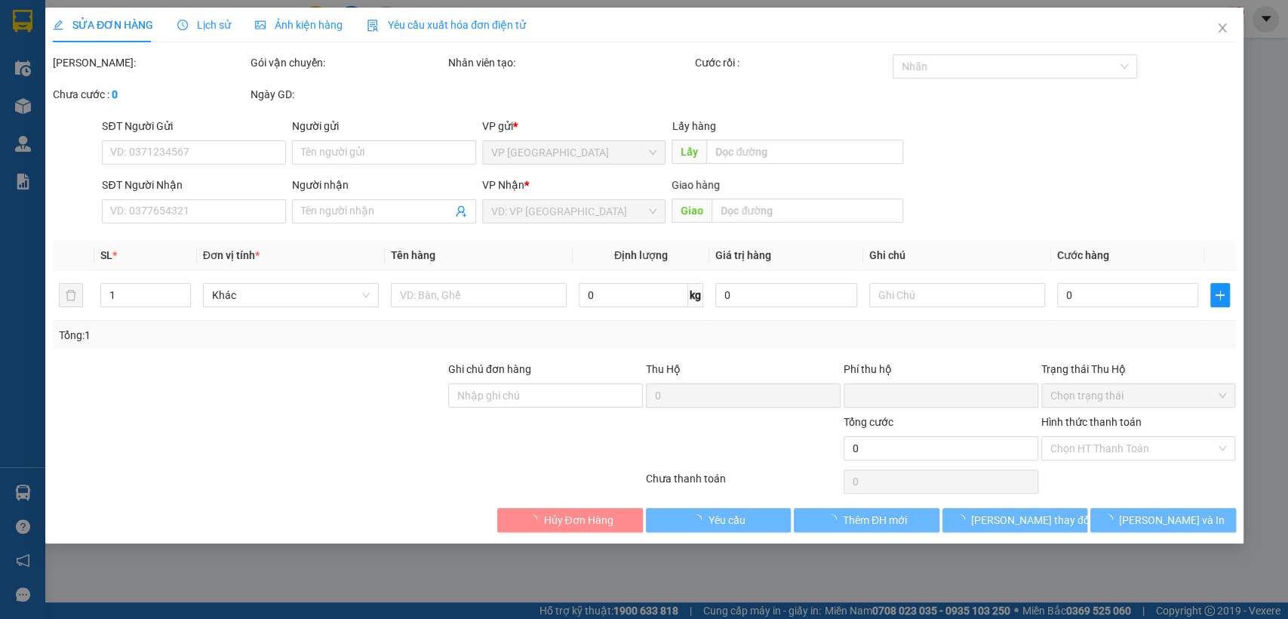
type input "30.000"
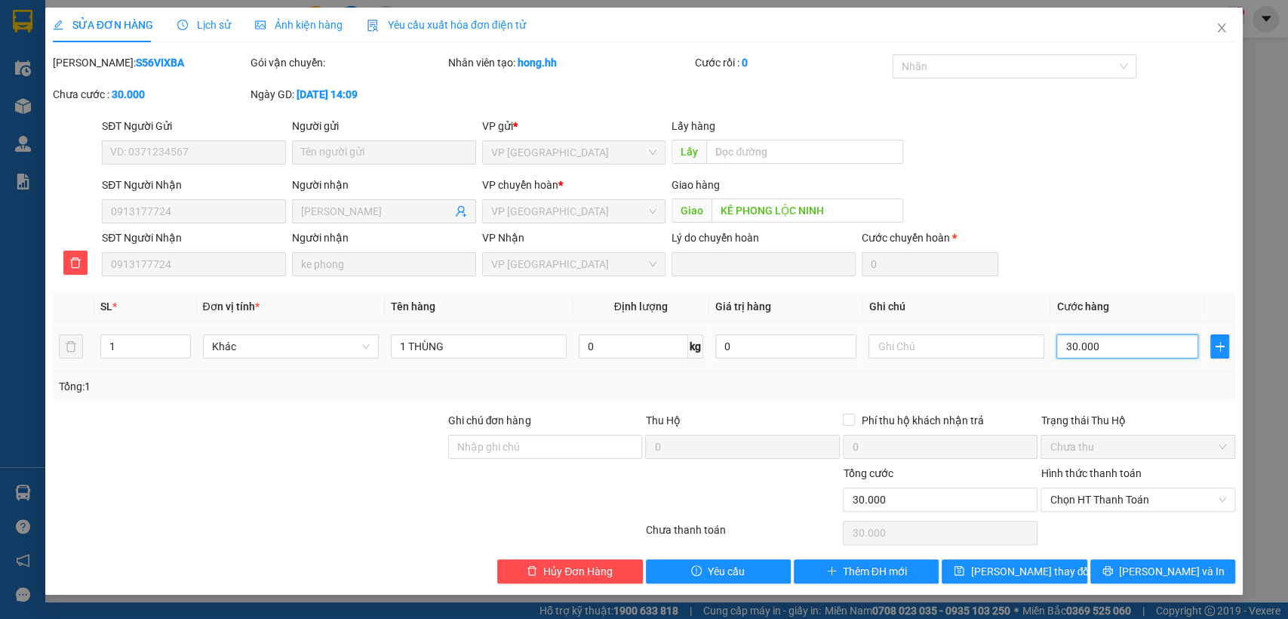
click at [1144, 352] on input "30.000" at bounding box center [1127, 346] width 142 height 24
type input "6"
type input "60"
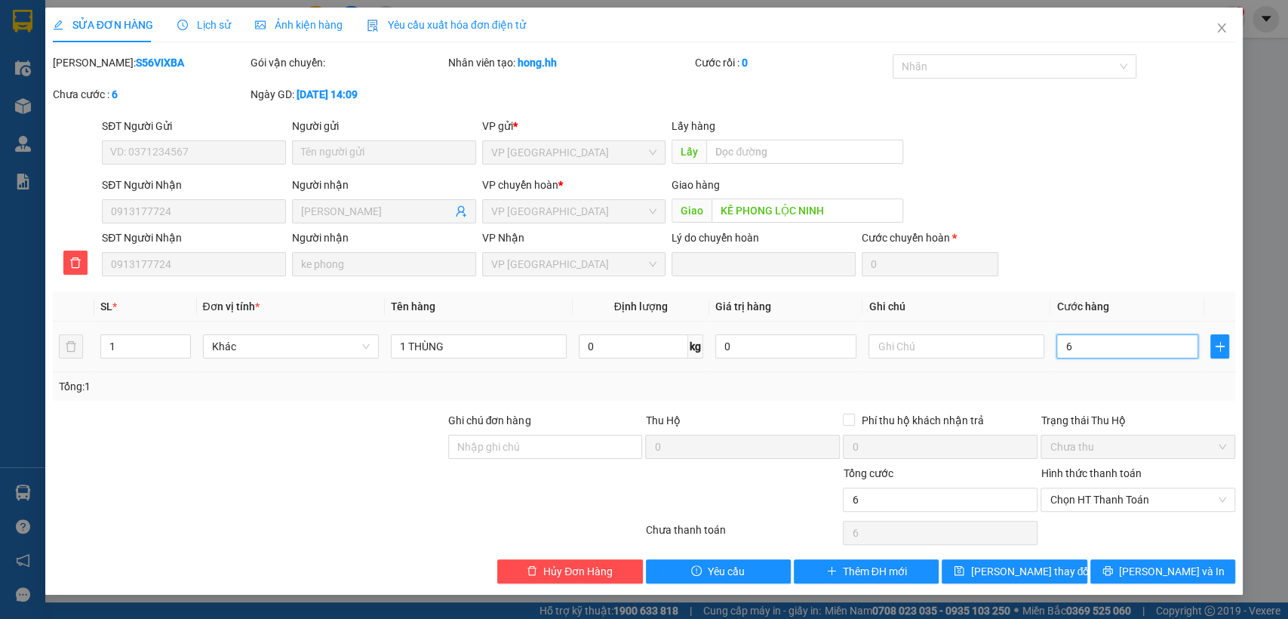
type input "60"
type input "600"
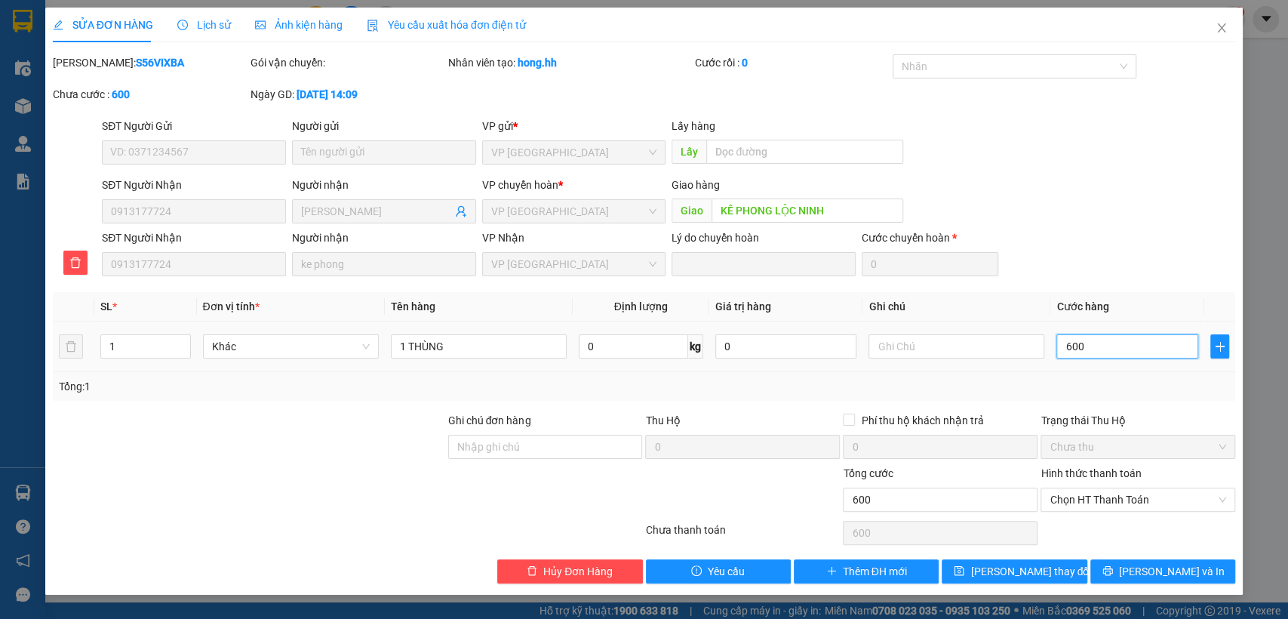
type input "6.000"
type input "60.000"
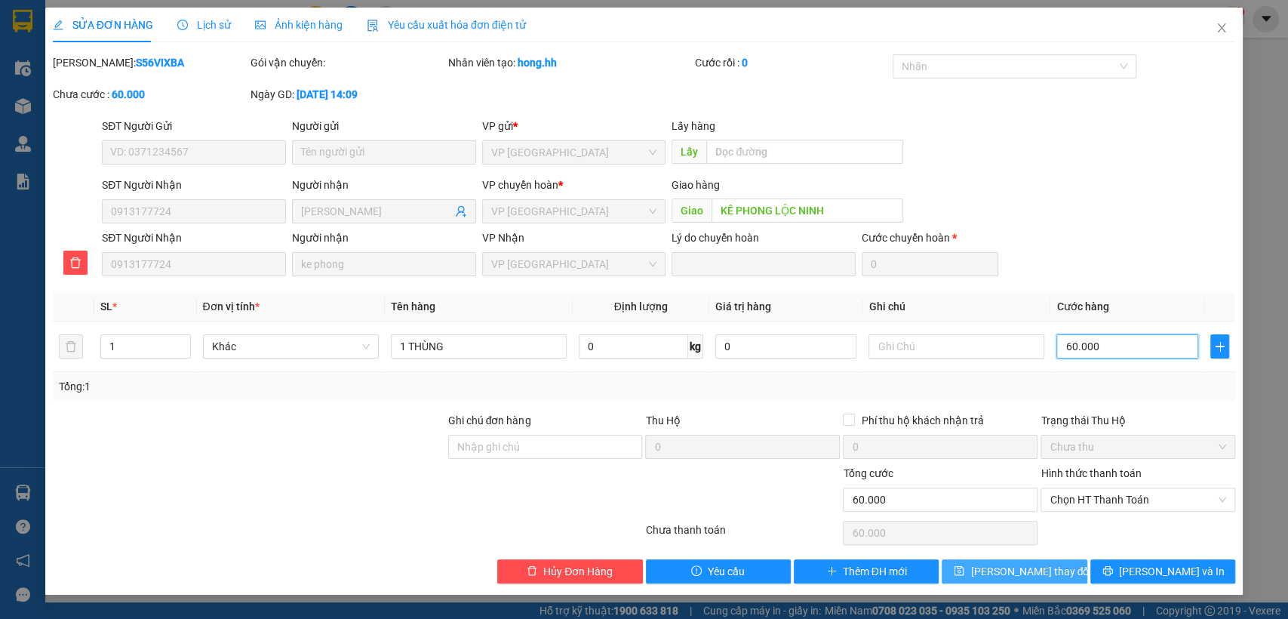
type input "60.000"
click at [1036, 576] on span "[PERSON_NAME] thay đổi" at bounding box center [1030, 571] width 121 height 17
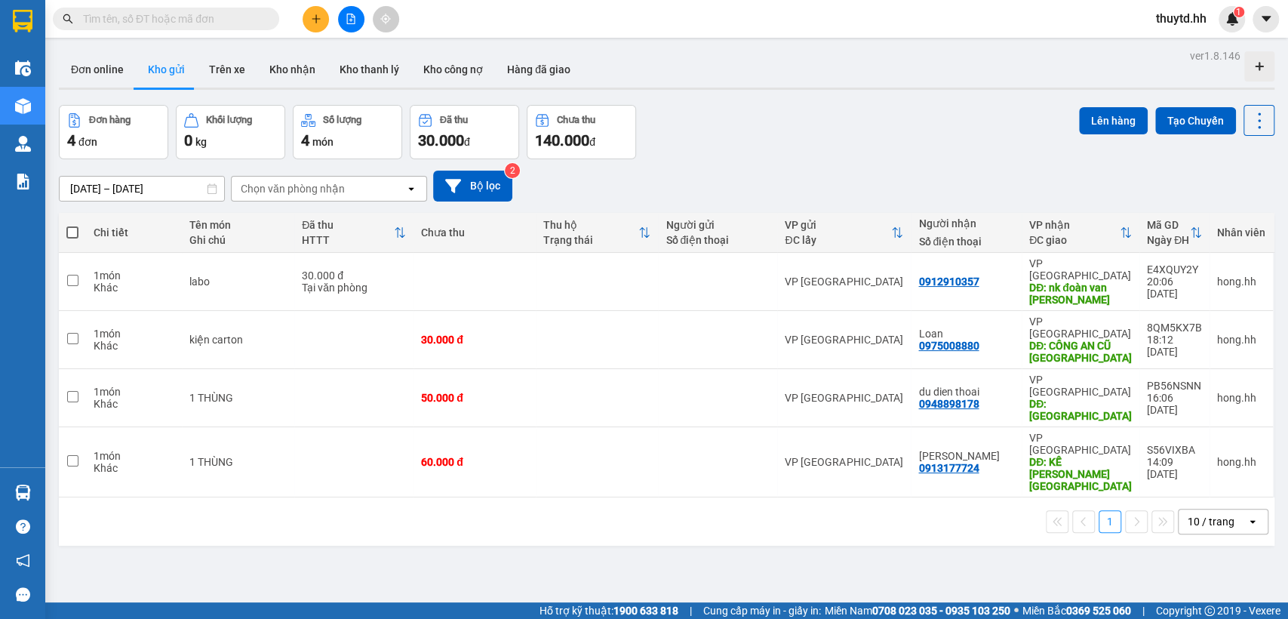
click at [74, 228] on span at bounding box center [72, 232] width 12 height 12
click at [72, 225] on input "checkbox" at bounding box center [72, 225] width 0 height 0
checkbox input "true"
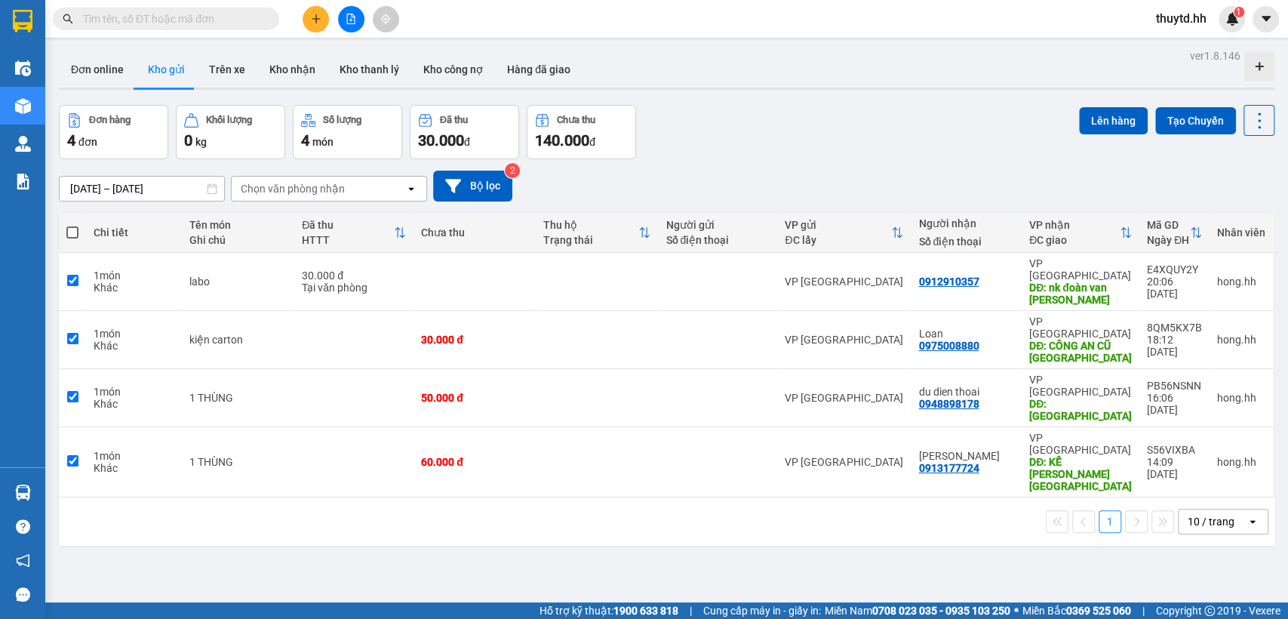
checkbox input "true"
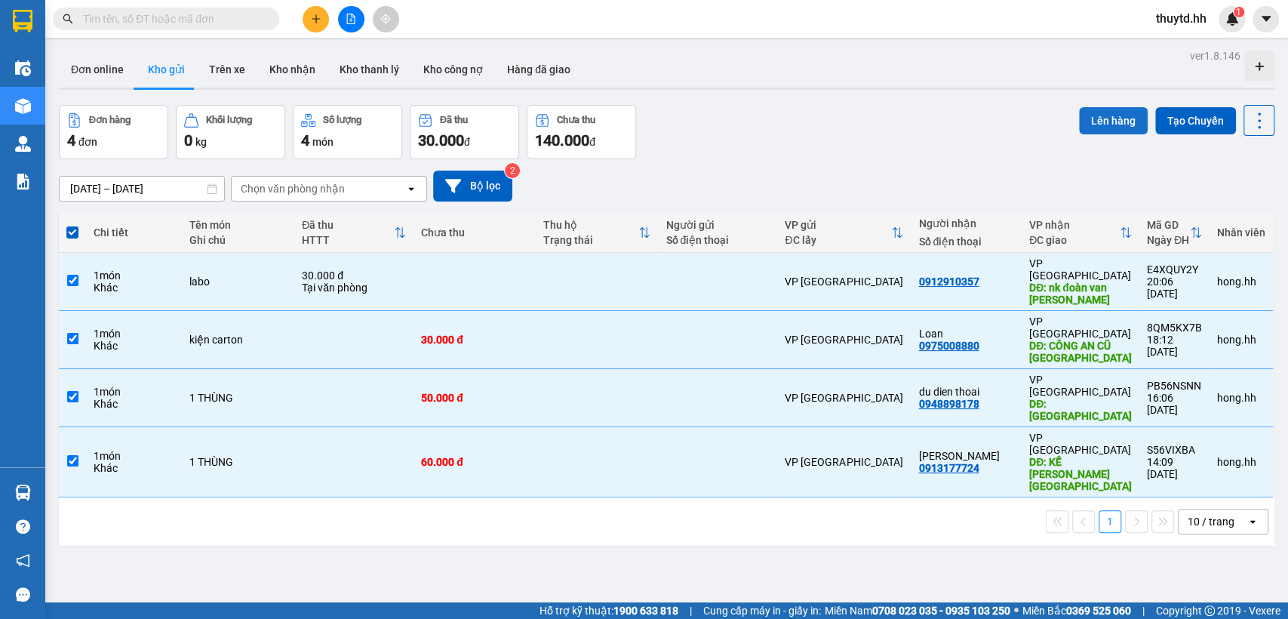
click at [1104, 119] on button "Lên hàng" at bounding box center [1113, 120] width 69 height 27
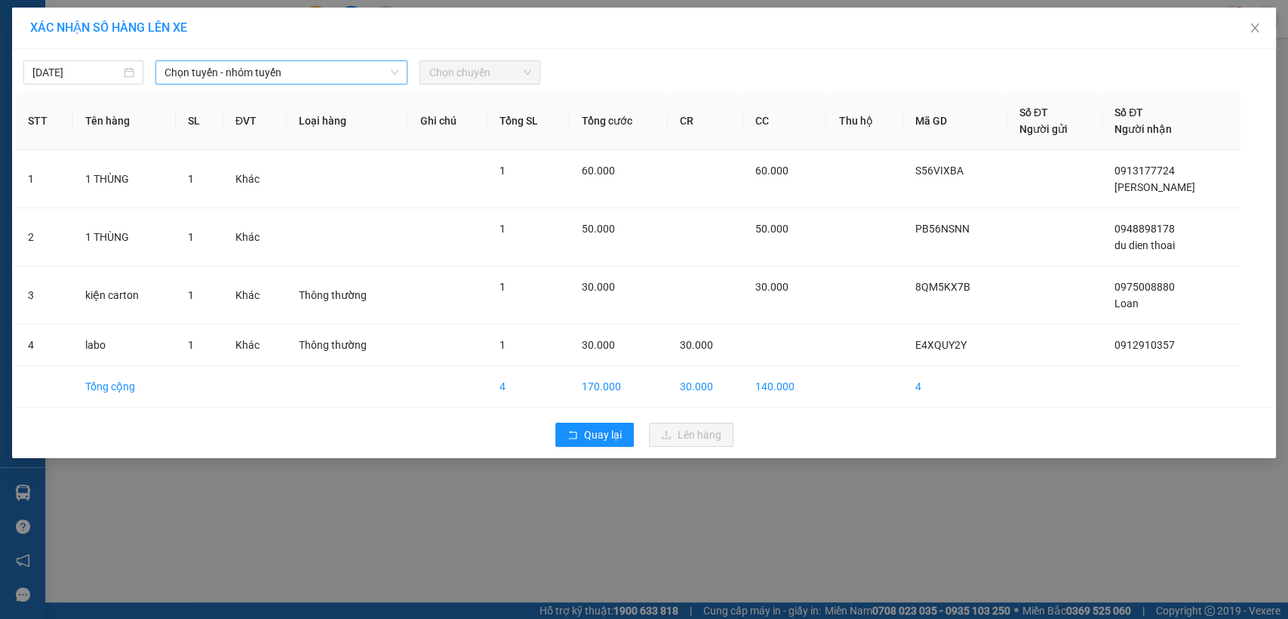
click at [370, 70] on span "Chọn tuyến - nhóm tuyến" at bounding box center [281, 72] width 234 height 23
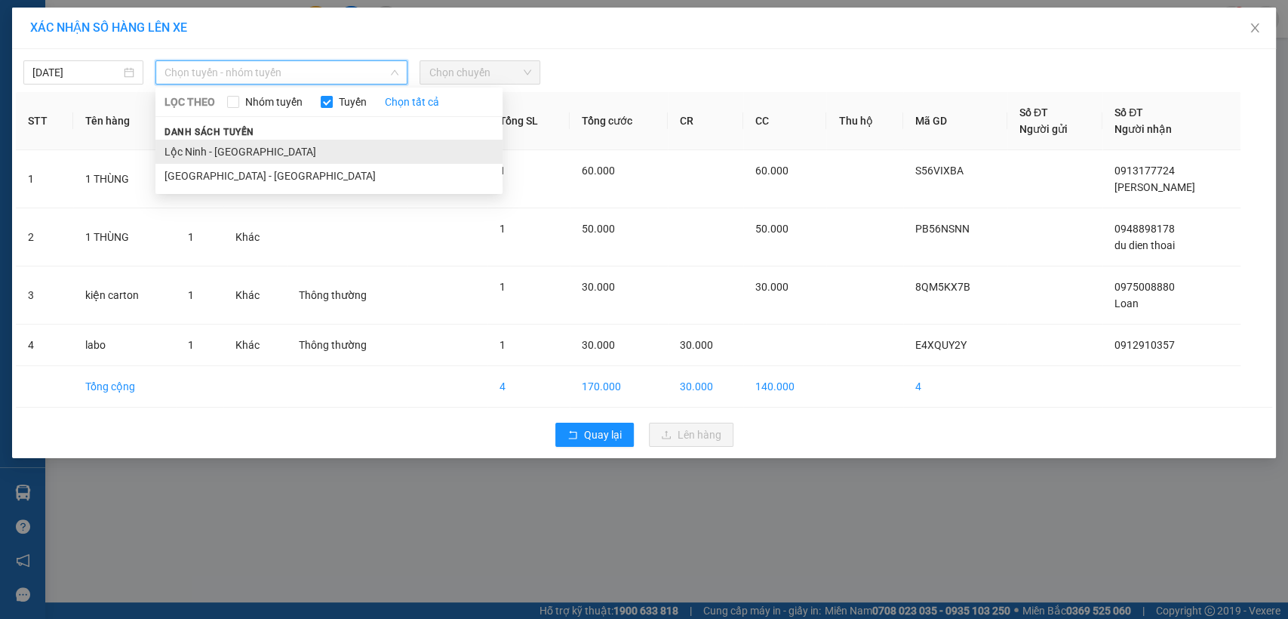
click at [211, 151] on li "Lộc Ninh - [GEOGRAPHIC_DATA]" at bounding box center [328, 152] width 347 height 24
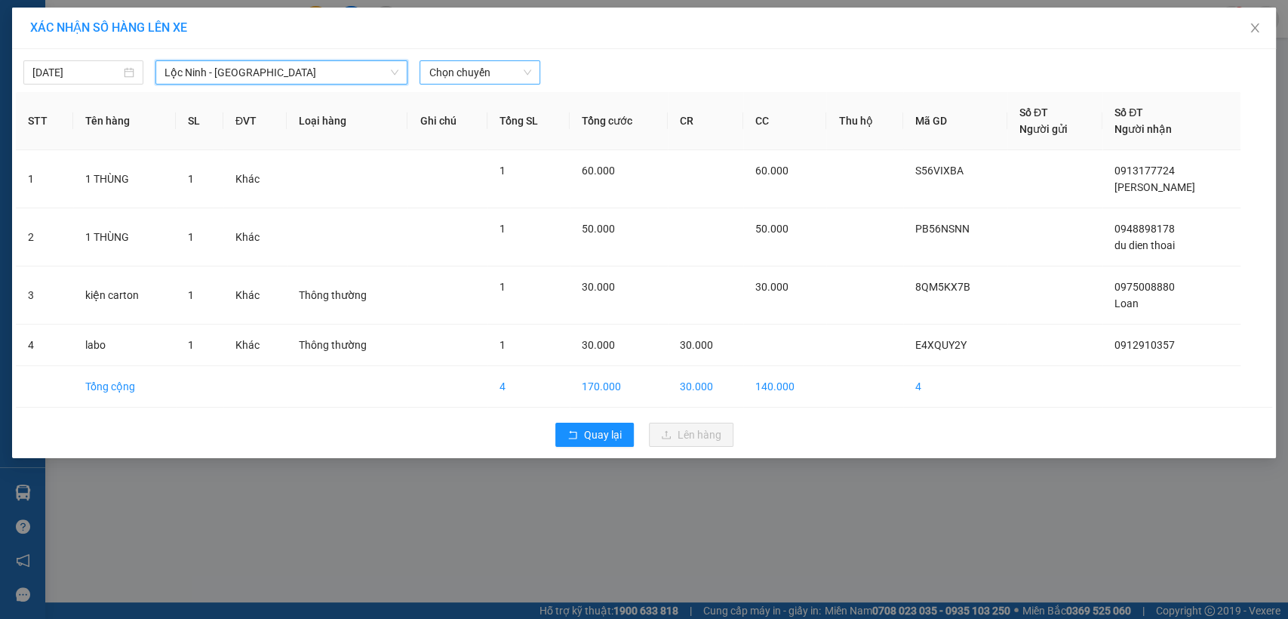
click at [477, 74] on span "Chọn chuyến" at bounding box center [479, 72] width 102 height 23
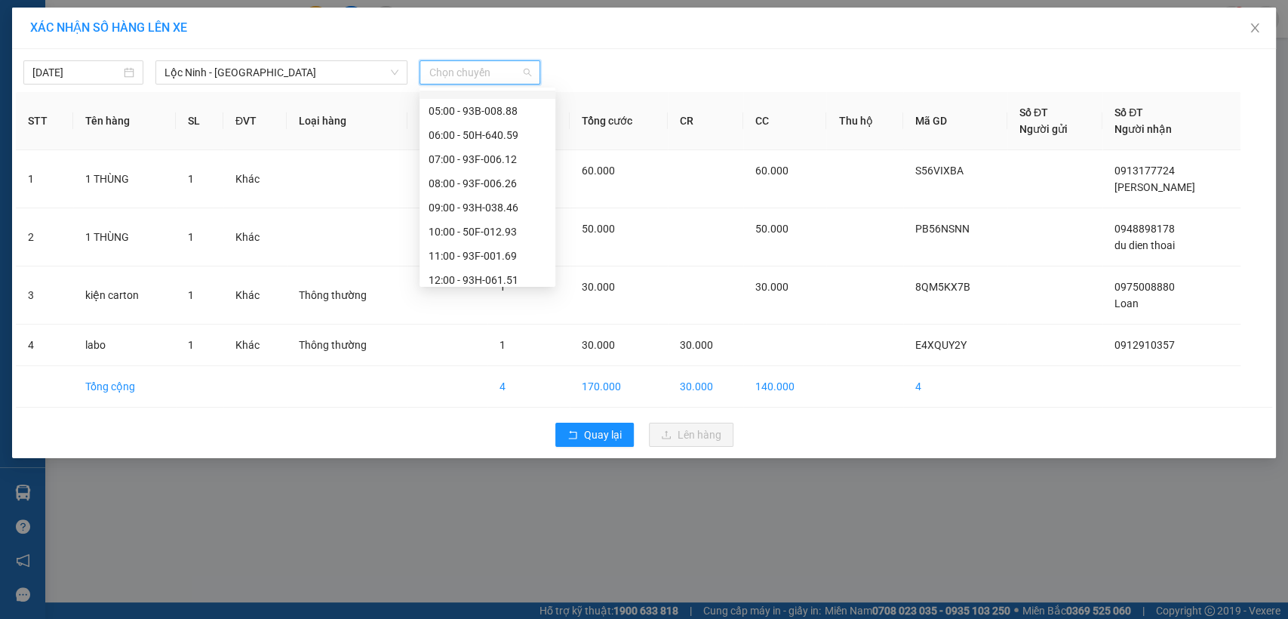
scroll to position [167, 0]
click at [472, 181] on div "11:00 - 93F-001.69" at bounding box center [487, 176] width 118 height 17
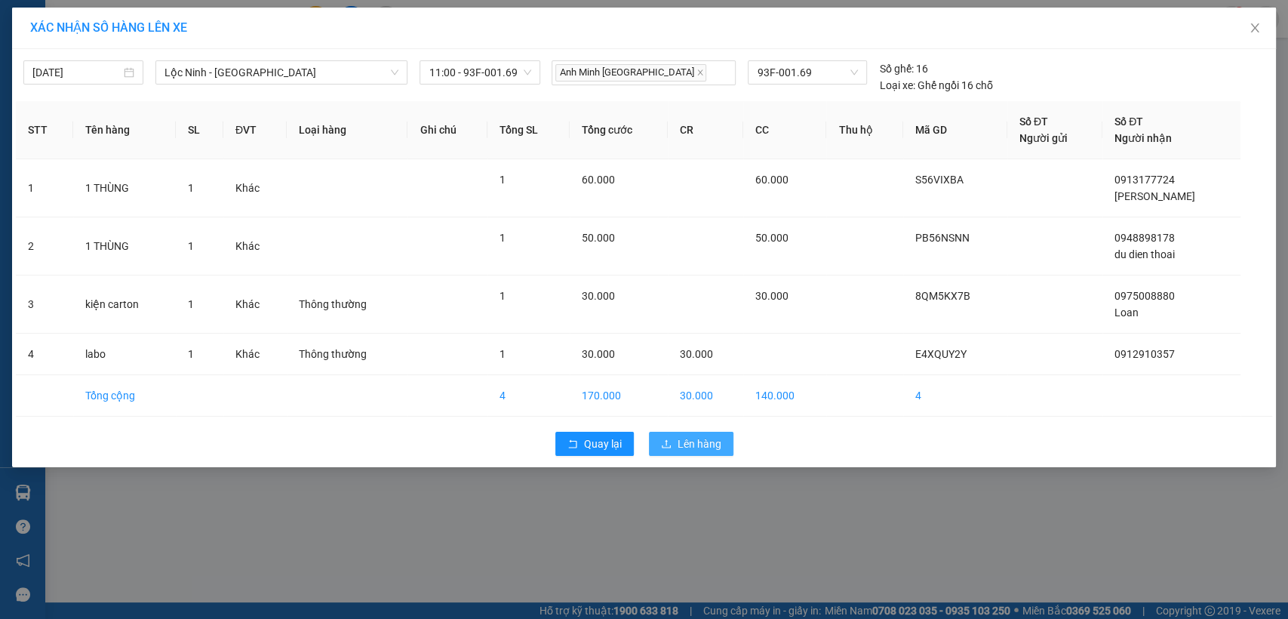
click at [680, 443] on span "Lên hàng" at bounding box center [699, 443] width 44 height 17
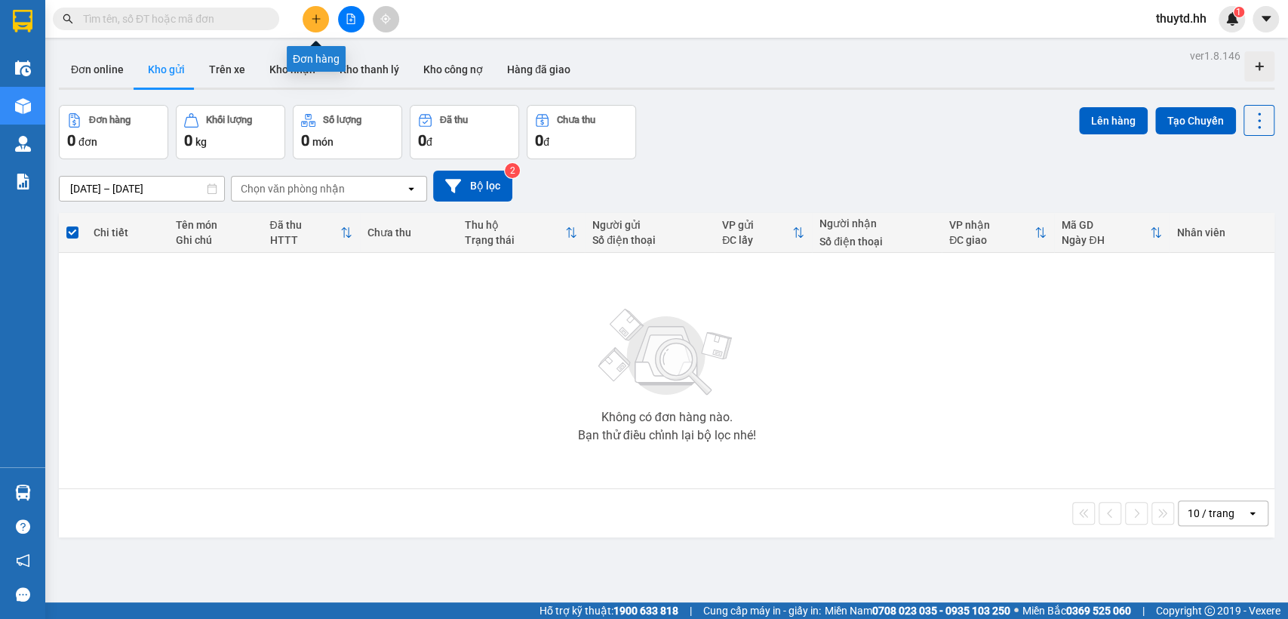
click at [314, 14] on icon "plus" at bounding box center [316, 19] width 11 height 11
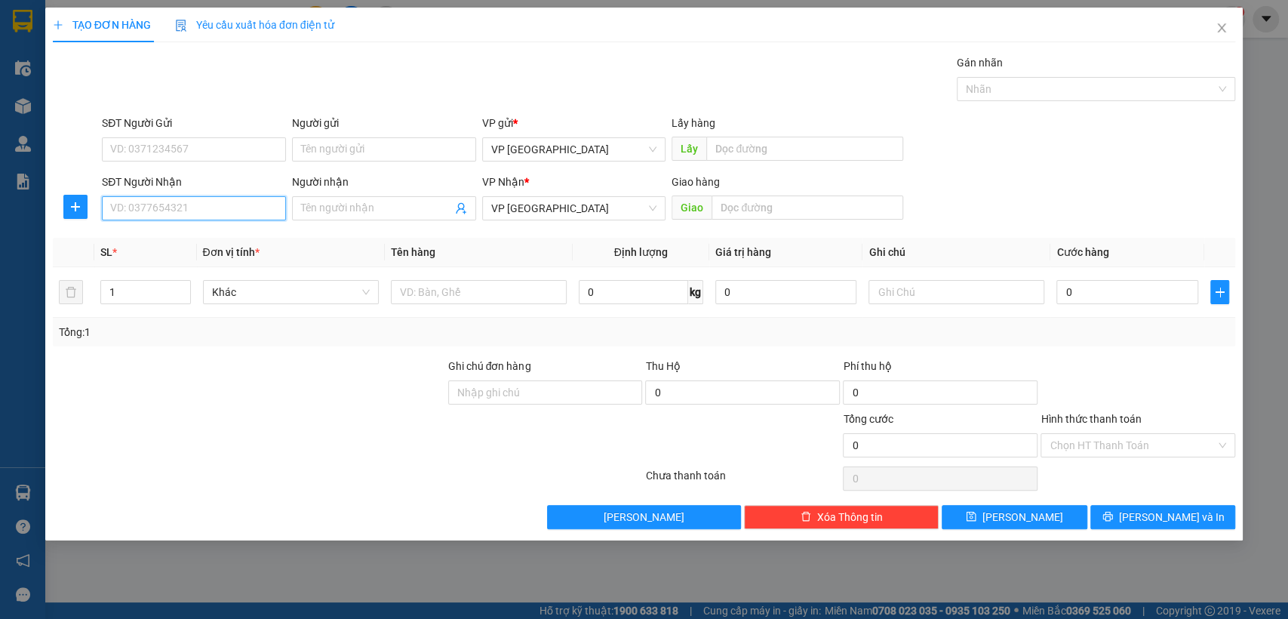
click at [266, 215] on input "SĐT Người Nhận" at bounding box center [194, 208] width 184 height 24
type input "0967588445"
click at [240, 238] on div "0967588445" at bounding box center [194, 238] width 166 height 17
type input "Bãi"
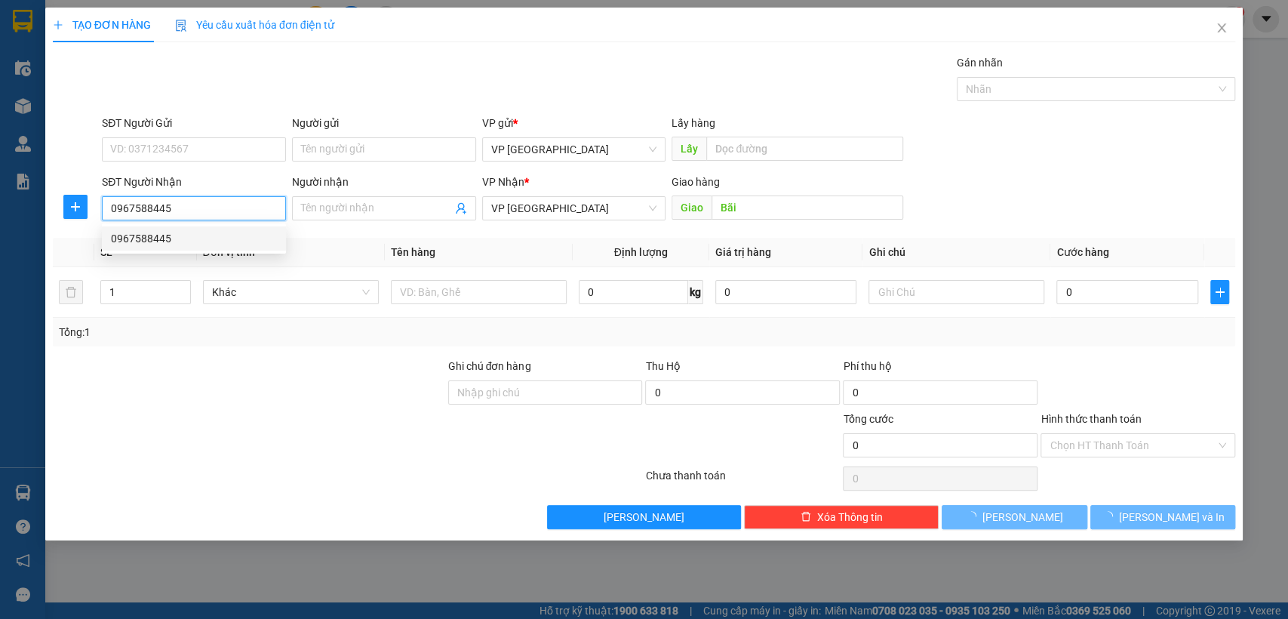
type input "50.000"
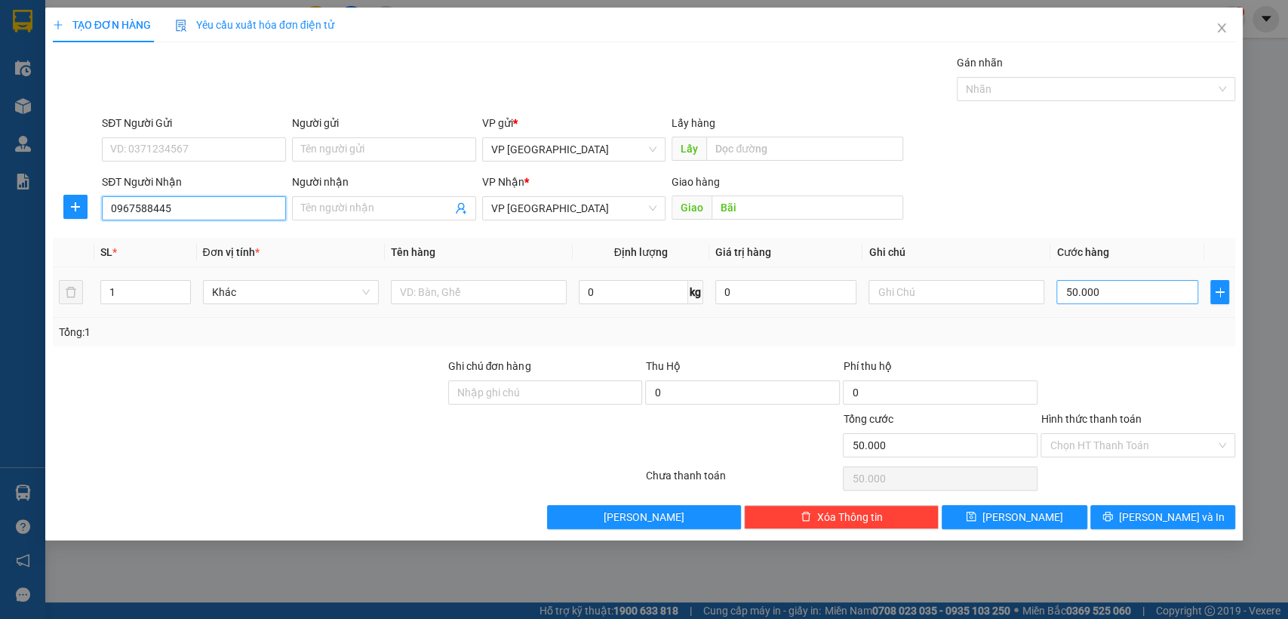
type input "0967588445"
click at [1134, 293] on input "50.000" at bounding box center [1127, 292] width 142 height 24
type input "3"
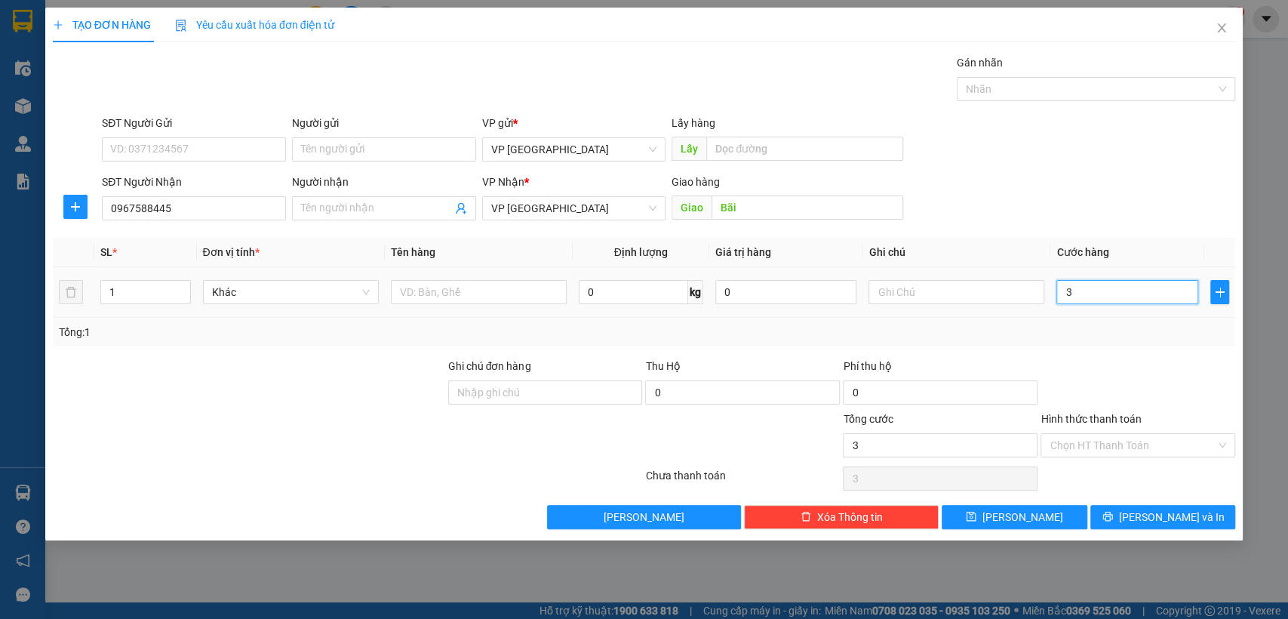
type input "30"
type input "300"
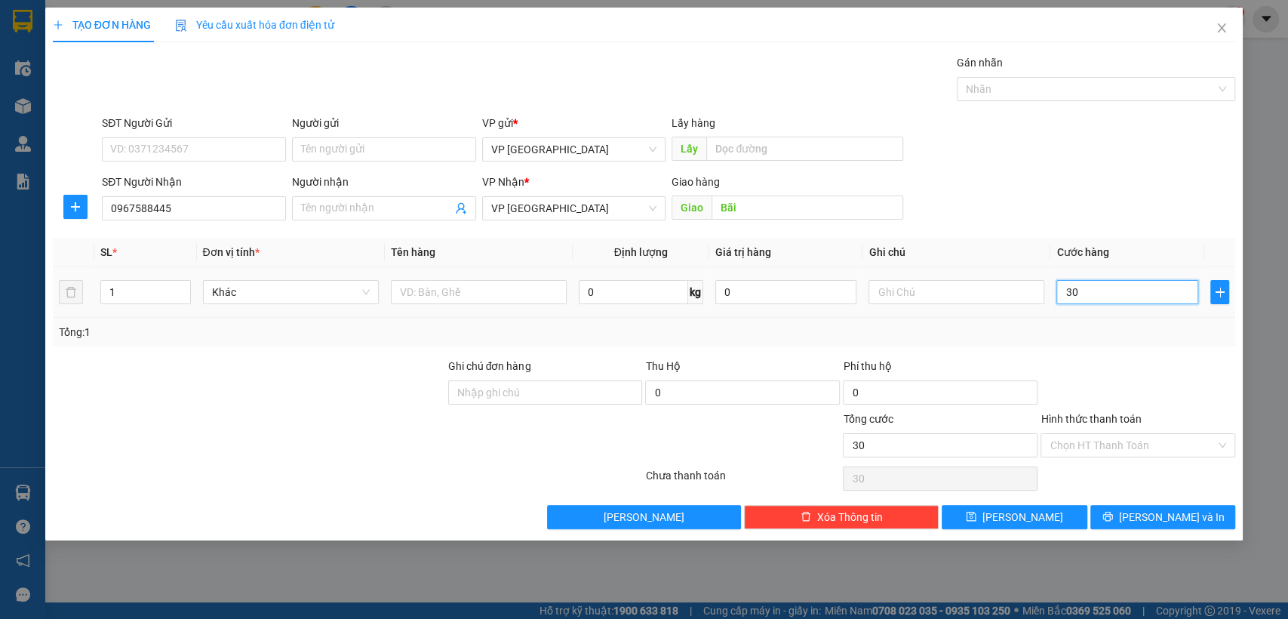
type input "300"
type input "3.000"
type input "30.000"
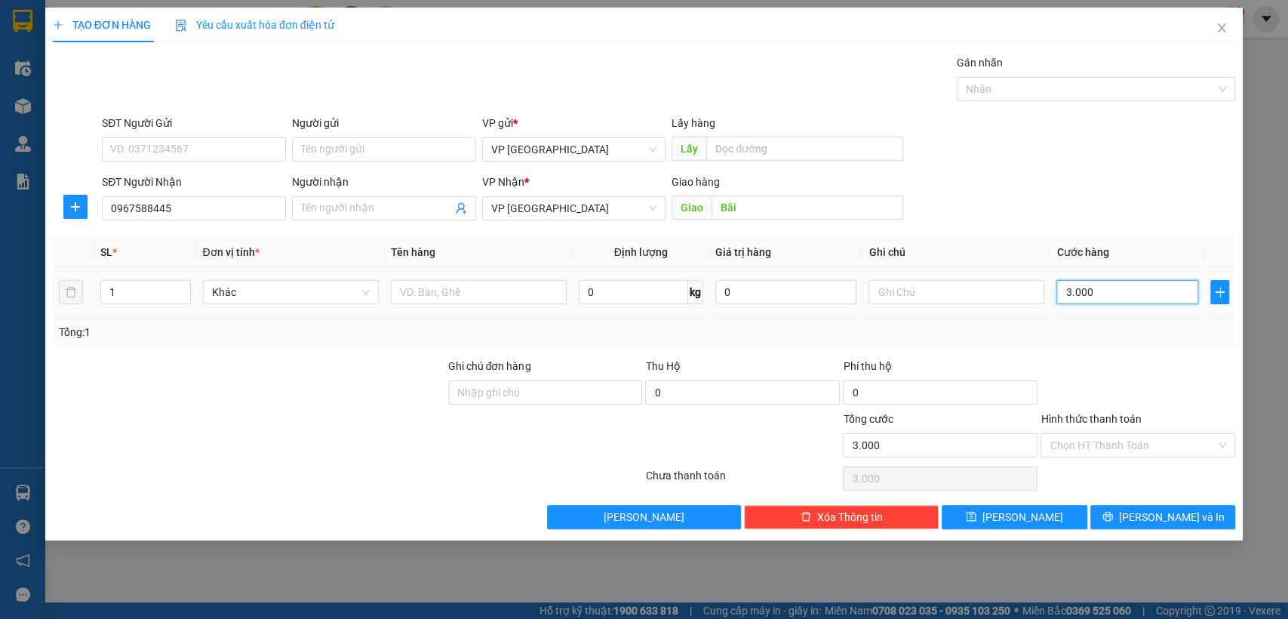
type input "30.000"
click at [1052, 514] on button "[PERSON_NAME]" at bounding box center [1013, 517] width 145 height 24
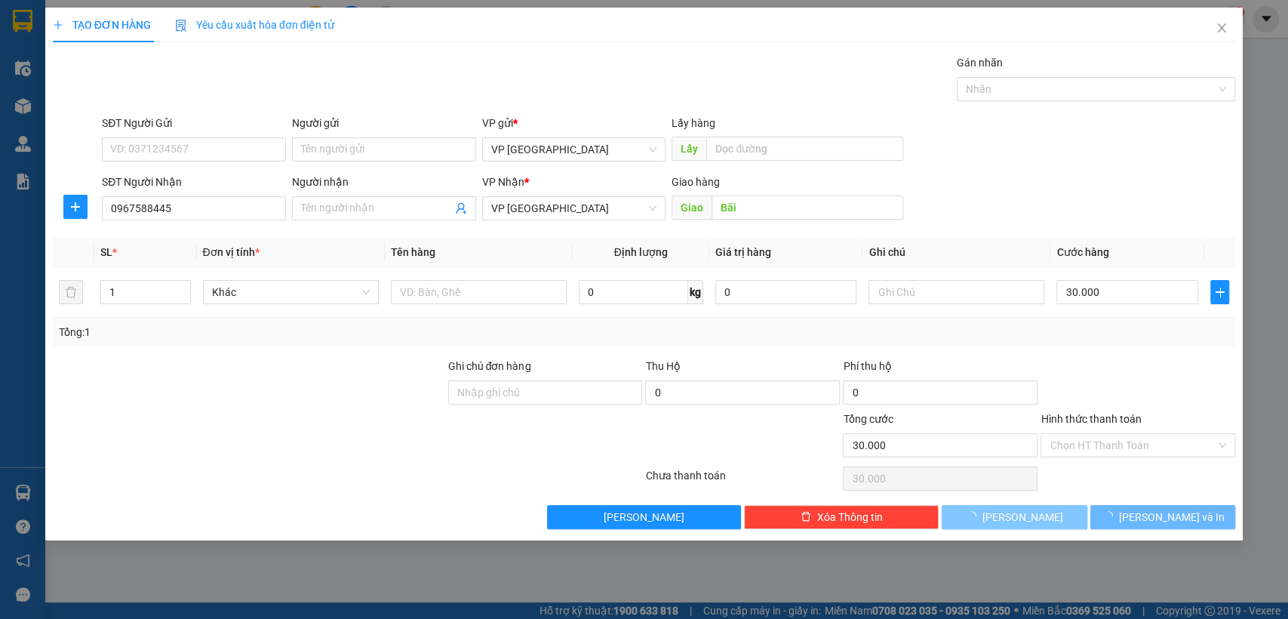
type input "0"
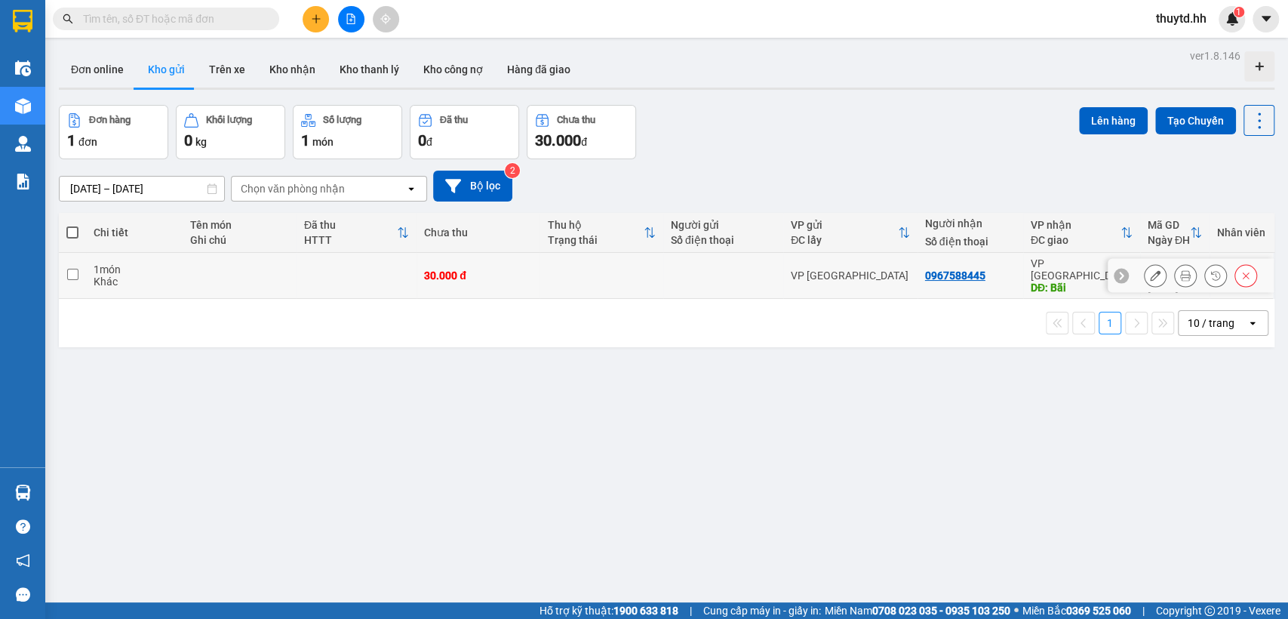
click at [489, 269] on div "30.000 đ" at bounding box center [478, 275] width 108 height 12
checkbox input "true"
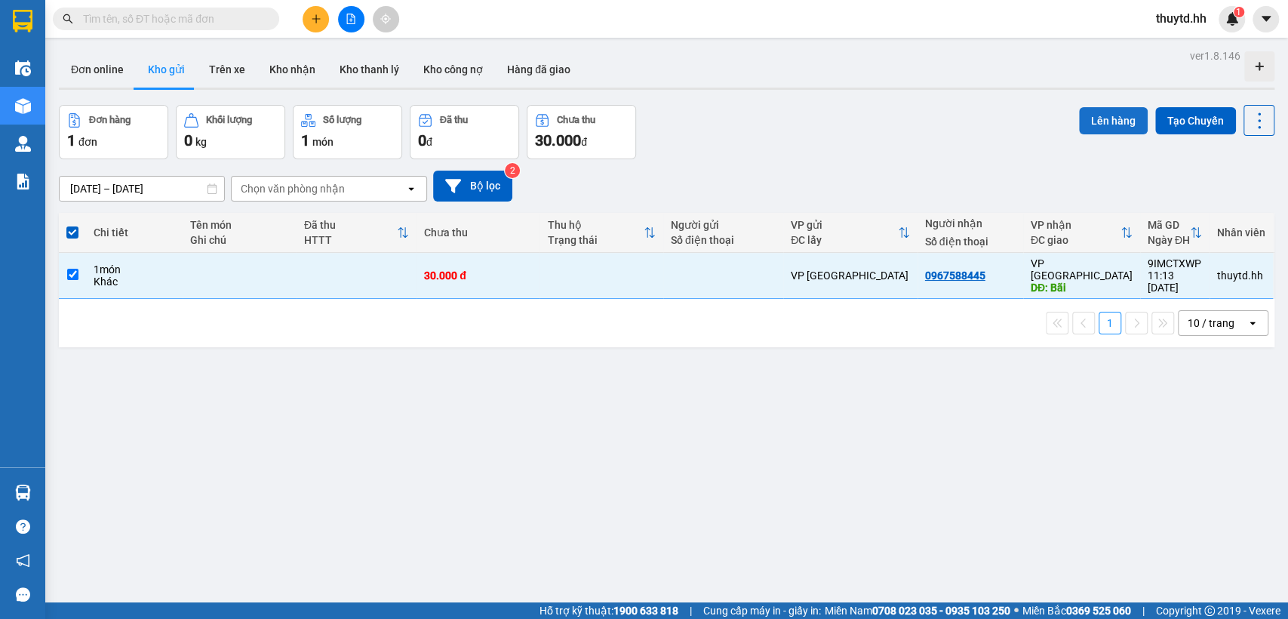
click at [1113, 121] on button "Lên hàng" at bounding box center [1113, 120] width 69 height 27
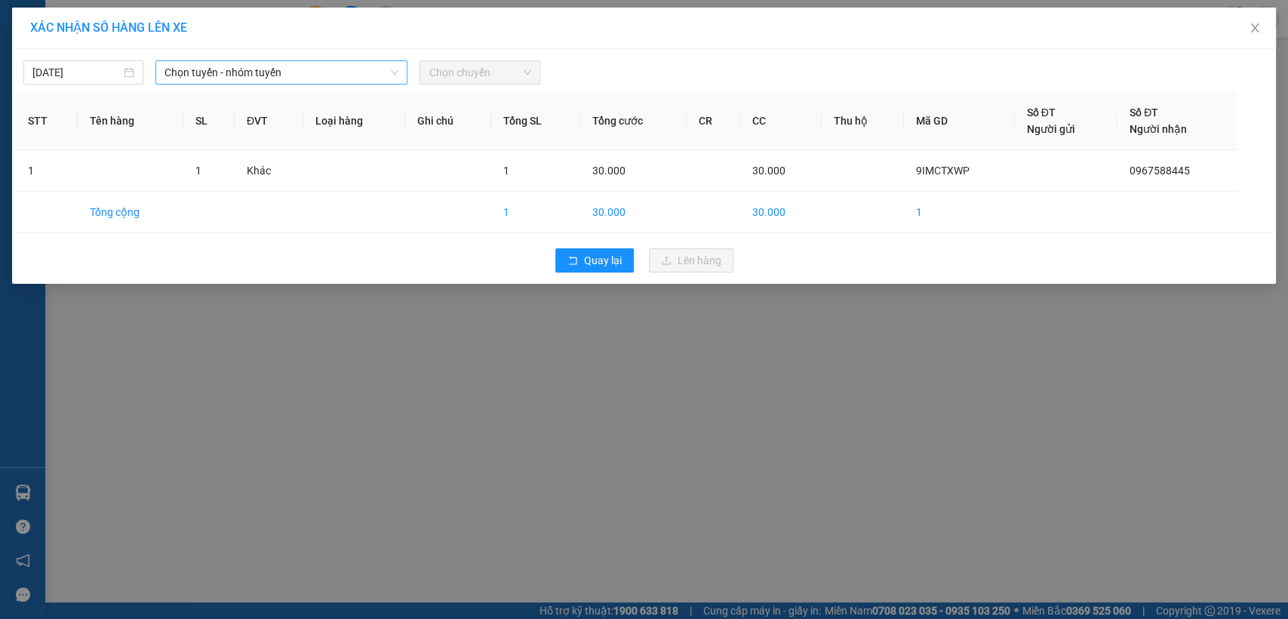
click at [379, 68] on span "Chọn tuyến - nhóm tuyến" at bounding box center [281, 72] width 234 height 23
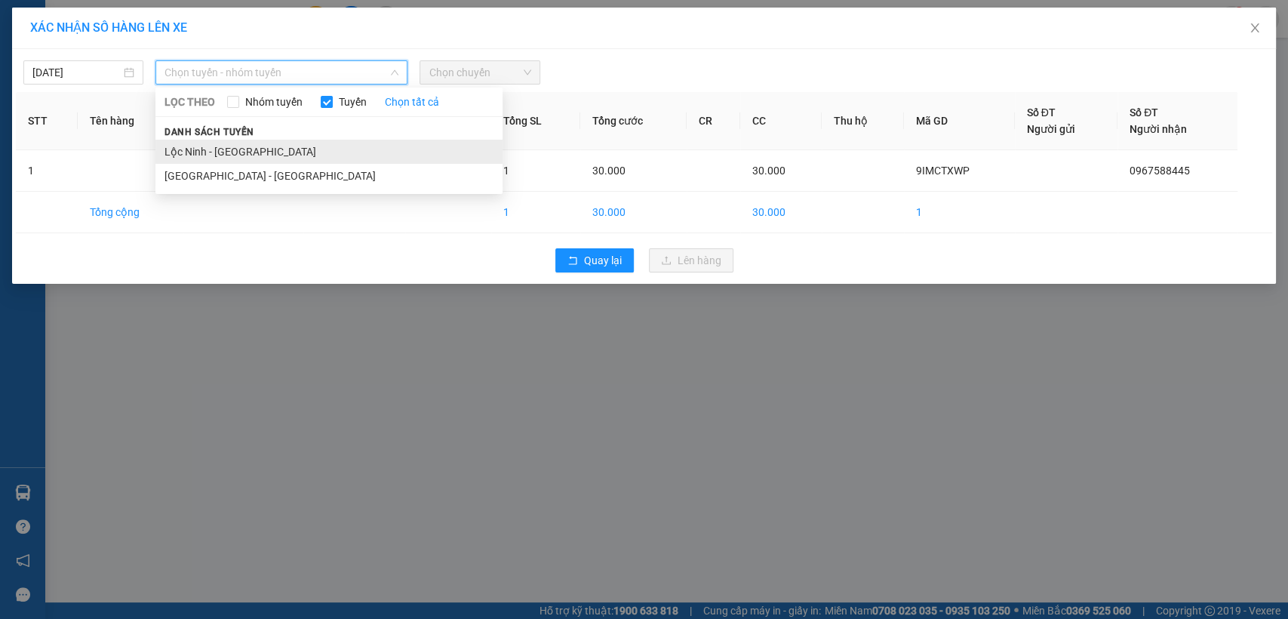
click at [240, 149] on li "Lộc Ninh - [GEOGRAPHIC_DATA]" at bounding box center [328, 152] width 347 height 24
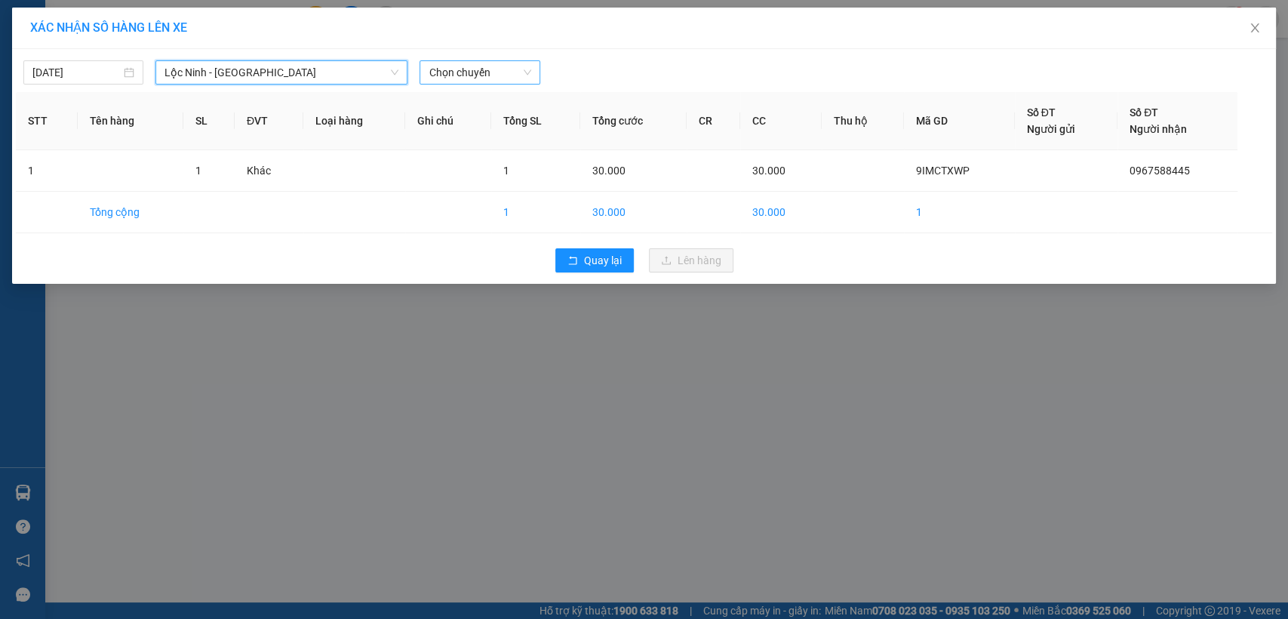
click at [482, 69] on span "Chọn chuyến" at bounding box center [479, 72] width 102 height 23
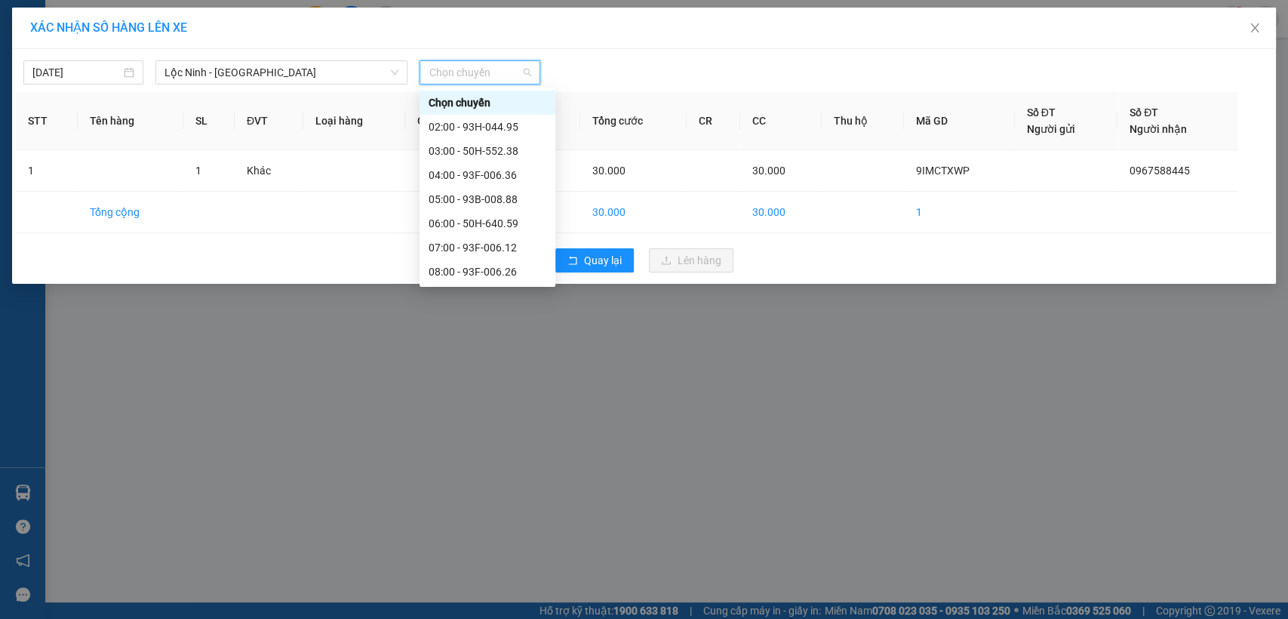
scroll to position [84, 0]
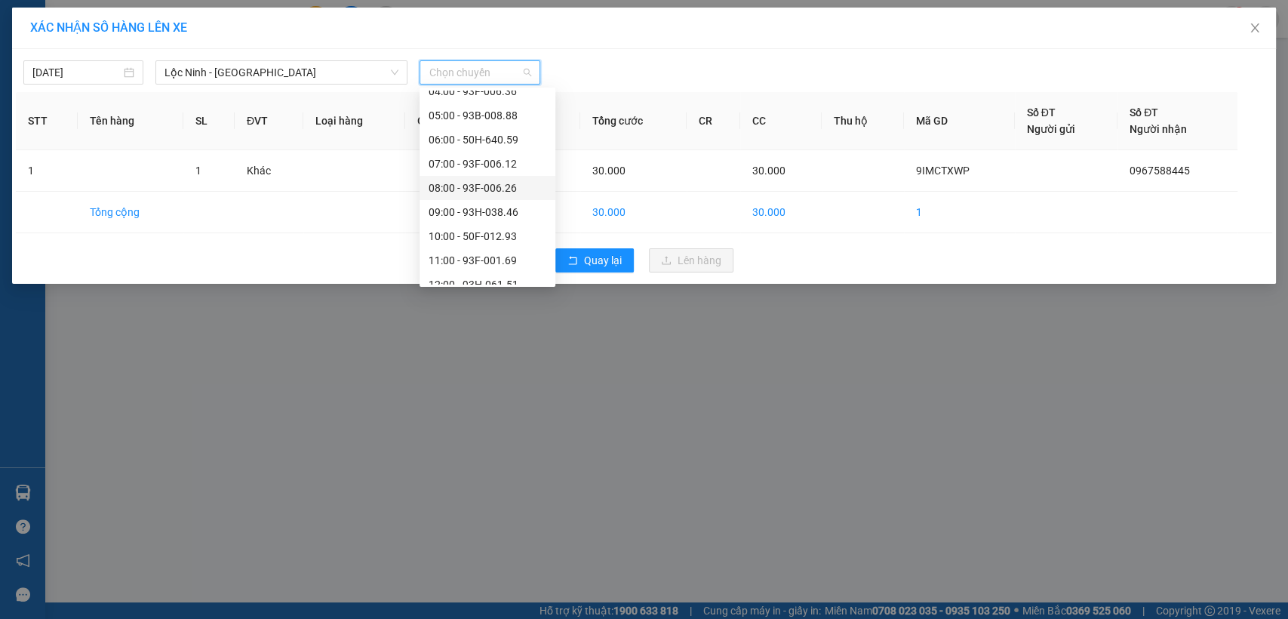
click at [491, 190] on div "08:00 - 93F-006.26" at bounding box center [487, 188] width 118 height 17
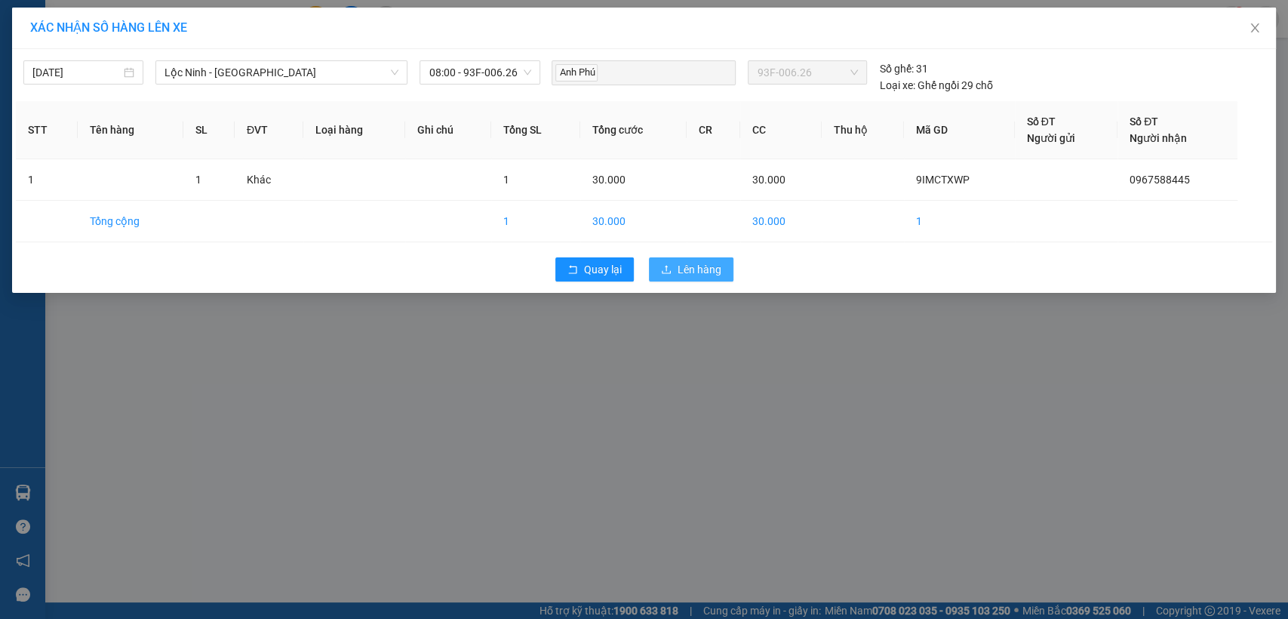
click at [683, 273] on span "Lên hàng" at bounding box center [699, 269] width 44 height 17
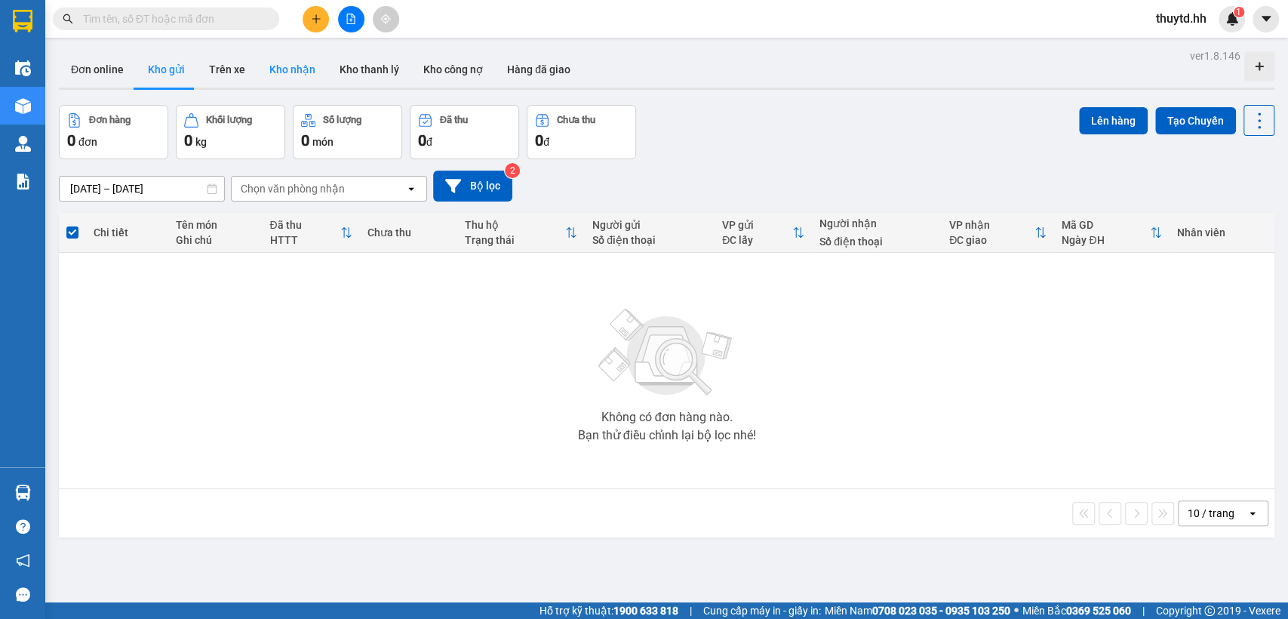
click at [271, 68] on button "Kho nhận" at bounding box center [292, 69] width 70 height 36
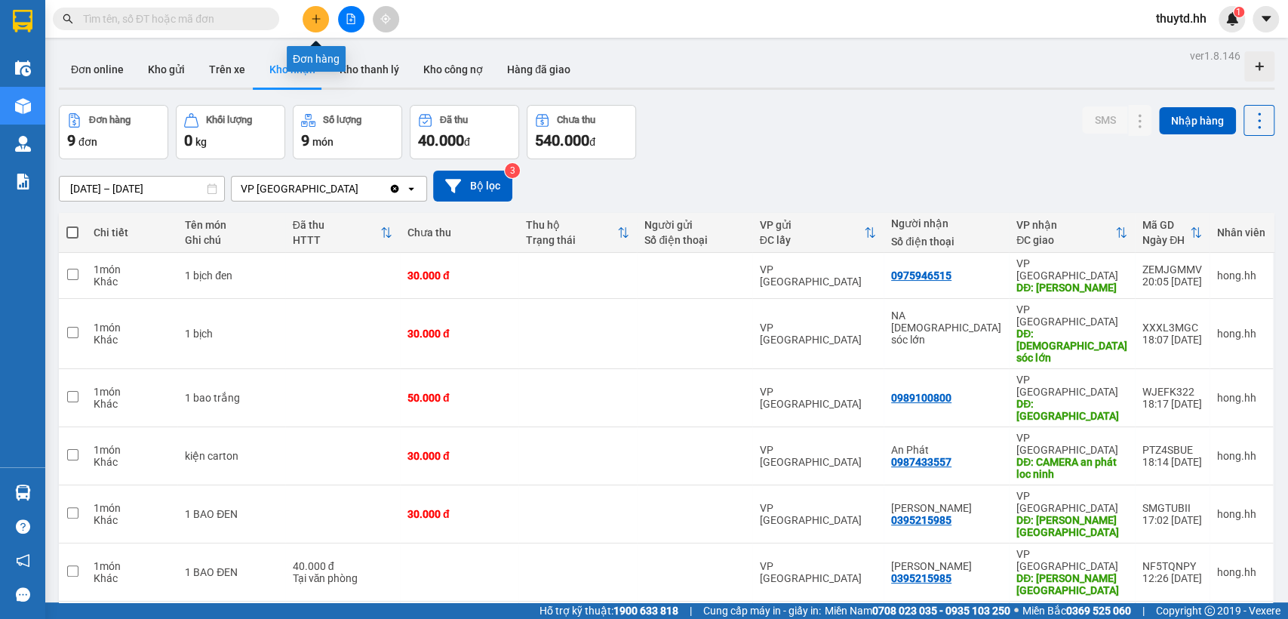
click at [318, 14] on icon "plus" at bounding box center [316, 19] width 11 height 11
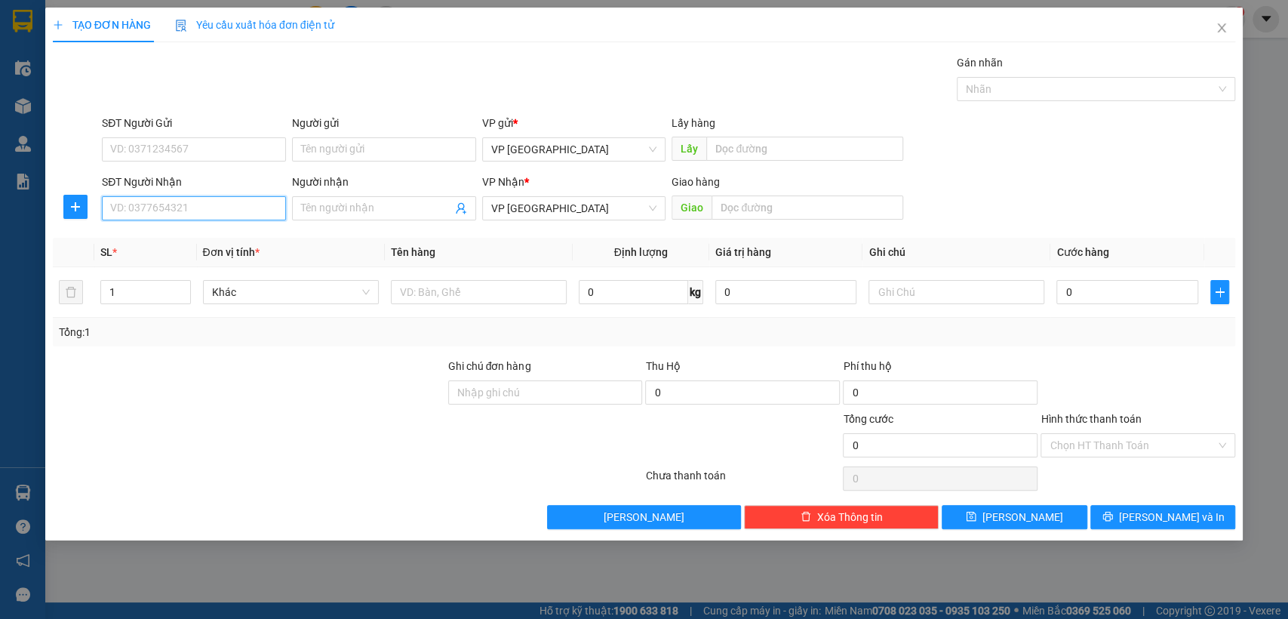
click at [247, 213] on input "SĐT Người Nhận" at bounding box center [194, 208] width 184 height 24
type input "0388081018"
click at [176, 231] on div "0388081018" at bounding box center [194, 238] width 166 height 17
type input "eon bduong [croi]"
type input "50.000"
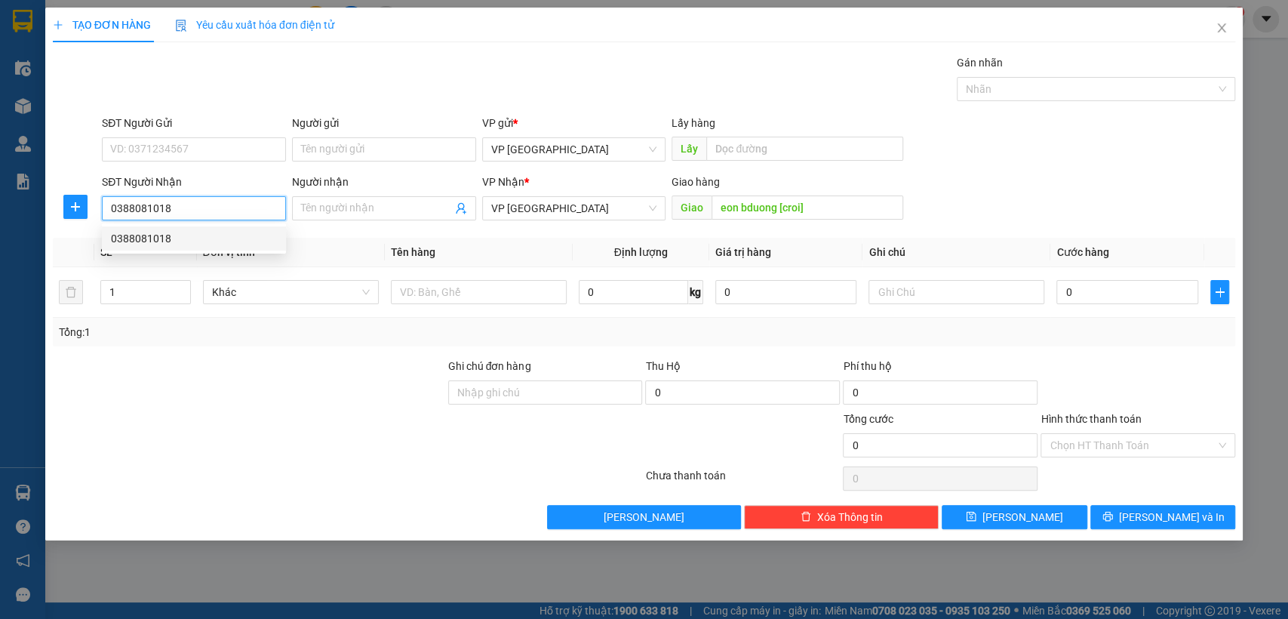
type input "50.000"
type input "0388081018"
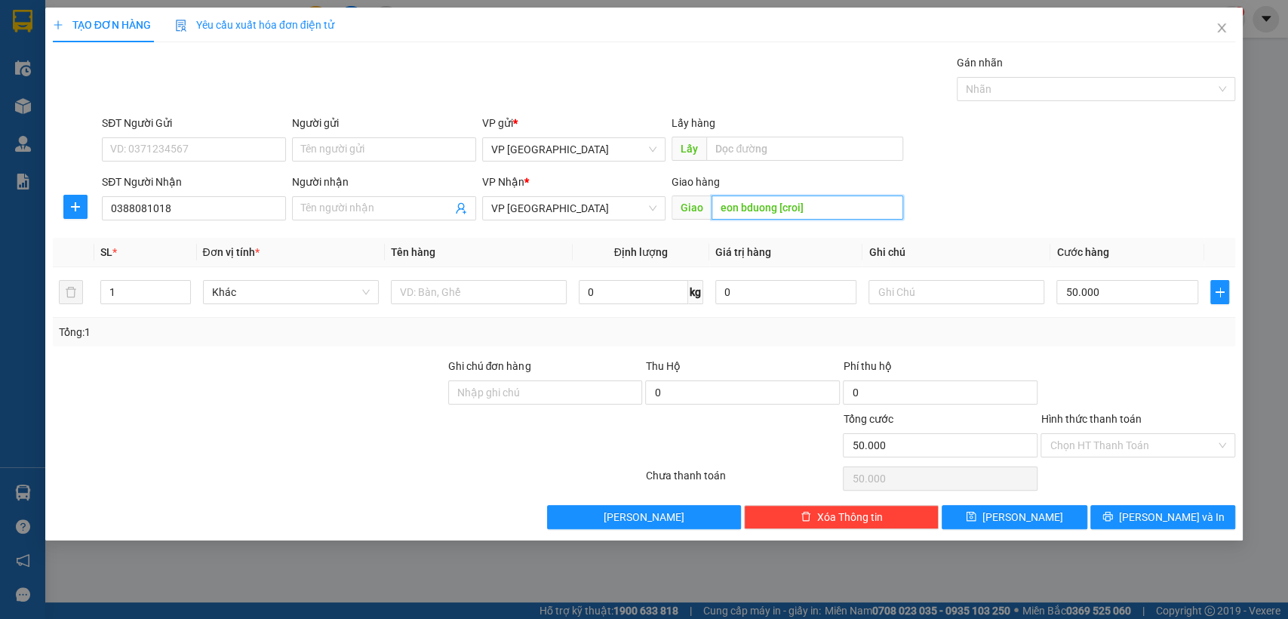
click at [781, 206] on input "eon bduong [croi]" at bounding box center [807, 207] width 192 height 24
click at [777, 208] on input "eon bduong [croi]" at bounding box center [807, 207] width 192 height 24
type input "n3 suối cát [croi]"
click at [1091, 442] on input "Hình thức thanh toán" at bounding box center [1132, 445] width 166 height 23
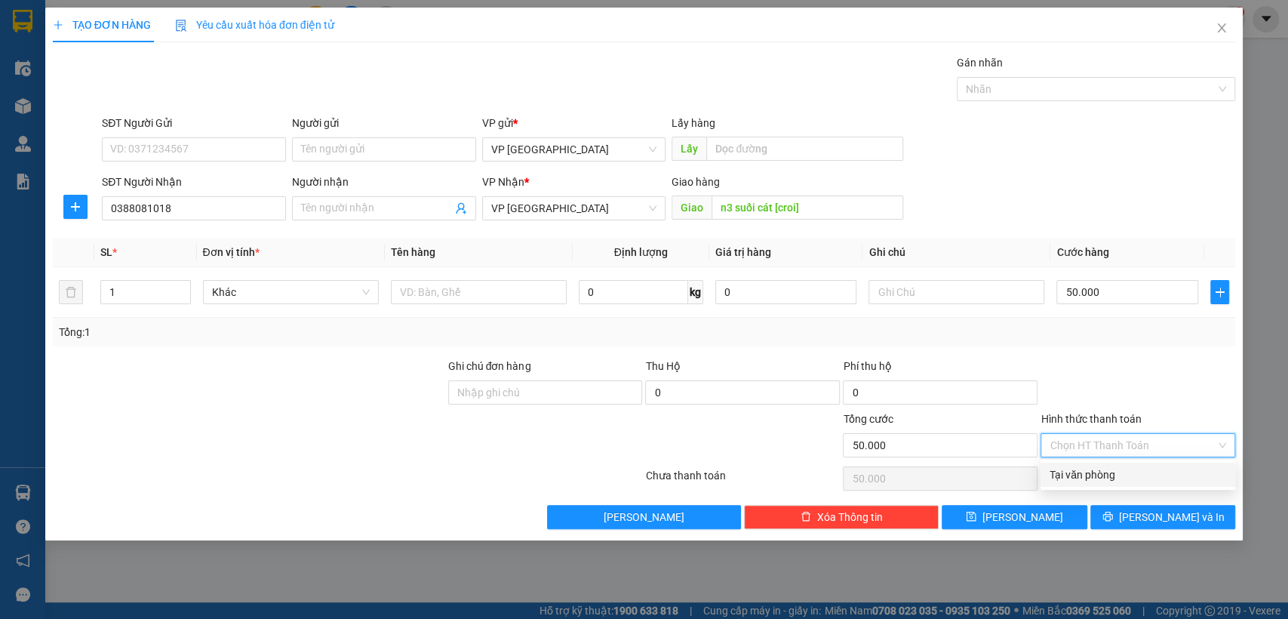
click at [1067, 480] on div "Tại văn phòng" at bounding box center [1137, 474] width 177 height 17
type input "0"
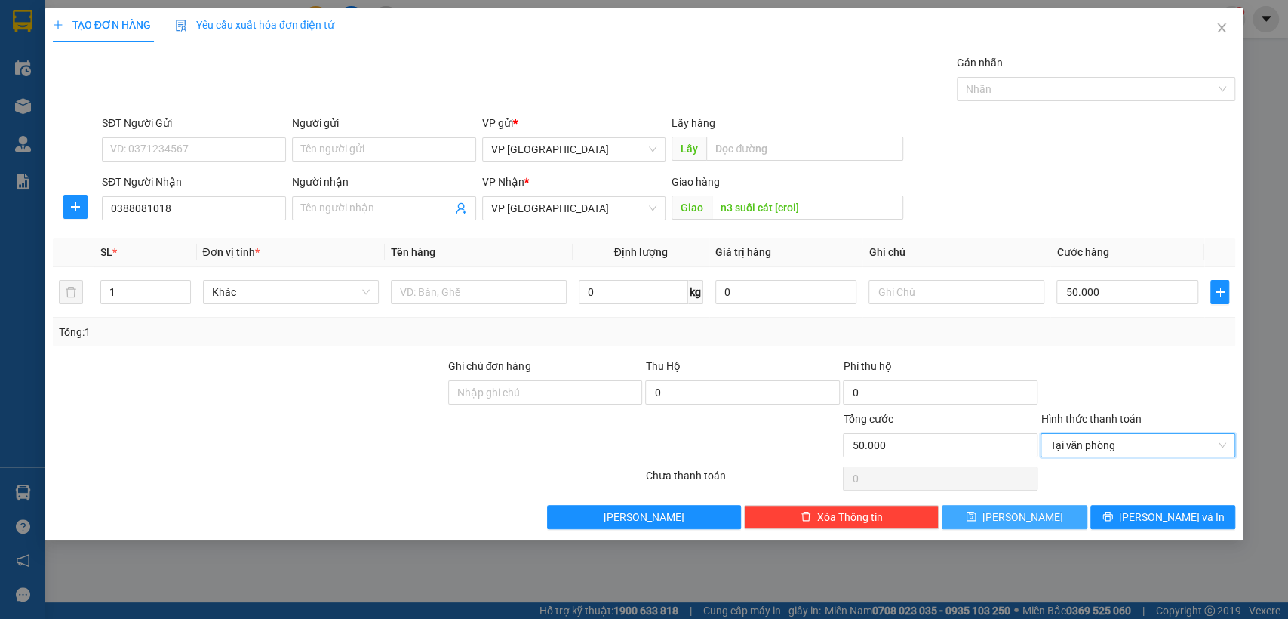
click at [1018, 515] on span "[PERSON_NAME]" at bounding box center [1022, 516] width 81 height 17
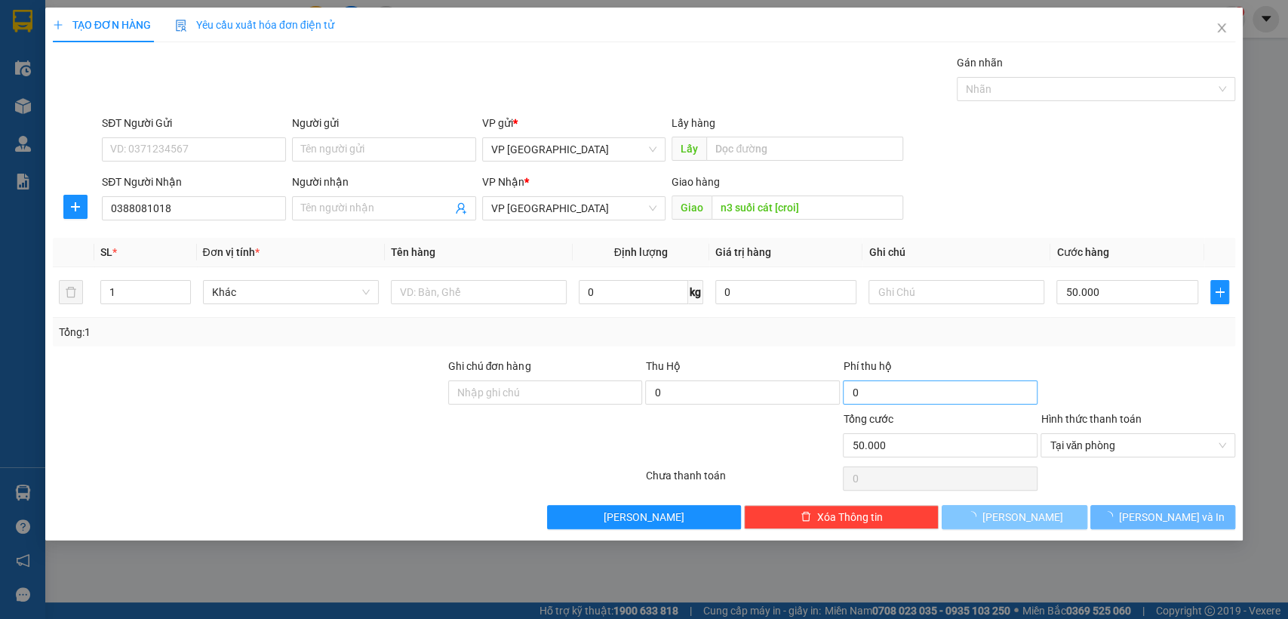
type input "0"
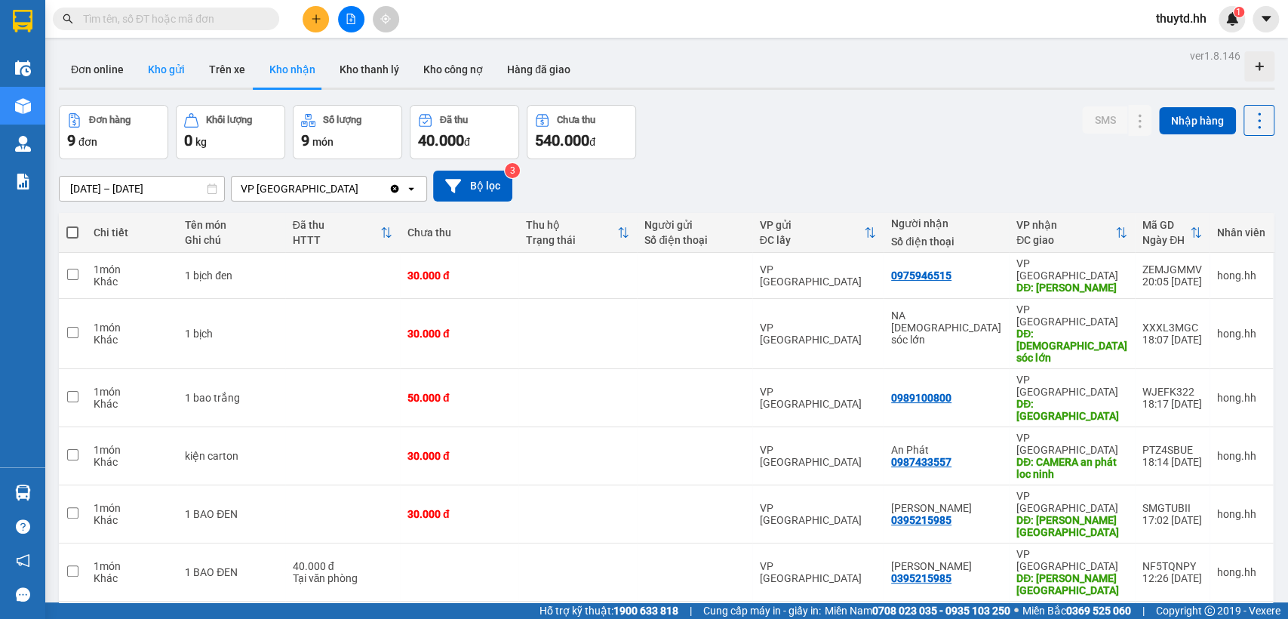
click at [169, 74] on button "Kho gửi" at bounding box center [166, 69] width 61 height 36
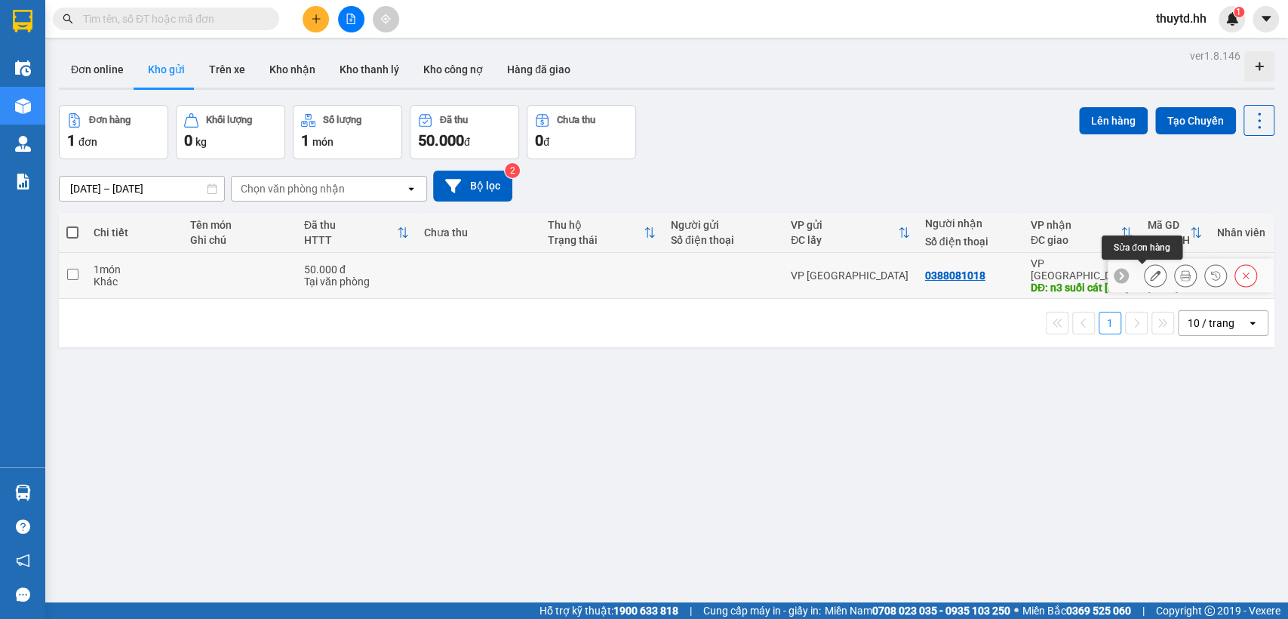
click at [1144, 275] on button at bounding box center [1154, 275] width 21 height 26
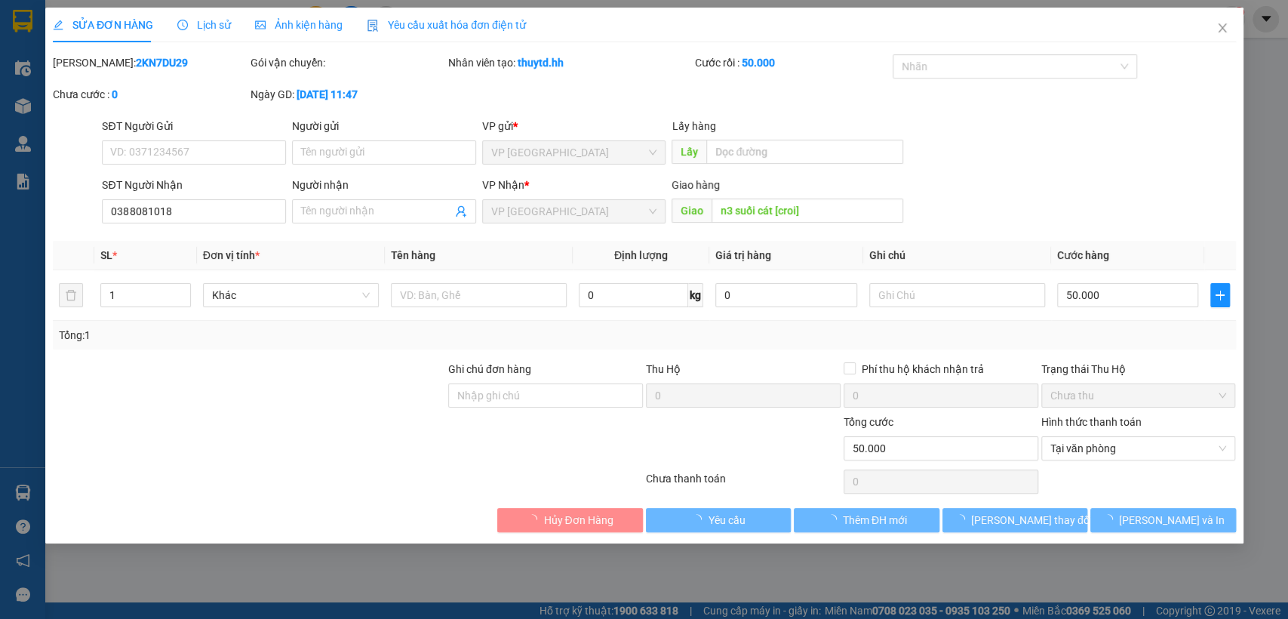
type input "0388081018"
type input "n3 suối cát [croi]"
type input "0"
type input "50.000"
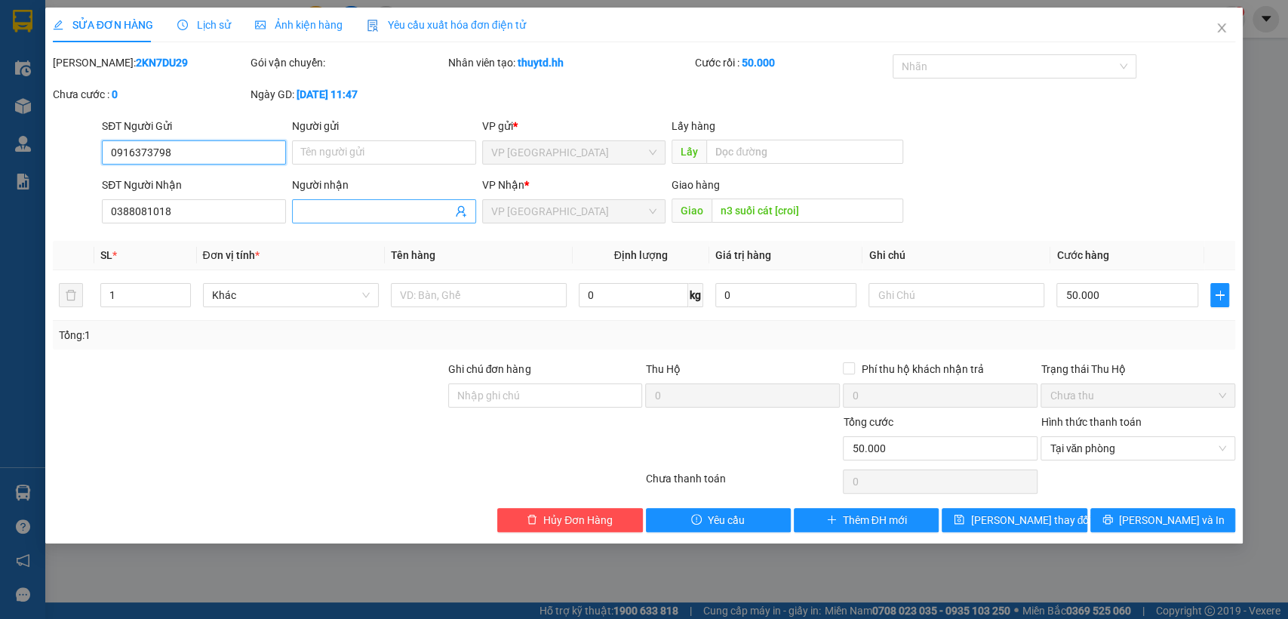
type input "0916373798"
click at [399, 209] on input "Người nhận" at bounding box center [376, 211] width 151 height 17
click at [505, 293] on input "text" at bounding box center [479, 295] width 176 height 24
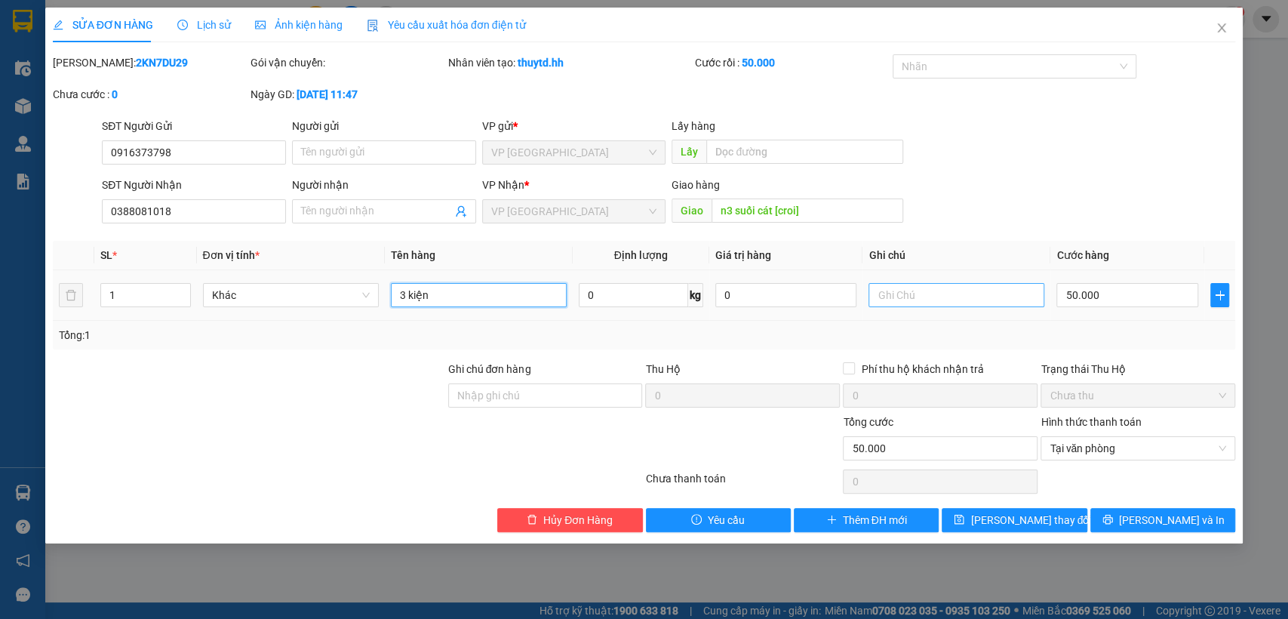
type input "3 kiện"
click at [973, 296] on input "text" at bounding box center [956, 295] width 176 height 24
click at [1116, 448] on span "Tại văn phòng" at bounding box center [1137, 448] width 177 height 23
type input "gọi trươc 30p"
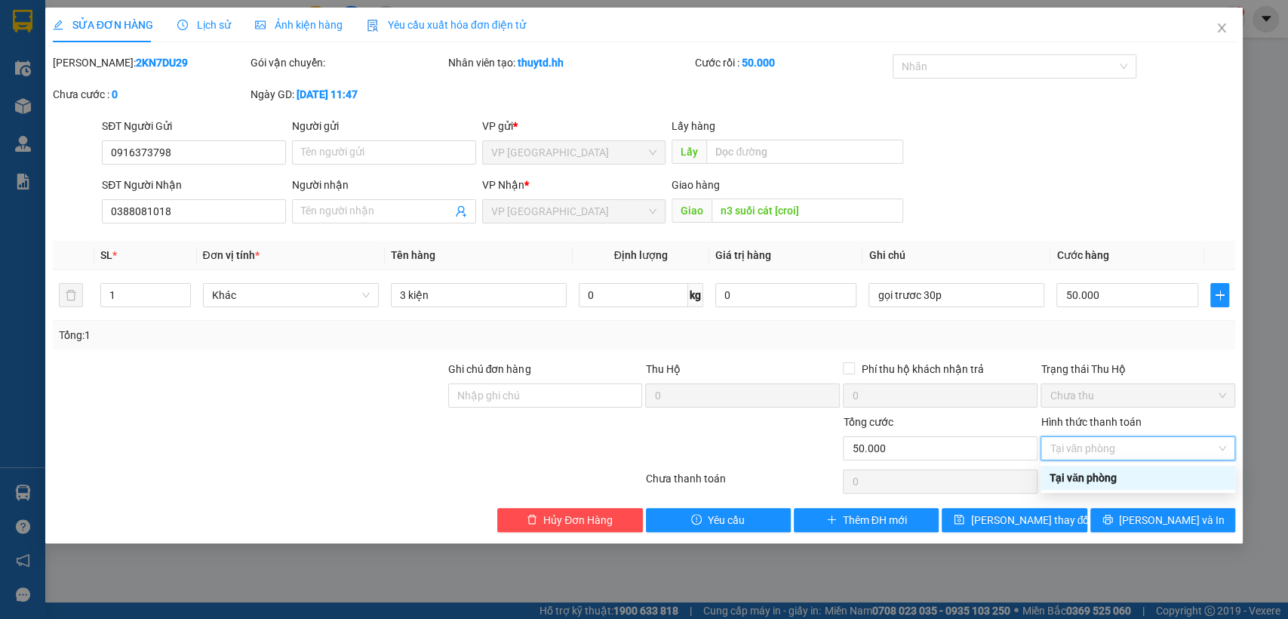
click at [1107, 472] on div "Tại văn phòng" at bounding box center [1137, 477] width 177 height 17
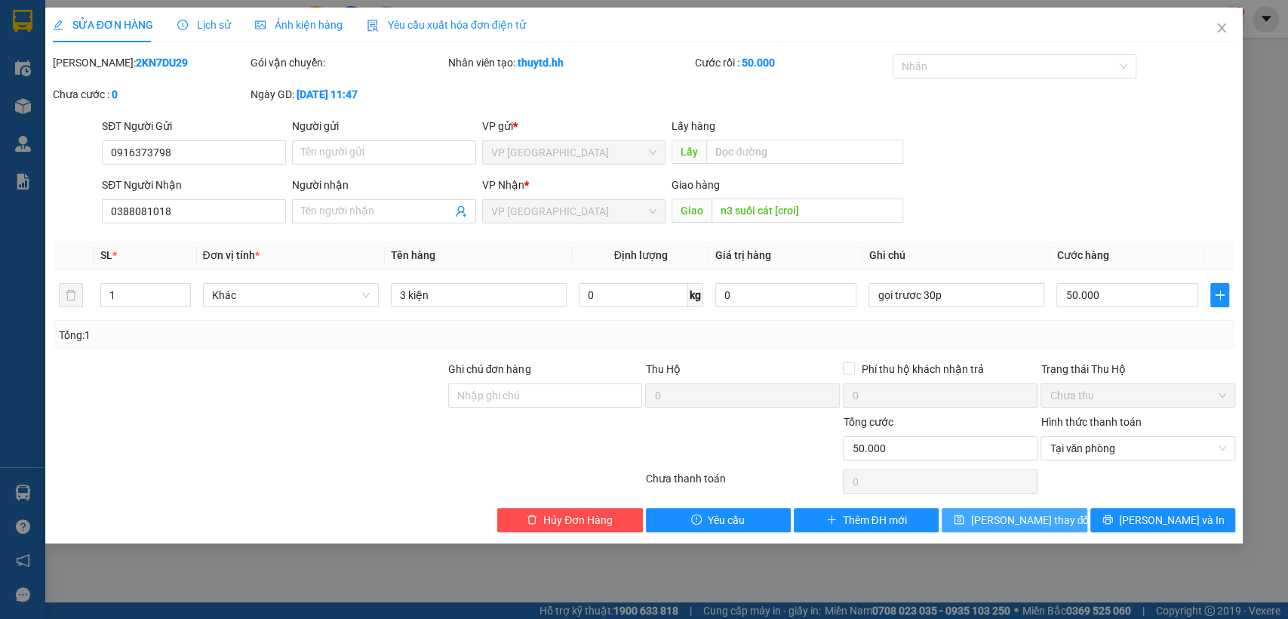
click at [1049, 524] on span "[PERSON_NAME] thay đổi" at bounding box center [1030, 519] width 121 height 17
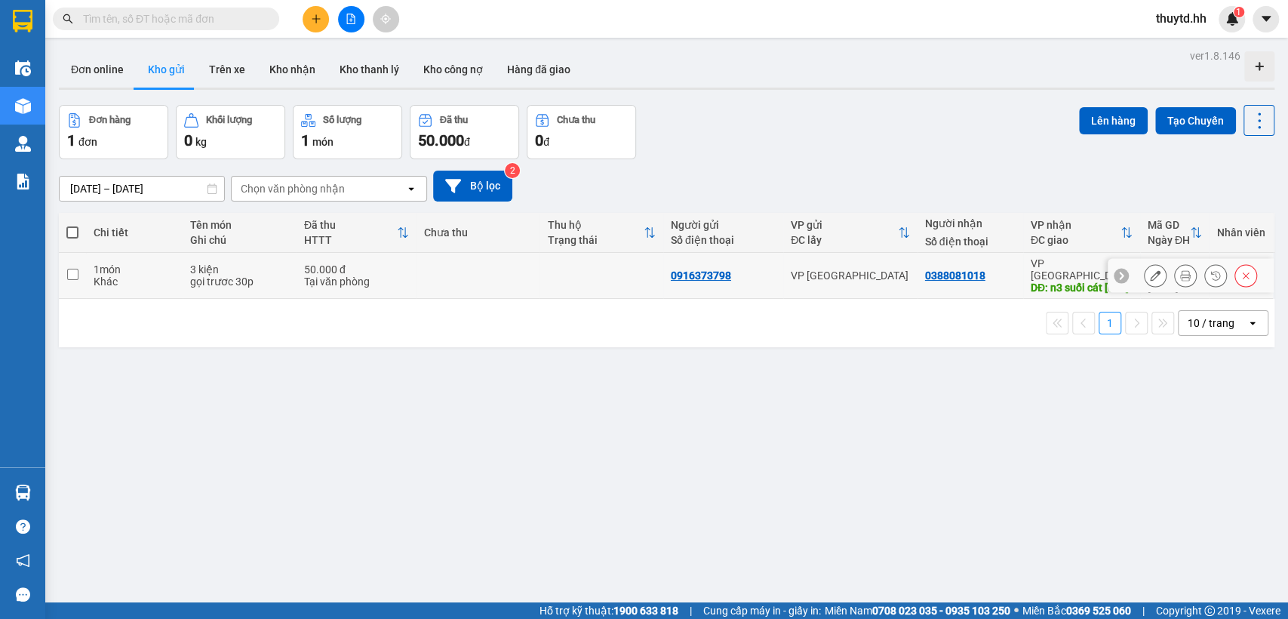
click at [886, 283] on td "VP [GEOGRAPHIC_DATA]" at bounding box center [850, 276] width 134 height 46
checkbox input "true"
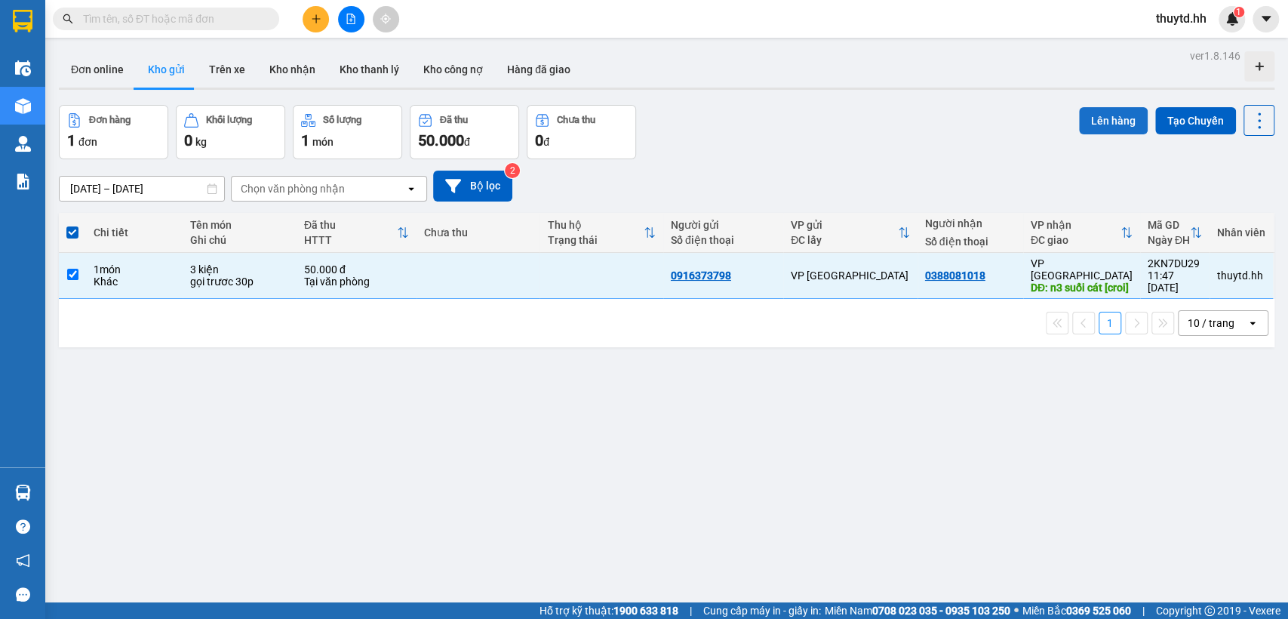
click at [1116, 116] on button "Lên hàng" at bounding box center [1113, 120] width 69 height 27
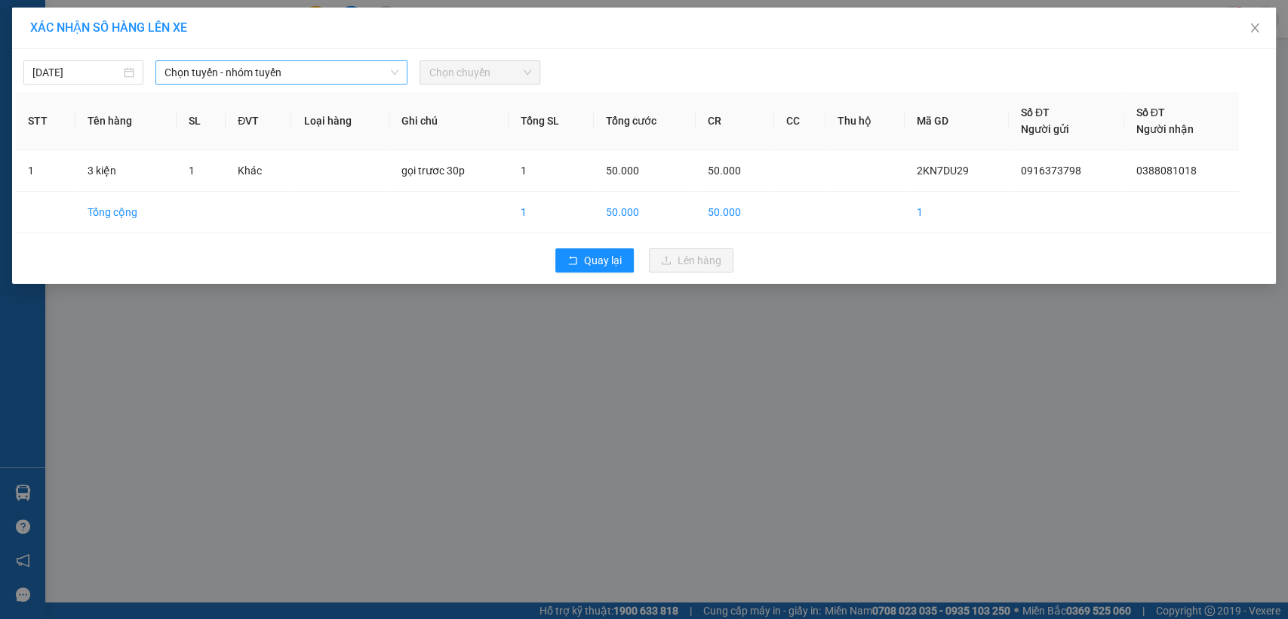
click at [353, 78] on span "Chọn tuyến - nhóm tuyến" at bounding box center [281, 72] width 234 height 23
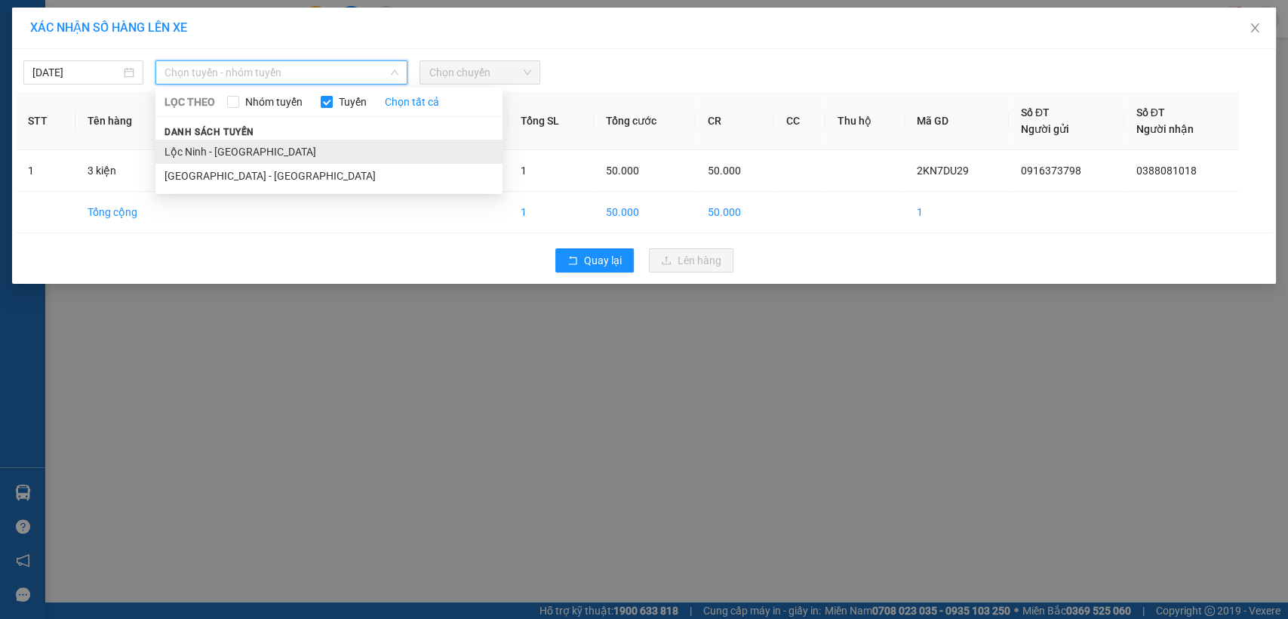
click at [211, 149] on li "Lộc Ninh - [GEOGRAPHIC_DATA]" at bounding box center [328, 152] width 347 height 24
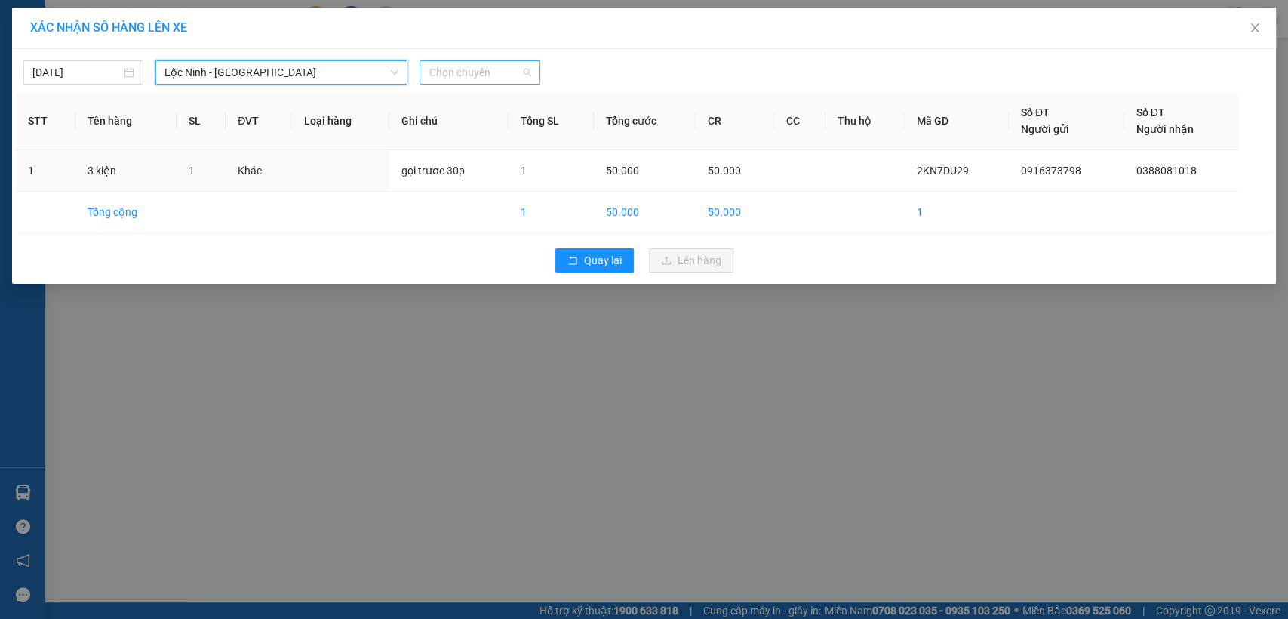
click at [472, 65] on span "Chọn chuyến" at bounding box center [479, 72] width 102 height 23
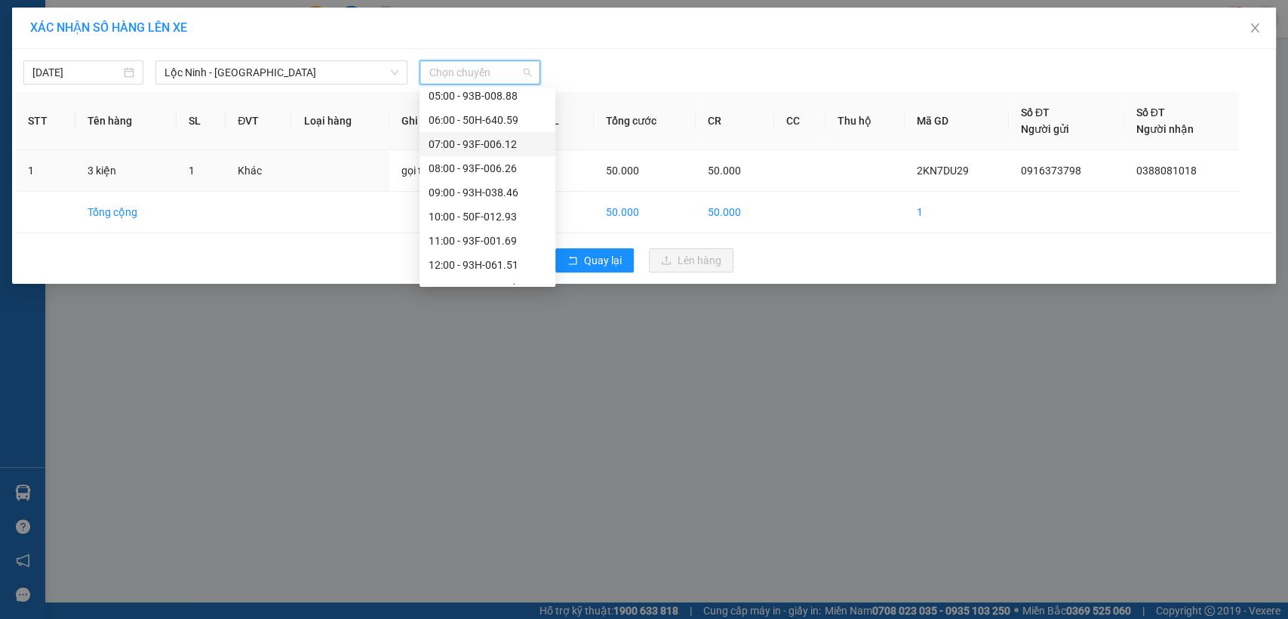
scroll to position [167, 0]
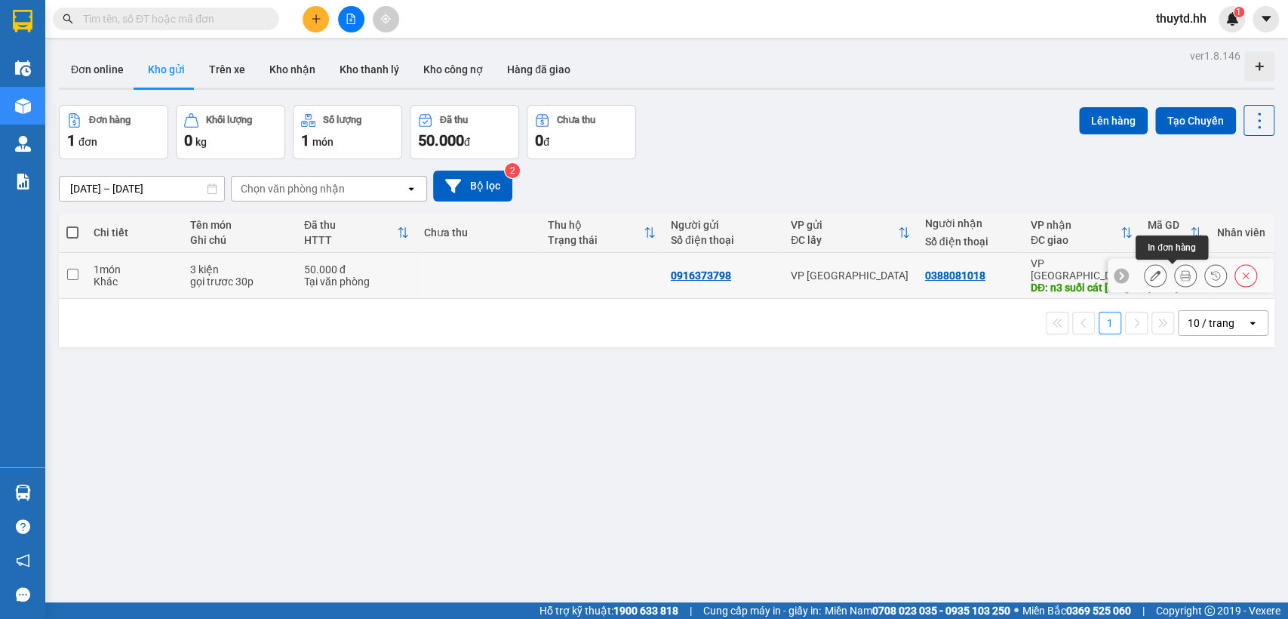
click at [1174, 272] on div at bounding box center [1185, 275] width 23 height 23
click at [1180, 274] on icon at bounding box center [1185, 275] width 11 height 11
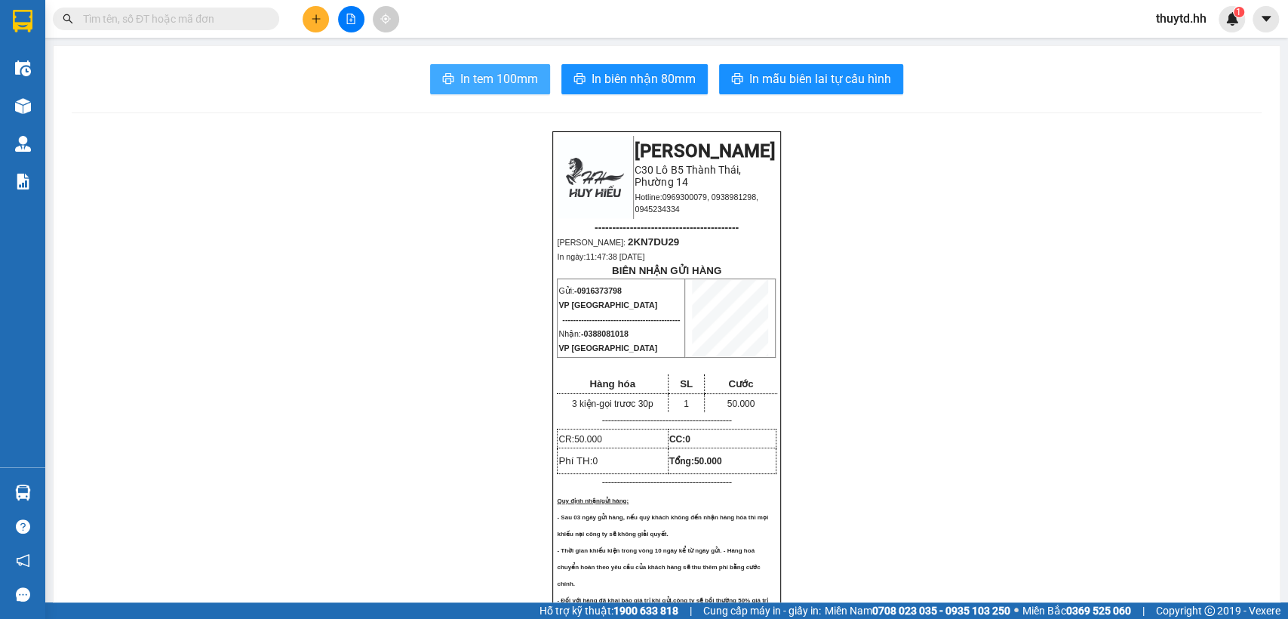
click at [493, 86] on span "In tem 100mm" at bounding box center [499, 78] width 78 height 19
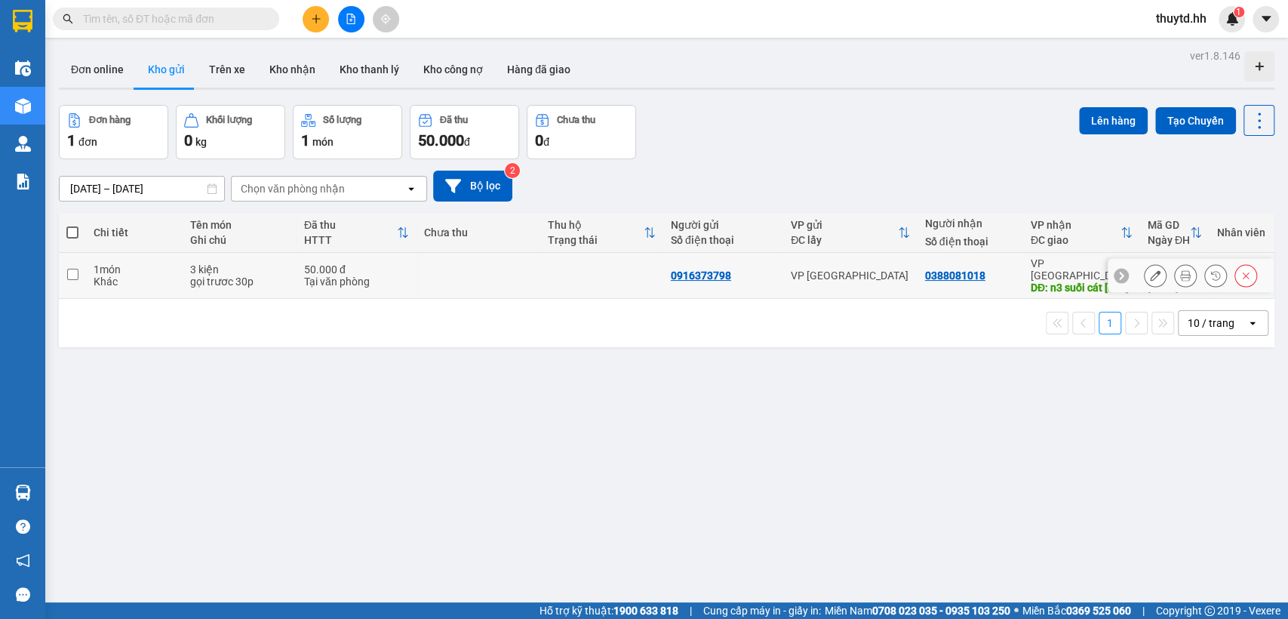
click at [521, 271] on td at bounding box center [477, 276] width 123 height 46
checkbox input "true"
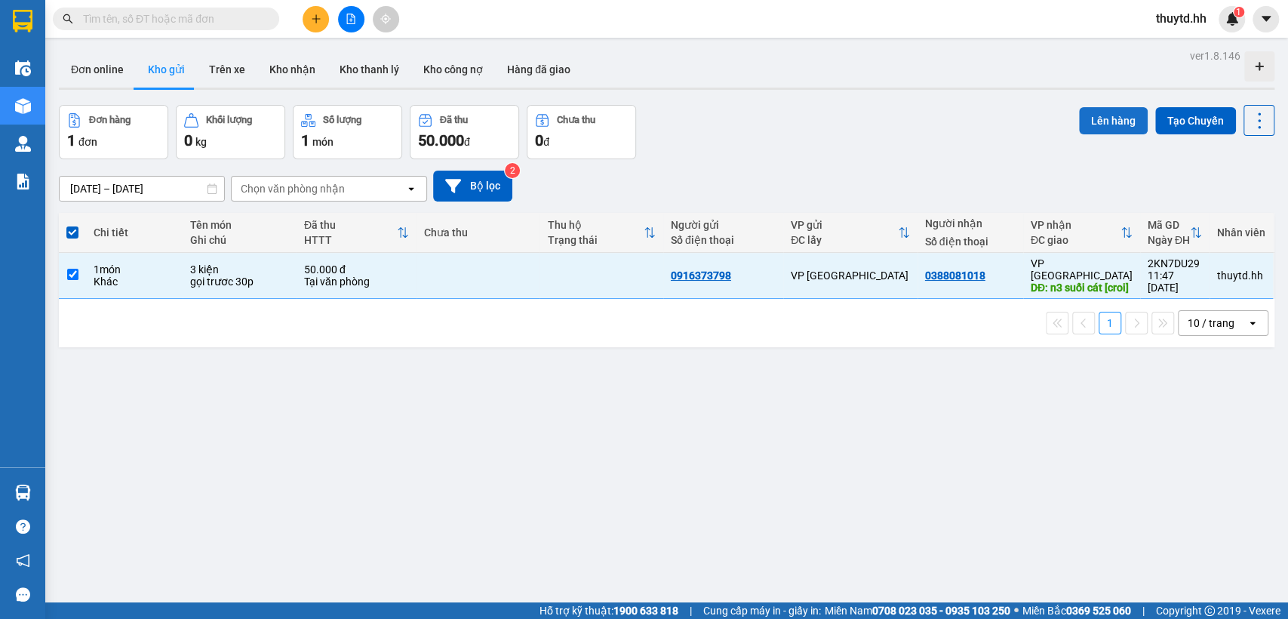
click at [1091, 121] on button "Lên hàng" at bounding box center [1113, 120] width 69 height 27
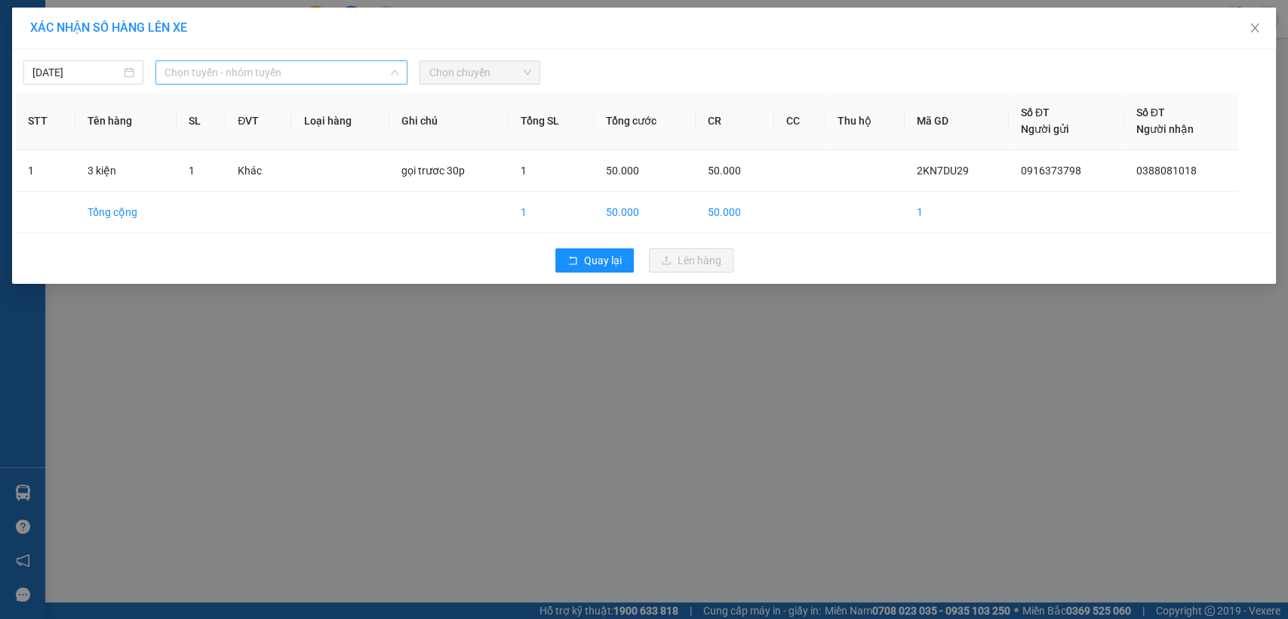
click at [361, 74] on span "Chọn tuyến - nhóm tuyến" at bounding box center [281, 72] width 234 height 23
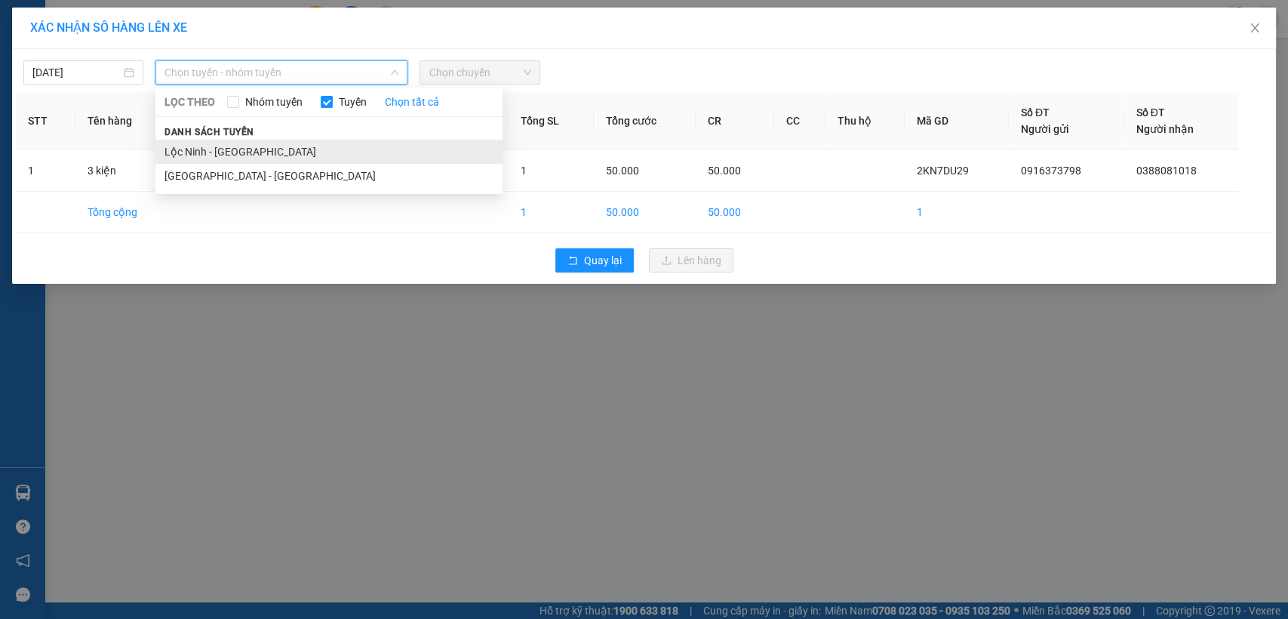
click at [211, 158] on li "Lộc Ninh - [GEOGRAPHIC_DATA]" at bounding box center [328, 152] width 347 height 24
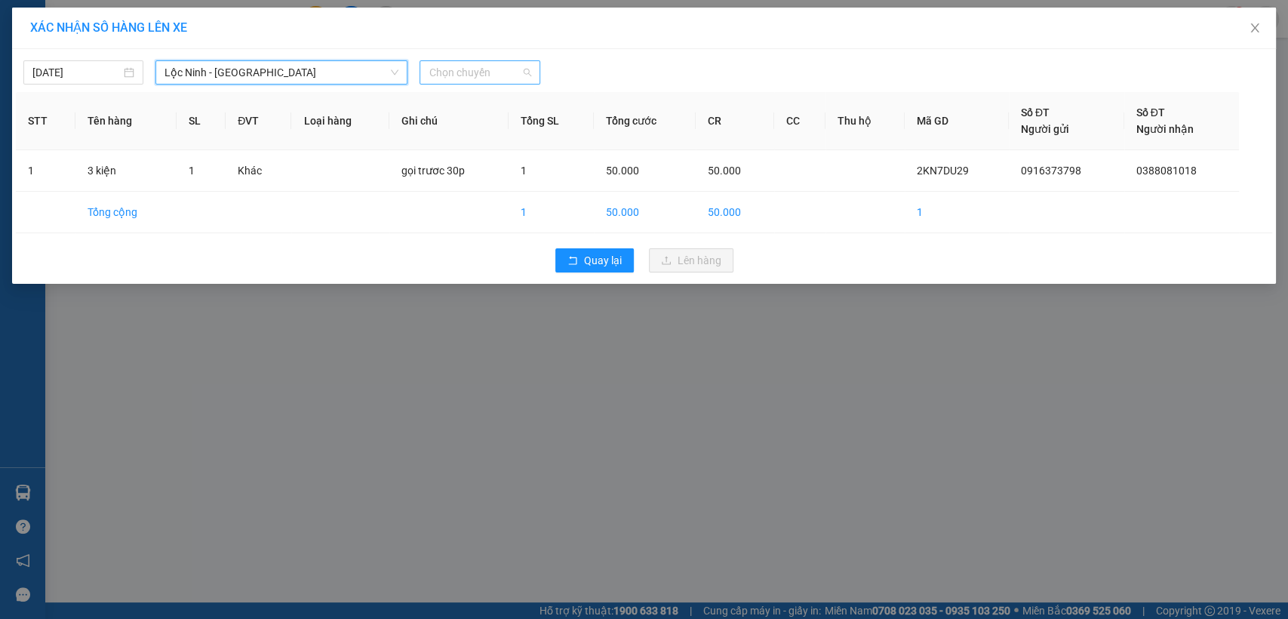
click at [467, 81] on span "Chọn chuyến" at bounding box center [479, 72] width 102 height 23
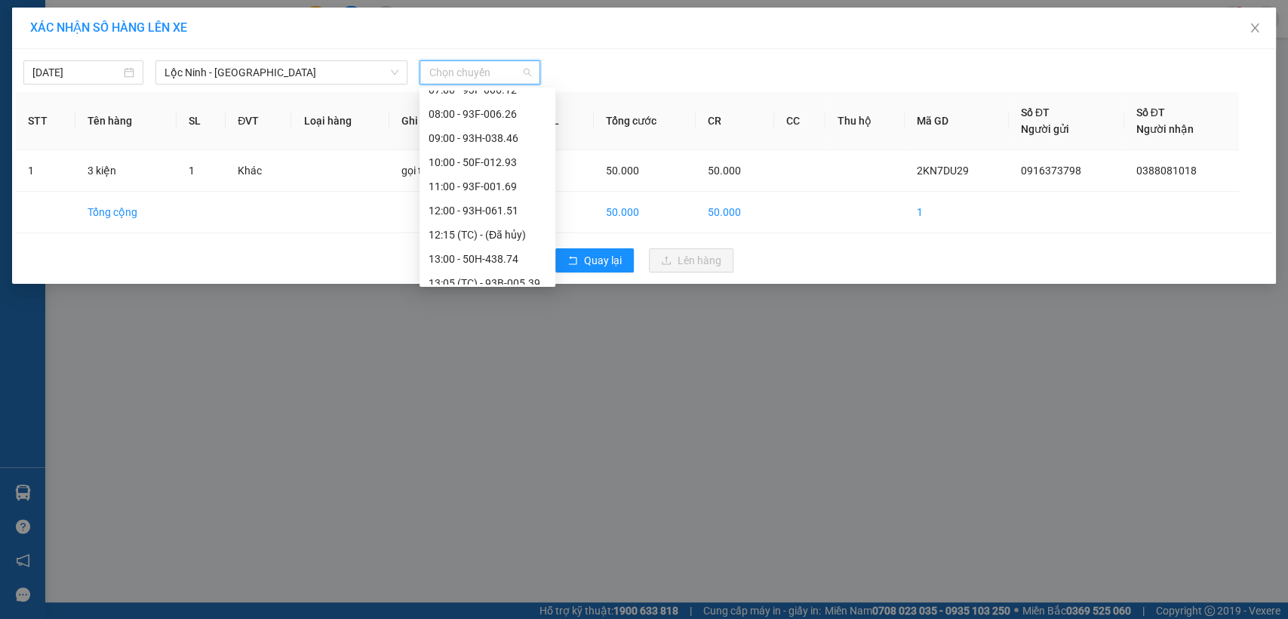
scroll to position [167, 0]
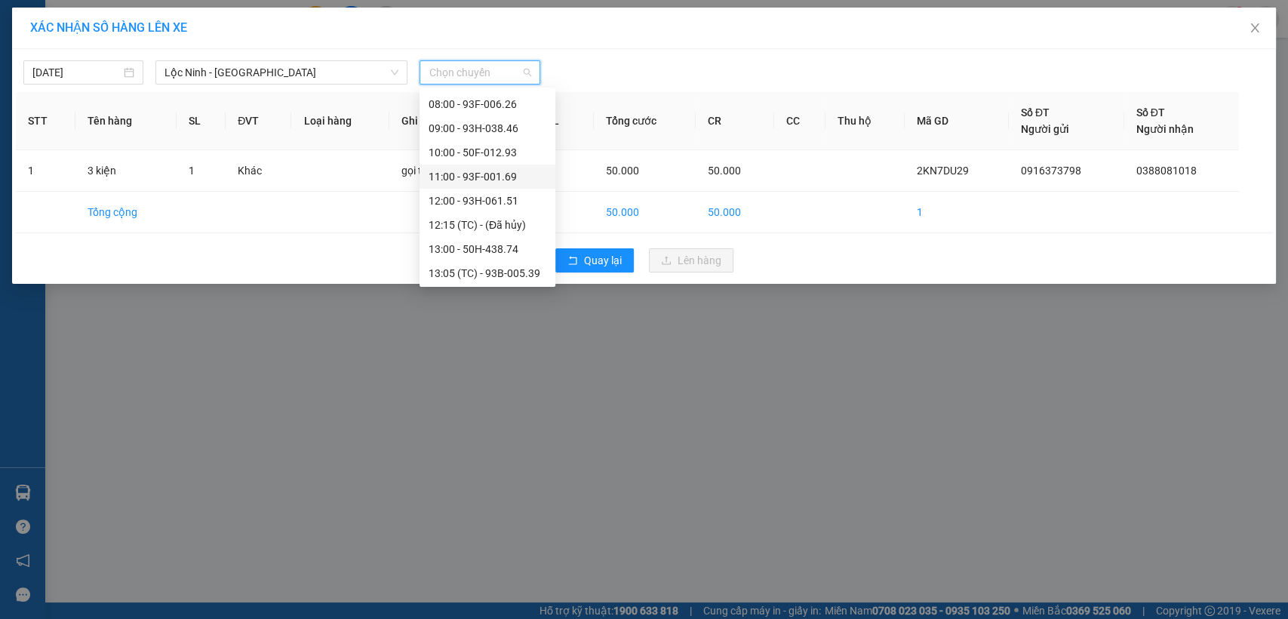
click at [471, 177] on div "11:00 - 93F-001.69" at bounding box center [487, 176] width 118 height 17
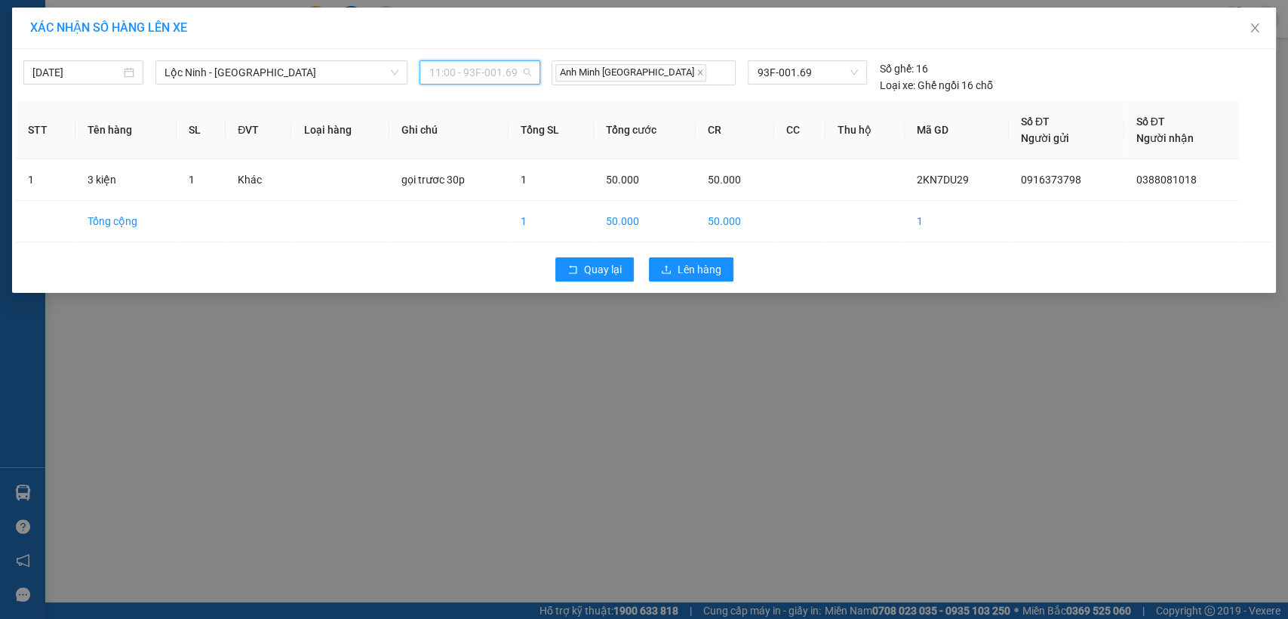
click at [505, 75] on span "11:00 - 93F-001.69" at bounding box center [479, 72] width 102 height 23
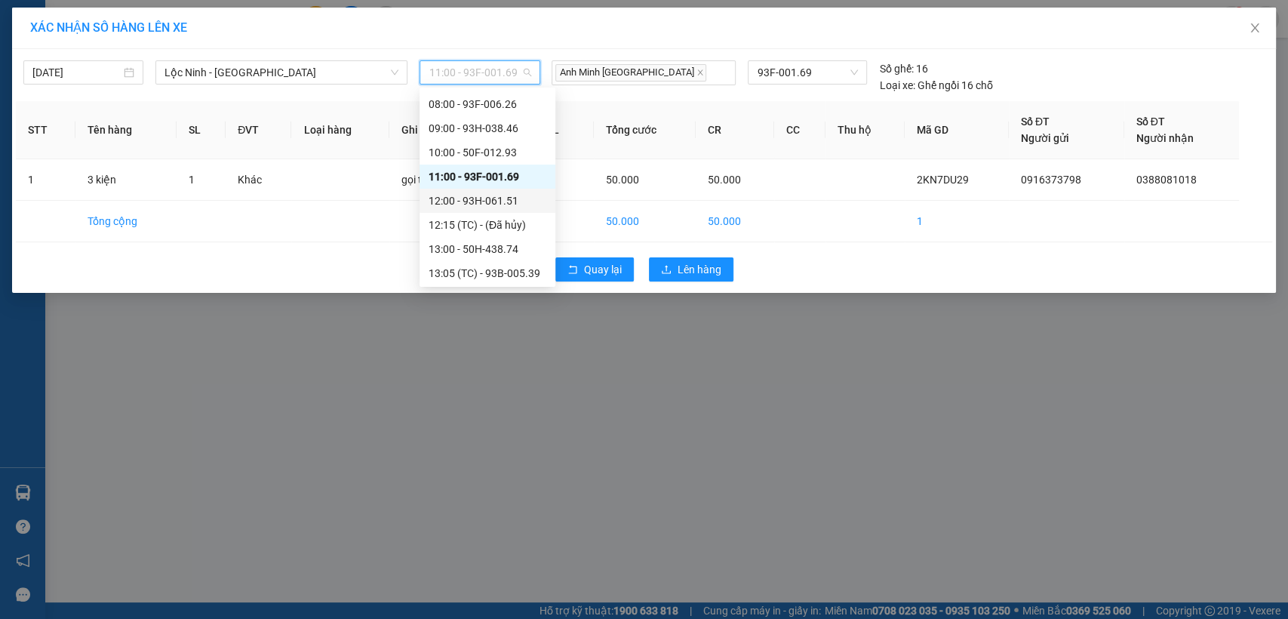
click at [452, 207] on div "12:00 - 93H-061.51" at bounding box center [487, 200] width 118 height 17
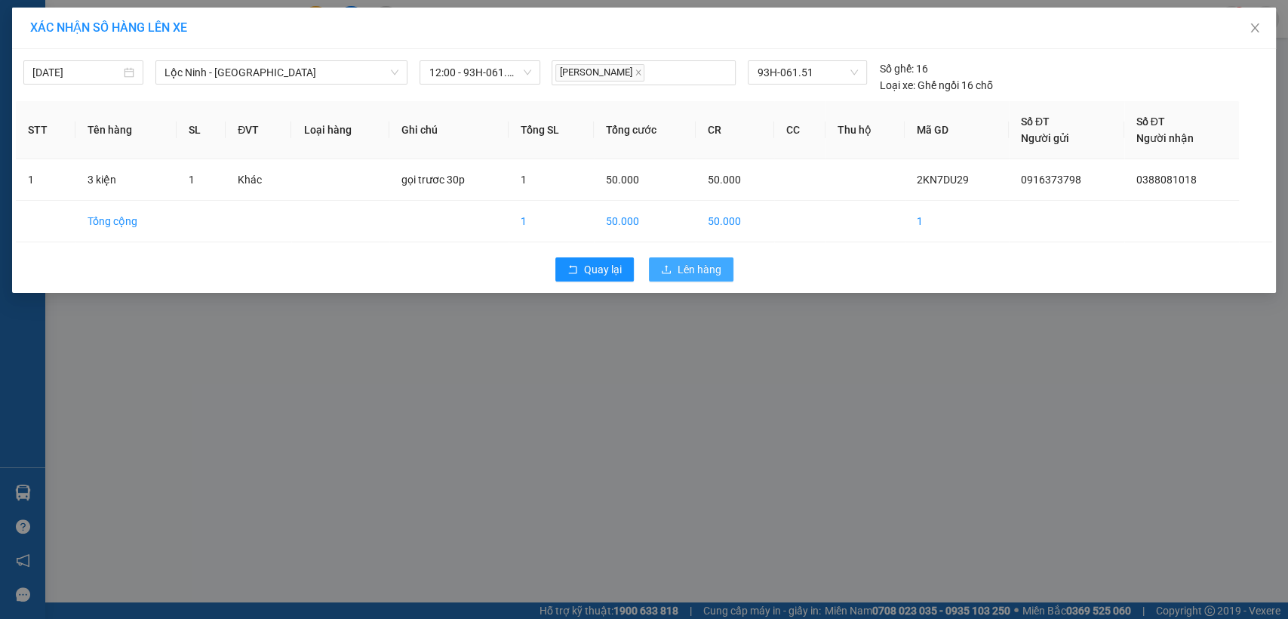
click at [695, 279] on button "Lên hàng" at bounding box center [691, 269] width 84 height 24
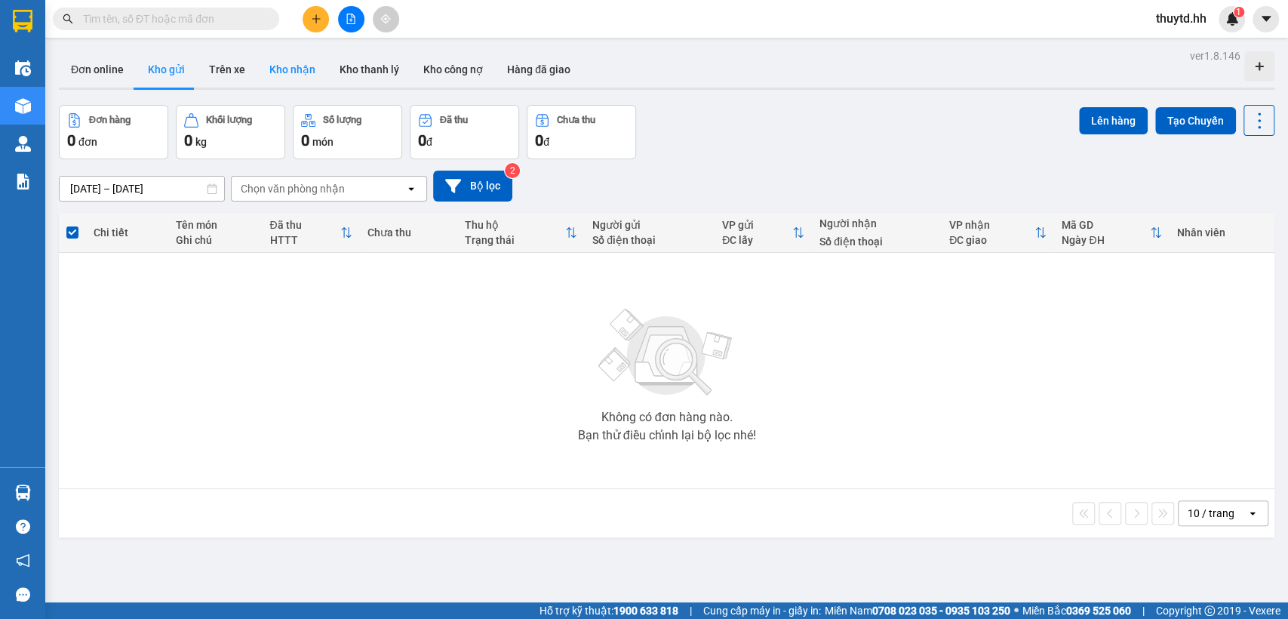
click at [285, 70] on button "Kho nhận" at bounding box center [292, 69] width 70 height 36
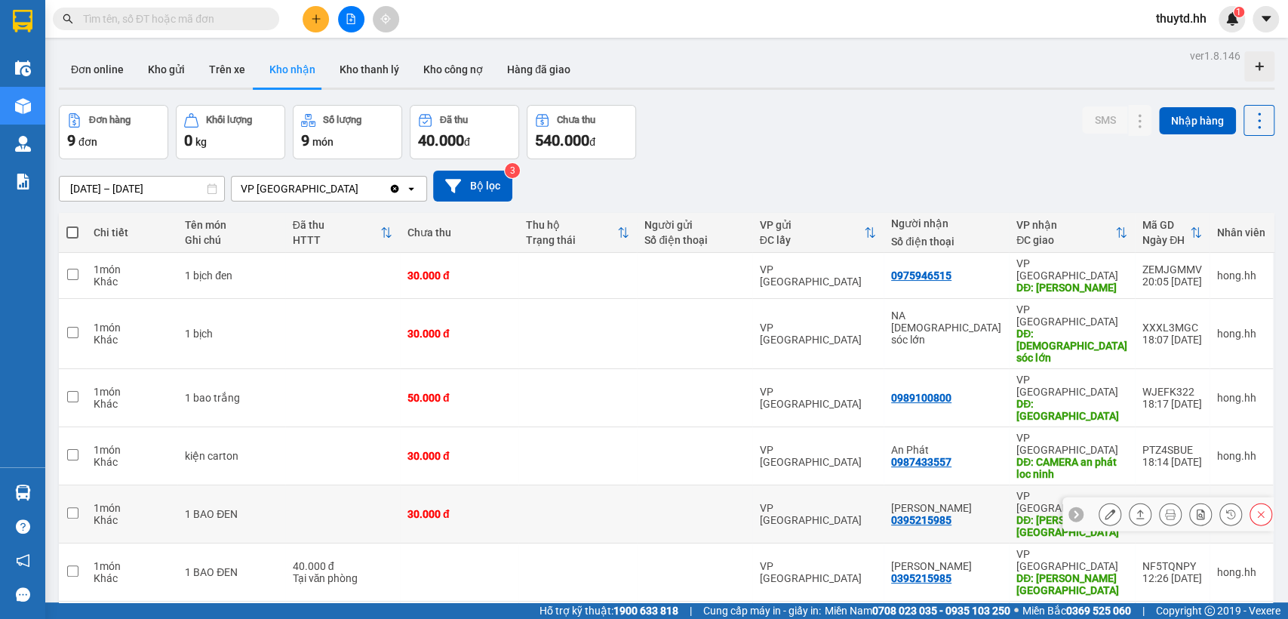
scroll to position [69, 0]
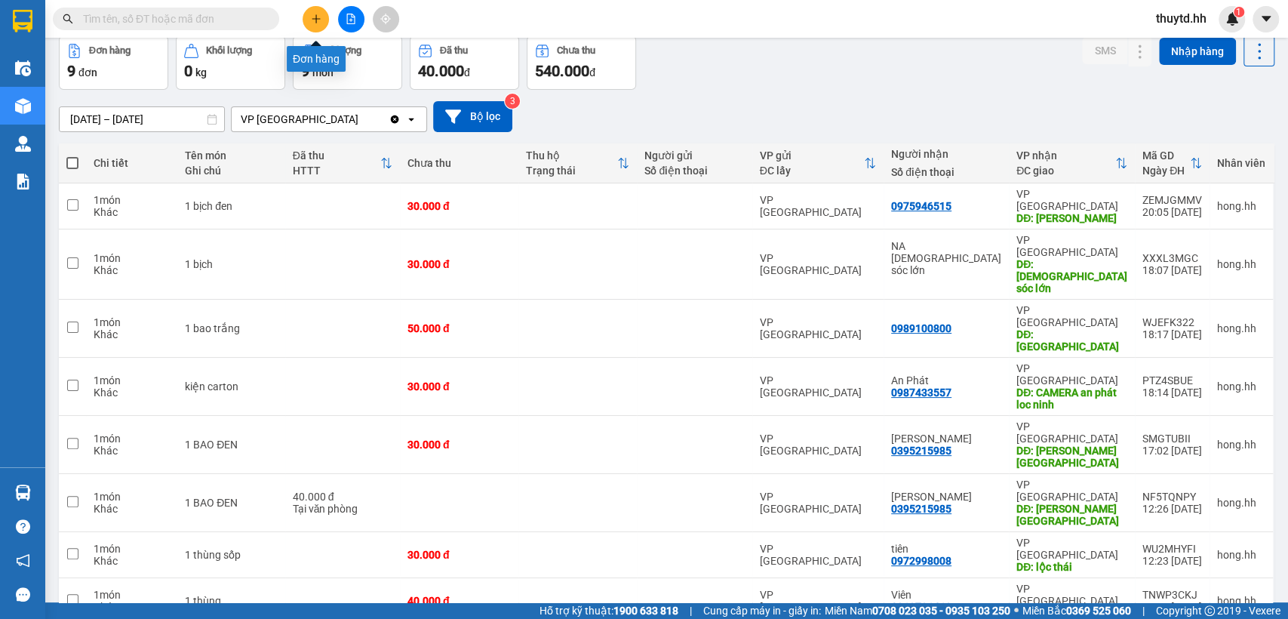
click at [320, 16] on icon "plus" at bounding box center [316, 19] width 11 height 11
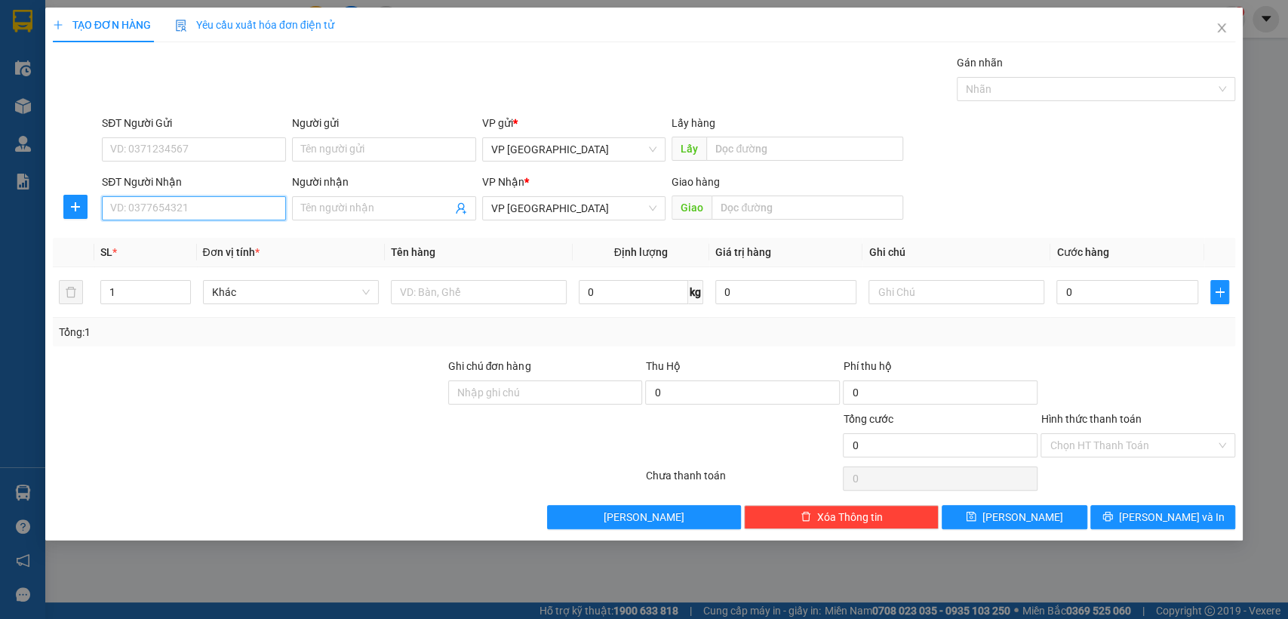
click at [272, 207] on input "SĐT Người Nhận" at bounding box center [194, 208] width 184 height 24
type input "0707987796"
click at [154, 244] on div "0707987796" at bounding box center [194, 238] width 166 height 17
type input "q6 [cuoc roi]"
type input "40.000"
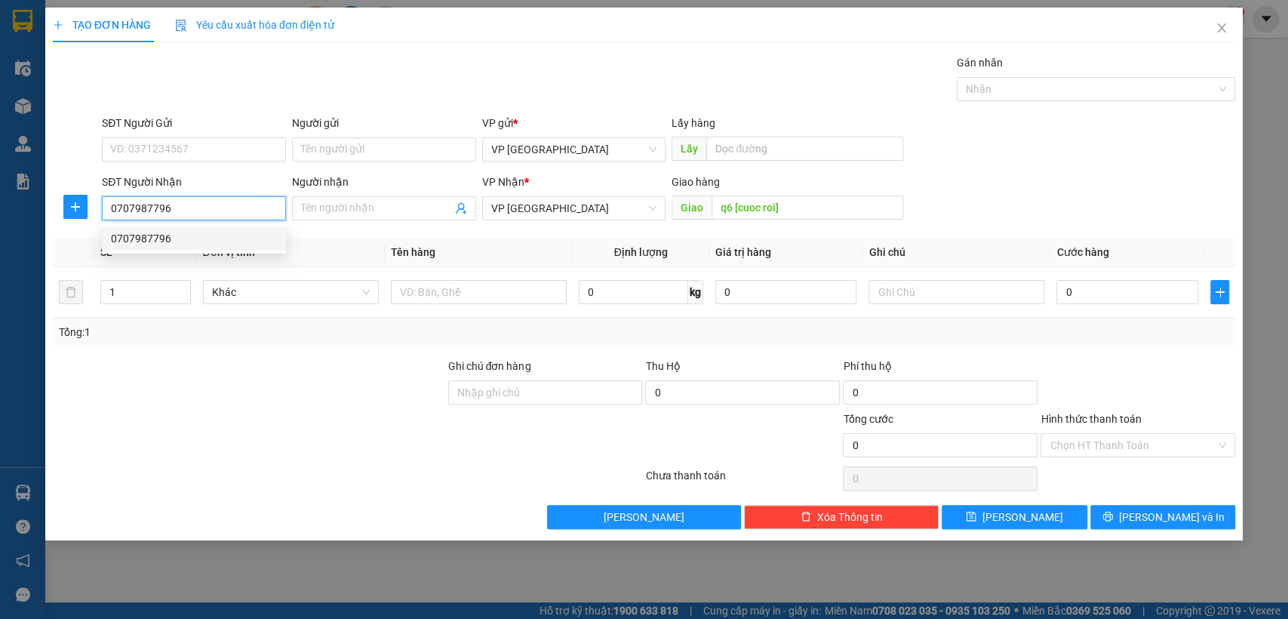
type input "40.000"
type input "0707987796"
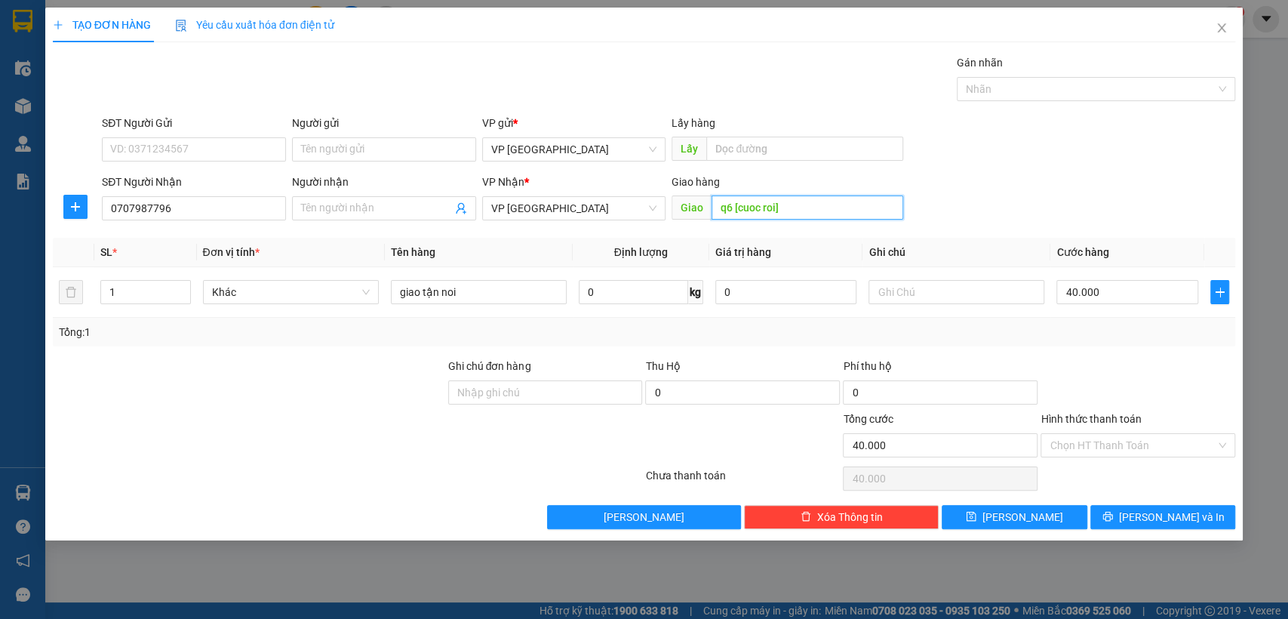
click at [733, 207] on input "q6 [cuoc roi]" at bounding box center [807, 207] width 192 height 24
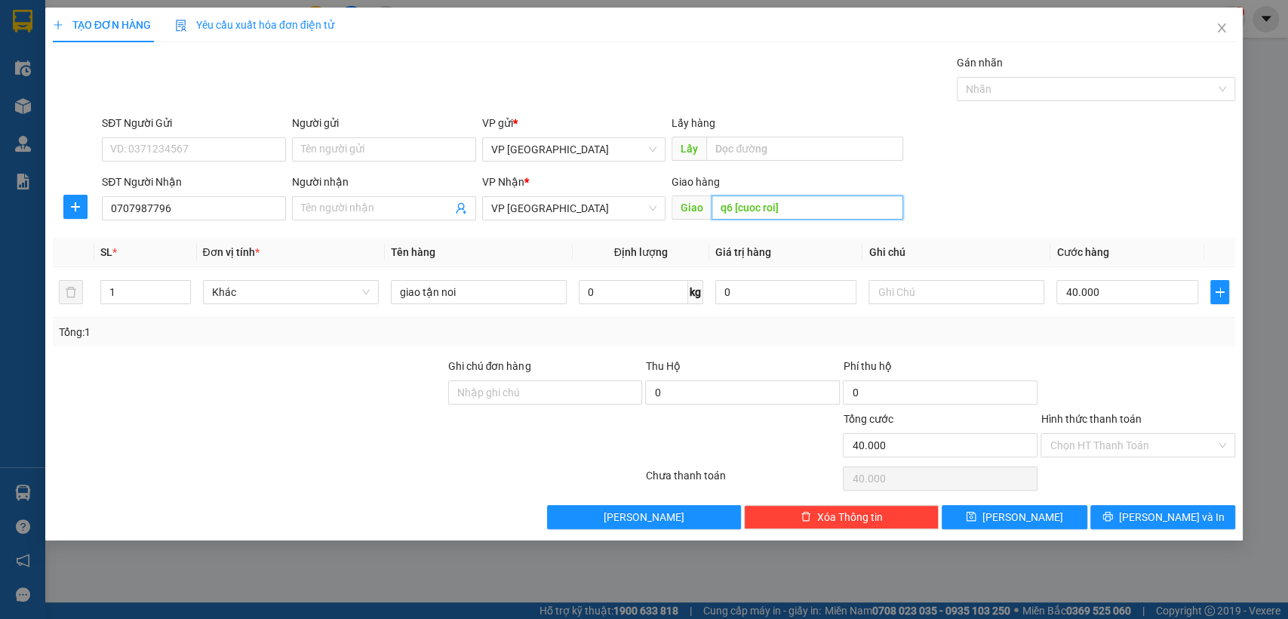
click at [733, 207] on input "q6 [cuoc roi]" at bounding box center [807, 207] width 192 height 24
type input "bãi xe [cuoc roi]"
click at [1142, 293] on input "40.000" at bounding box center [1127, 292] width 142 height 24
type input "5"
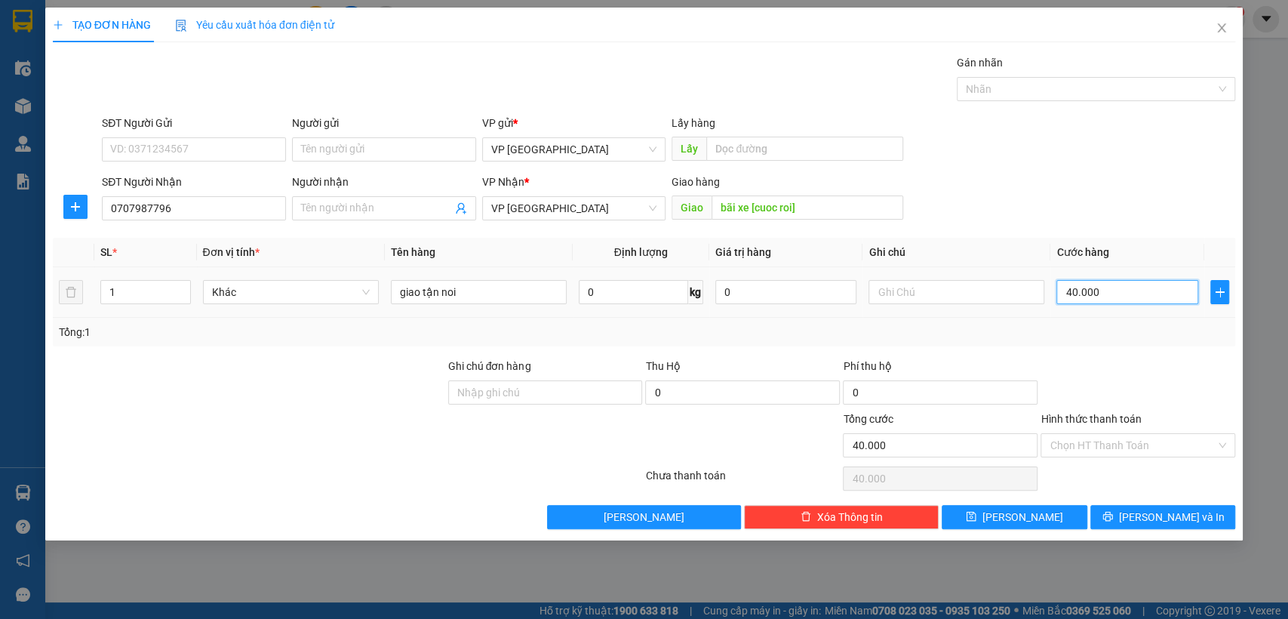
type input "5"
type input "50"
type input "500"
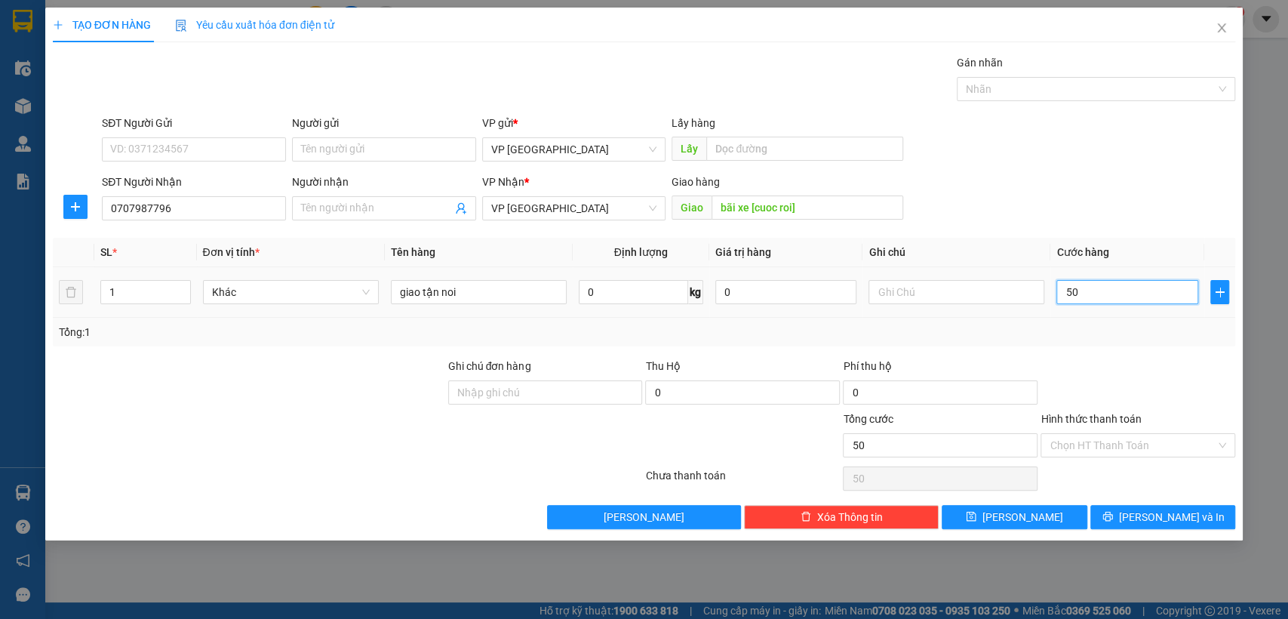
type input "500"
type input "5.000"
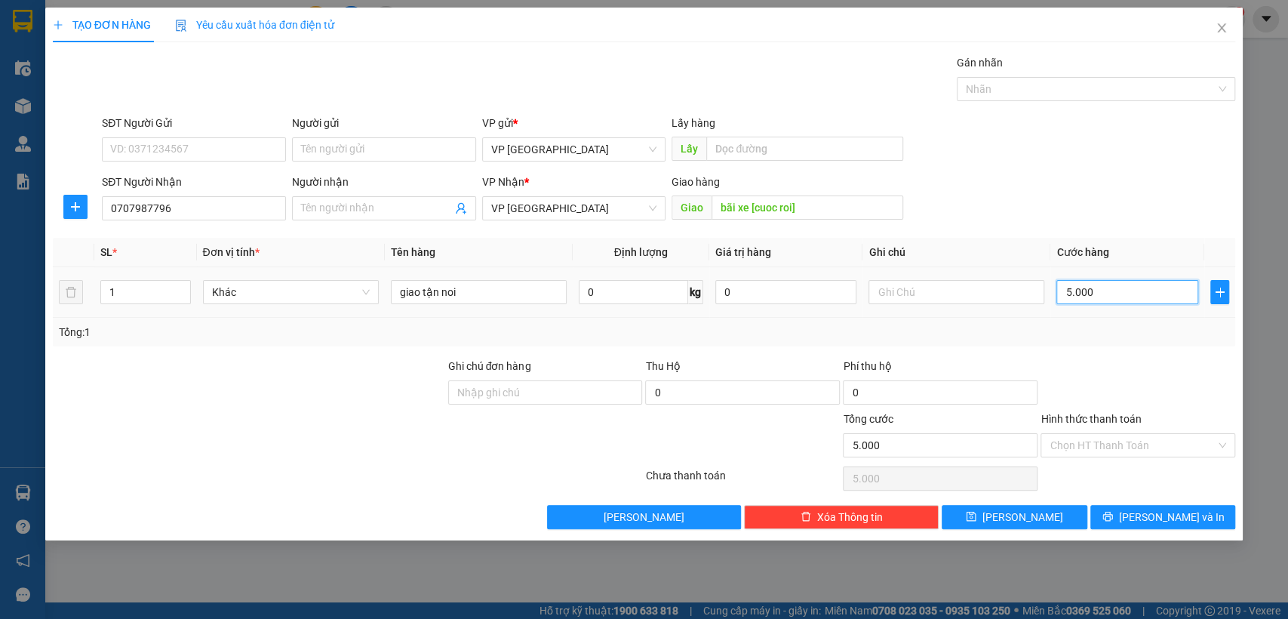
type input "50.000"
type input "500.000"
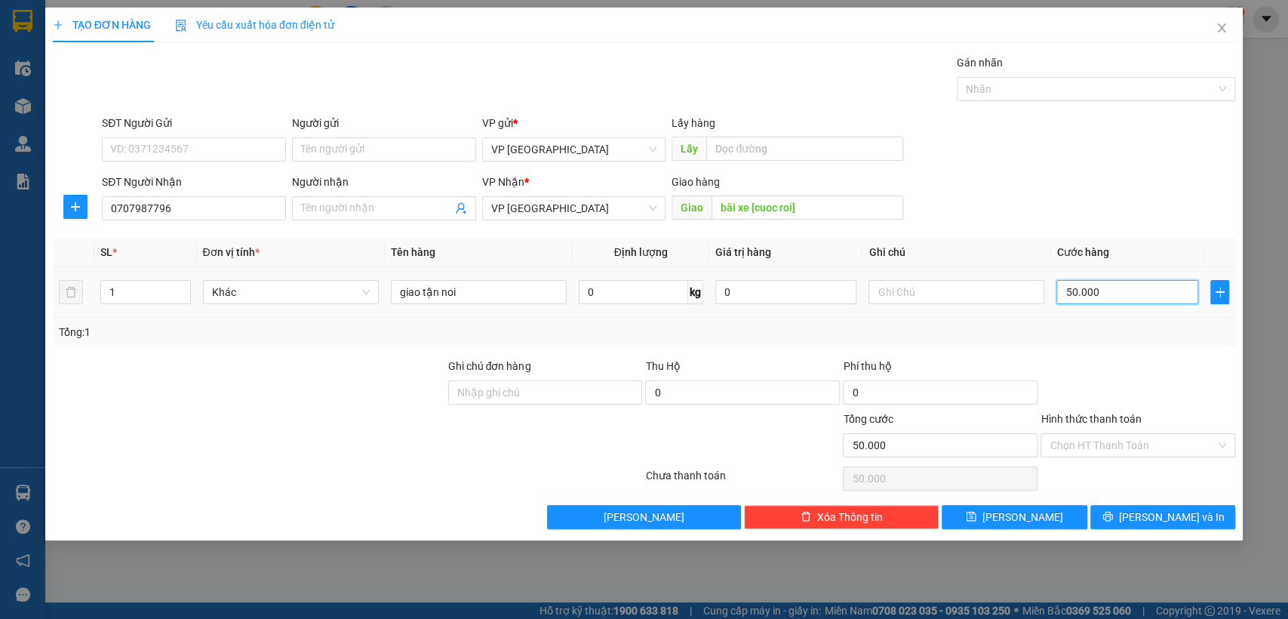
type input "500.000"
type input "50.000"
click at [1153, 442] on input "Hình thức thanh toán" at bounding box center [1132, 445] width 166 height 23
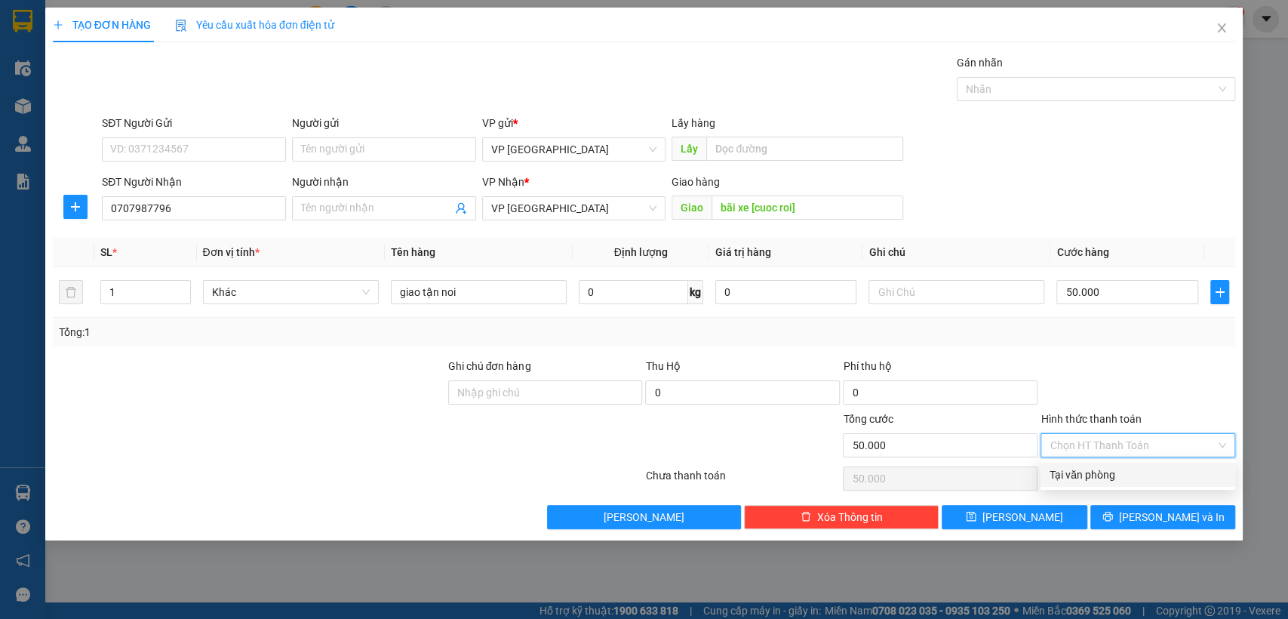
click at [1098, 475] on div "Tại văn phòng" at bounding box center [1137, 474] width 177 height 17
type input "0"
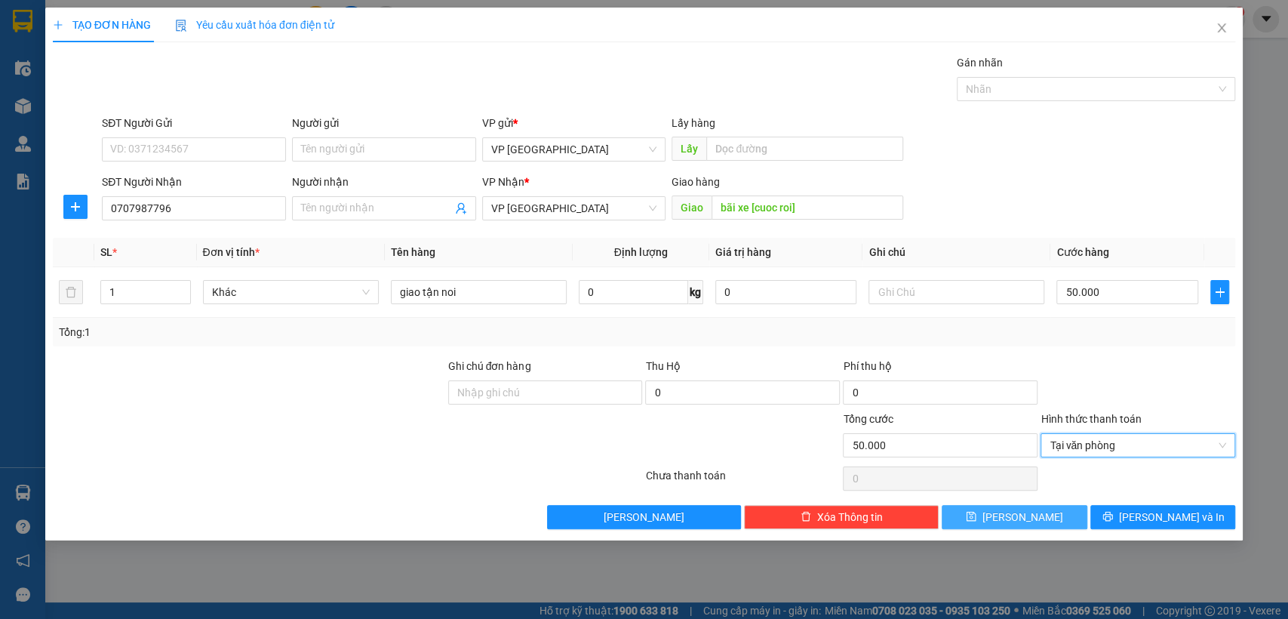
click at [1030, 517] on span "[PERSON_NAME]" at bounding box center [1022, 516] width 81 height 17
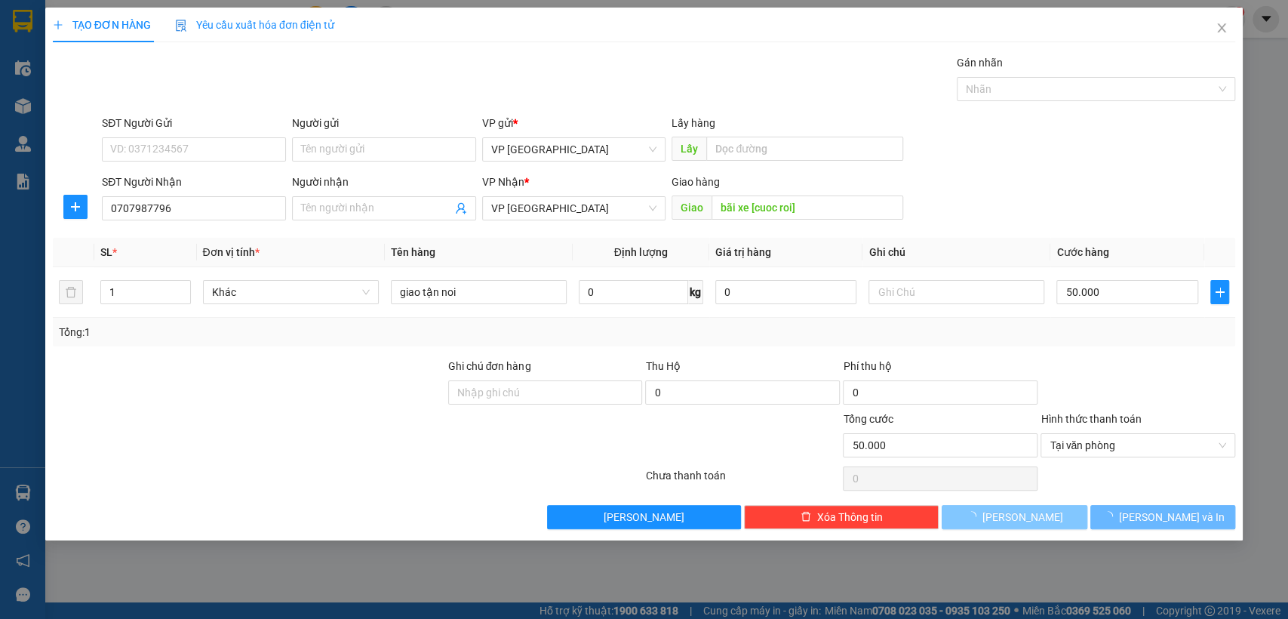
type input "0"
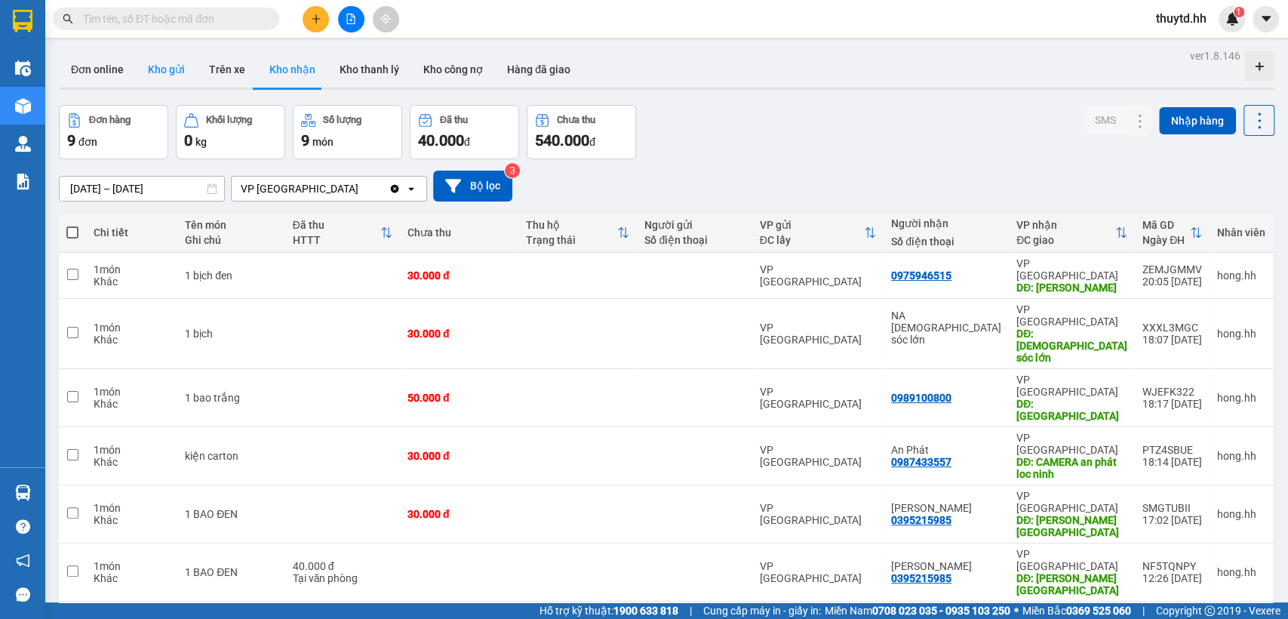
click at [159, 66] on button "Kho gửi" at bounding box center [166, 69] width 61 height 36
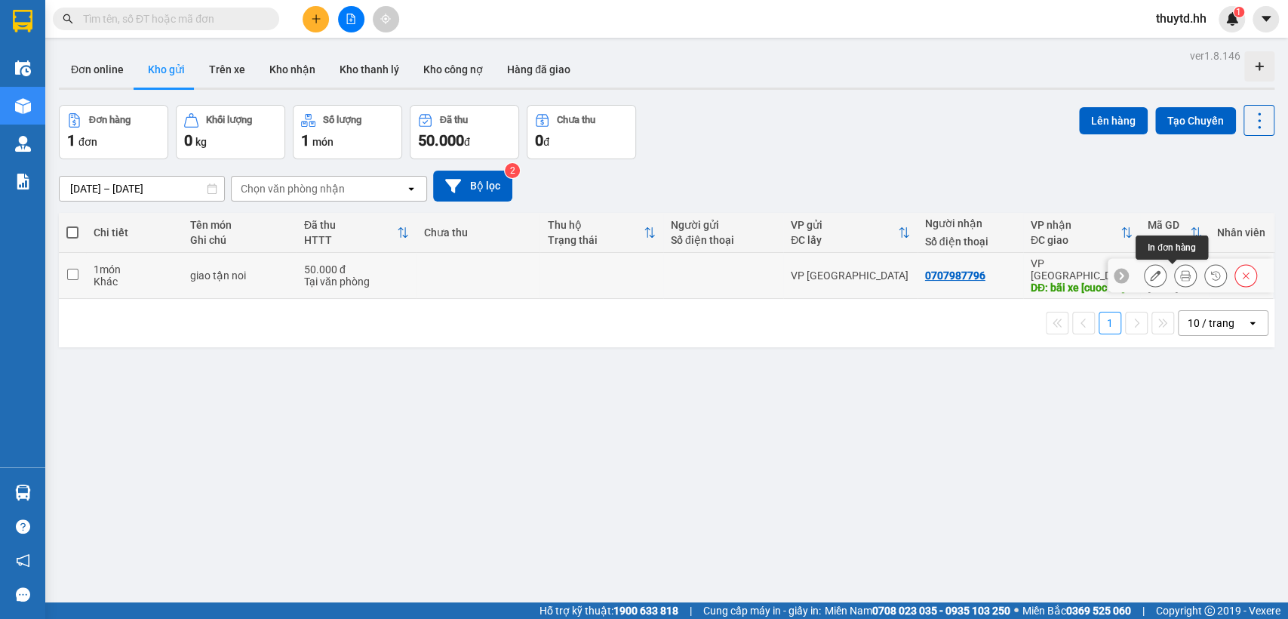
click at [1180, 272] on icon at bounding box center [1185, 275] width 11 height 11
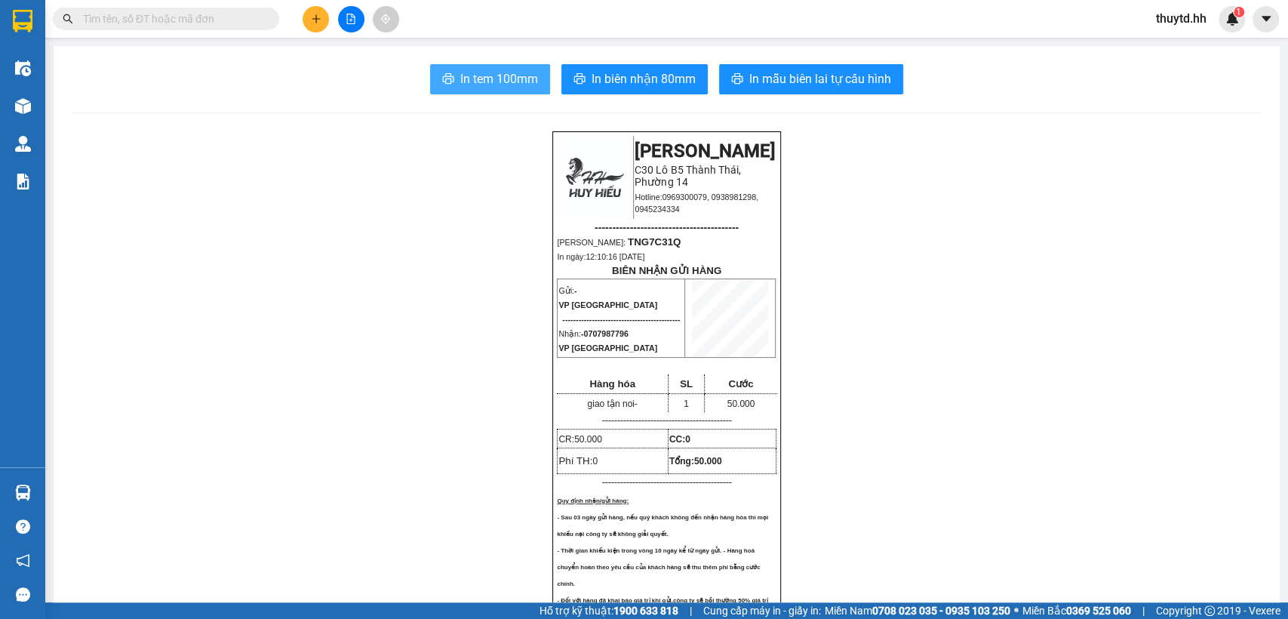
click at [508, 64] on button "In tem 100mm" at bounding box center [490, 79] width 120 height 30
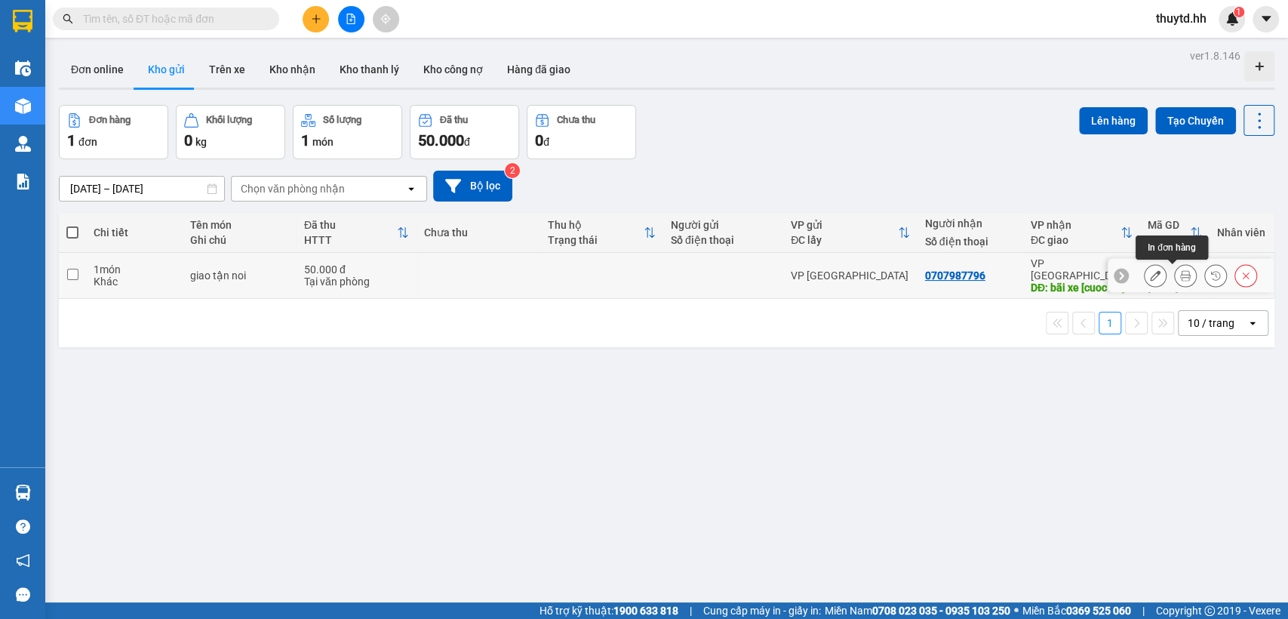
click at [1180, 273] on icon at bounding box center [1185, 275] width 11 height 11
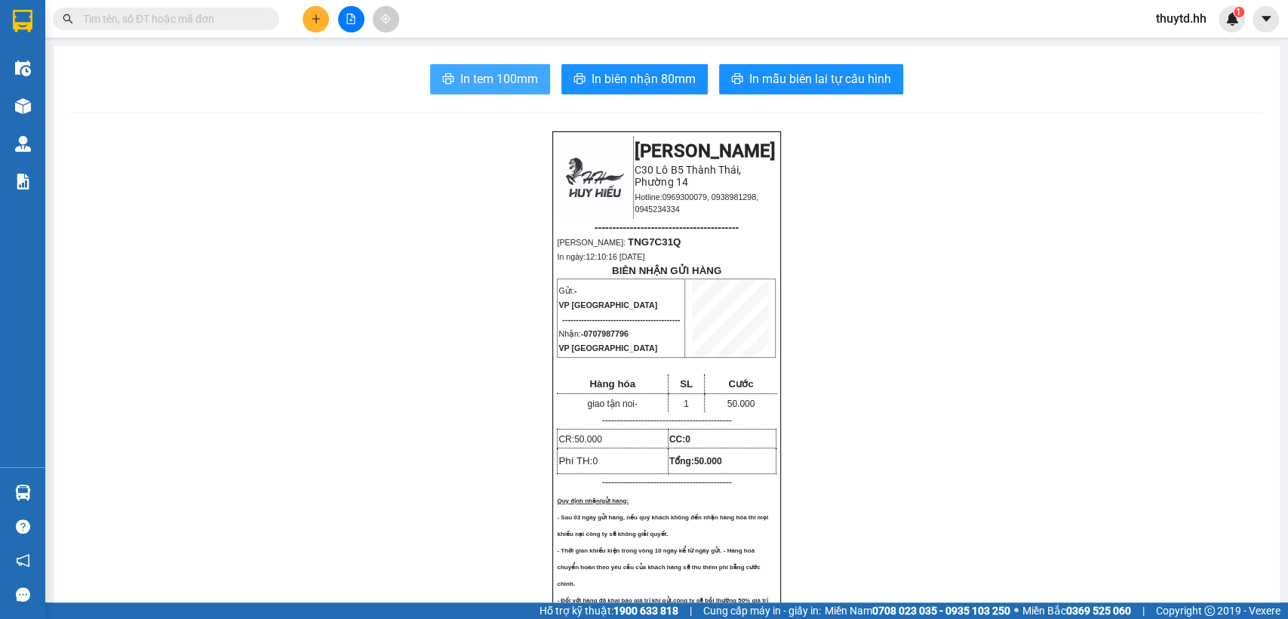
click at [489, 79] on span "In tem 100mm" at bounding box center [499, 78] width 78 height 19
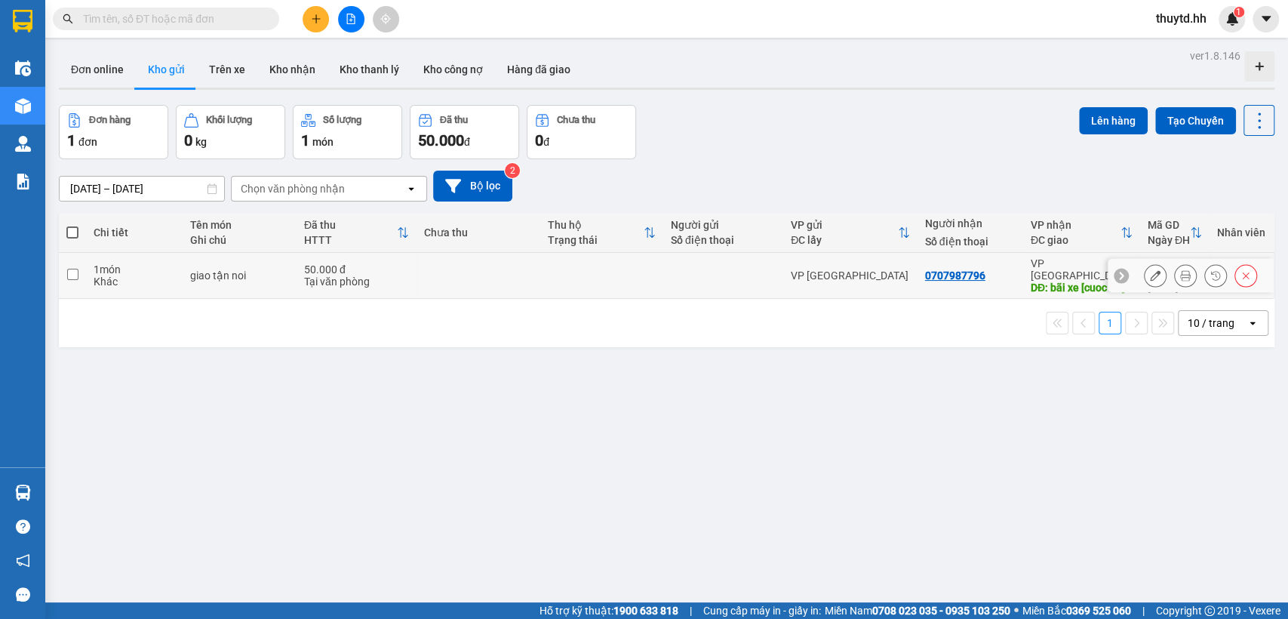
click at [521, 281] on td at bounding box center [477, 276] width 123 height 46
checkbox input "true"
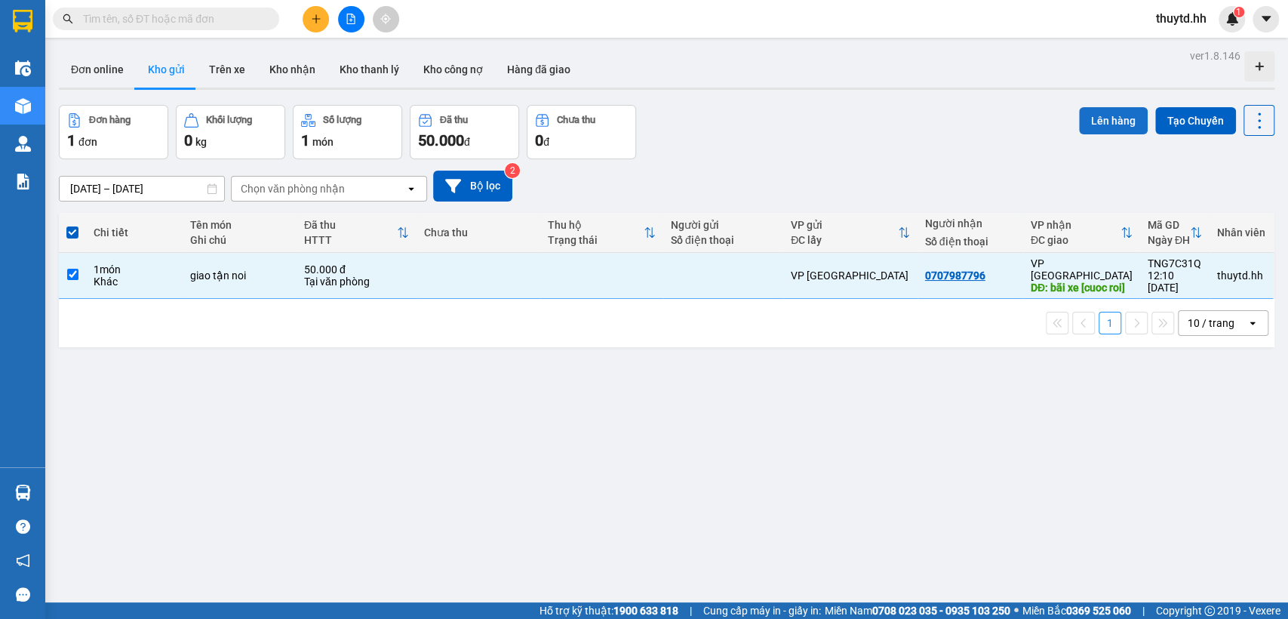
click at [1114, 116] on button "Lên hàng" at bounding box center [1113, 120] width 69 height 27
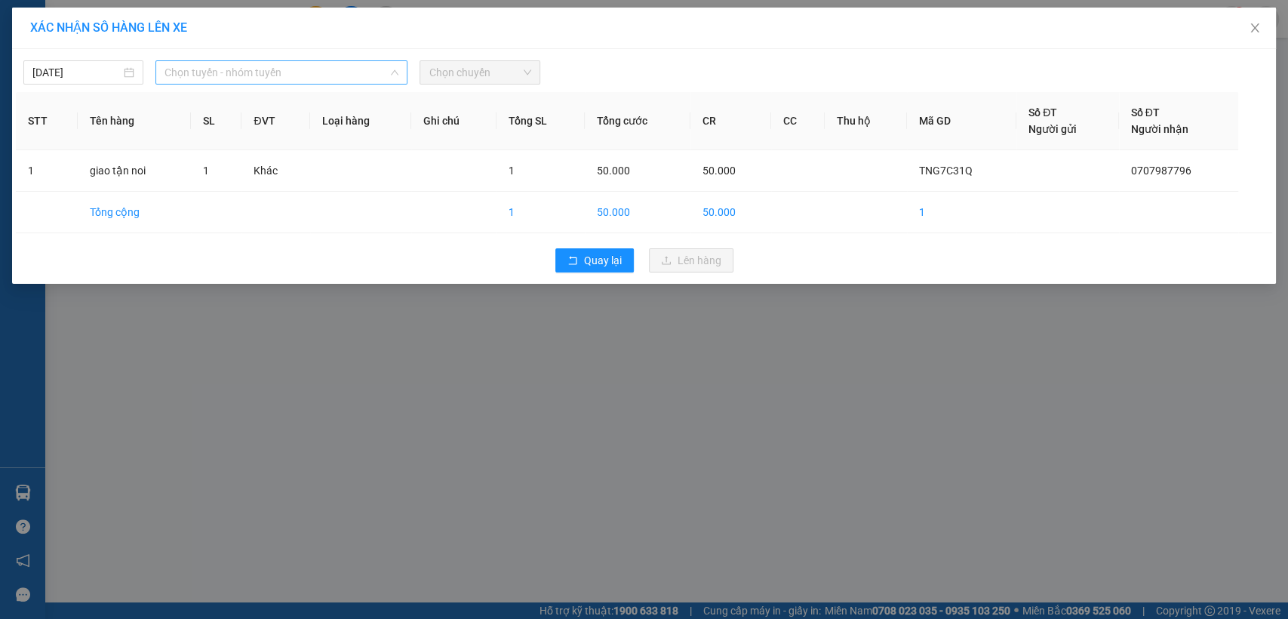
click at [377, 76] on span "Chọn tuyến - nhóm tuyến" at bounding box center [281, 72] width 234 height 23
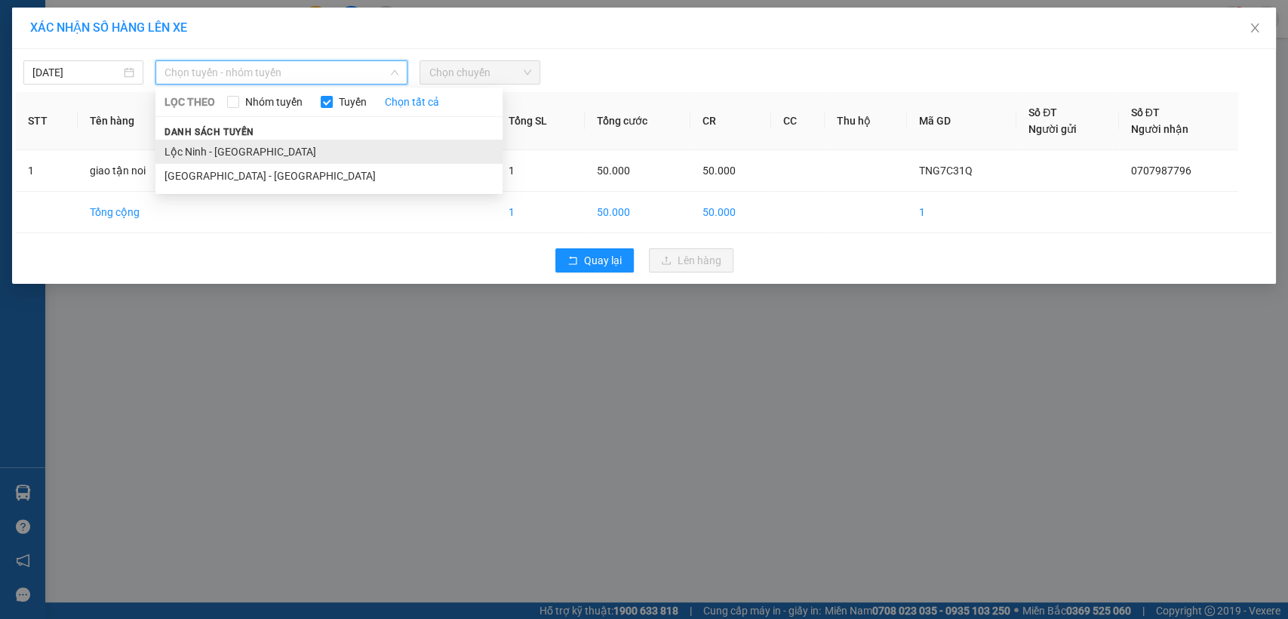
click at [257, 149] on li "Lộc Ninh - [GEOGRAPHIC_DATA]" at bounding box center [328, 152] width 347 height 24
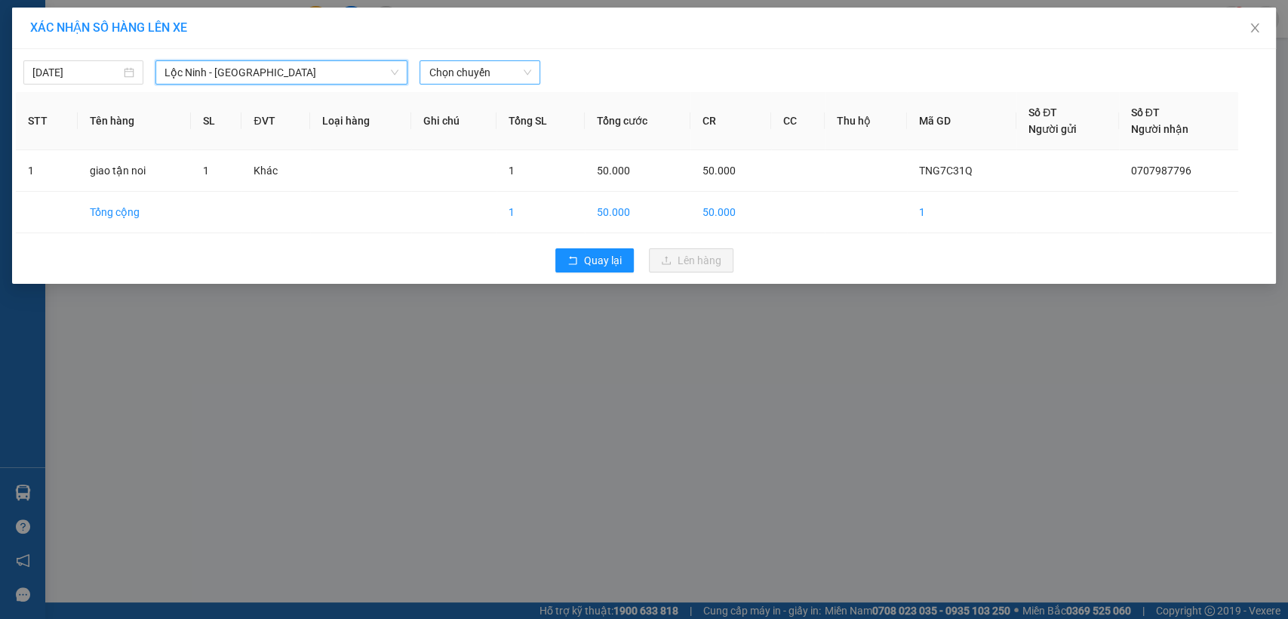
click at [485, 72] on span "Chọn chuyến" at bounding box center [479, 72] width 102 height 23
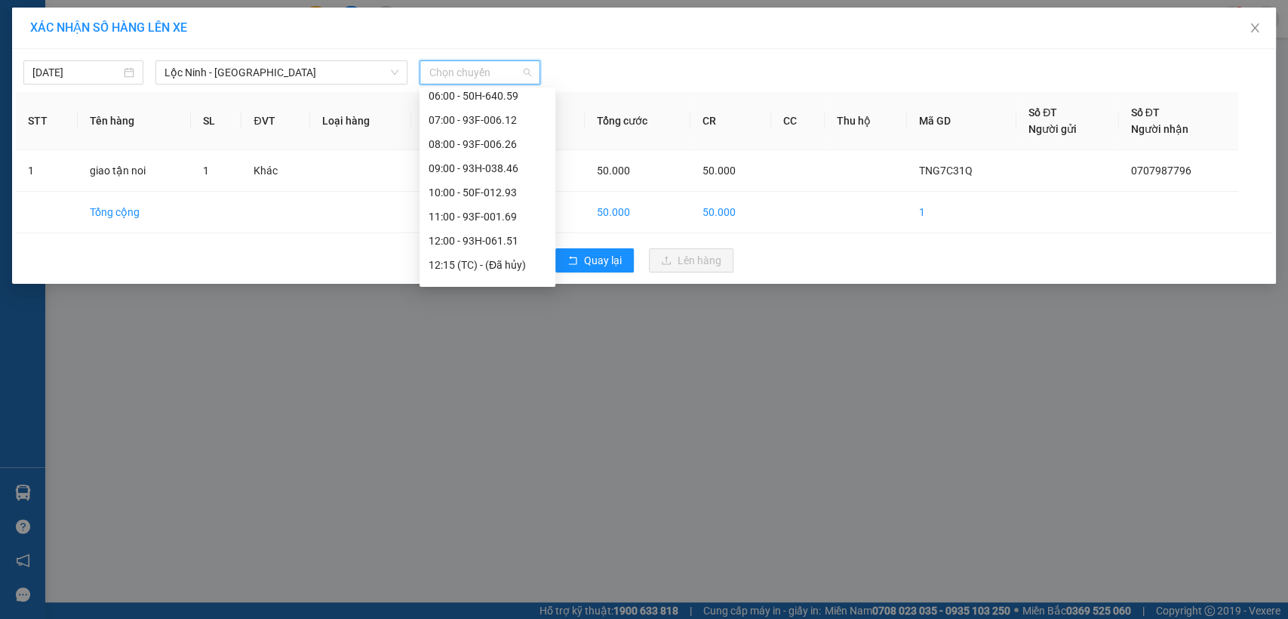
scroll to position [167, 0]
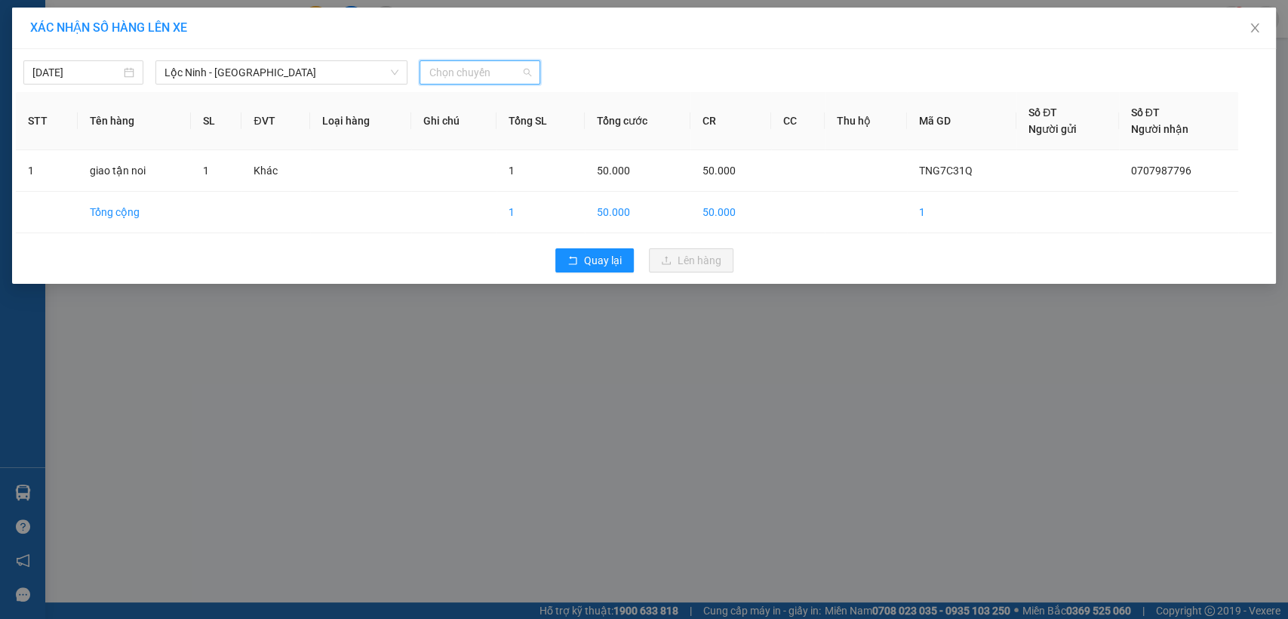
click at [495, 65] on span "Chọn chuyến" at bounding box center [479, 72] width 102 height 23
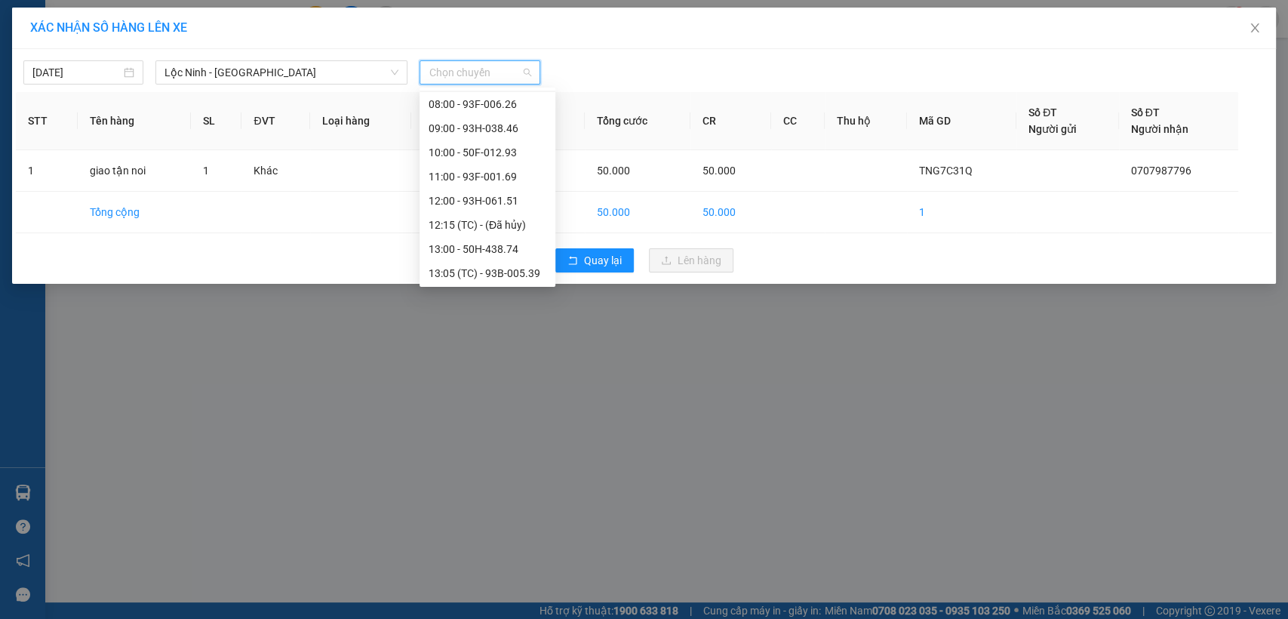
scroll to position [251, 0]
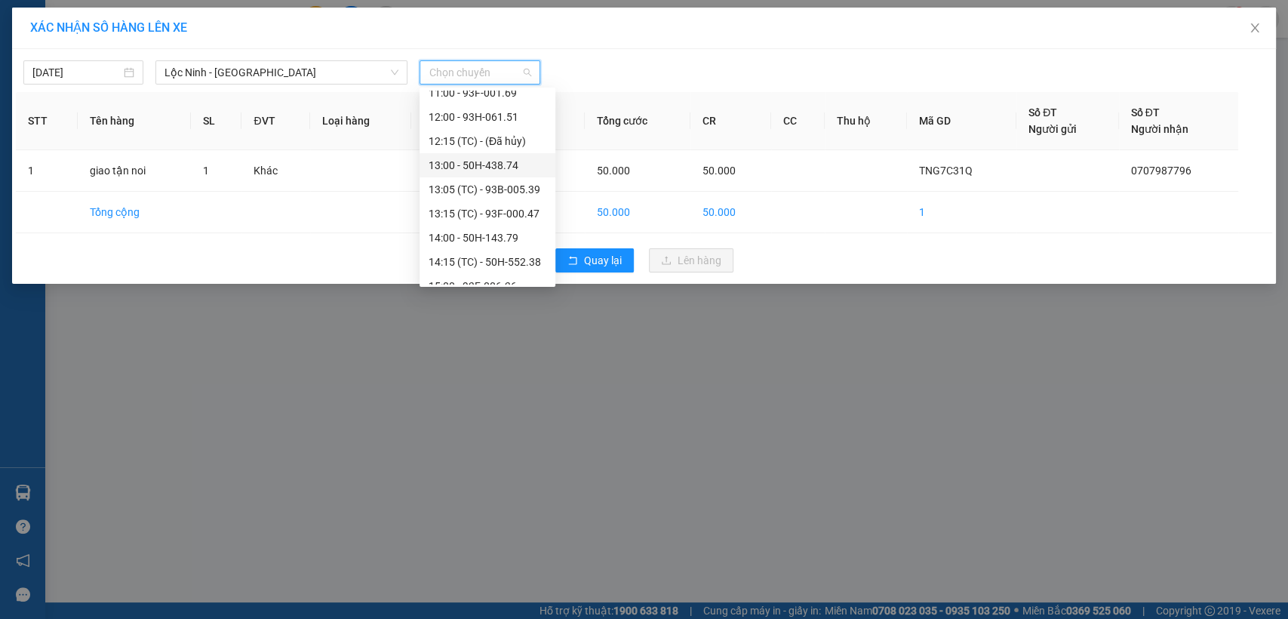
click at [486, 161] on div "13:00 - 50H-438.74" at bounding box center [487, 165] width 118 height 17
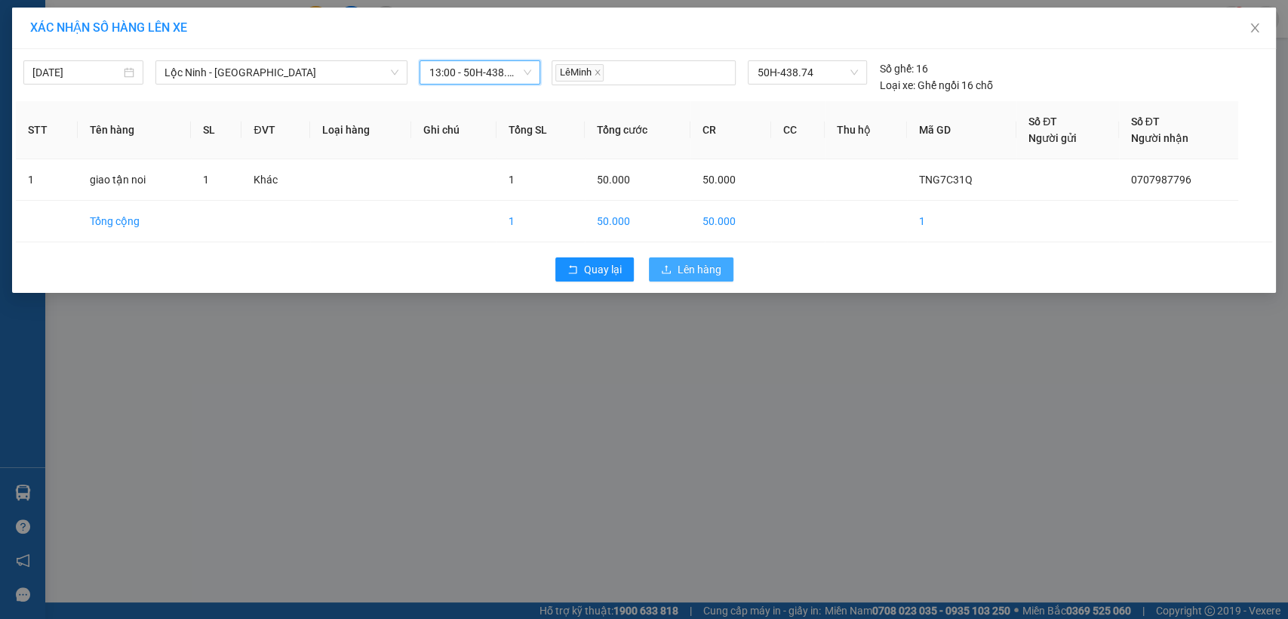
click at [683, 265] on span "Lên hàng" at bounding box center [699, 269] width 44 height 17
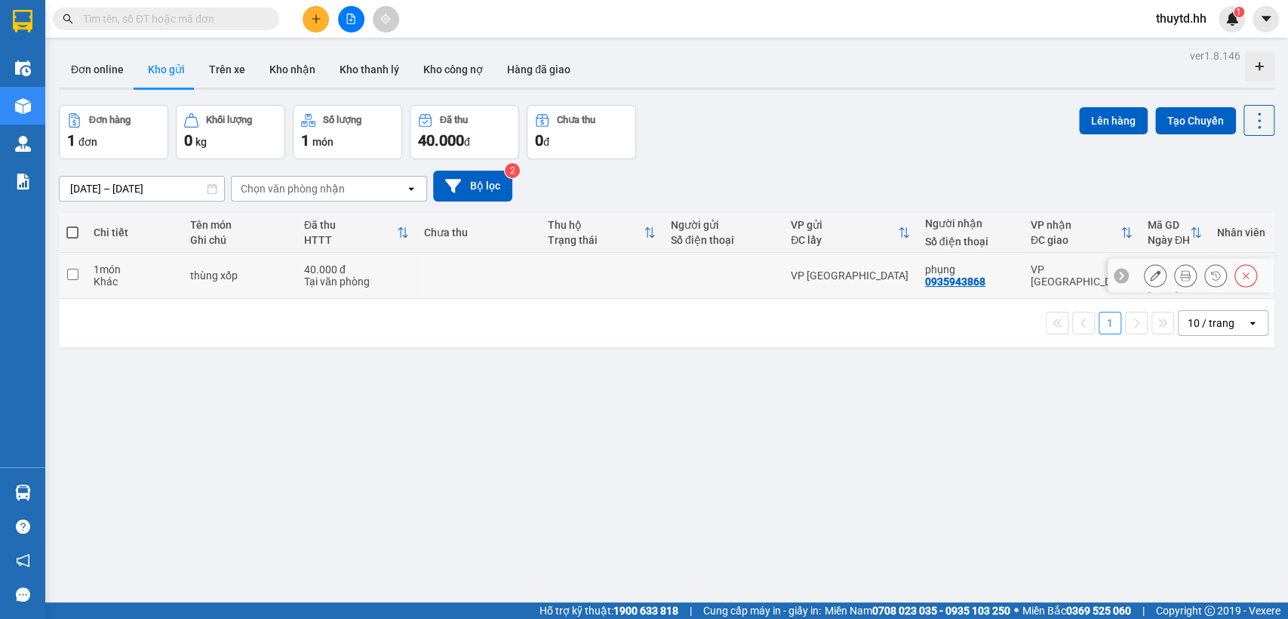
click at [622, 267] on td at bounding box center [600, 276] width 123 height 46
checkbox input "true"
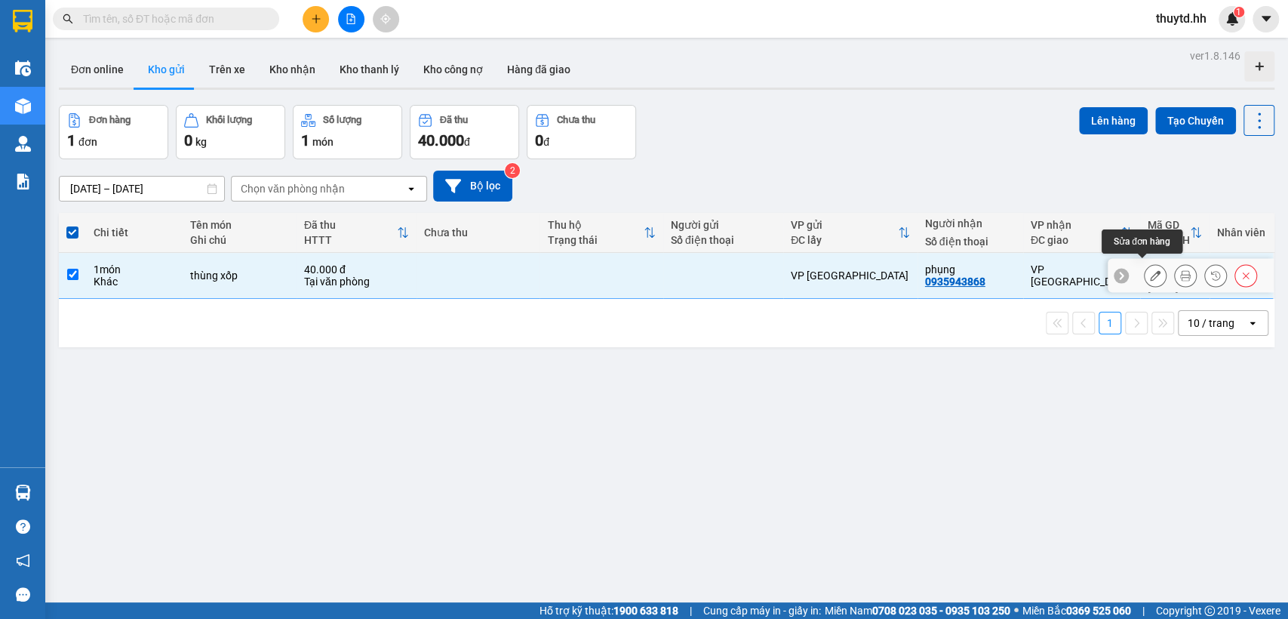
click at [1144, 267] on button at bounding box center [1154, 275] width 21 height 26
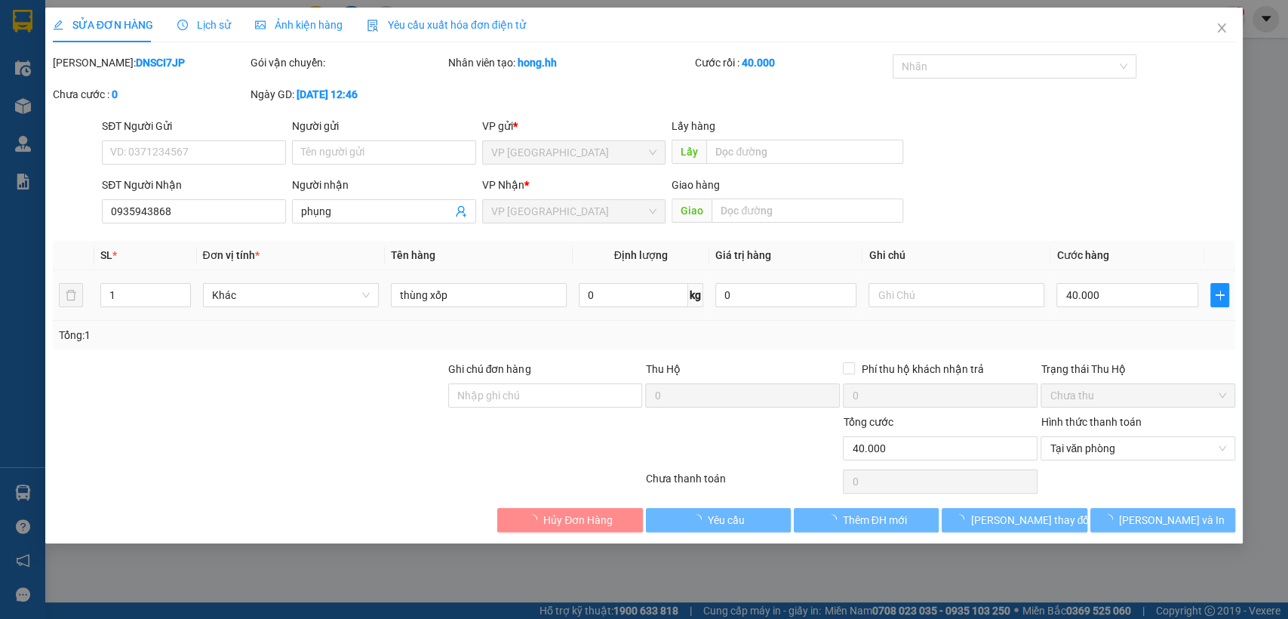
type input "0935943868"
type input "phụng"
type input "0"
type input "40.000"
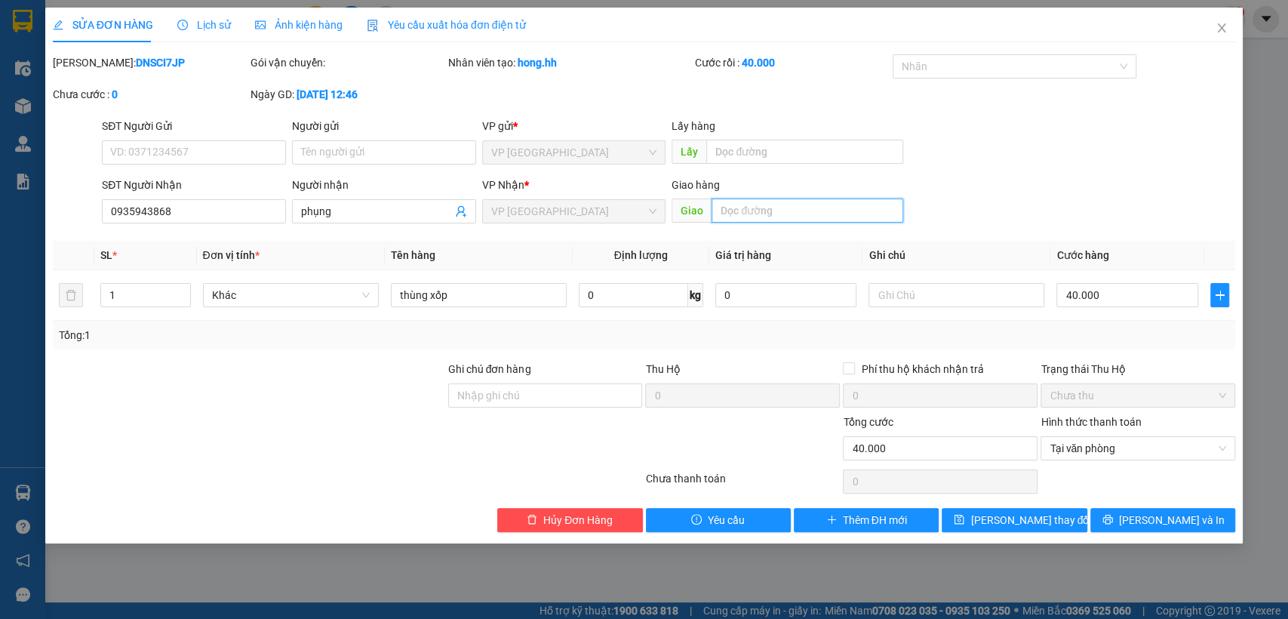
click at [797, 214] on input "text" at bounding box center [807, 210] width 192 height 24
type input "phí lái thiêu [croi]"
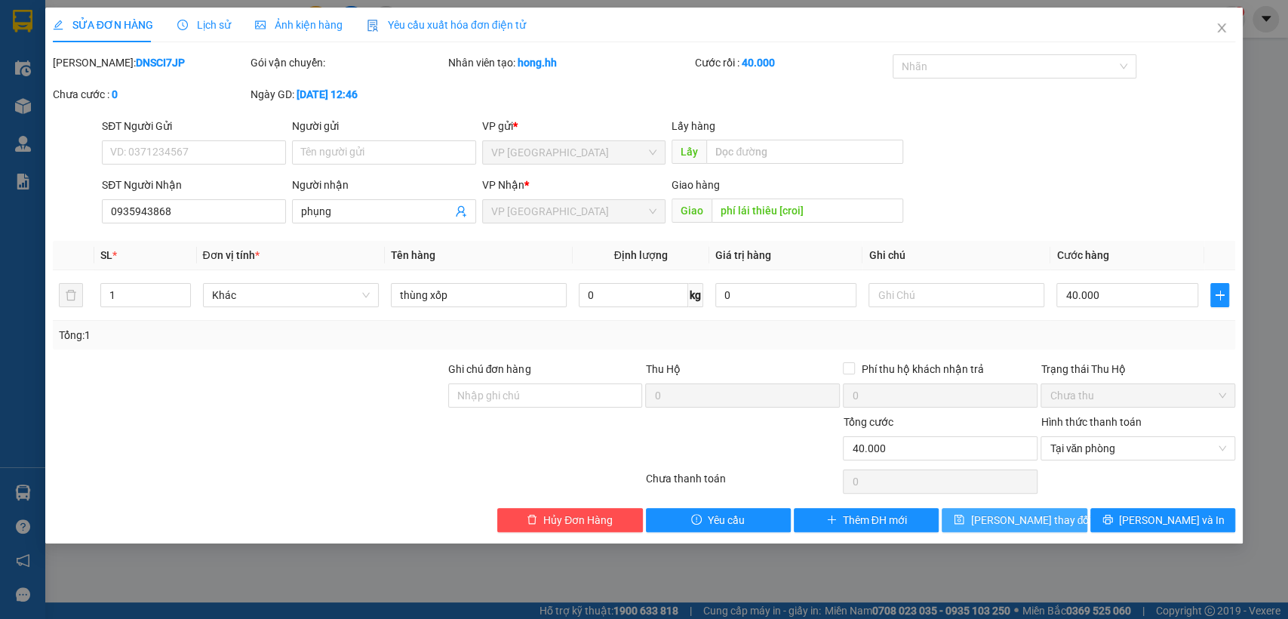
click at [972, 513] on button "[PERSON_NAME] thay đổi" at bounding box center [1013, 520] width 145 height 24
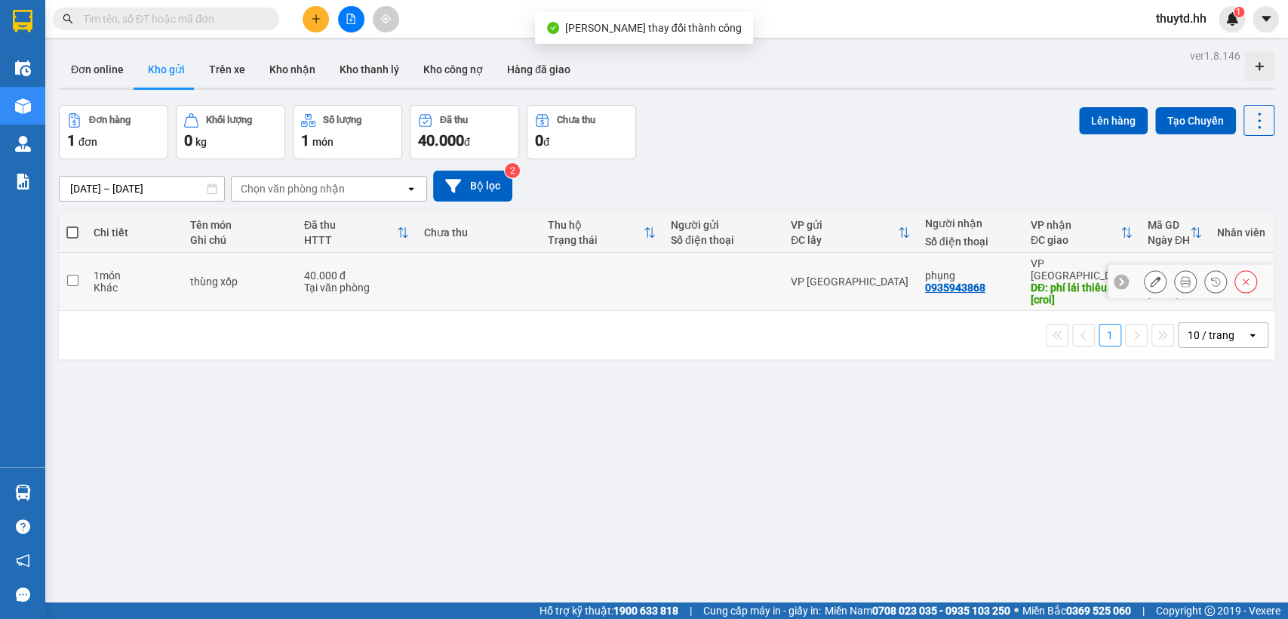
click at [548, 274] on td at bounding box center [600, 282] width 123 height 58
checkbox input "true"
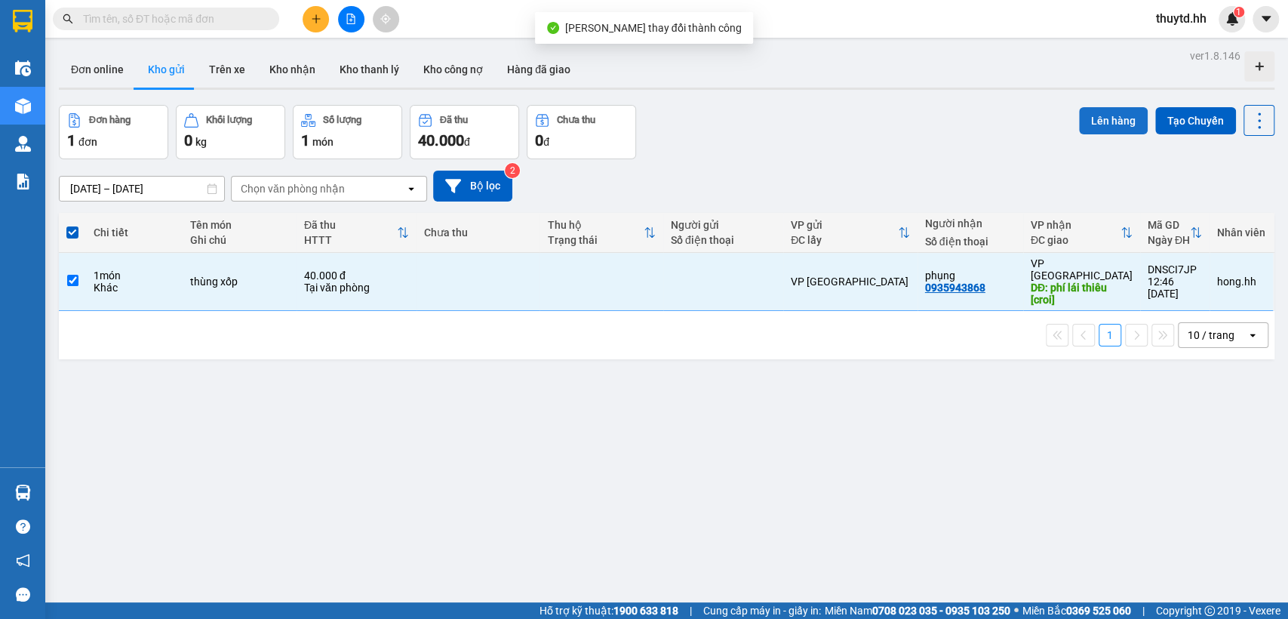
click at [1108, 115] on button "Lên hàng" at bounding box center [1113, 120] width 69 height 27
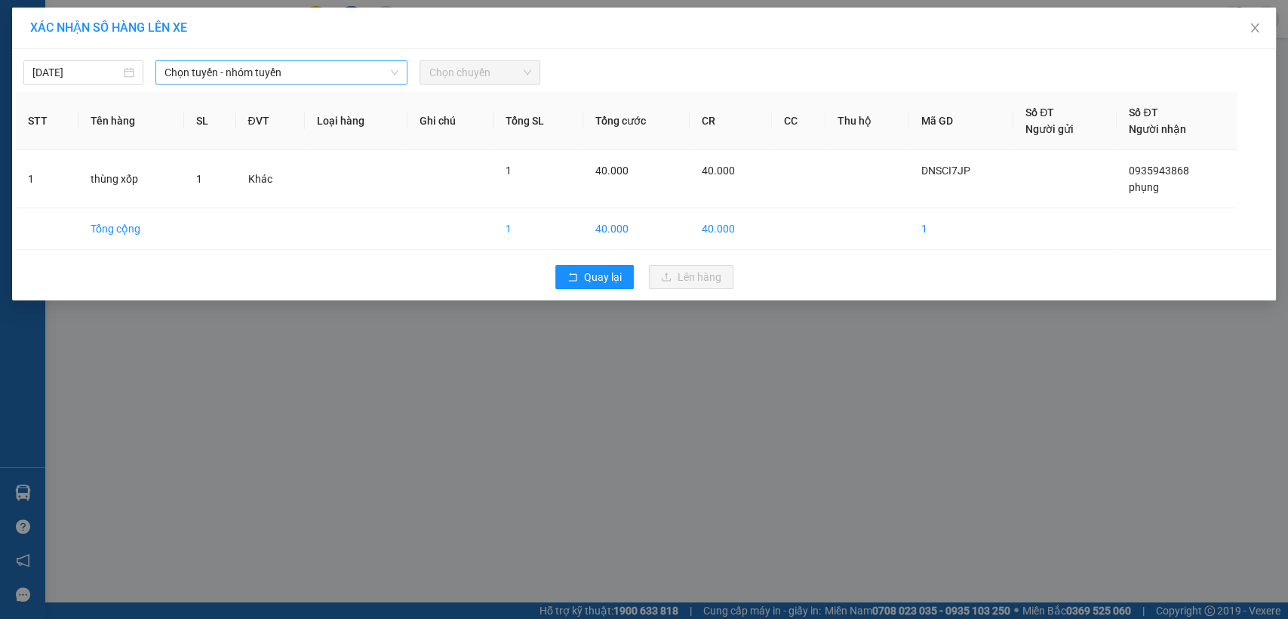
click at [388, 66] on span "Chọn tuyến - nhóm tuyến" at bounding box center [281, 72] width 234 height 23
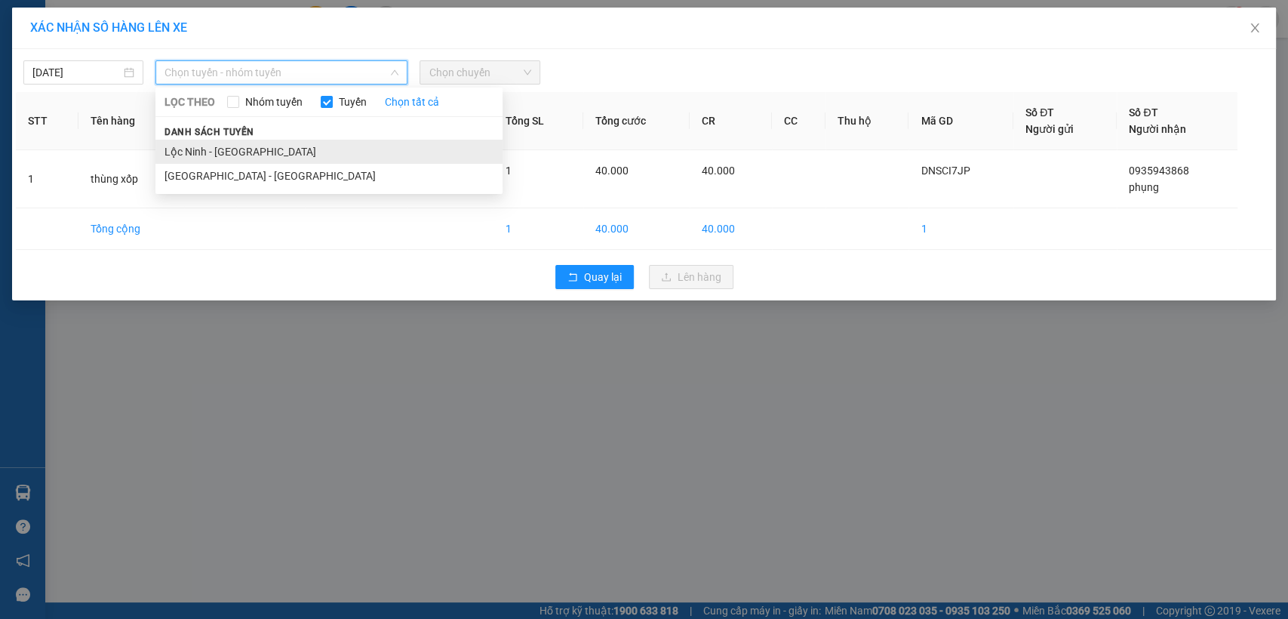
click at [189, 157] on li "Lộc Ninh - [GEOGRAPHIC_DATA]" at bounding box center [328, 152] width 347 height 24
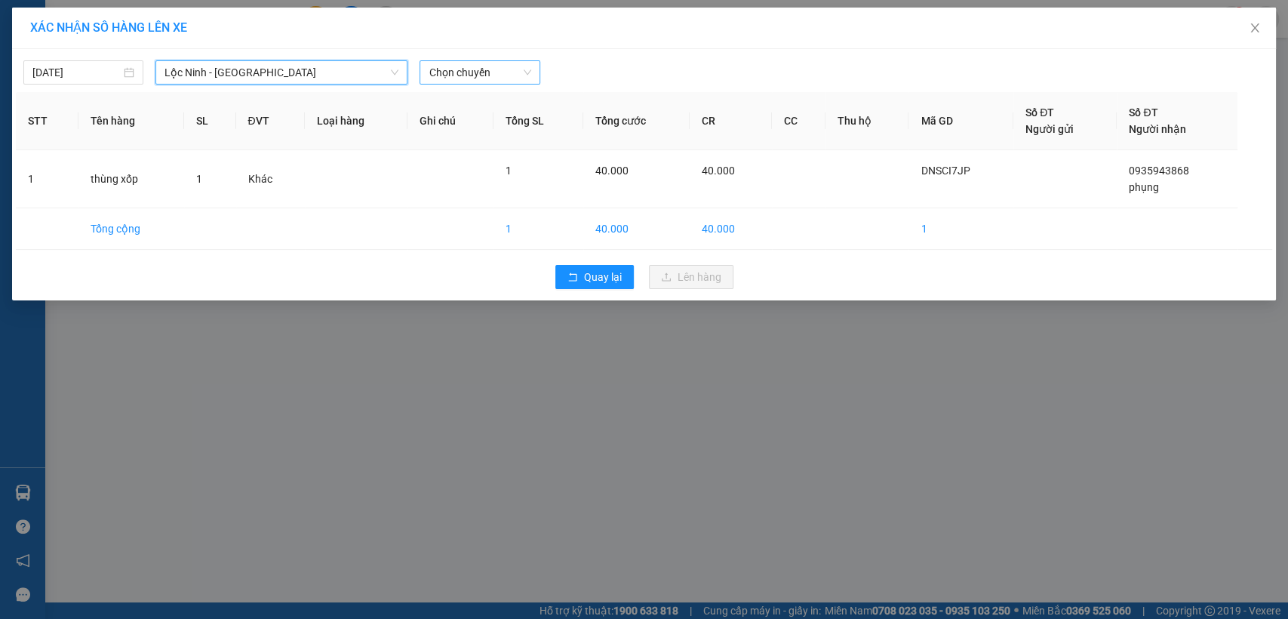
click at [478, 76] on span "Chọn chuyến" at bounding box center [479, 72] width 102 height 23
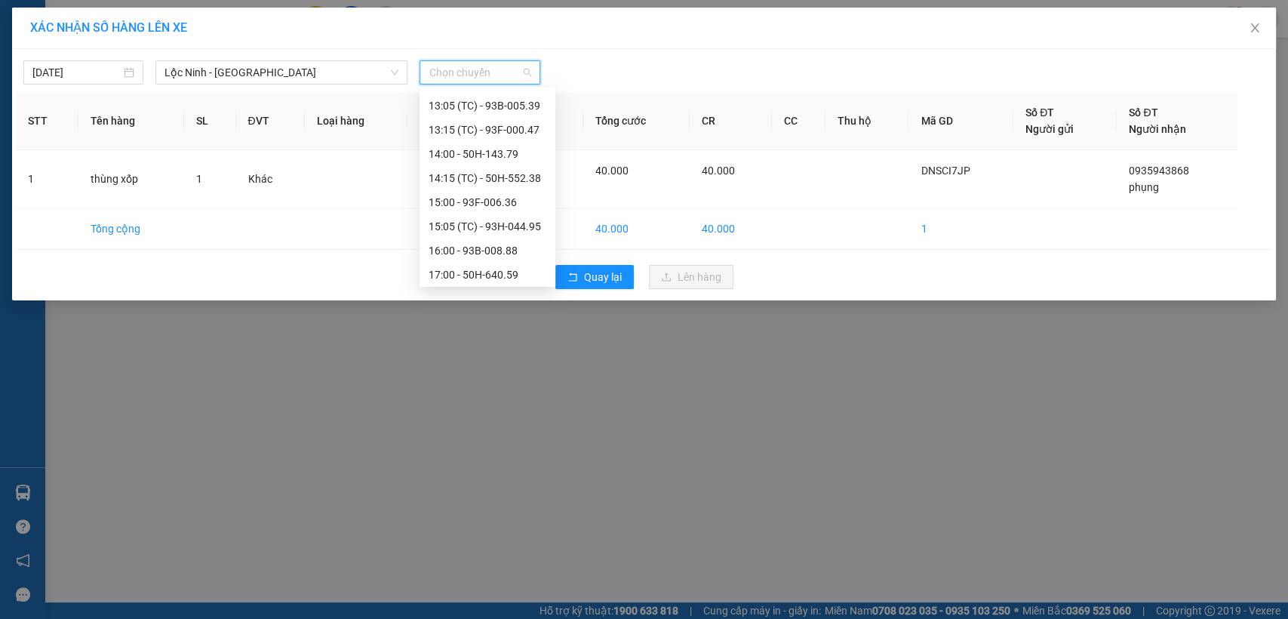
scroll to position [242, 0]
click at [497, 174] on div "13:00 - 50H-438.74" at bounding box center [487, 174] width 118 height 17
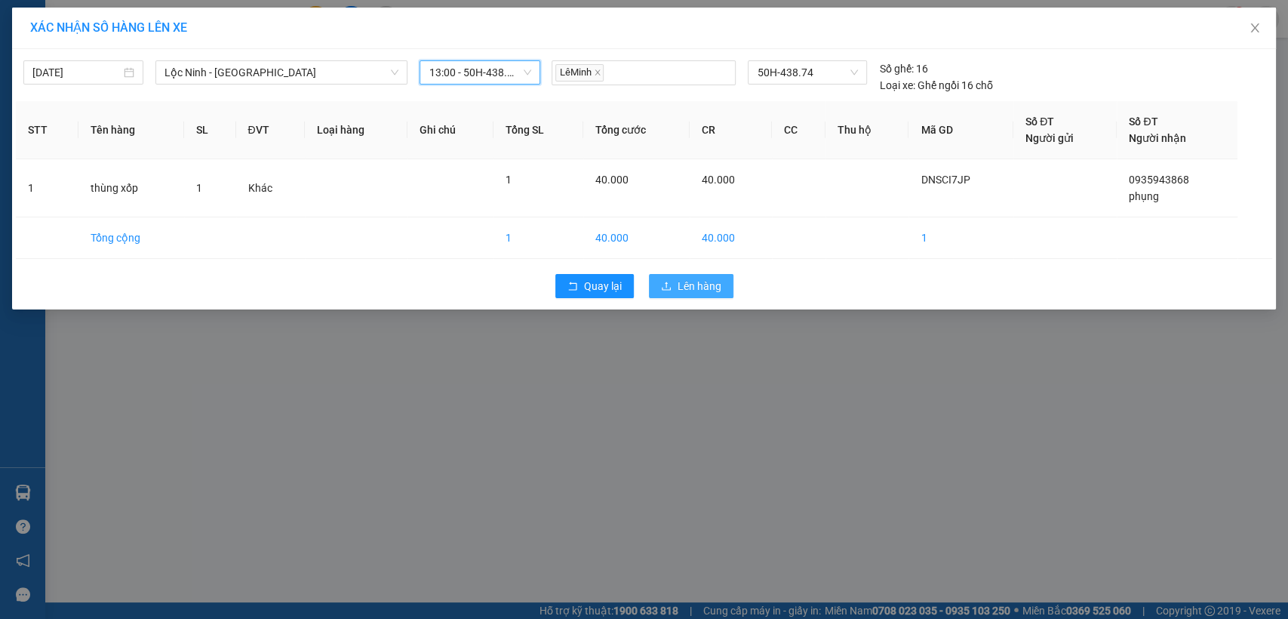
click at [711, 285] on span "Lên hàng" at bounding box center [699, 286] width 44 height 17
